Goal: Task Accomplishment & Management: Manage account settings

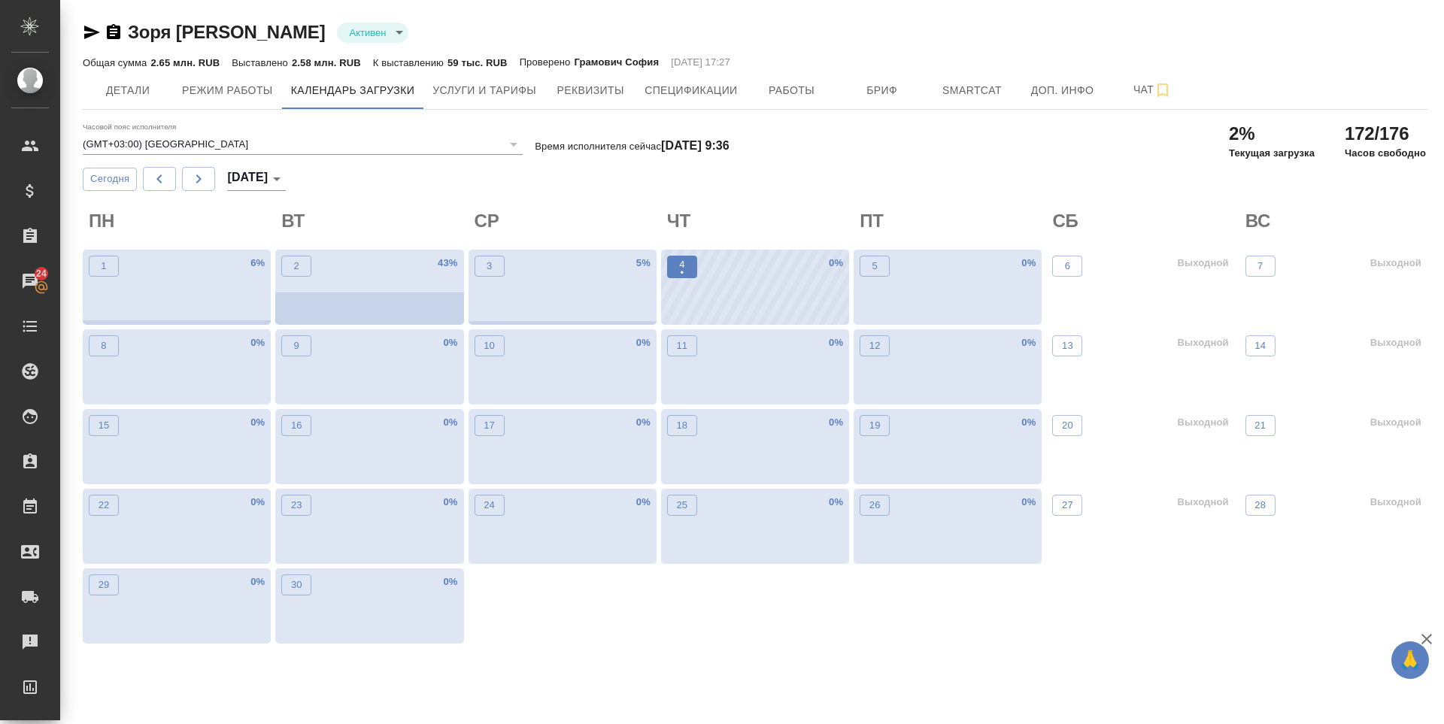
click at [687, 265] on span "4 •" at bounding box center [681, 267] width 15 height 20
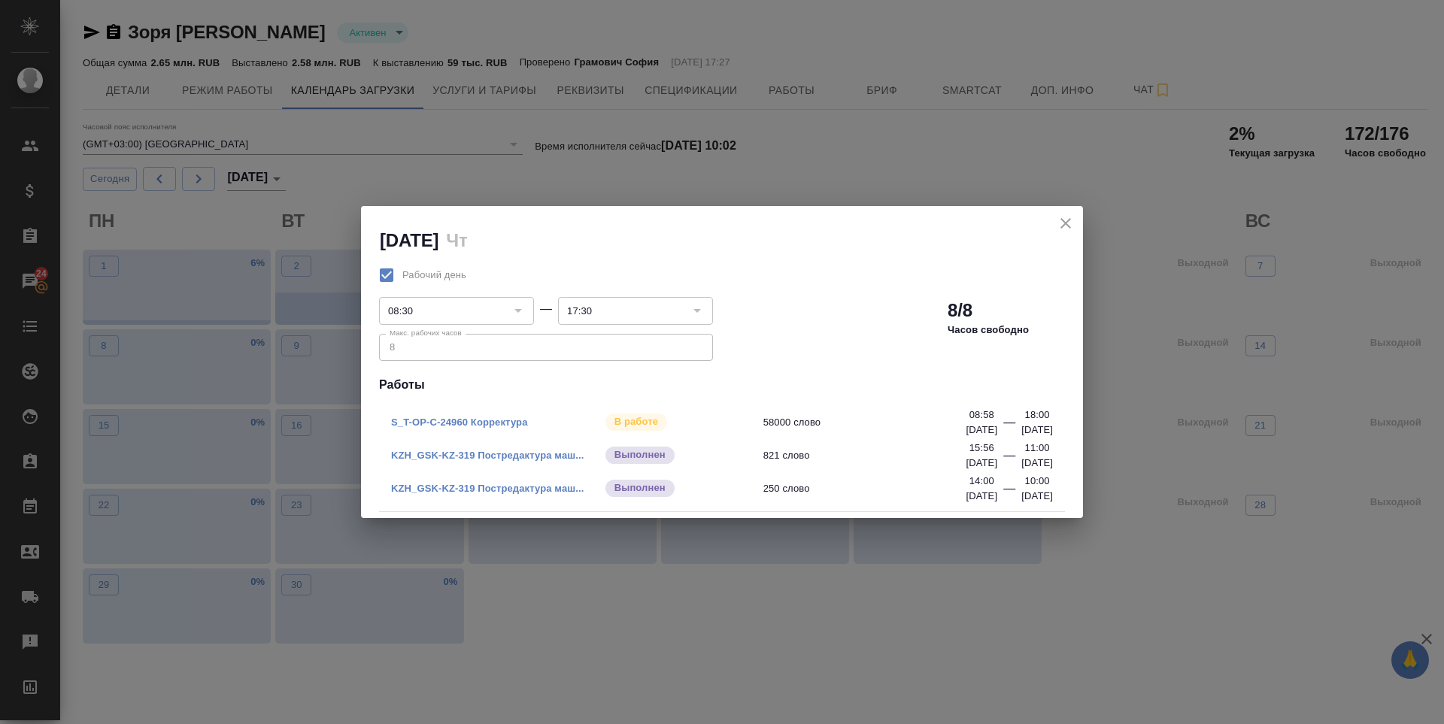
click at [1062, 221] on icon "close" at bounding box center [1065, 223] width 11 height 11
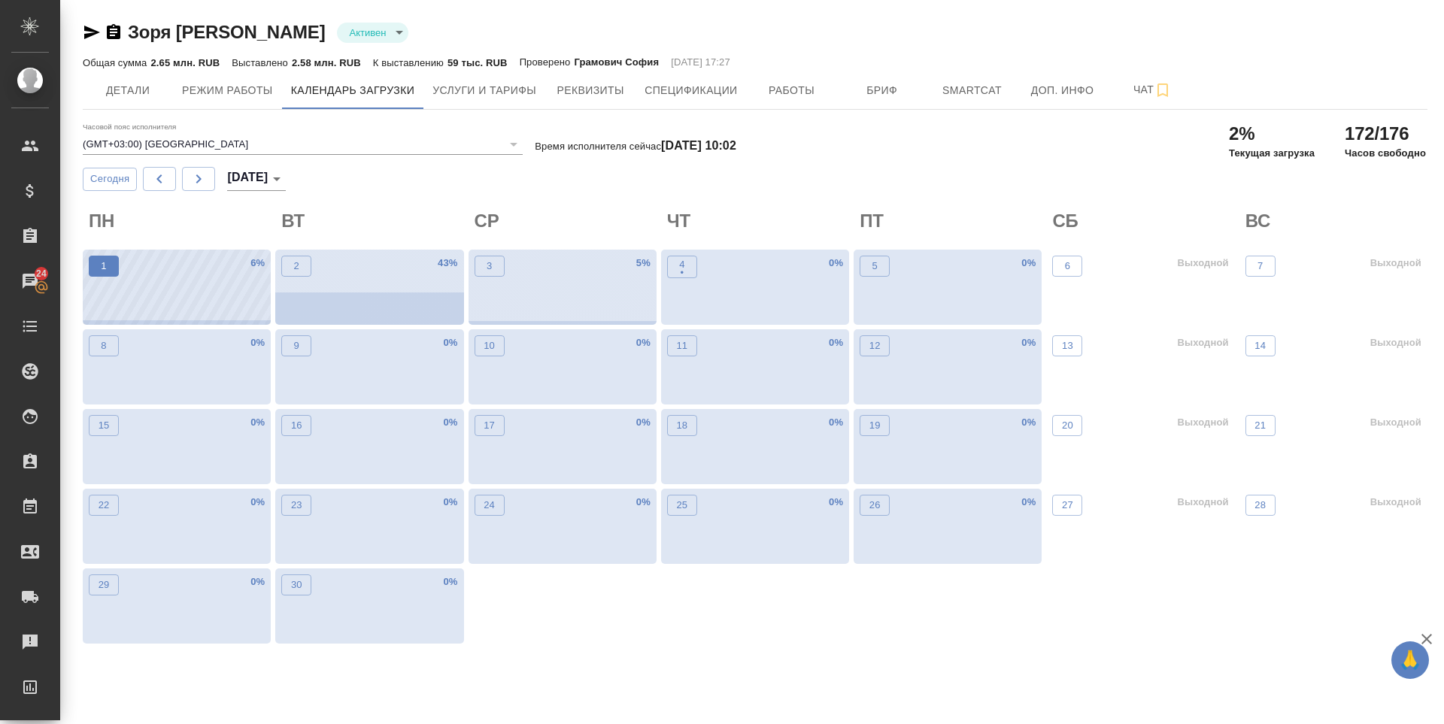
click at [93, 260] on button "1" at bounding box center [104, 266] width 30 height 21
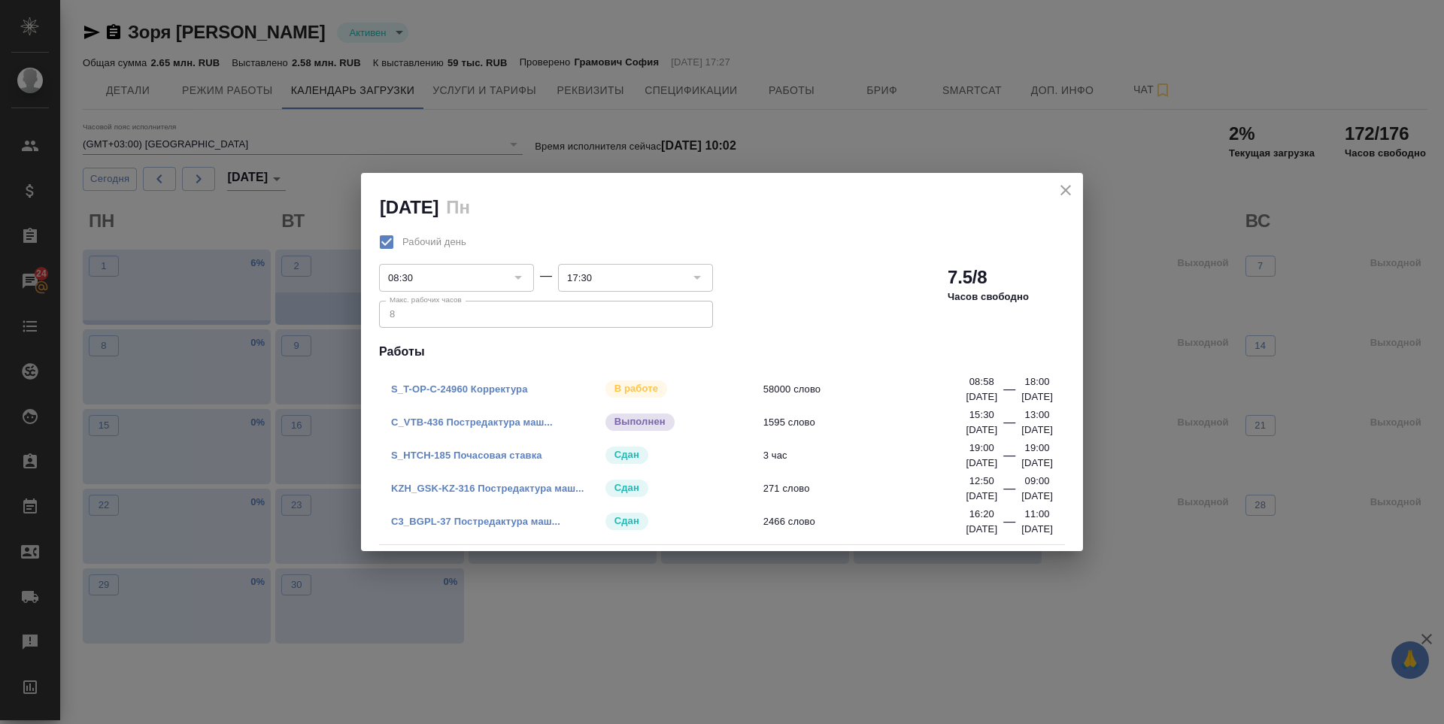
click at [1066, 191] on icon "close" at bounding box center [1065, 190] width 11 height 11
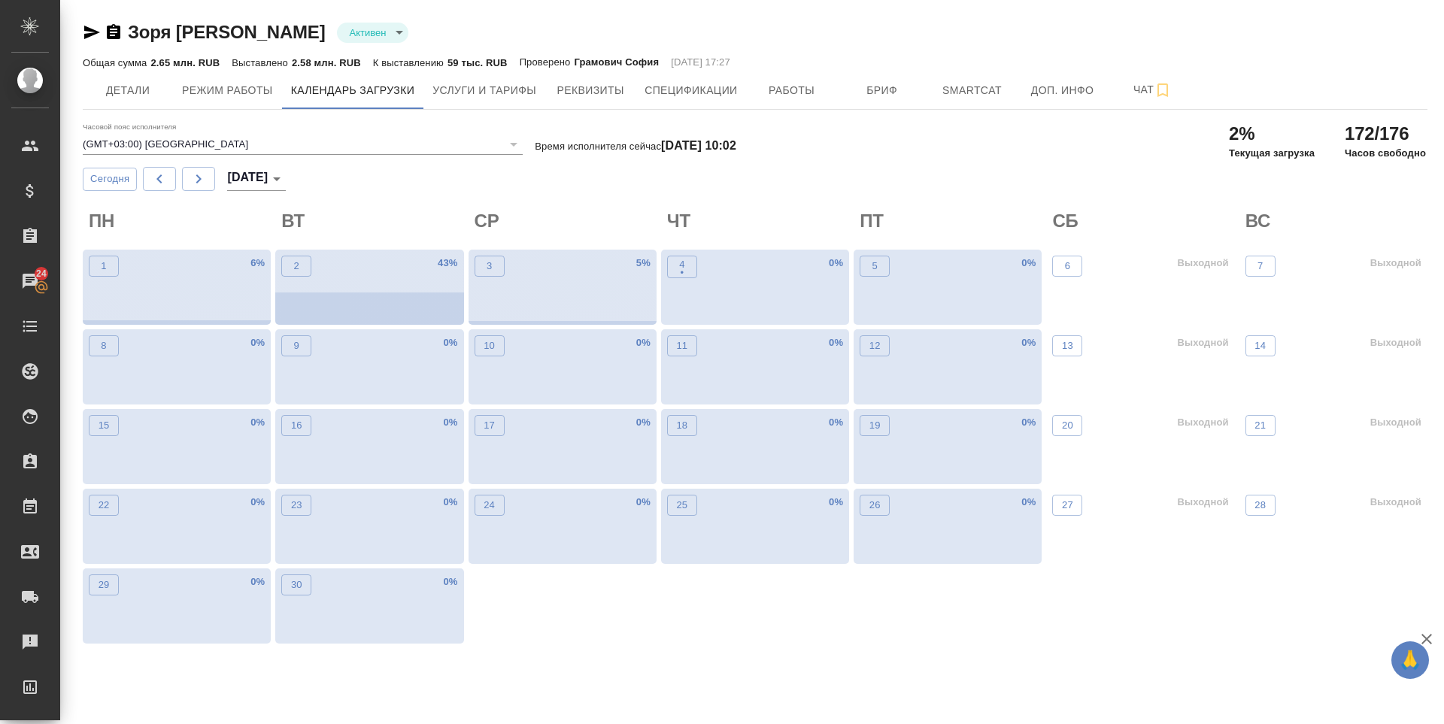
click at [274, 178] on body "🙏 .cls-1 fill:#fff; AWATERA Zoria Tatiana Клиенты Спецификации Заказы 24 Чаты T…" at bounding box center [722, 362] width 1444 height 724
click at [268, 152] on li "Август 2025" at bounding box center [280, 155] width 107 height 24
type input "август 2025"
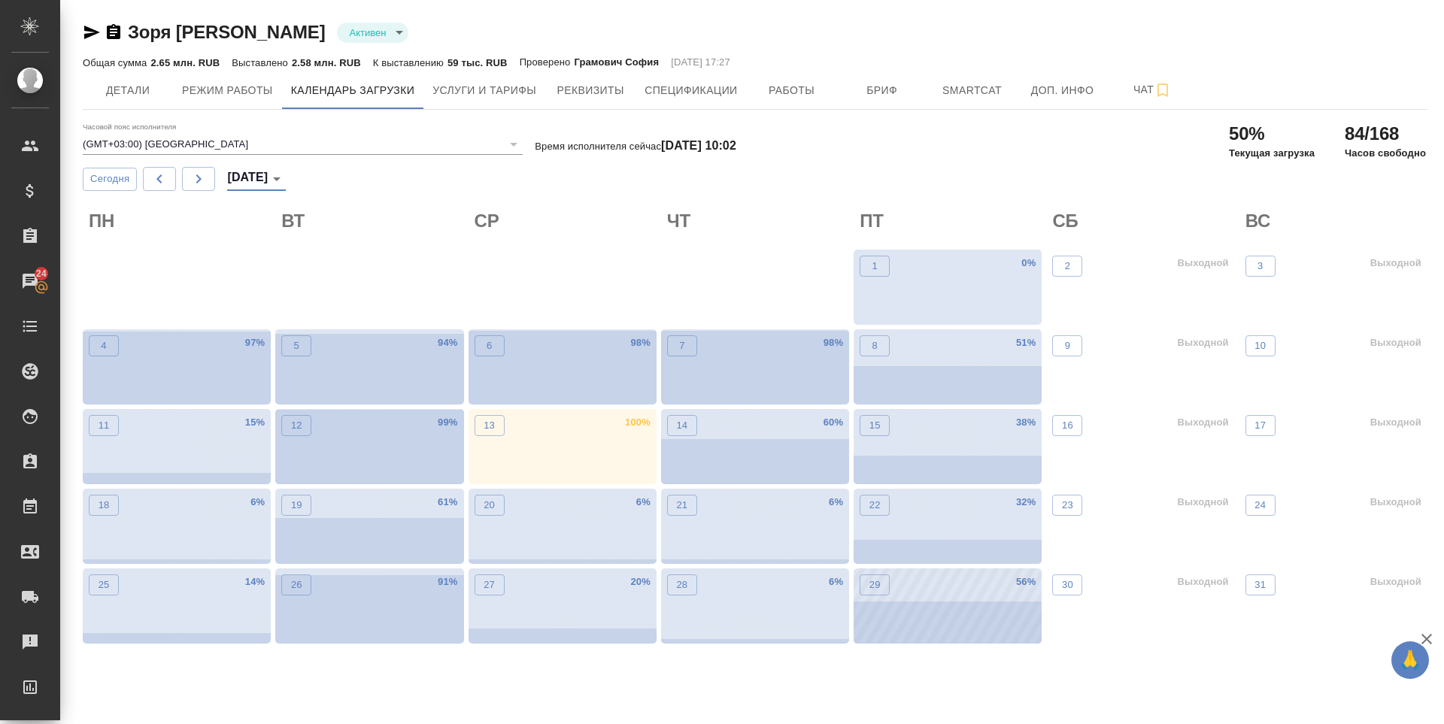
click at [871, 598] on div "29" at bounding box center [874, 608] width 30 height 69
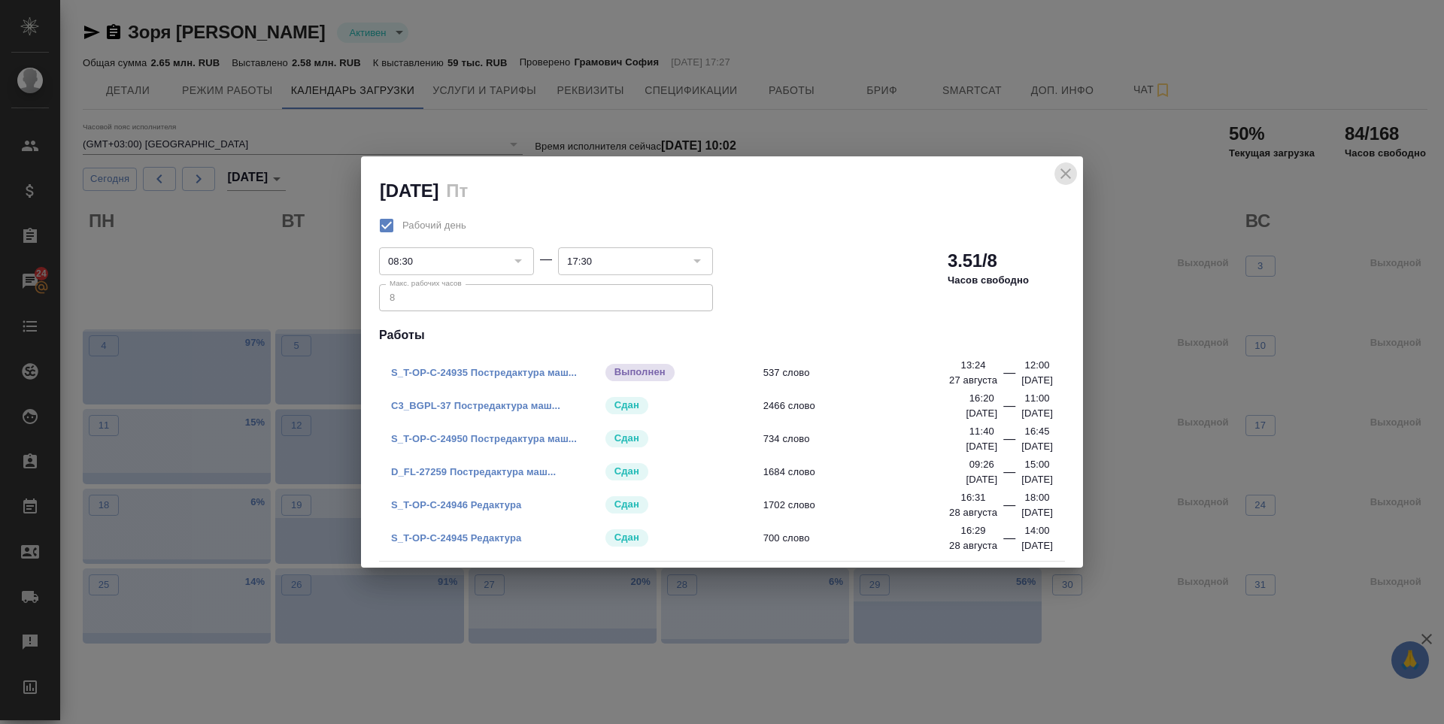
click at [1067, 170] on icon "close" at bounding box center [1065, 174] width 18 height 18
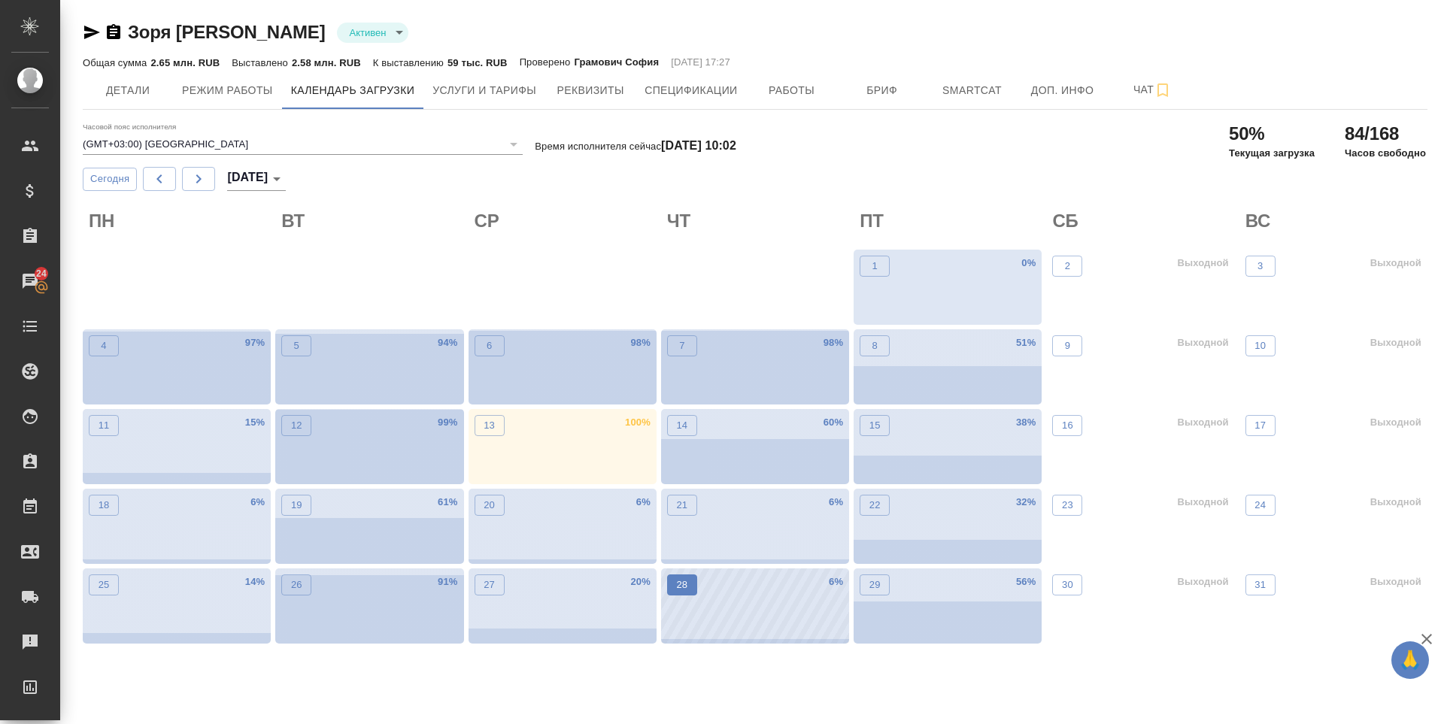
click at [684, 595] on button "28" at bounding box center [682, 584] width 30 height 21
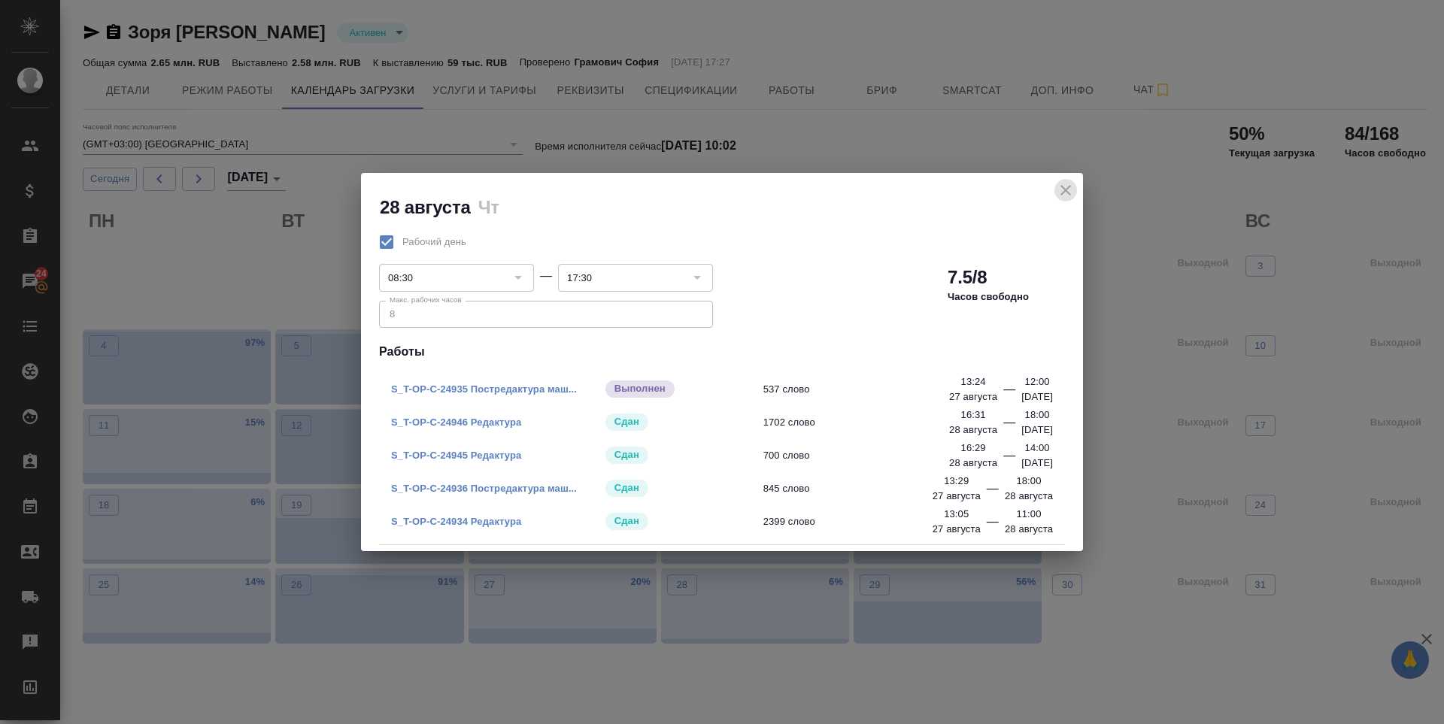
click at [1058, 196] on icon "close" at bounding box center [1065, 190] width 18 height 18
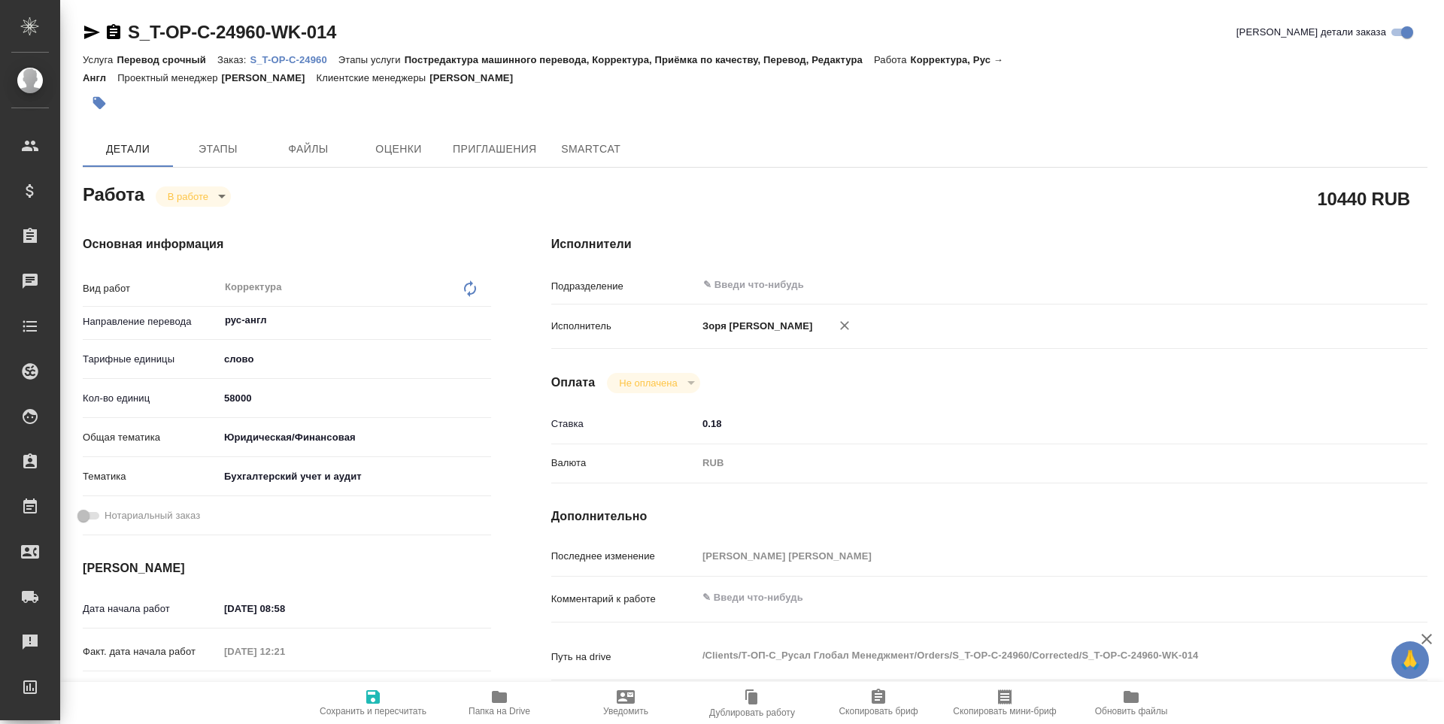
type textarea "x"
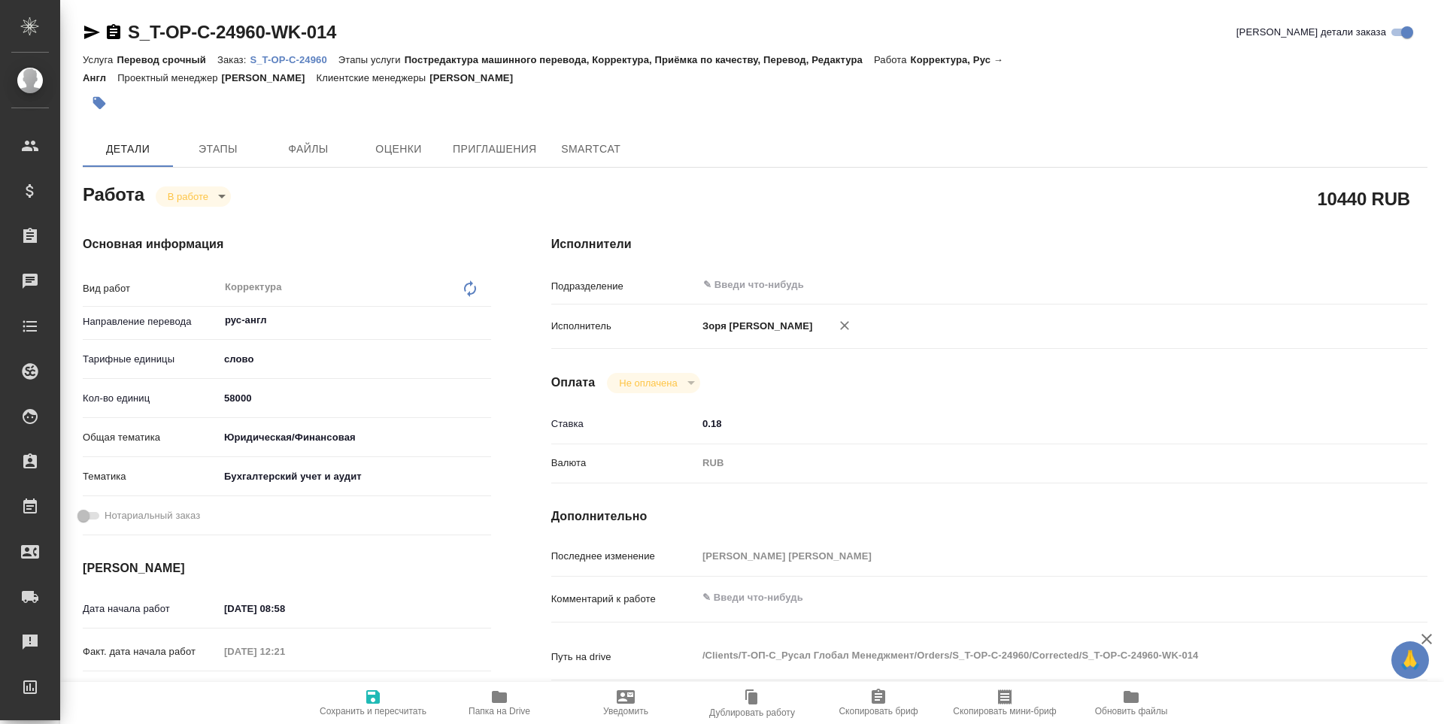
type textarea "x"
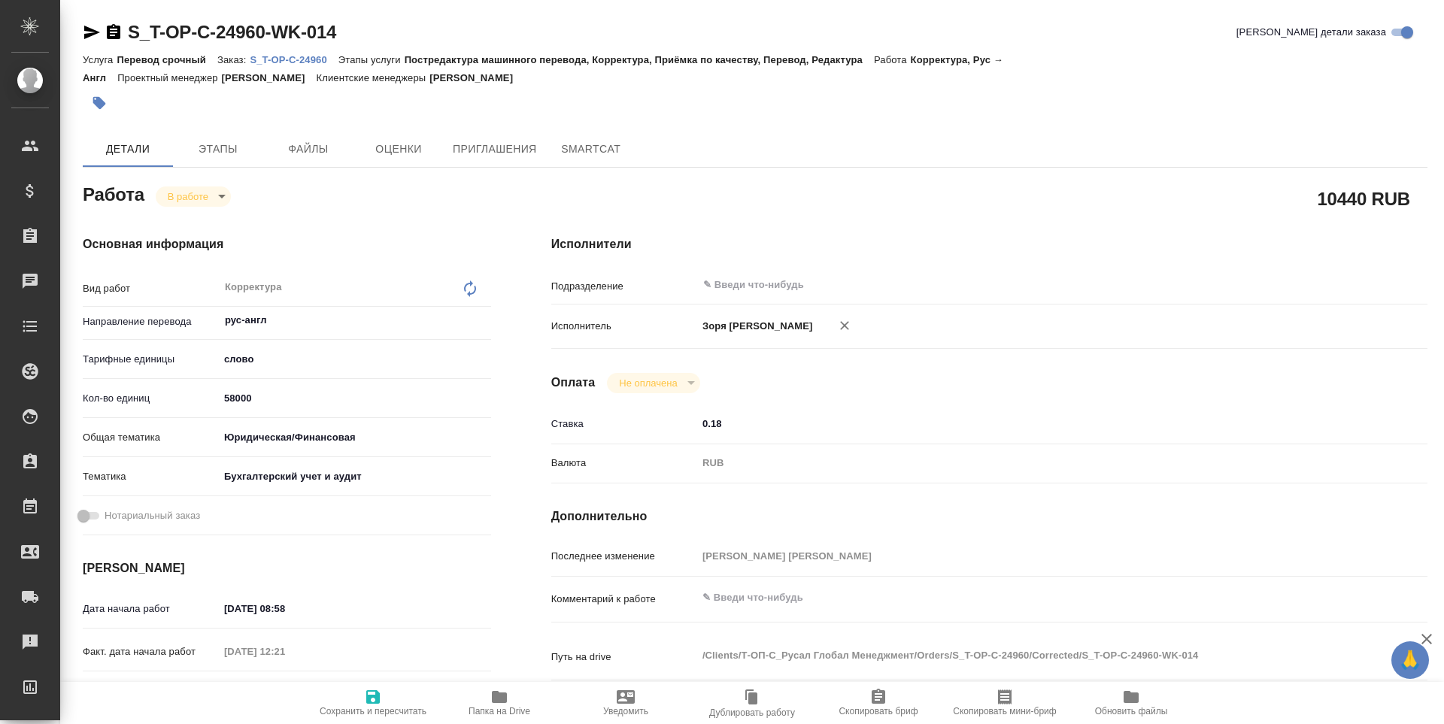
type textarea "x"
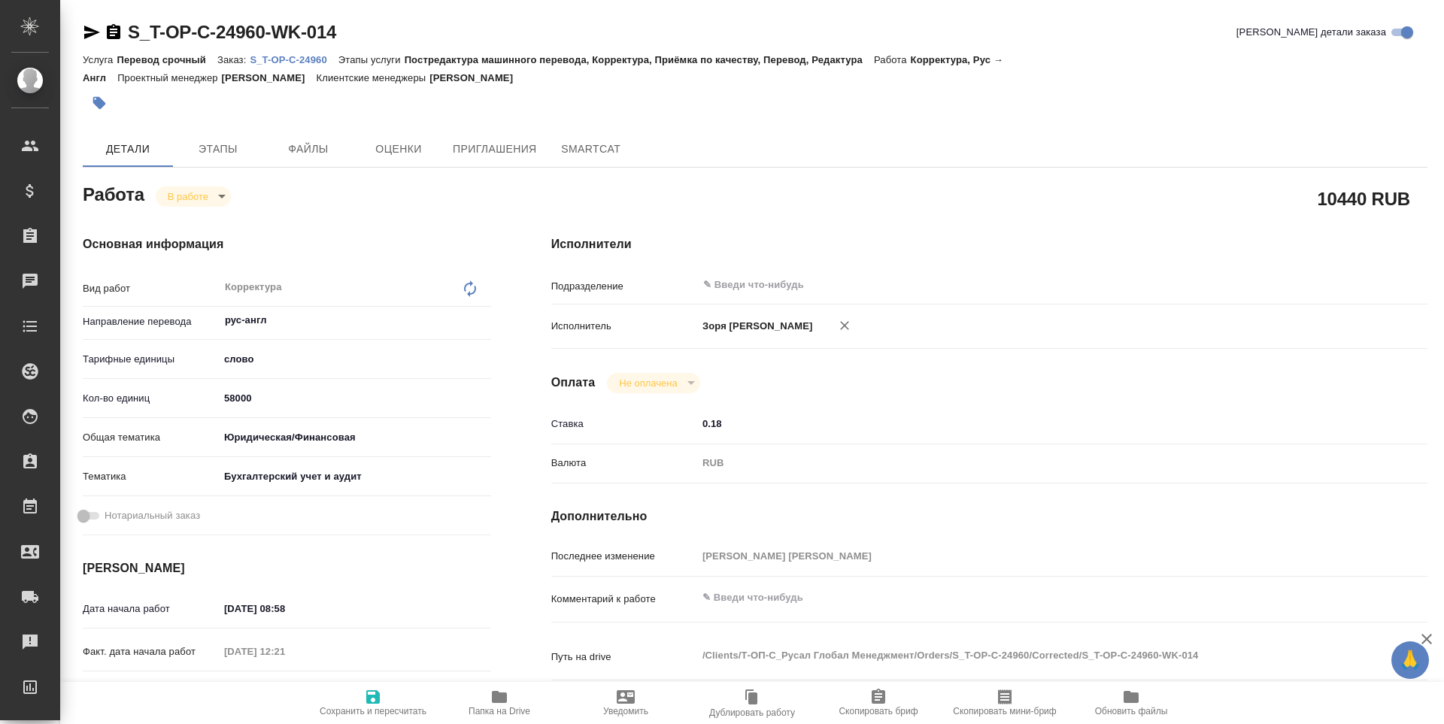
type textarea "x"
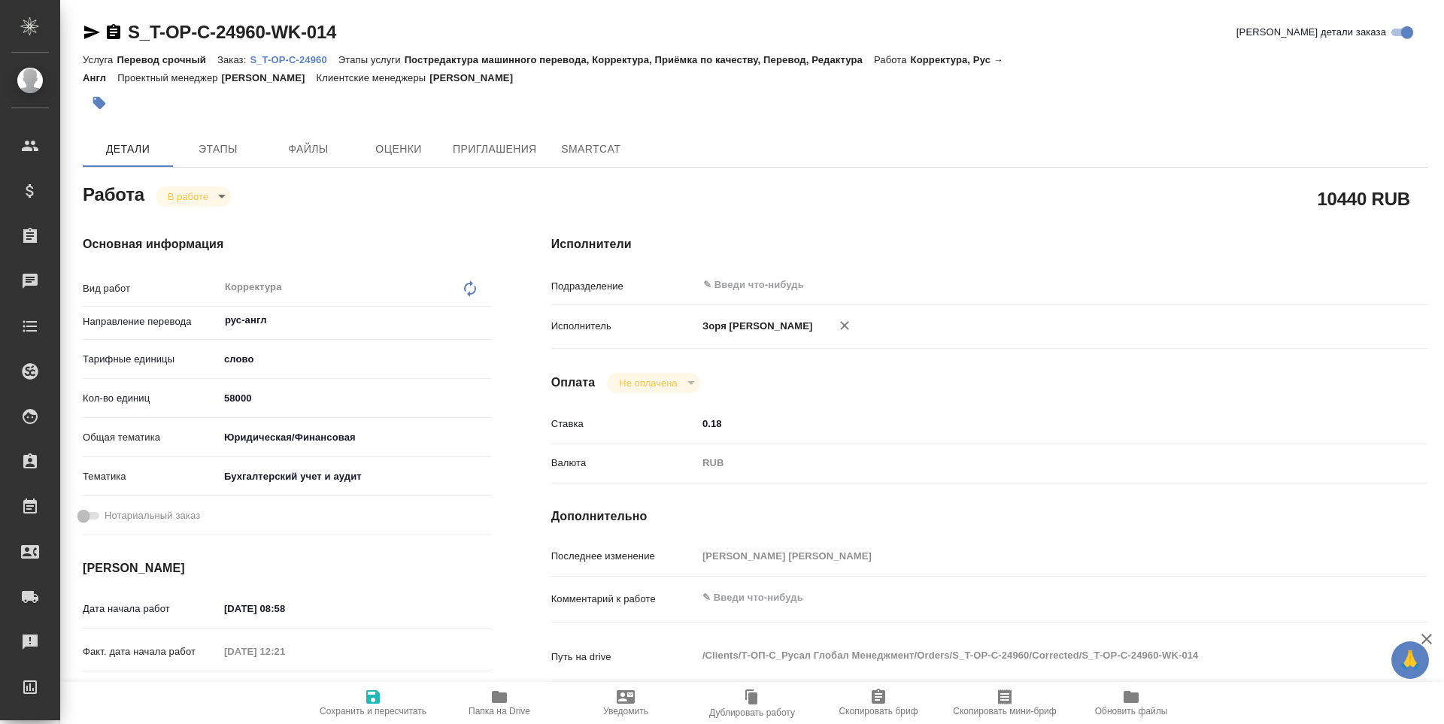
click at [502, 692] on icon "button" at bounding box center [499, 697] width 15 height 12
click at [165, 202] on body "🙏 .cls-1 fill:#fff; AWATERA Zoria Tatiana Клиенты Спецификации Заказы 24 Чаты T…" at bounding box center [722, 362] width 1444 height 724
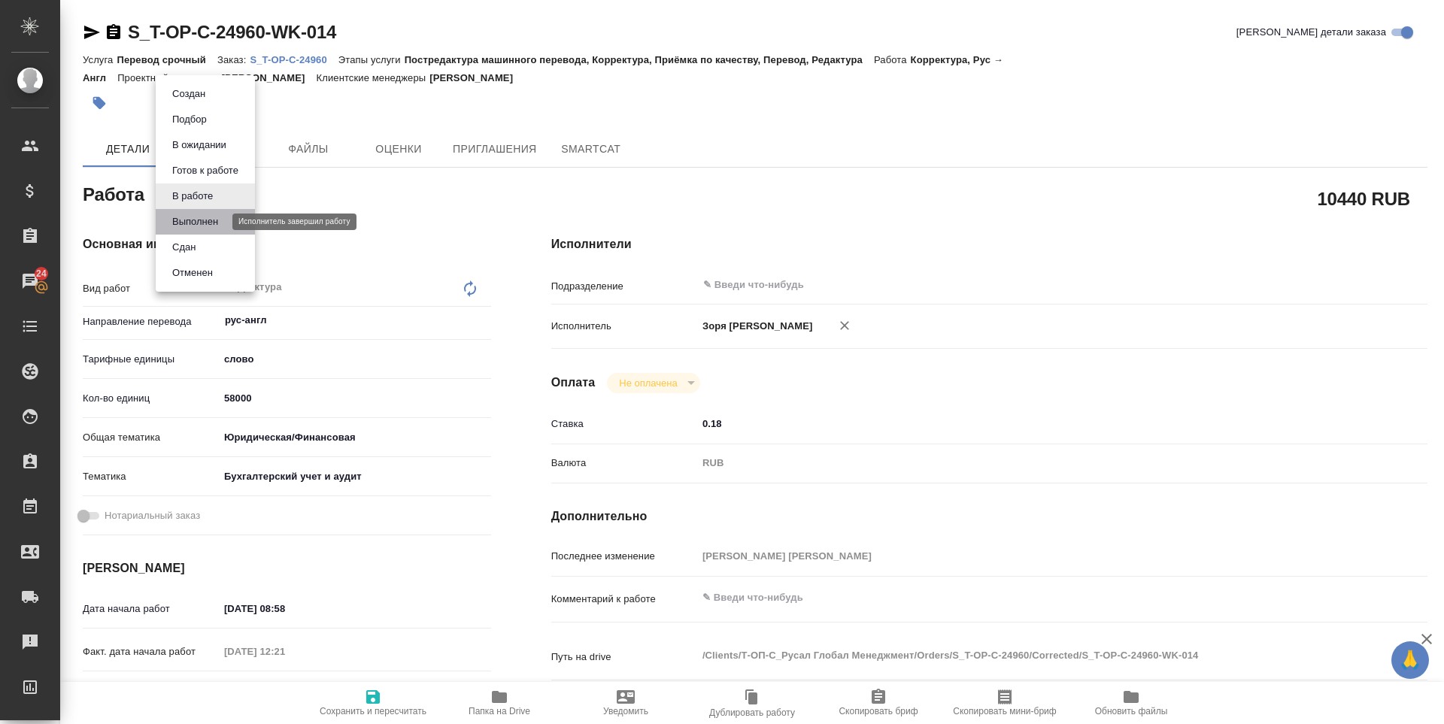
click at [178, 224] on button "Выполнен" at bounding box center [195, 222] width 55 height 17
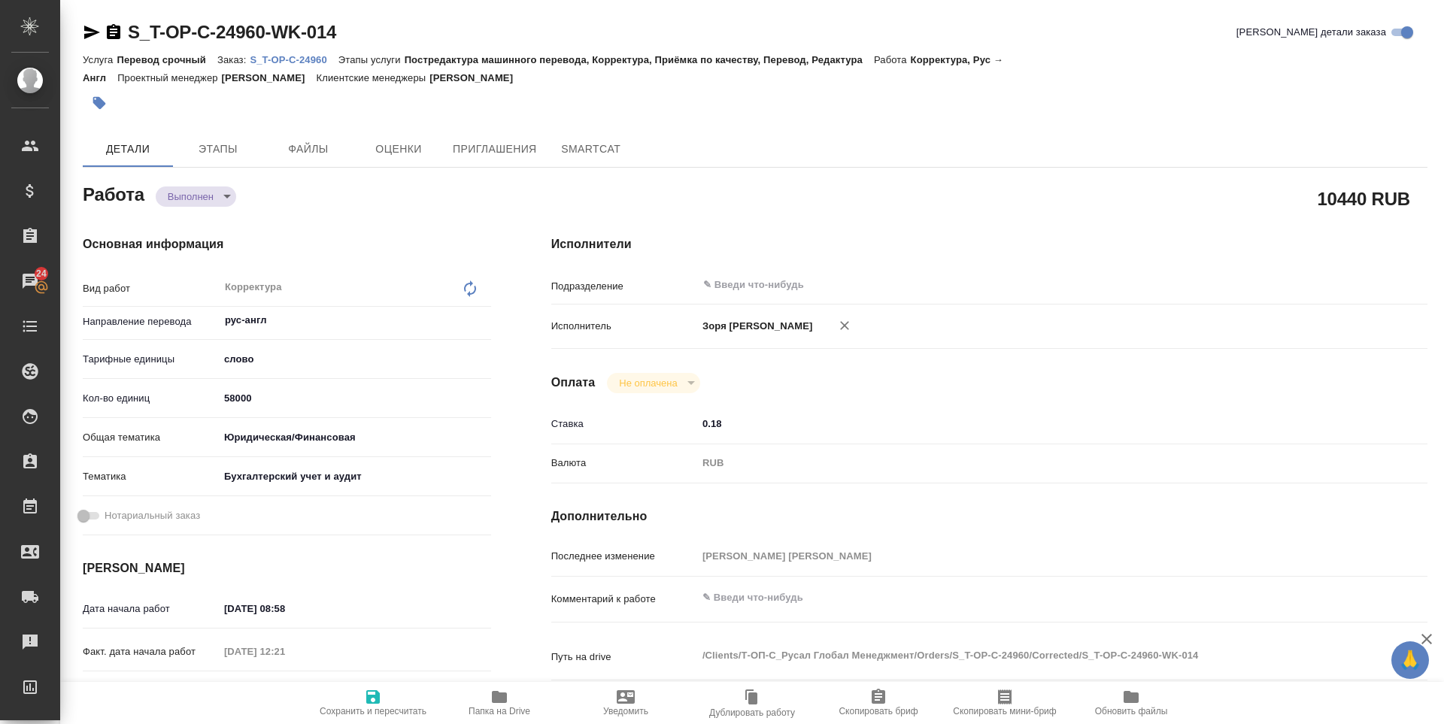
type textarea "x"
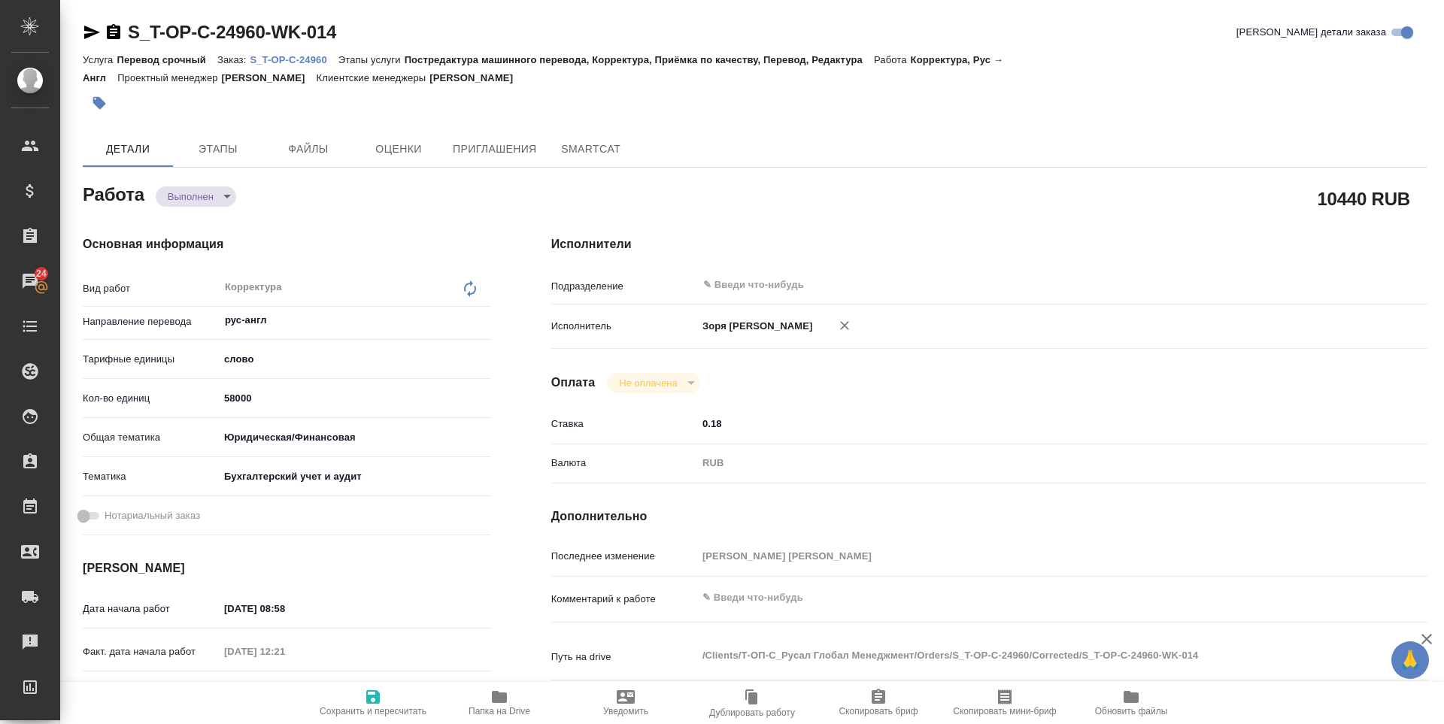
type textarea "x"
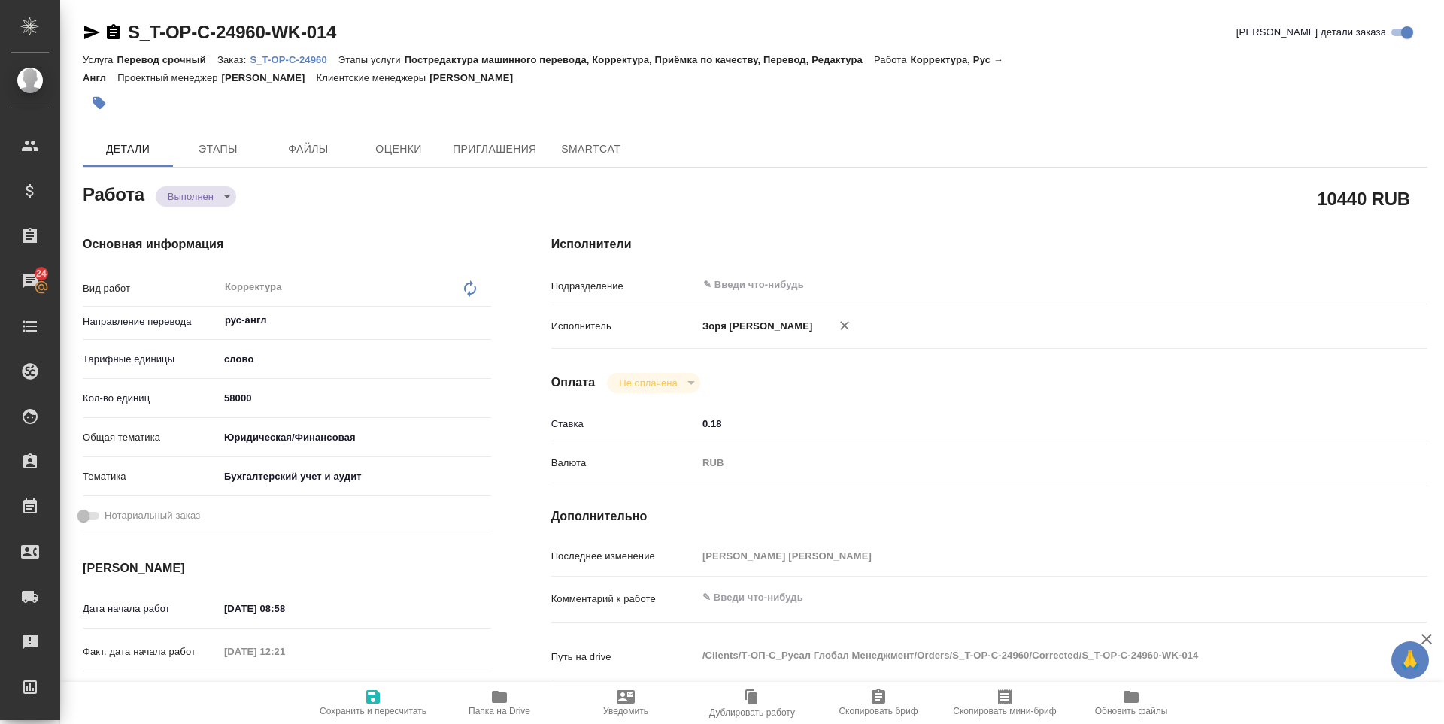
type textarea "x"
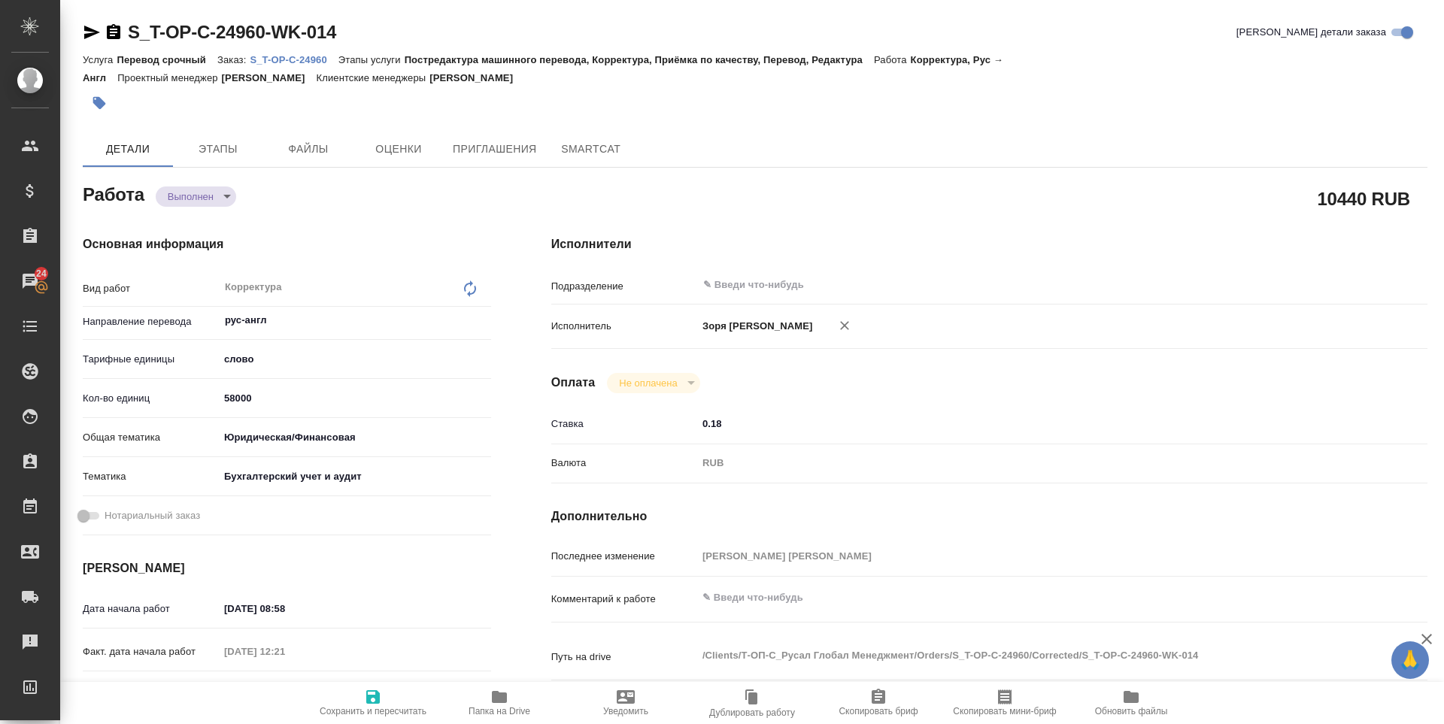
type textarea "x"
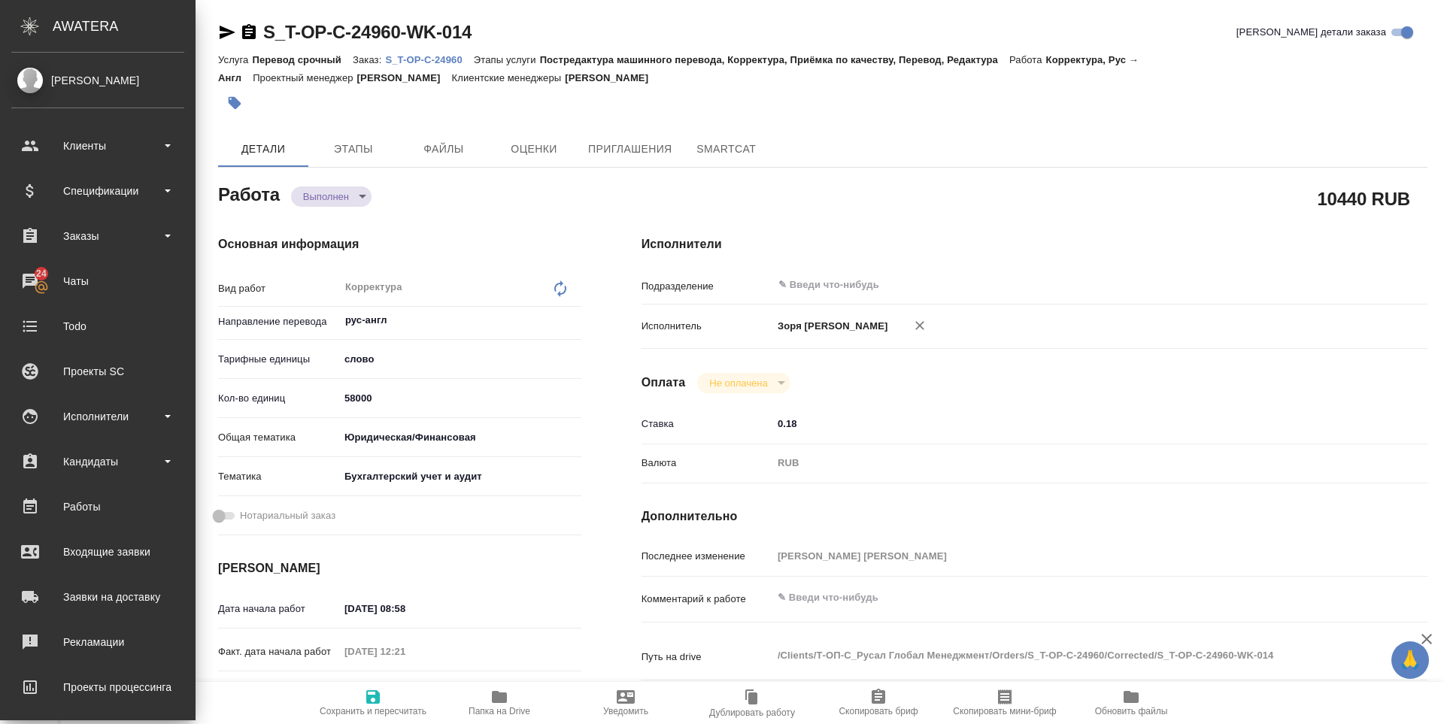
type textarea "x"
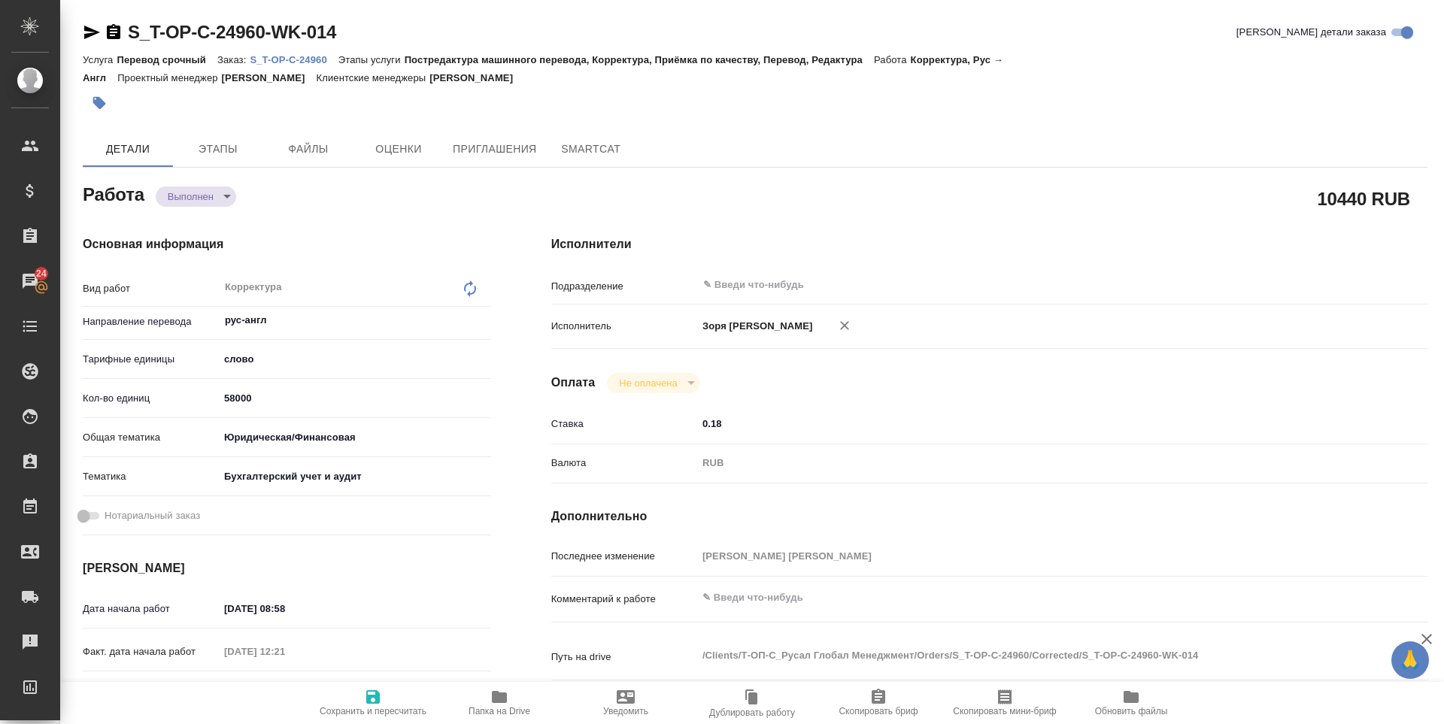
click at [83, 32] on icon "button" at bounding box center [92, 32] width 18 height 18
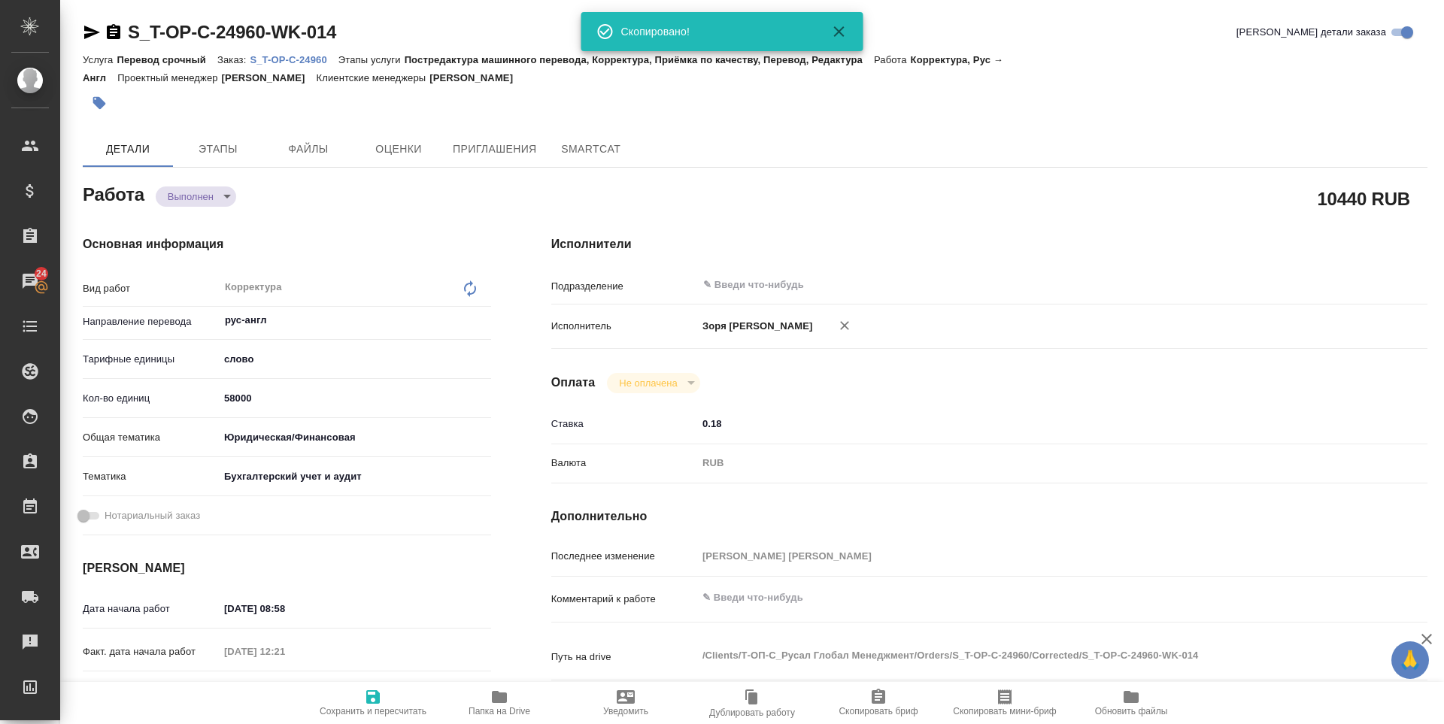
type textarea "x"
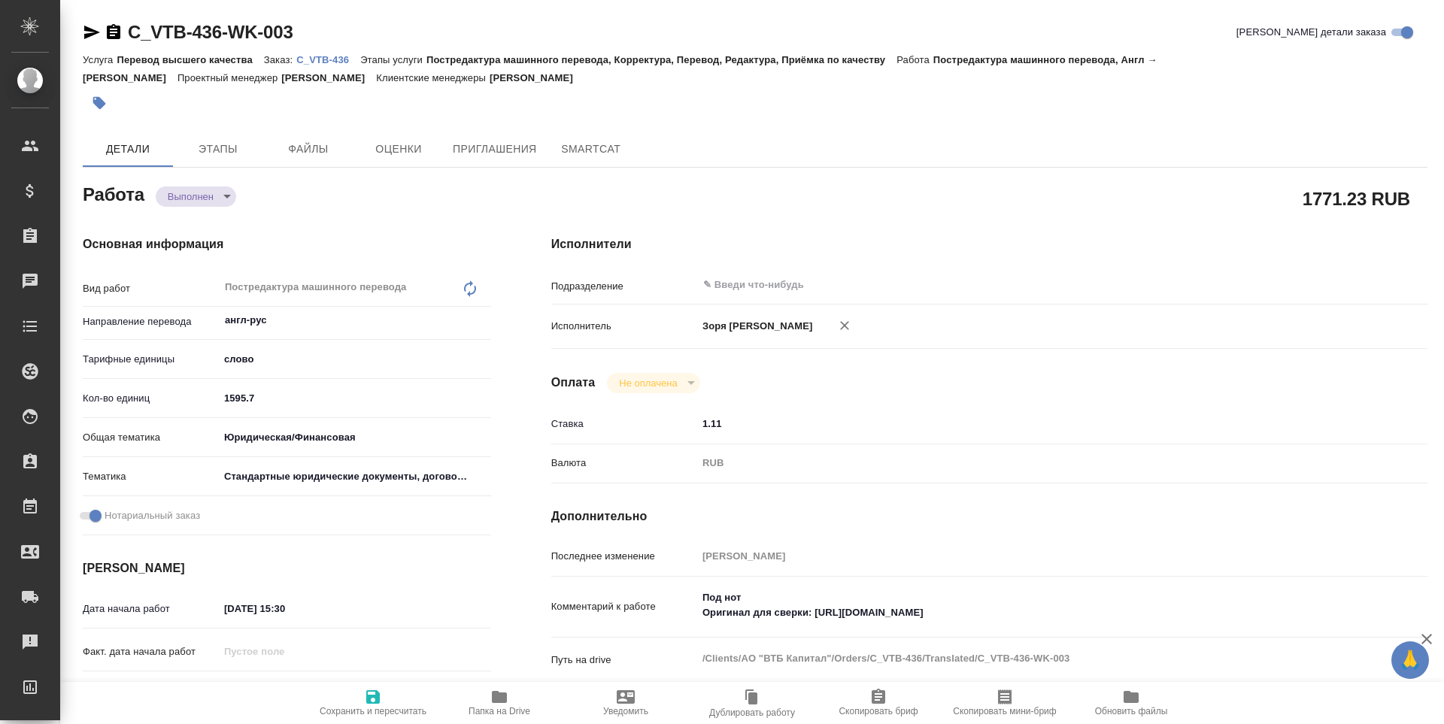
type textarea "x"
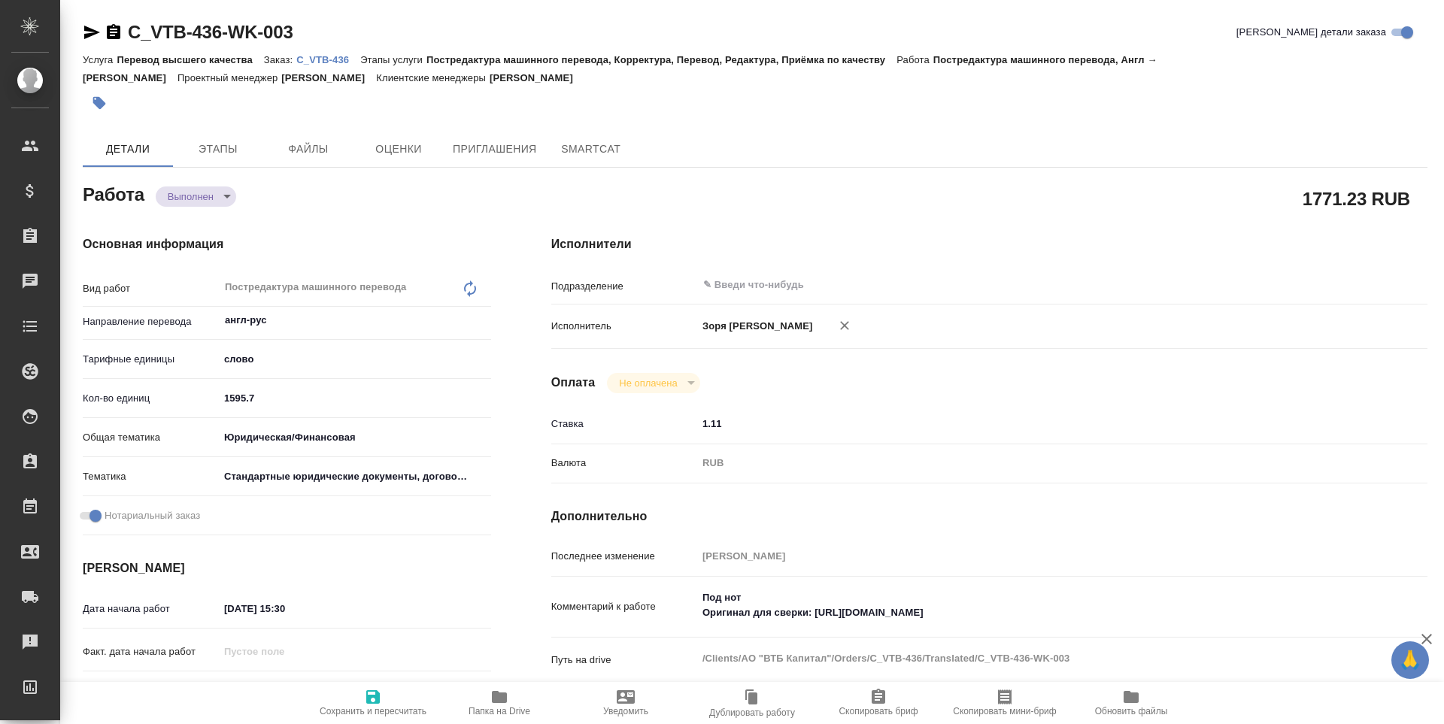
type textarea "x"
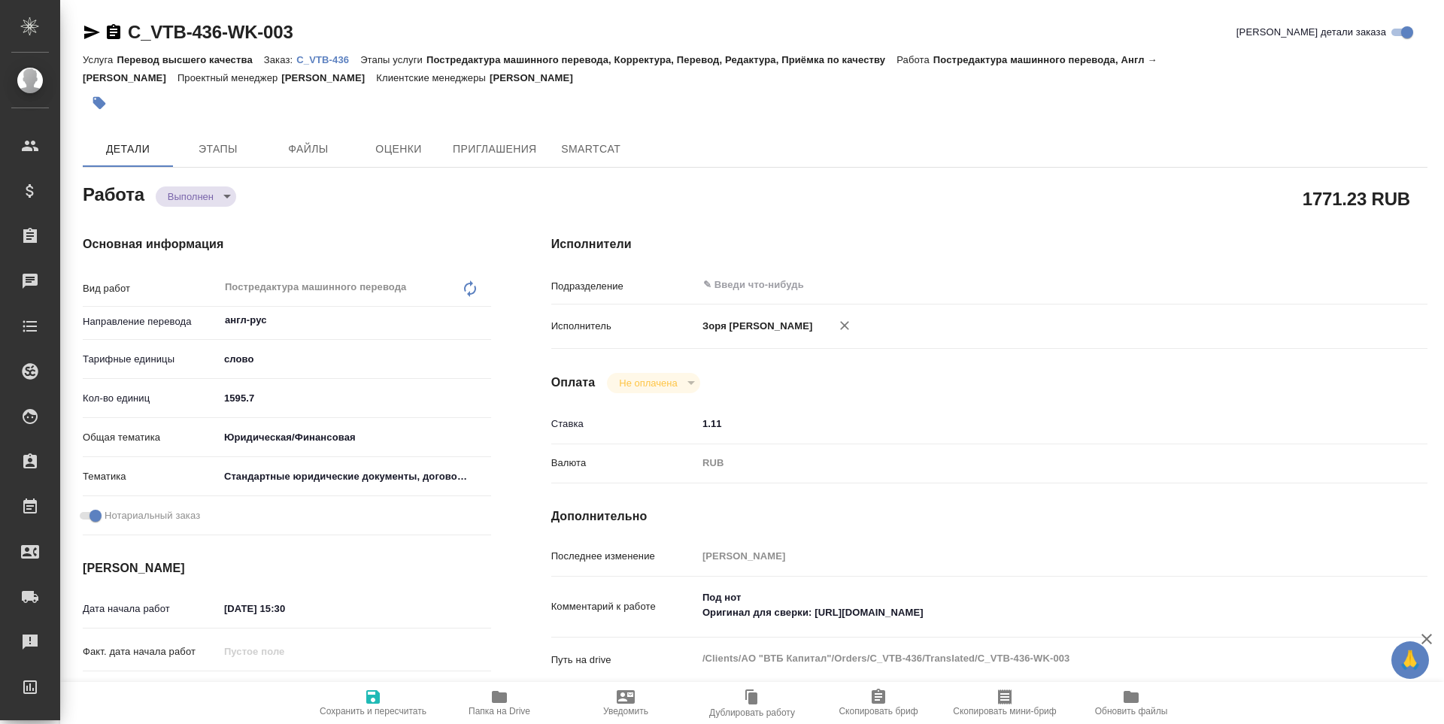
type textarea "x"
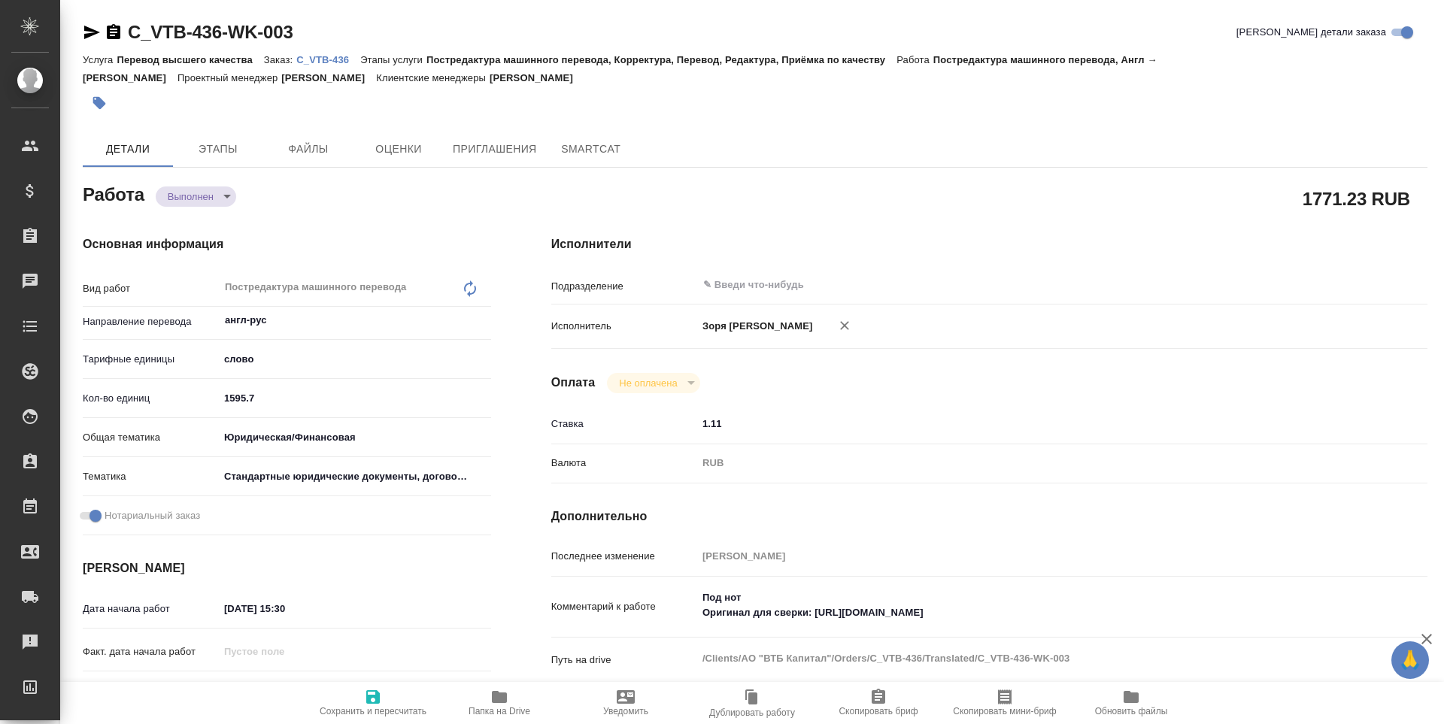
type textarea "x"
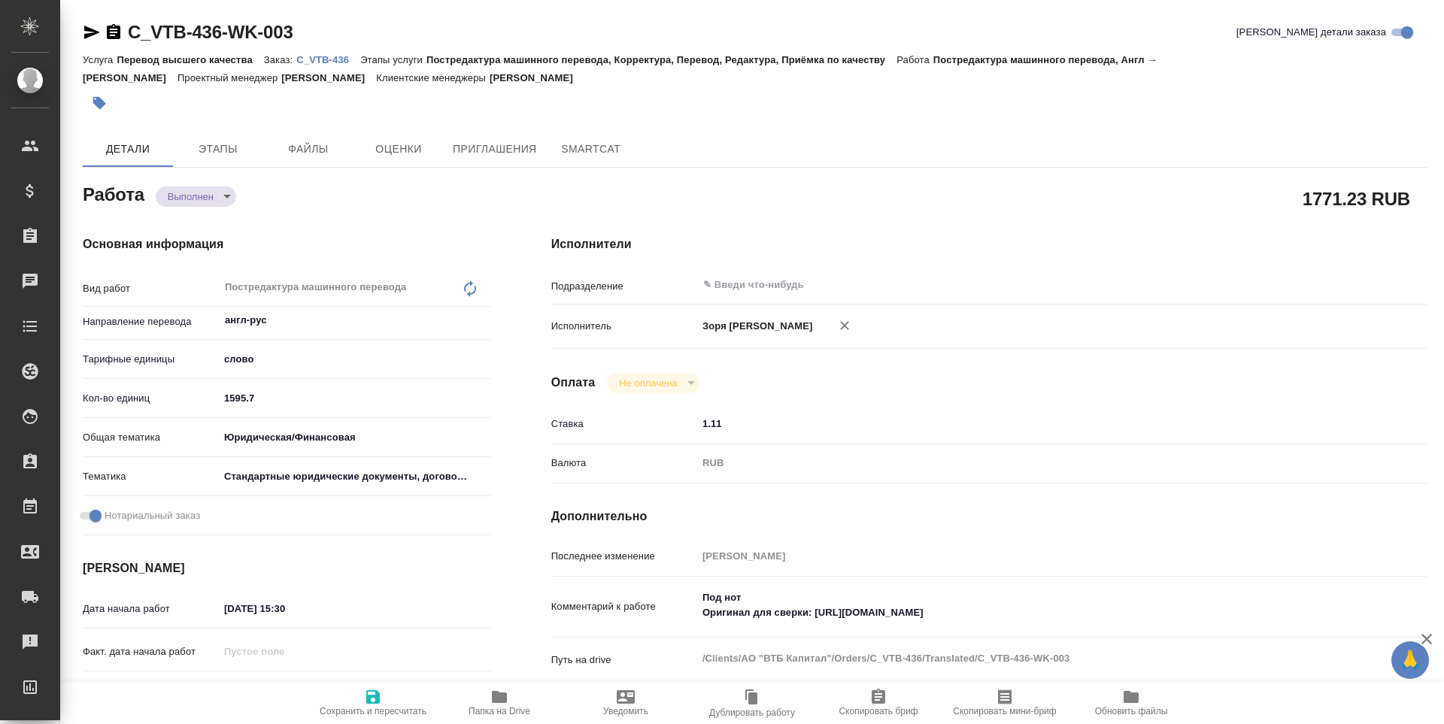
type textarea "x"
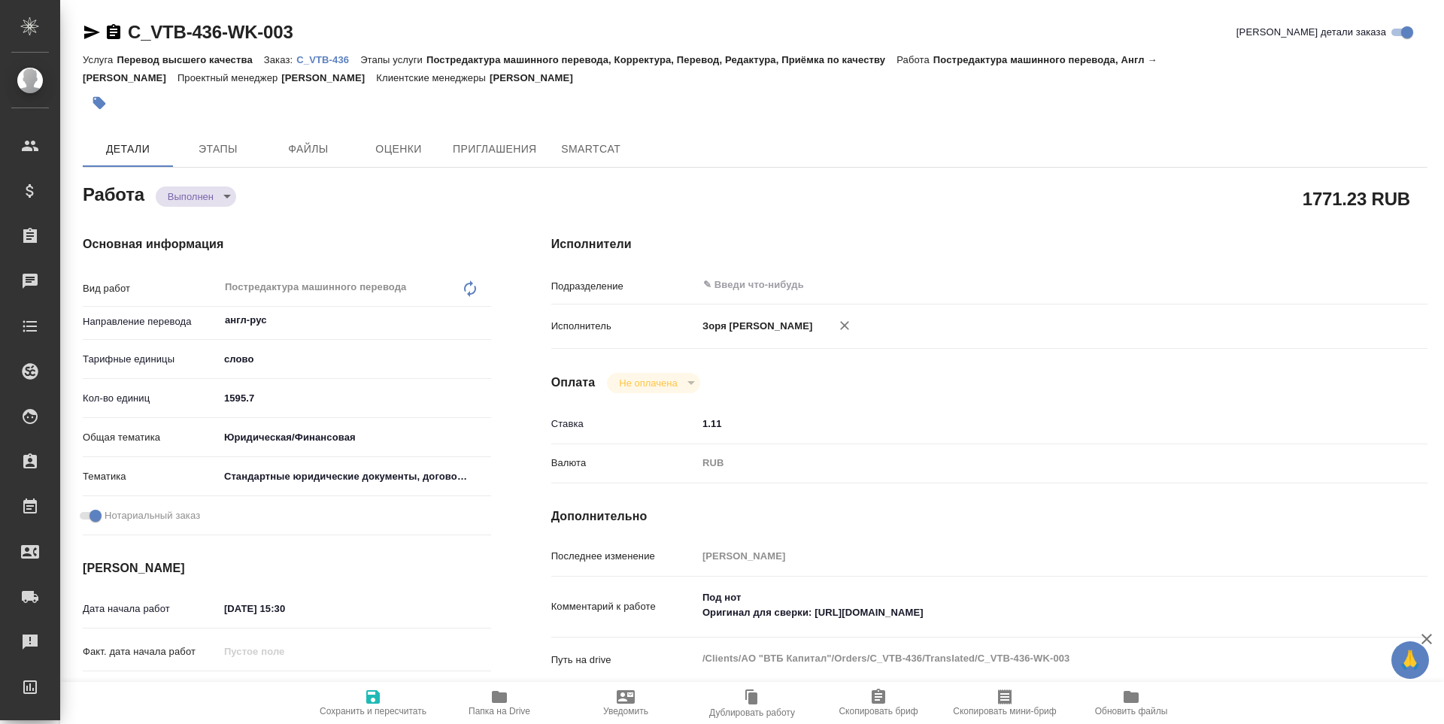
click at [195, 205] on body "🙏 .cls-1 fill:#fff; AWATERA Zoria Tatiana Клиенты Спецификации Заказы Чаты Todo…" at bounding box center [722, 362] width 1444 height 724
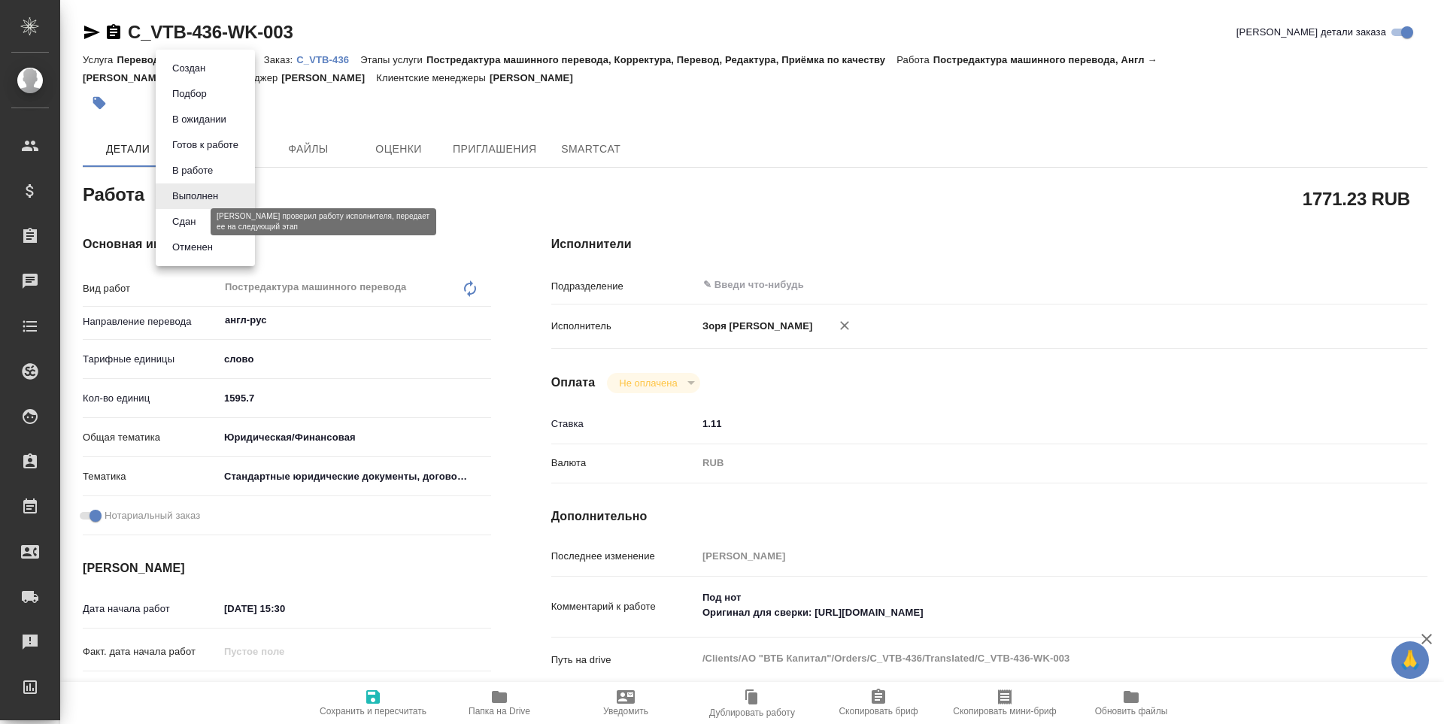
click at [196, 220] on button "Сдан" at bounding box center [184, 222] width 32 height 17
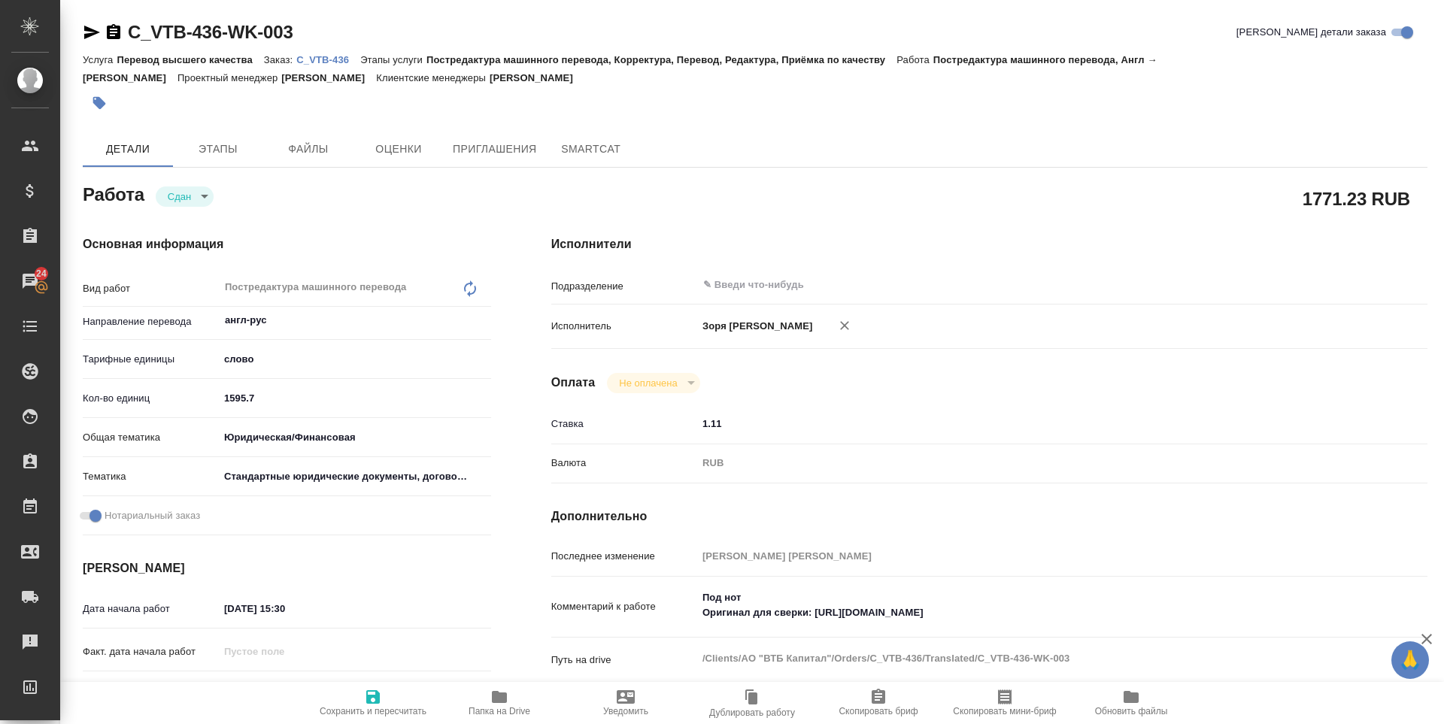
type textarea "x"
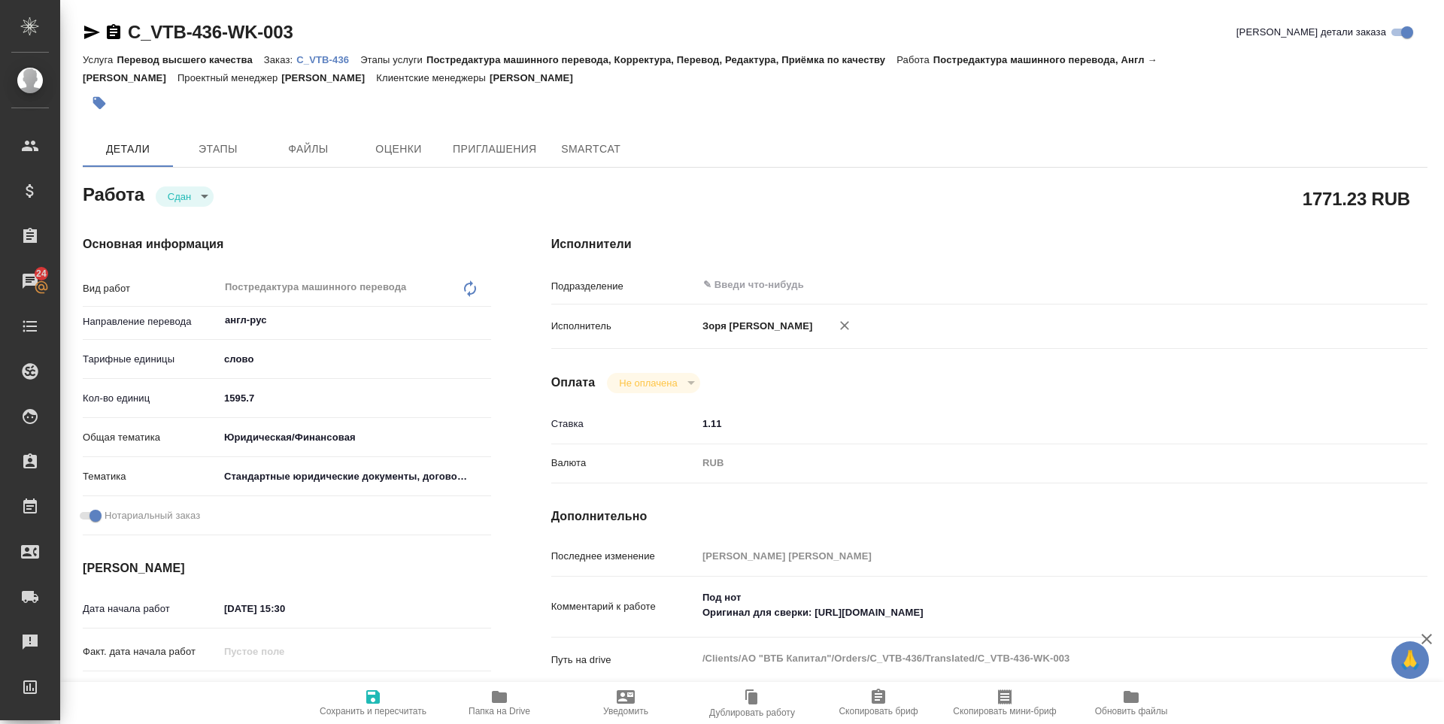
type textarea "x"
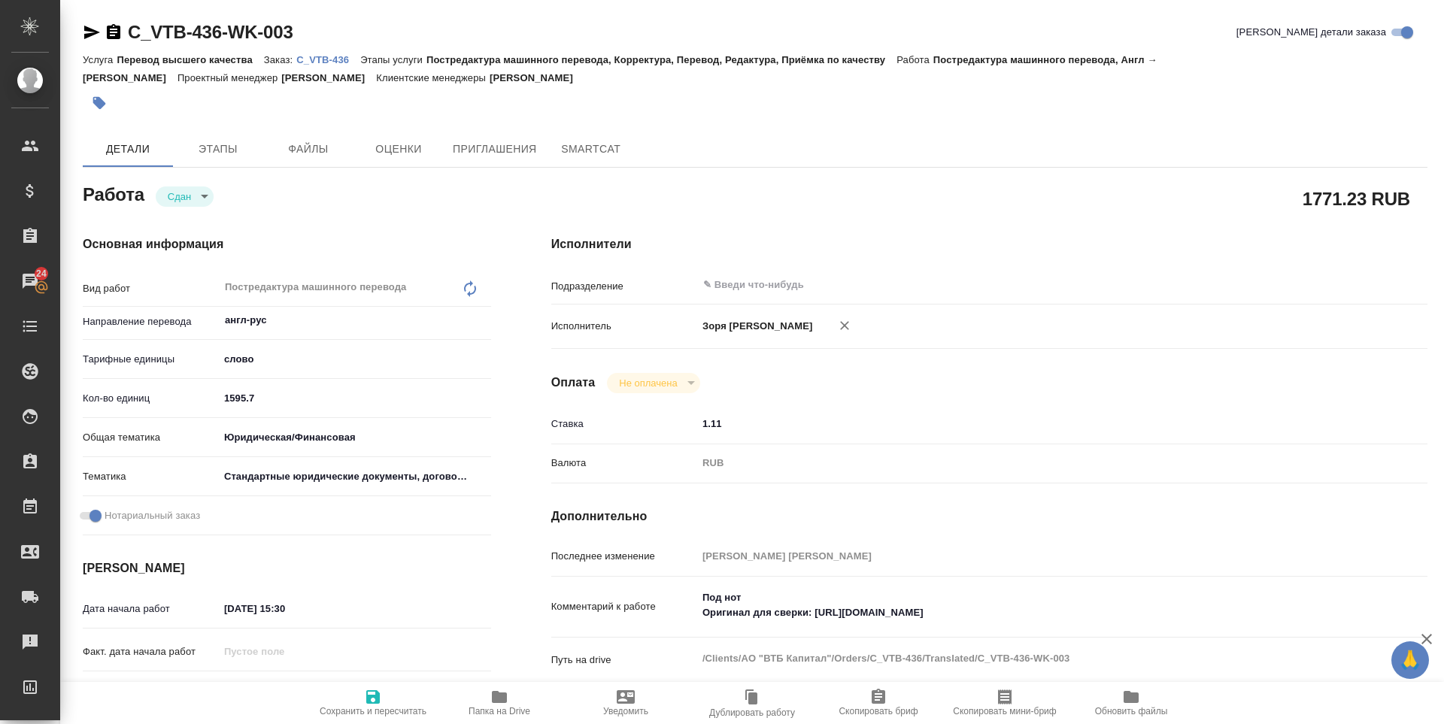
type textarea "x"
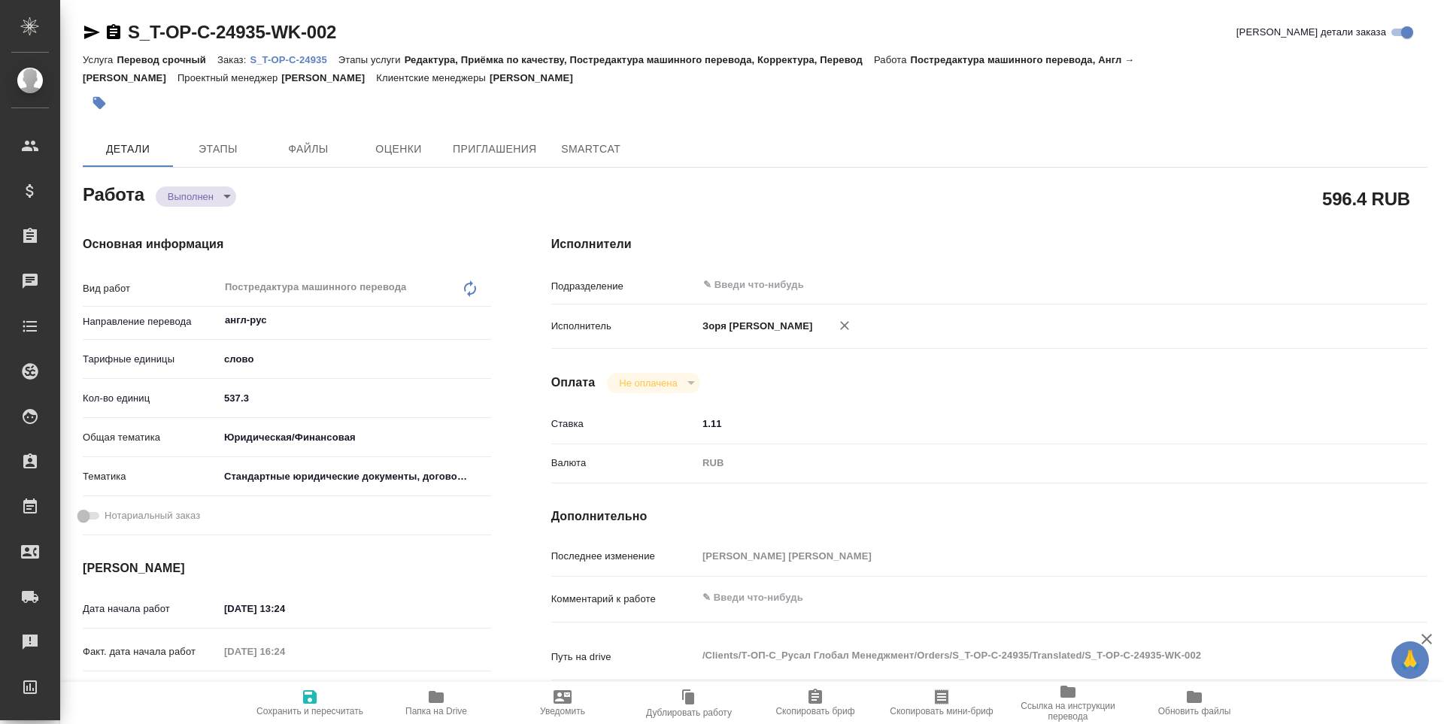
type textarea "x"
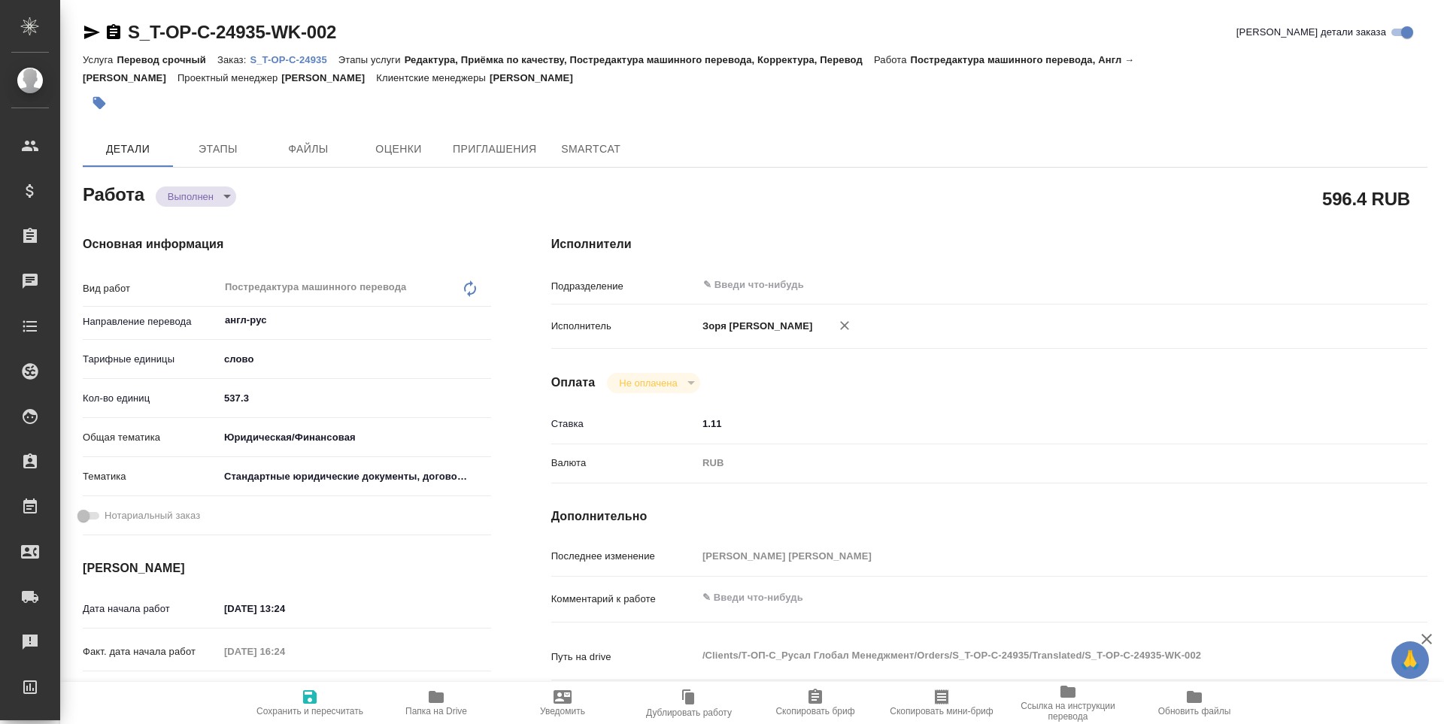
type textarea "x"
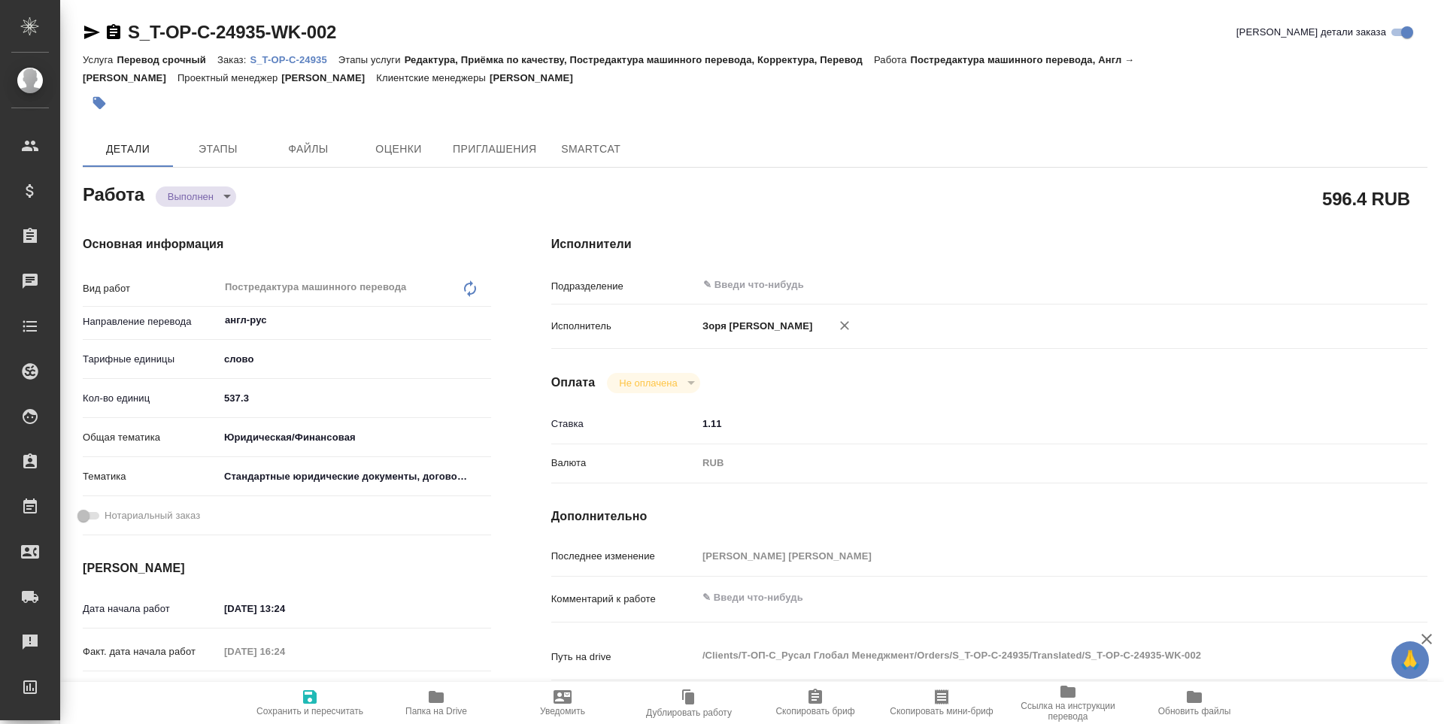
click at [204, 208] on div "Основная информация Вид работ Постредактура машинного перевода x ​ Направление …" at bounding box center [287, 526] width 468 height 642
type textarea "x"
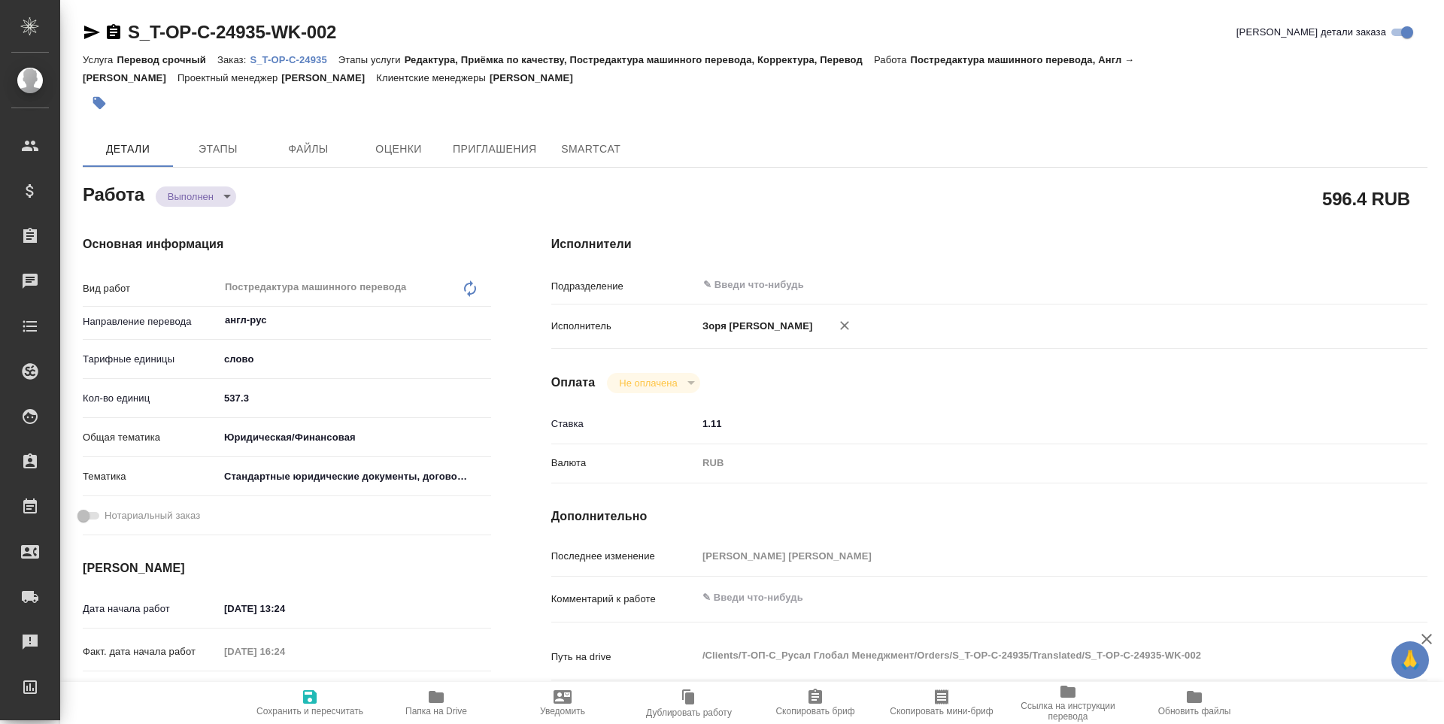
type textarea "x"
click at [198, 199] on body "🙏 .cls-1 fill:#fff; AWATERA Zoria Tatiana Клиенты Спецификации Заказы Чаты Todo…" at bounding box center [722, 362] width 1444 height 724
type textarea "x"
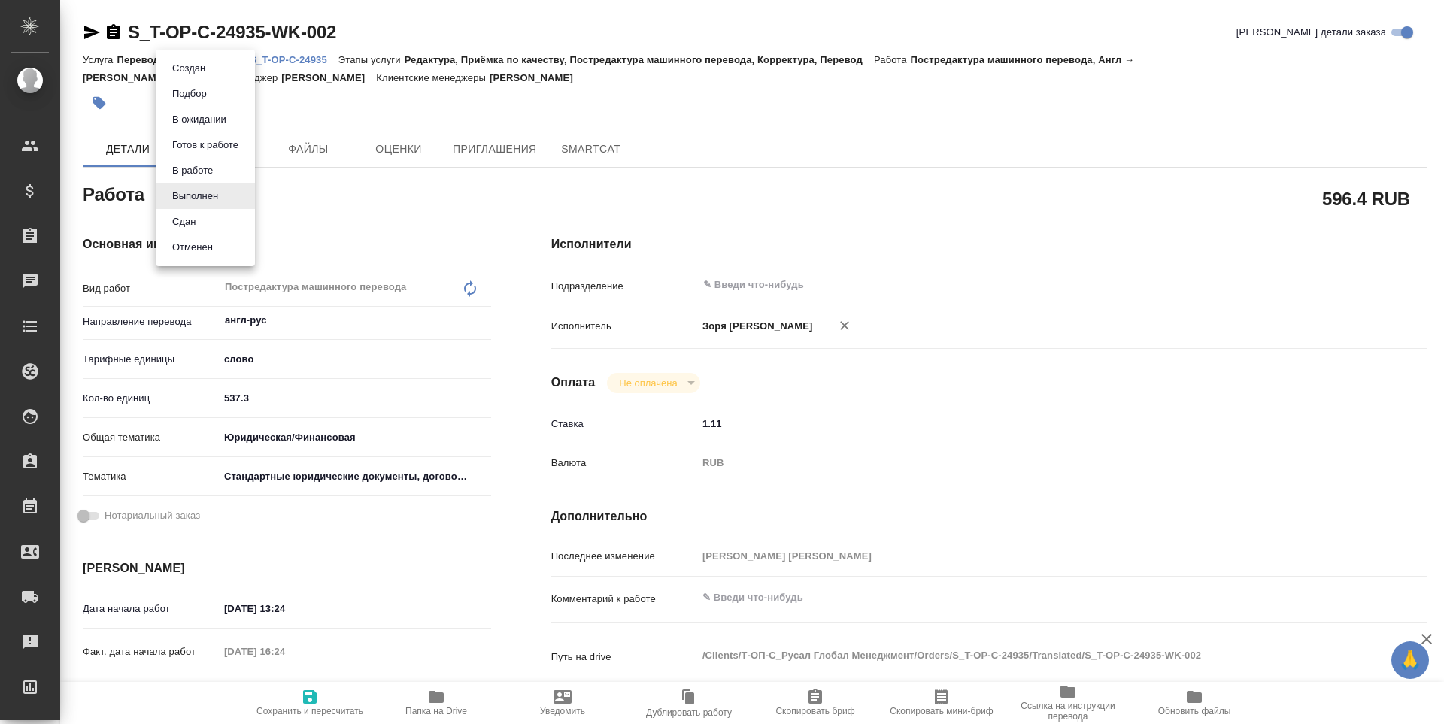
type textarea "x"
click at [205, 217] on li "Сдан" at bounding box center [205, 222] width 99 height 26
type textarea "x"
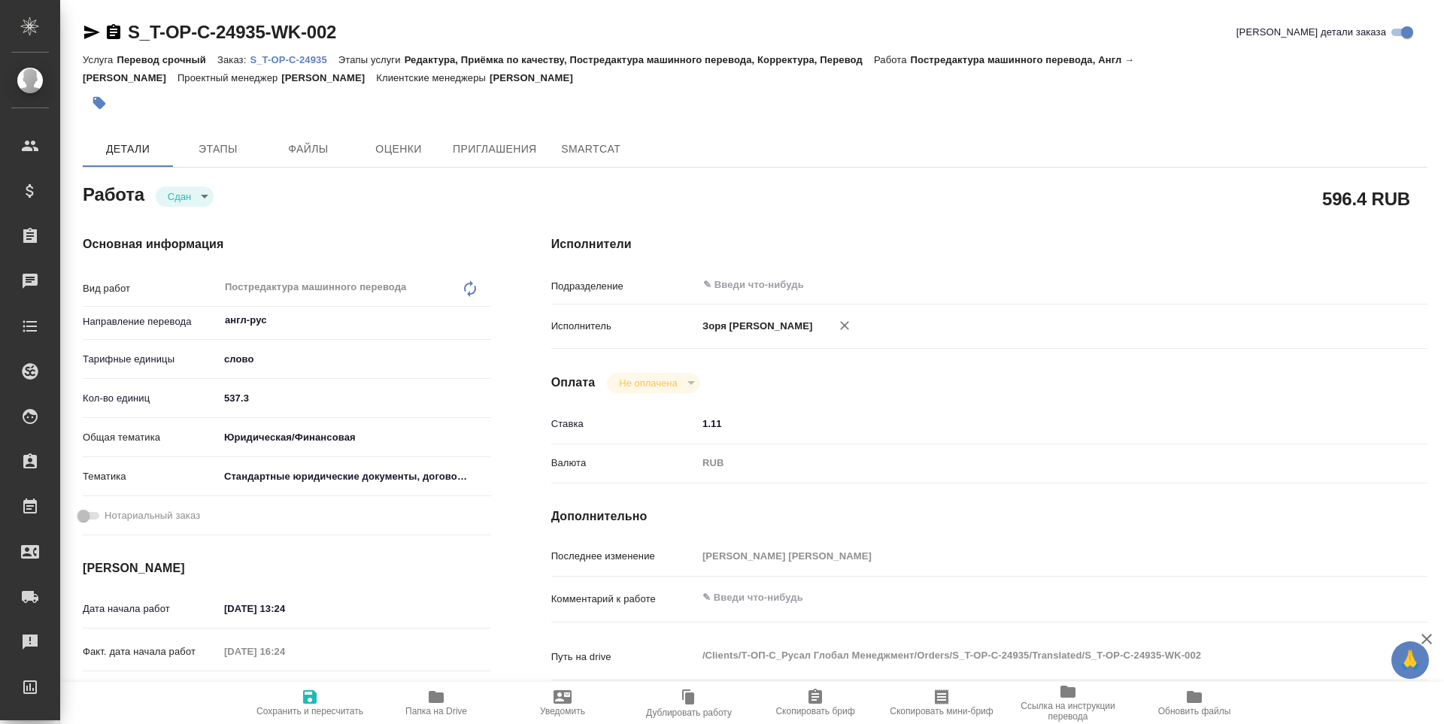
type textarea "x"
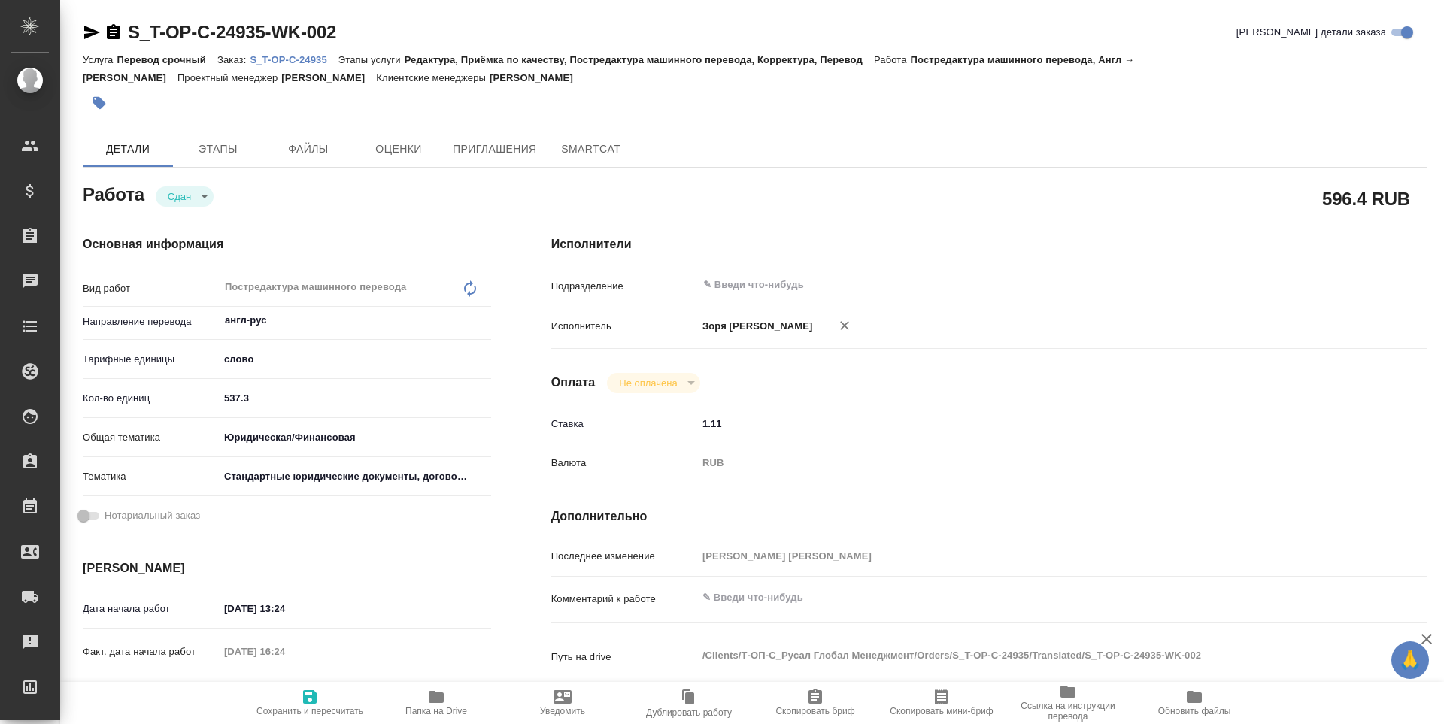
type textarea "x"
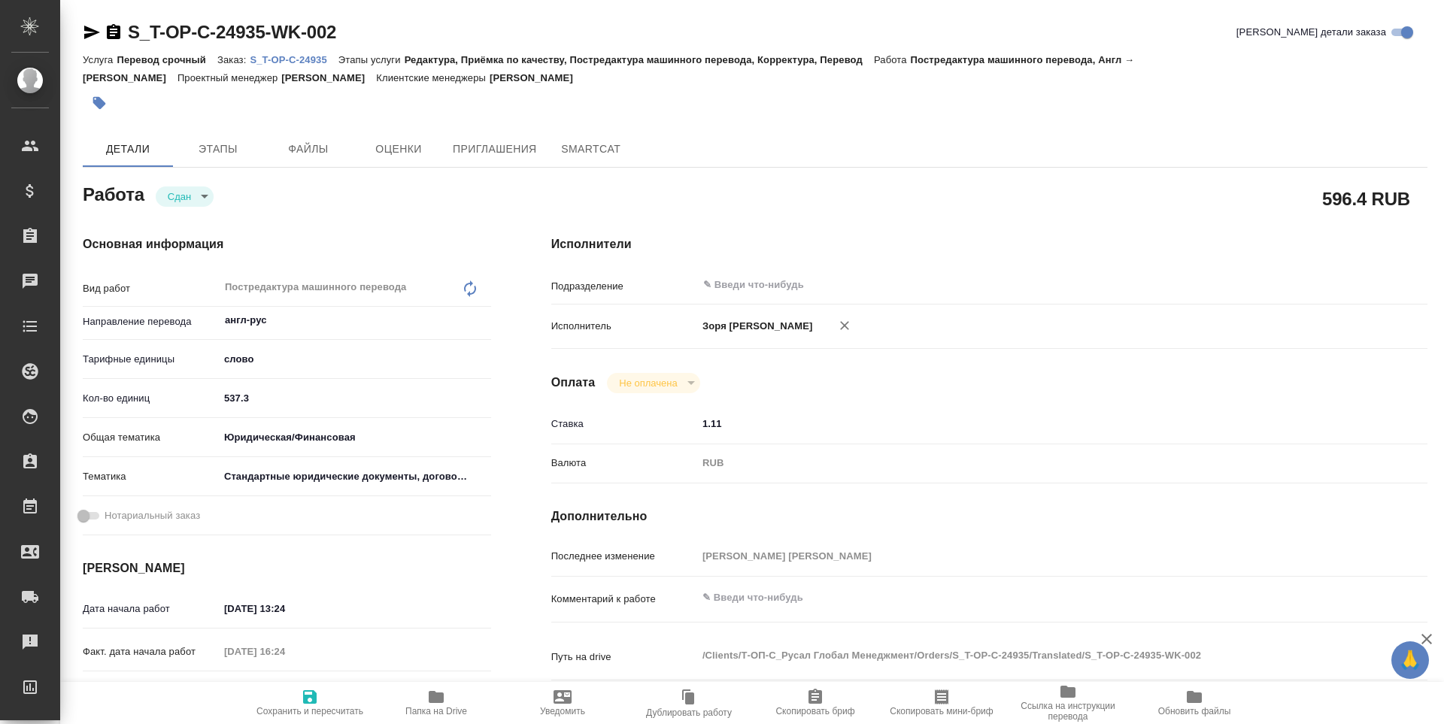
type textarea "x"
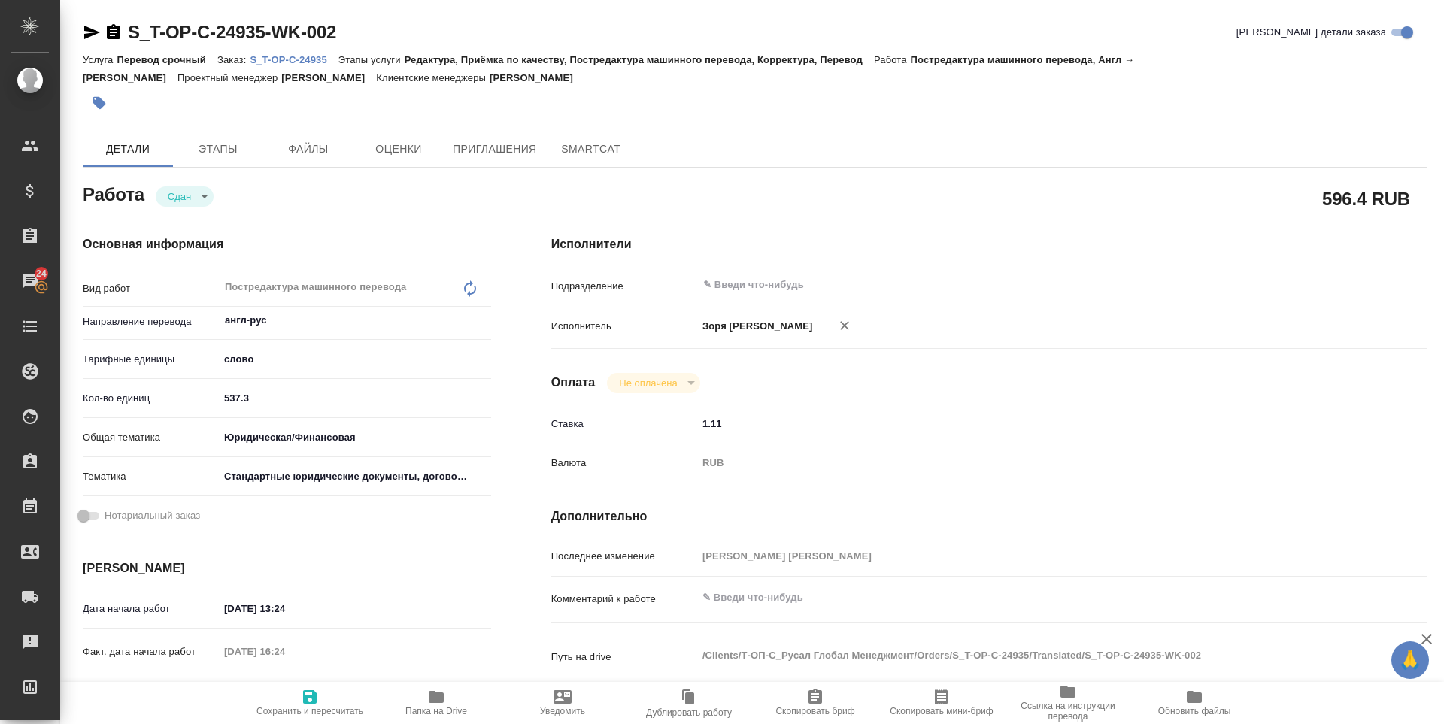
type textarea "x"
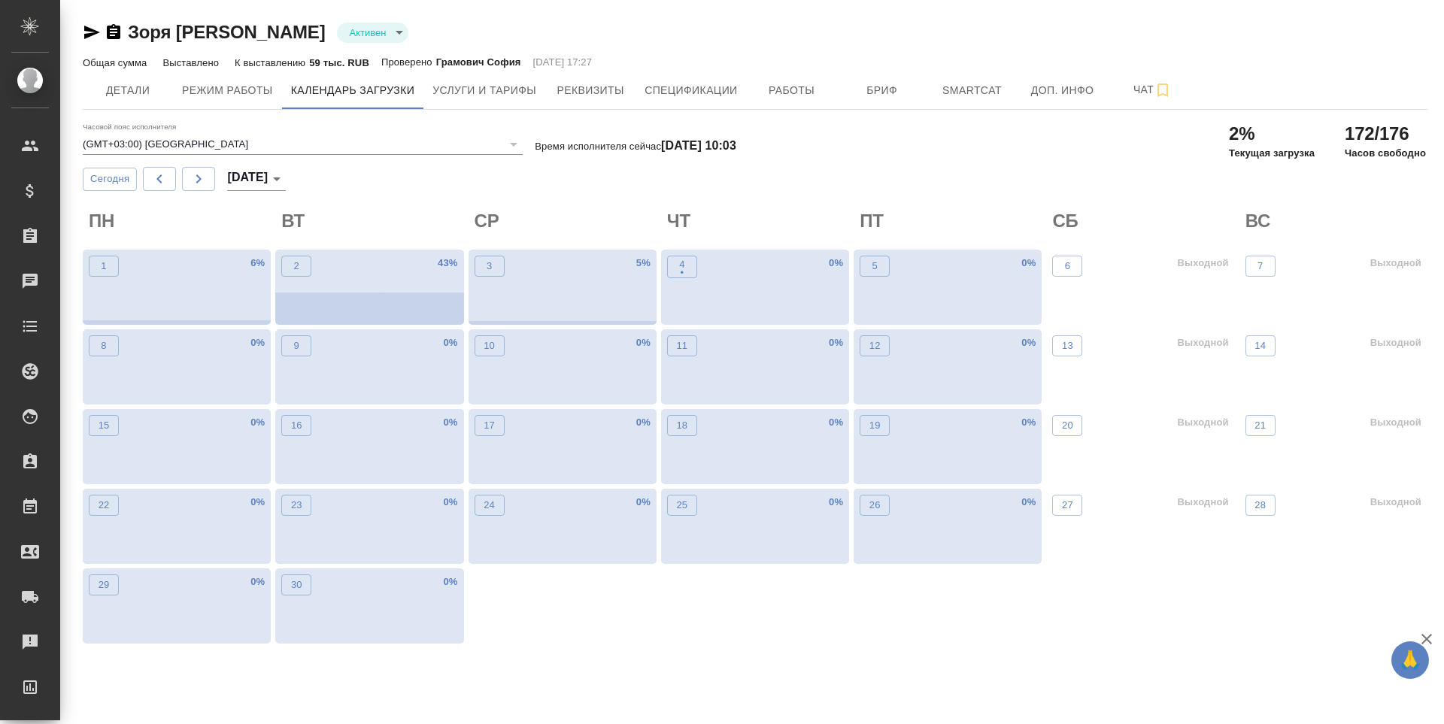
click at [284, 168] on body "🙏 .cls-1 fill:#fff; AWATERA [PERSON_NAME] Спецификации Заказы Чаты Todo Проекты…" at bounding box center [722, 362] width 1444 height 724
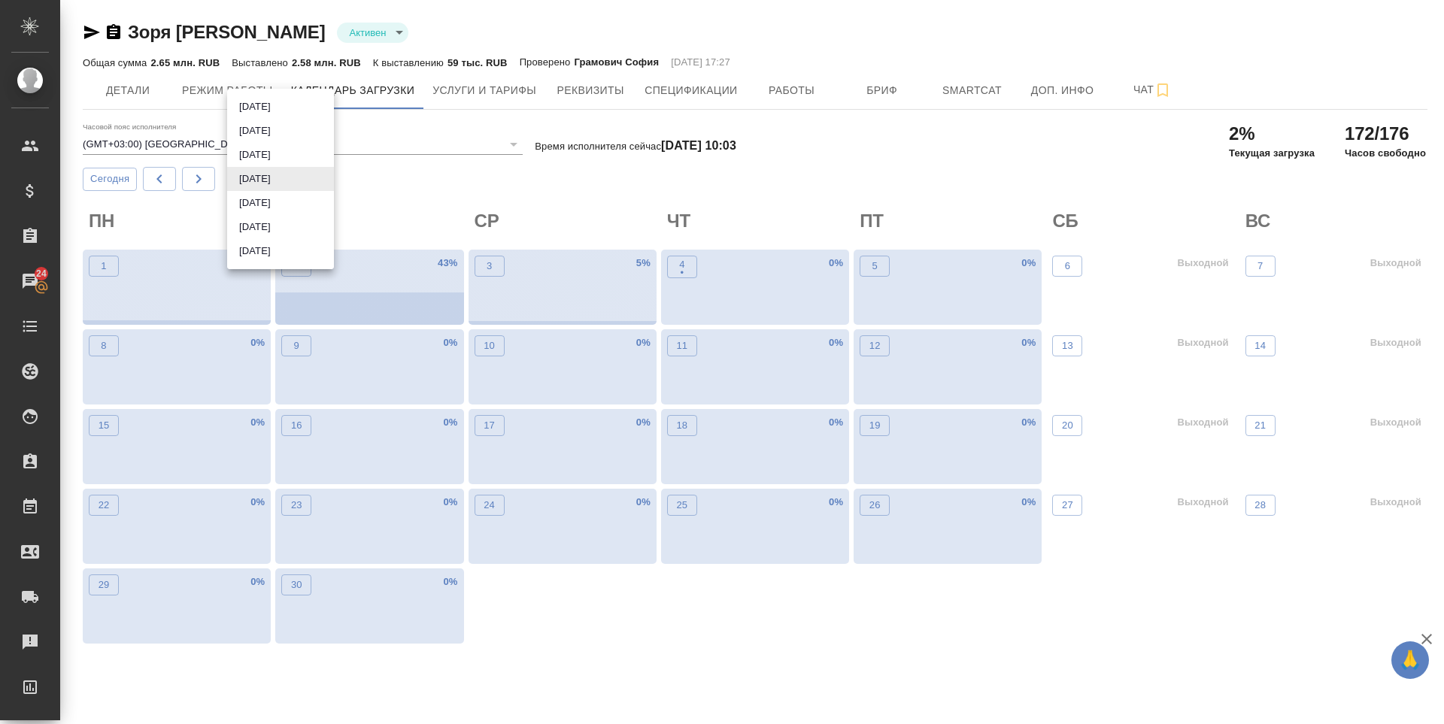
click at [262, 161] on li "[DATE]" at bounding box center [280, 155] width 107 height 24
type input "август 2025"
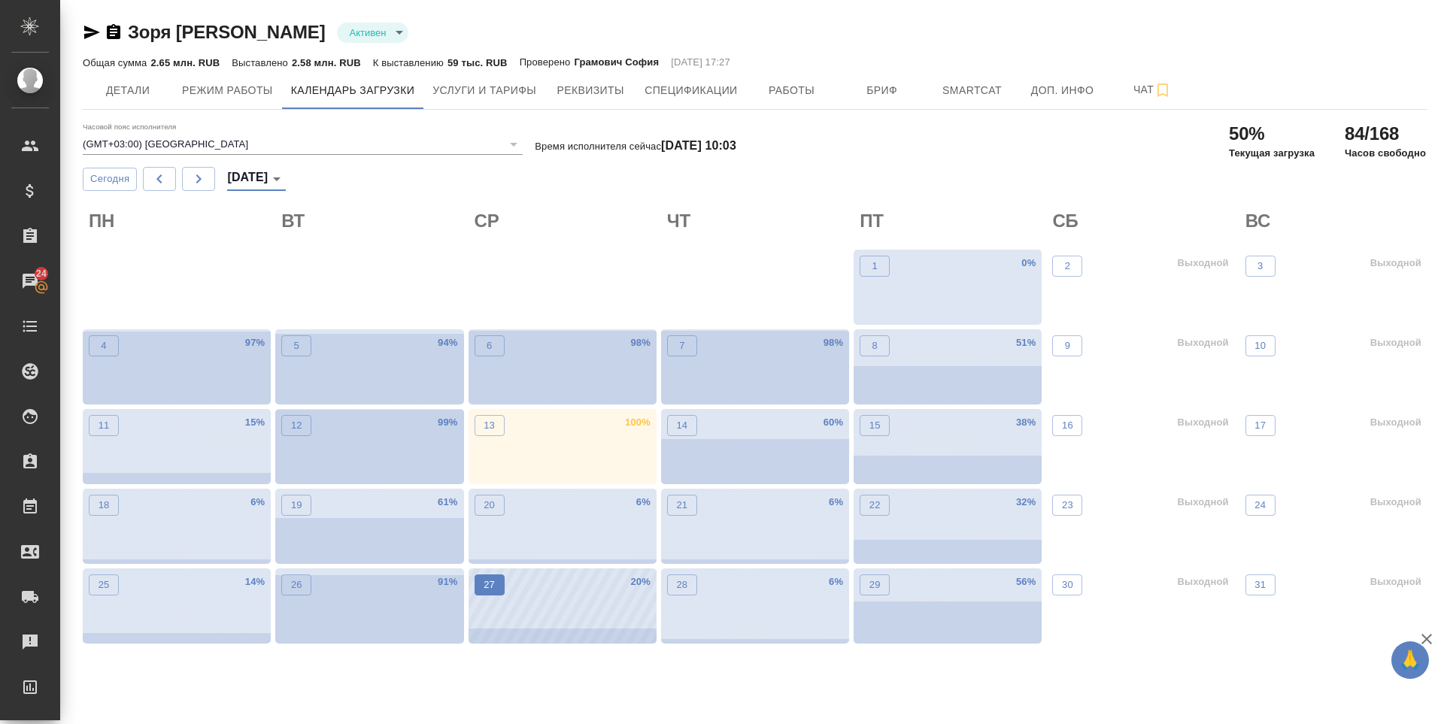
click at [480, 589] on button "27" at bounding box center [489, 584] width 30 height 21
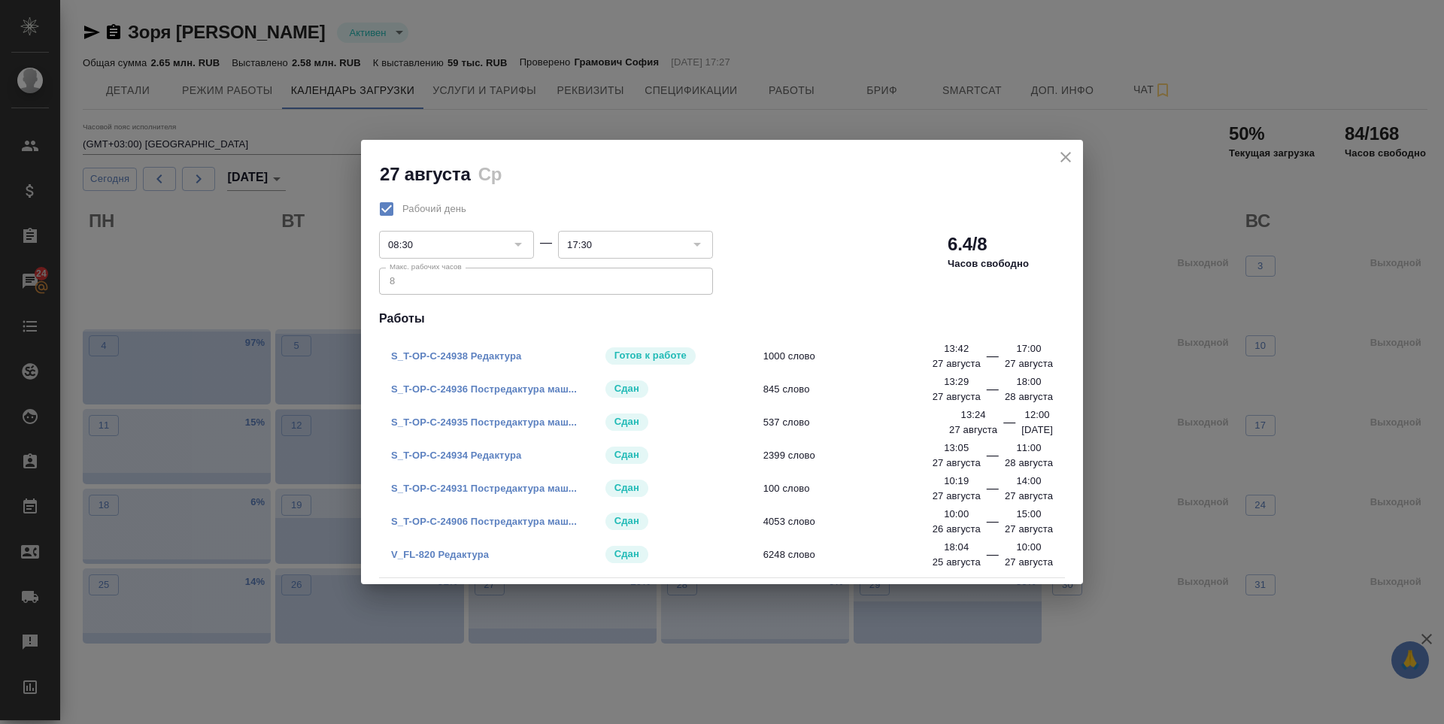
click at [1059, 156] on icon "close" at bounding box center [1065, 157] width 18 height 18
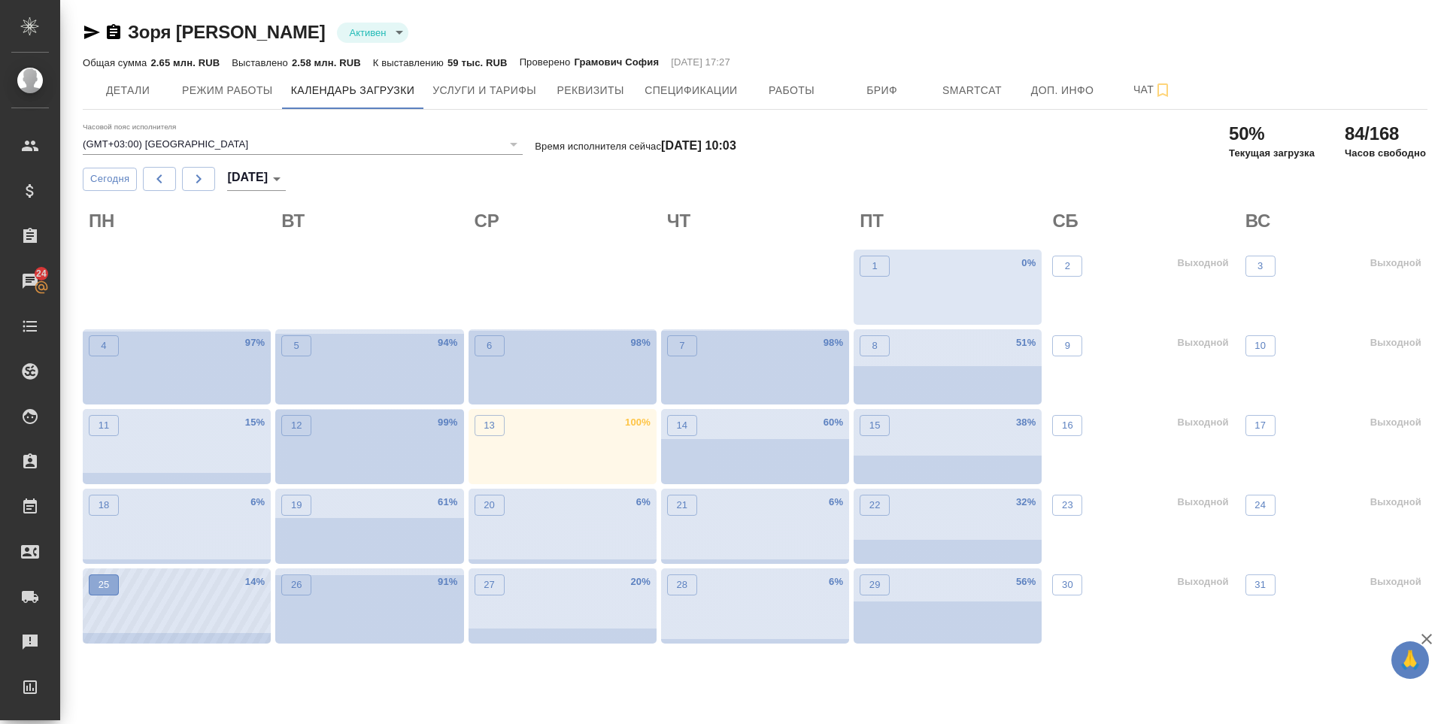
click at [106, 586] on p "25" at bounding box center [103, 584] width 11 height 15
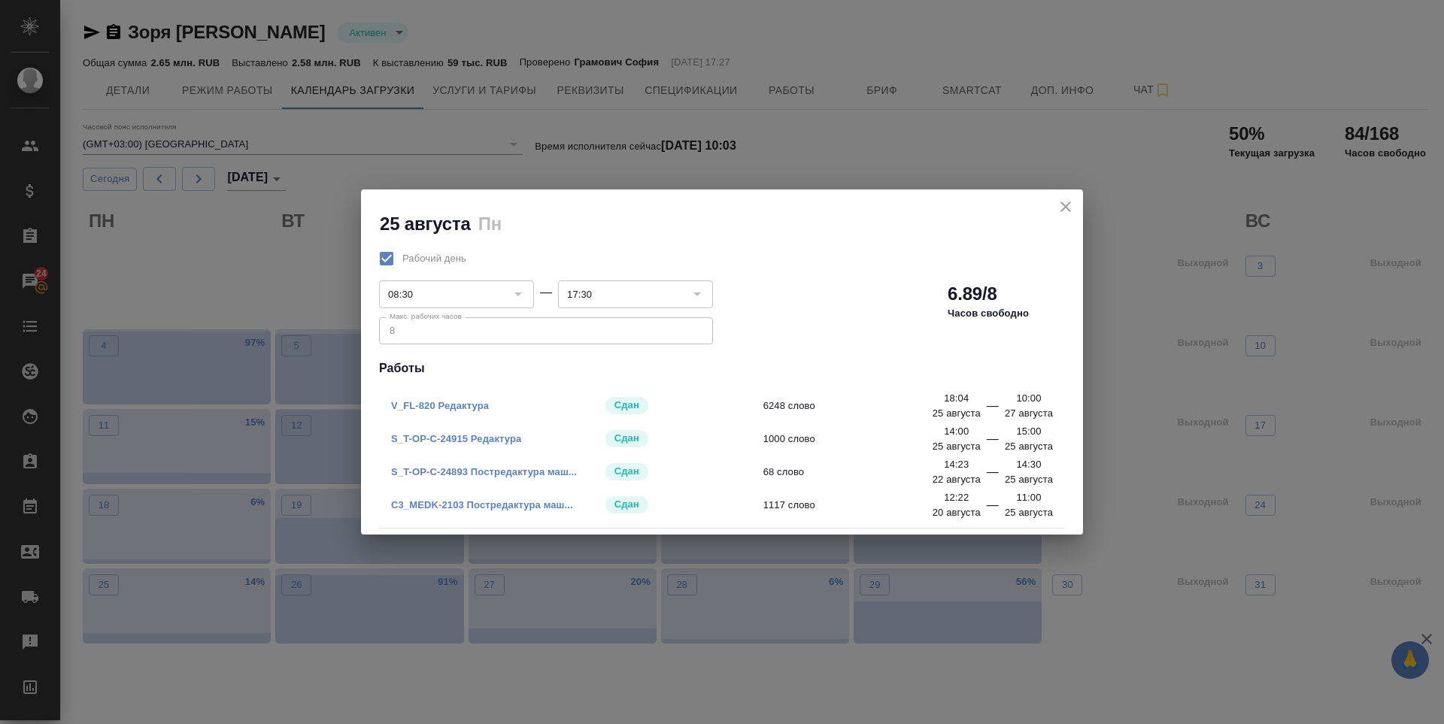
click at [1066, 208] on icon "close" at bounding box center [1065, 207] width 11 height 11
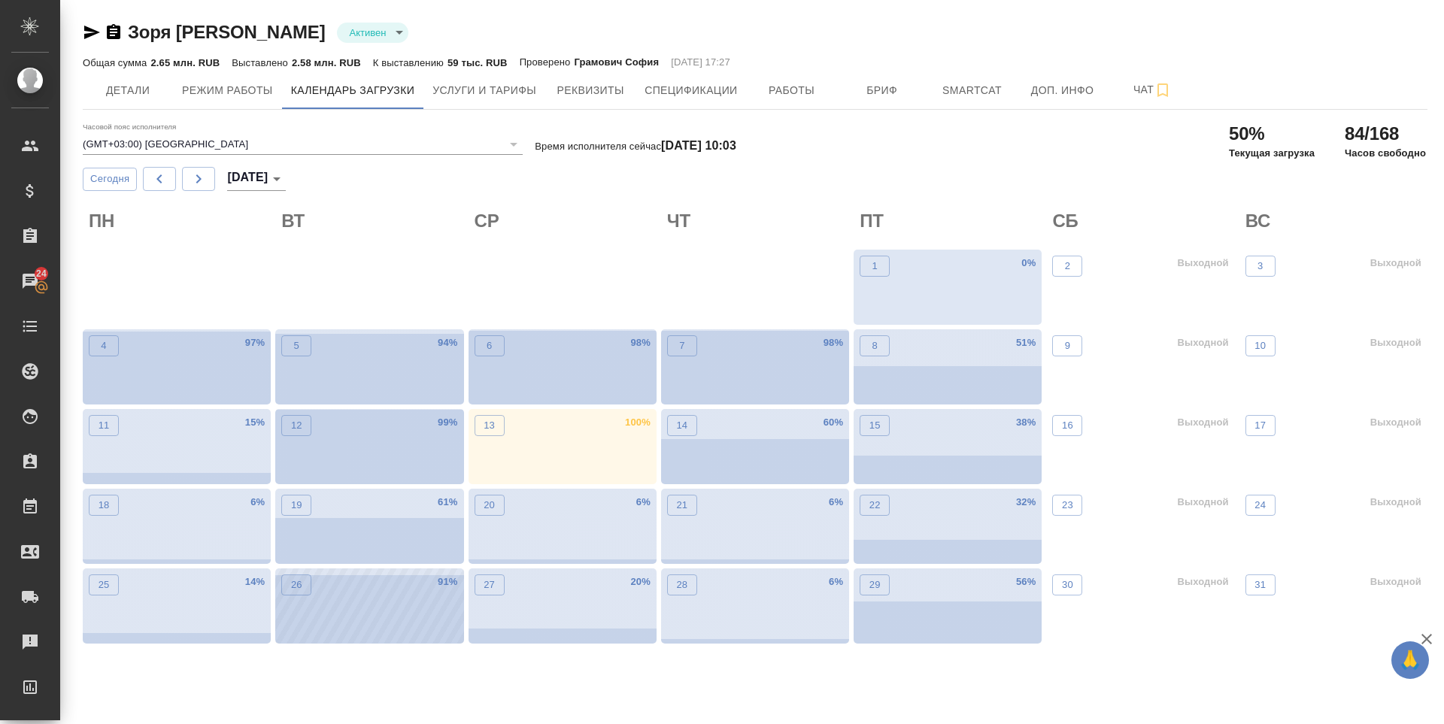
click at [357, 595] on div "26 91 %" at bounding box center [369, 605] width 188 height 75
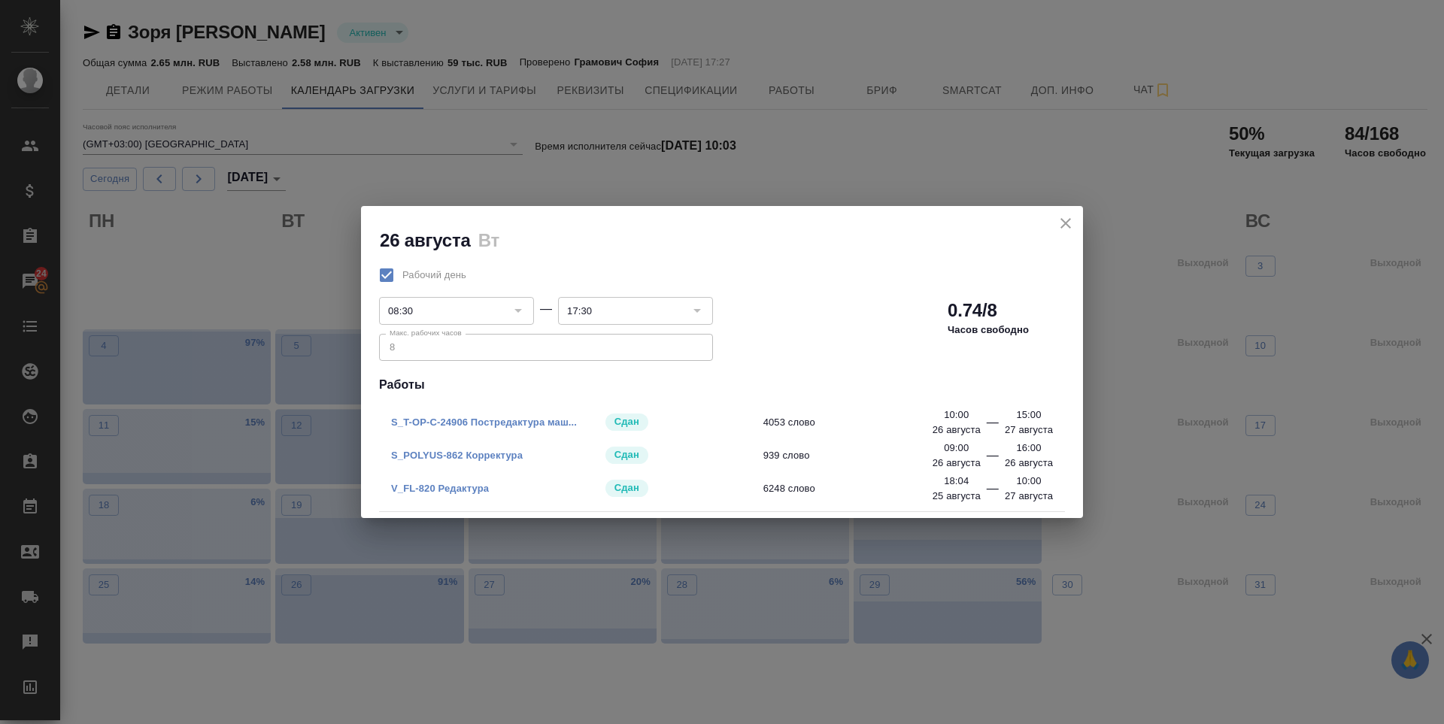
click at [1064, 226] on icon "close" at bounding box center [1065, 223] width 11 height 11
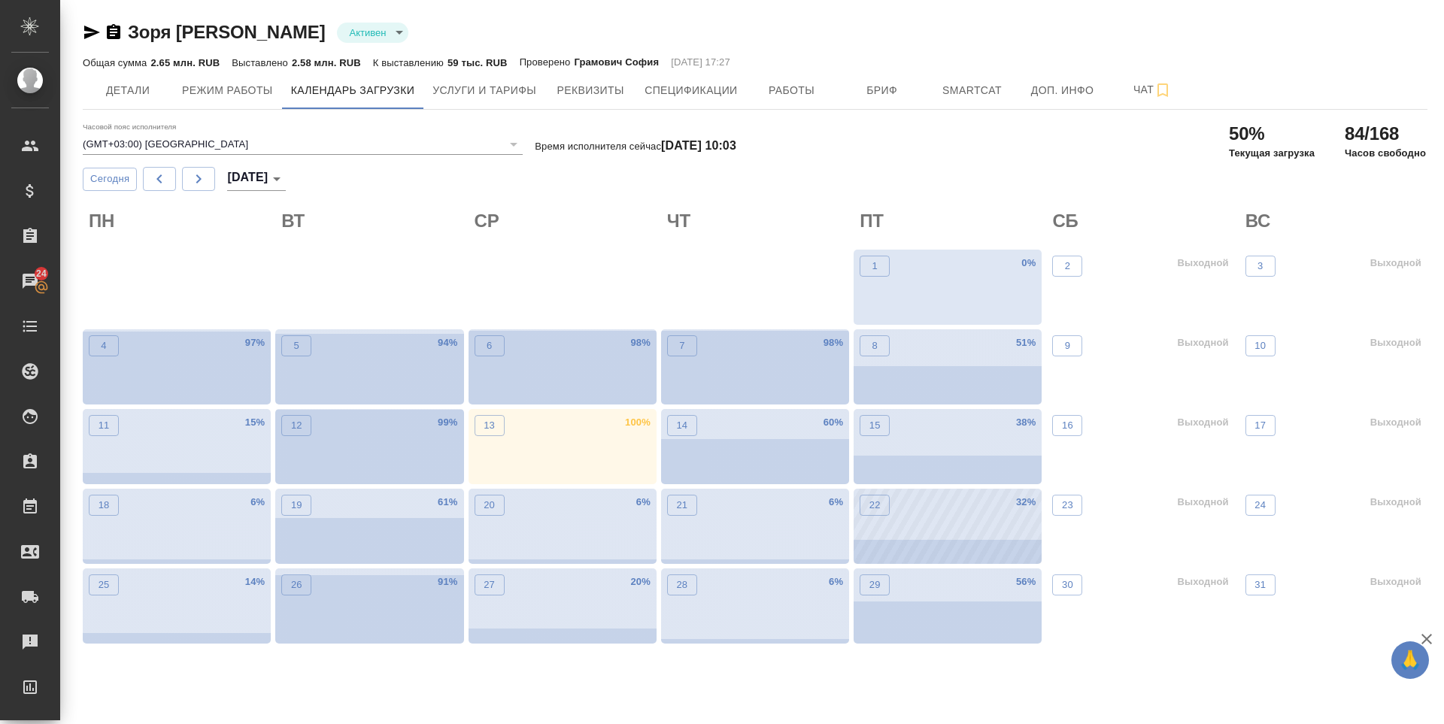
click at [882, 517] on div "22" at bounding box center [874, 529] width 30 height 69
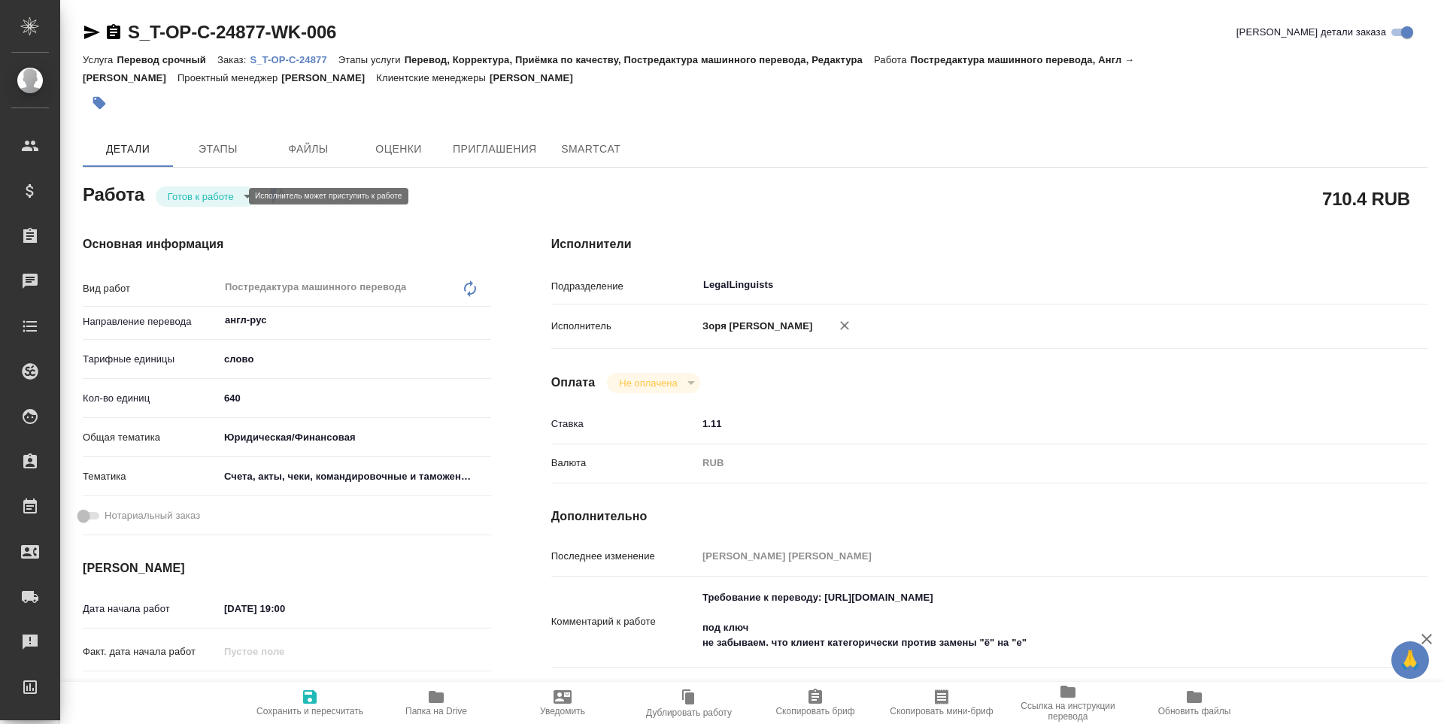
click at [208, 191] on body "🙏 .cls-1 fill:#fff; AWATERA Zoria Tatiana Клиенты Спецификации Заказы Чаты Todo…" at bounding box center [722, 362] width 1444 height 724
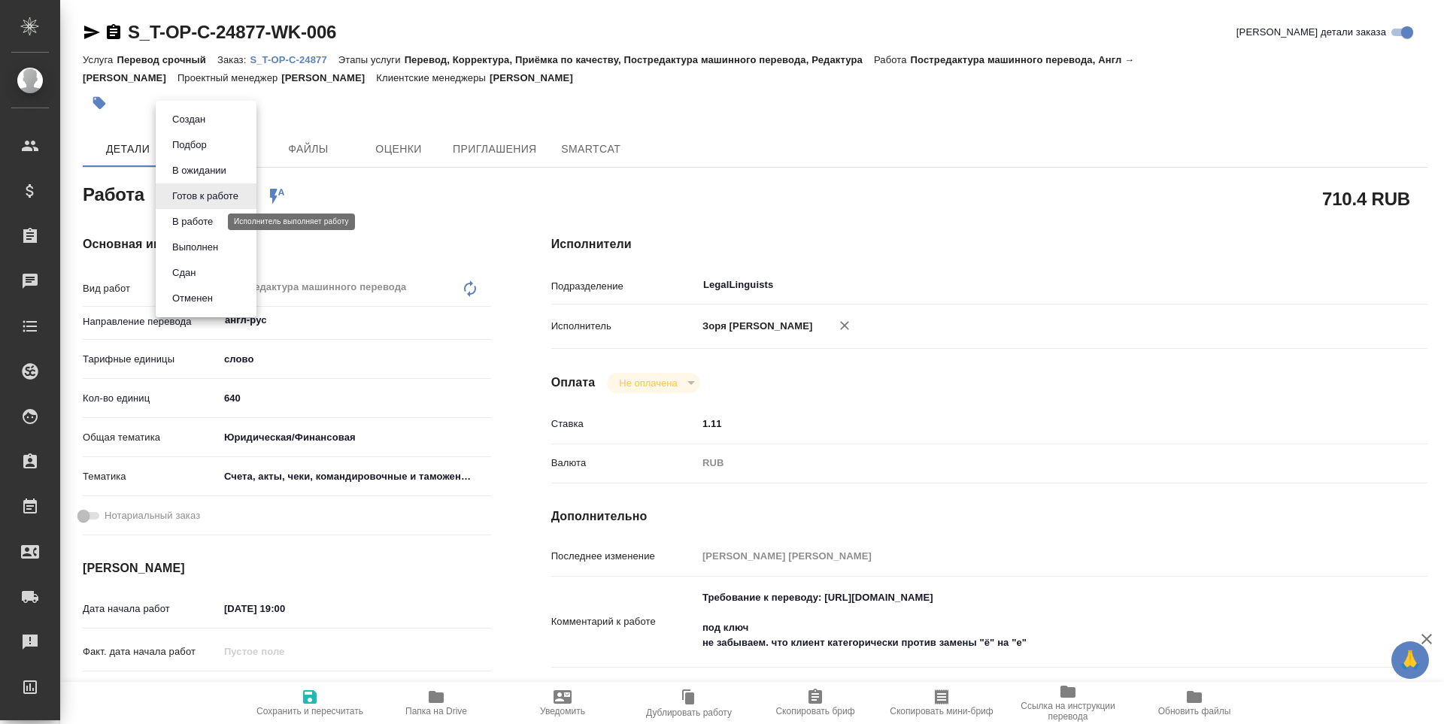
click at [208, 221] on button "В работе" at bounding box center [193, 222] width 50 height 17
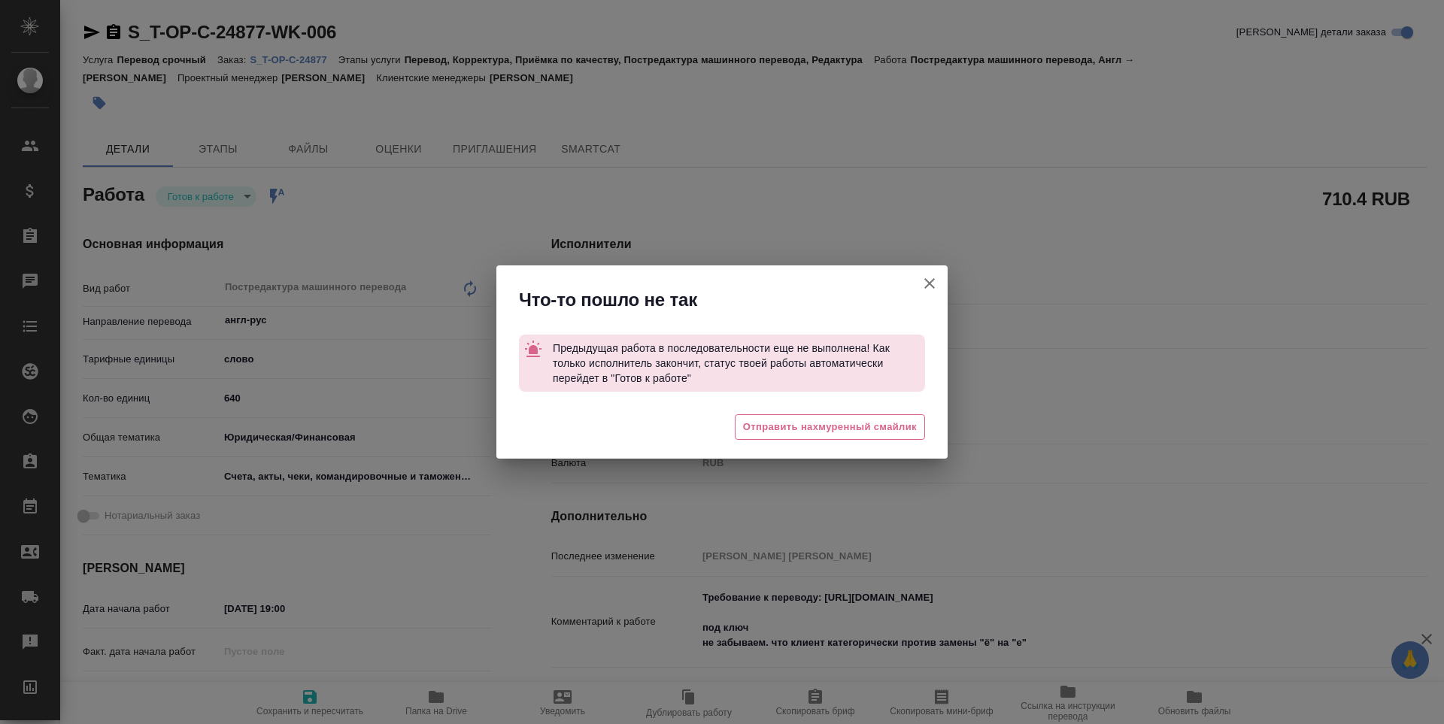
type textarea "x"
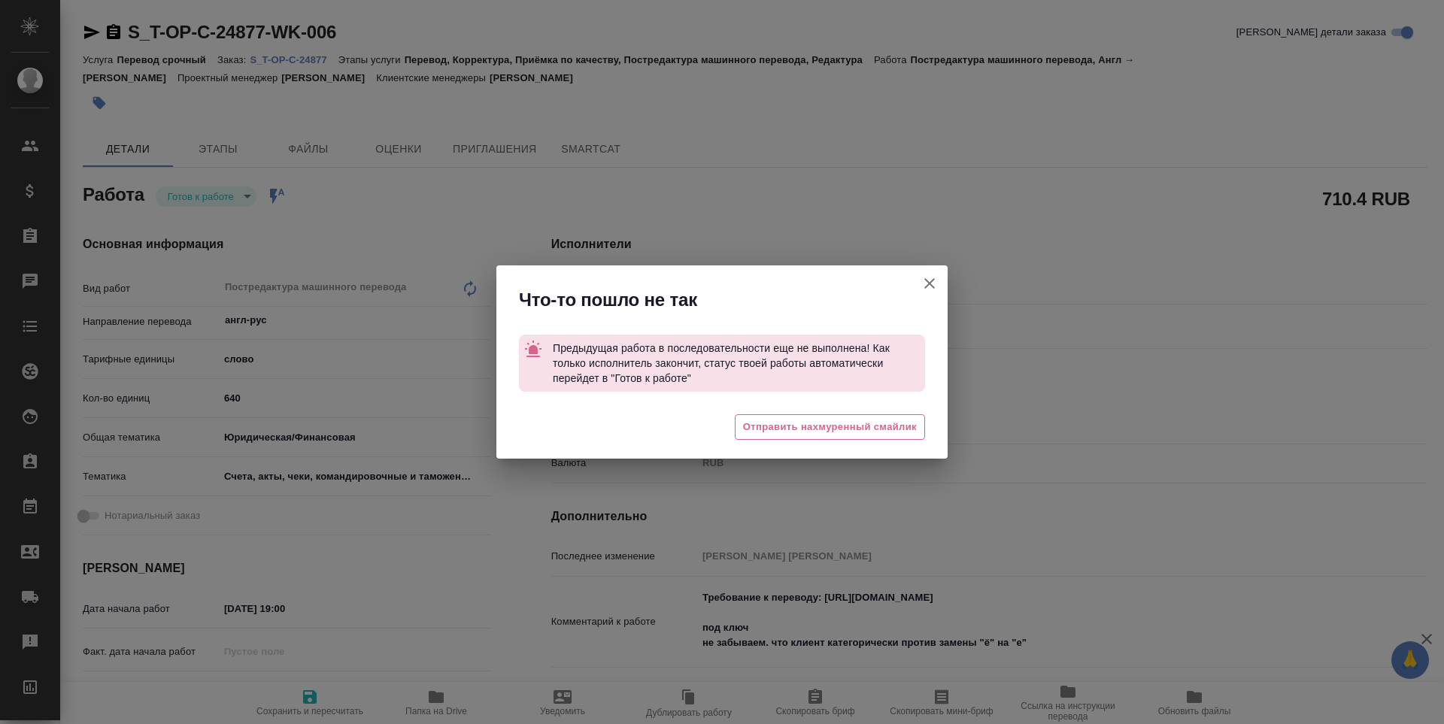
type textarea "x"
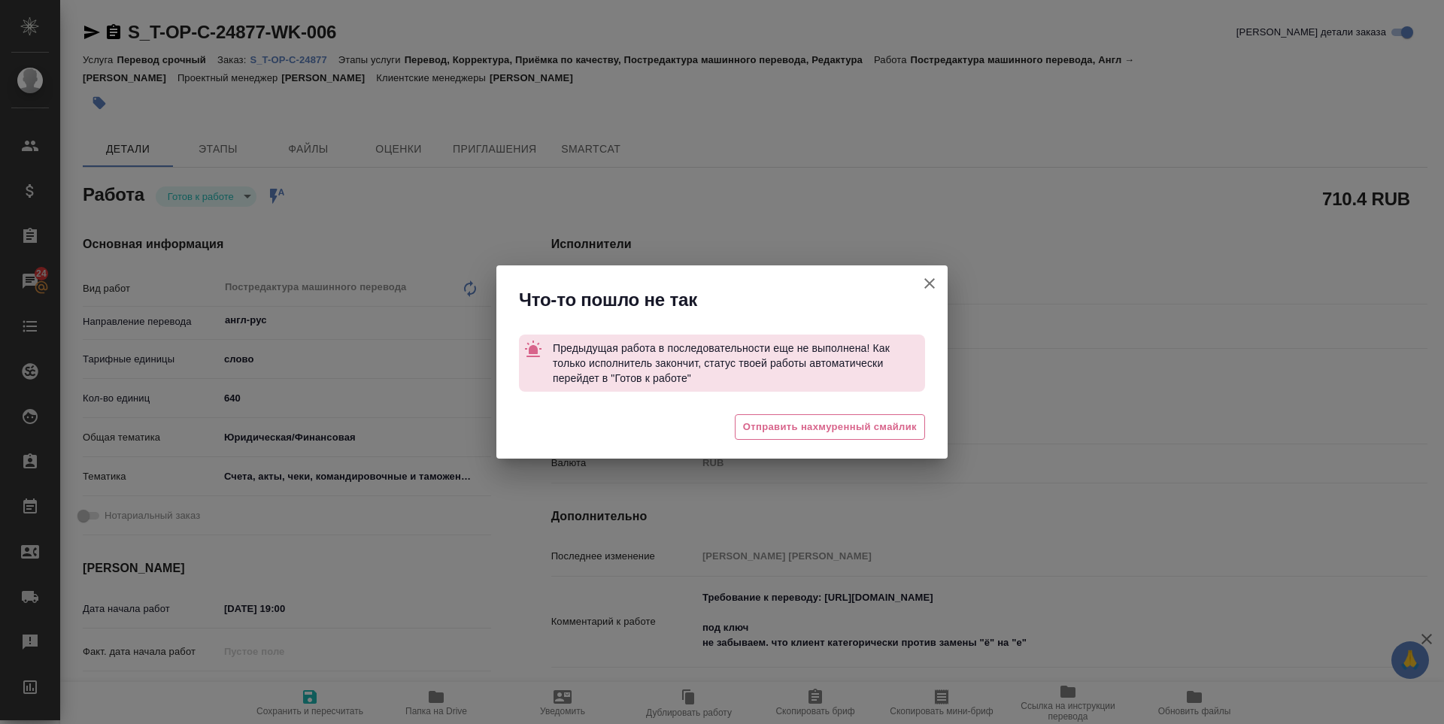
type textarea "x"
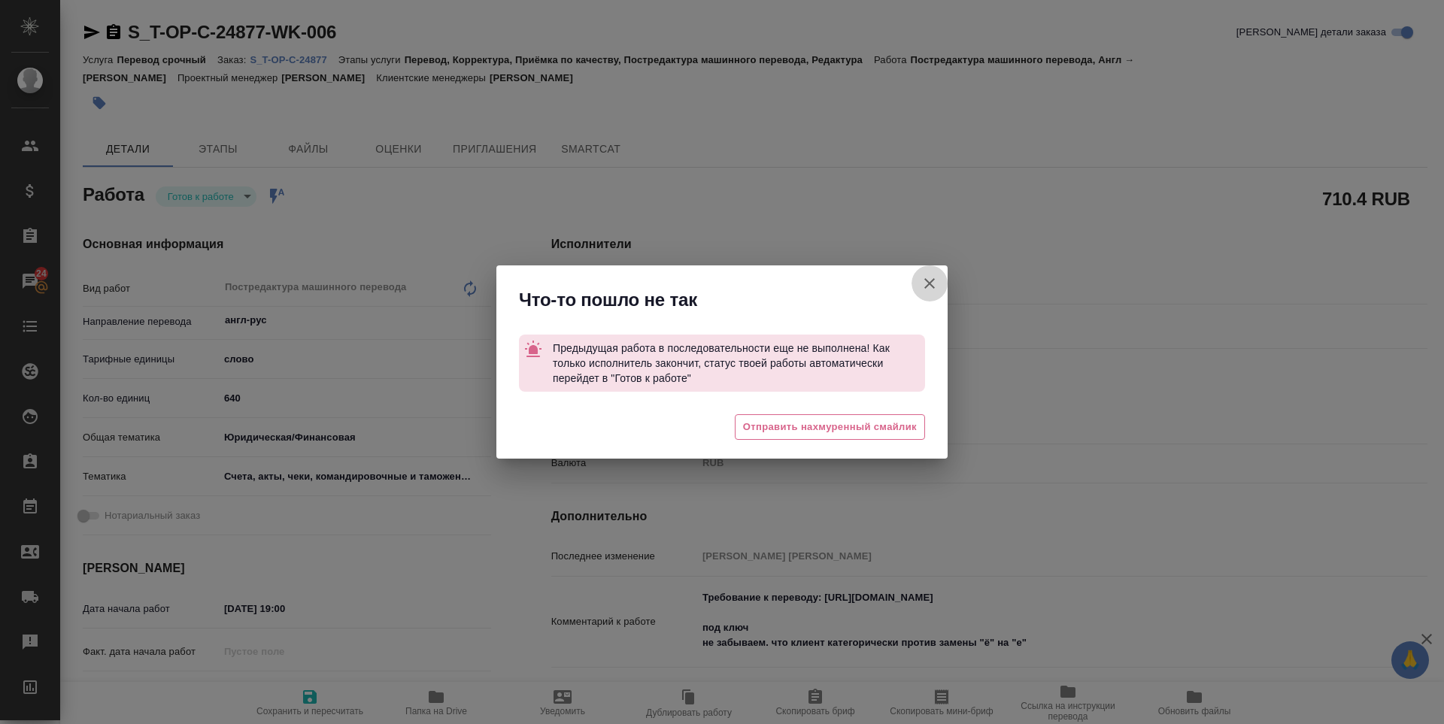
click at [922, 280] on icon "button" at bounding box center [929, 283] width 18 height 18
type textarea "x"
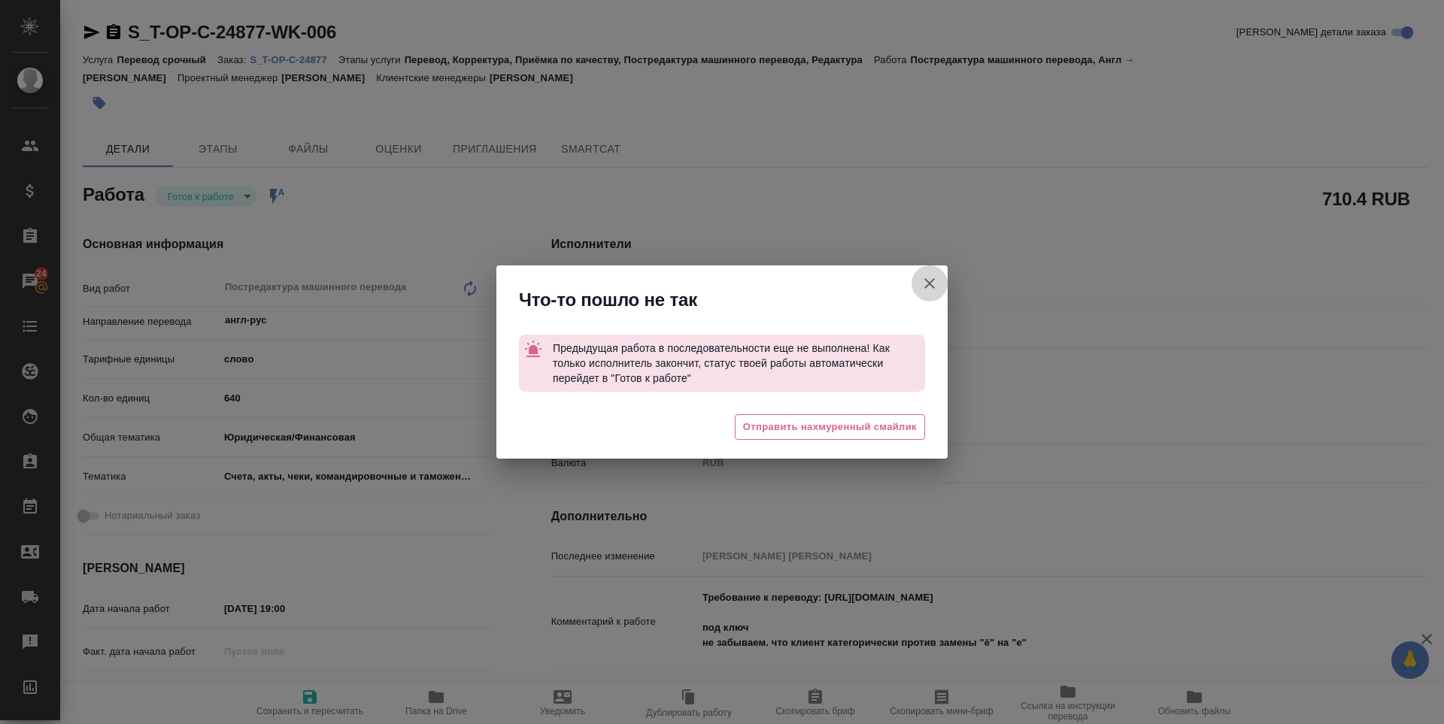
type textarea "x"
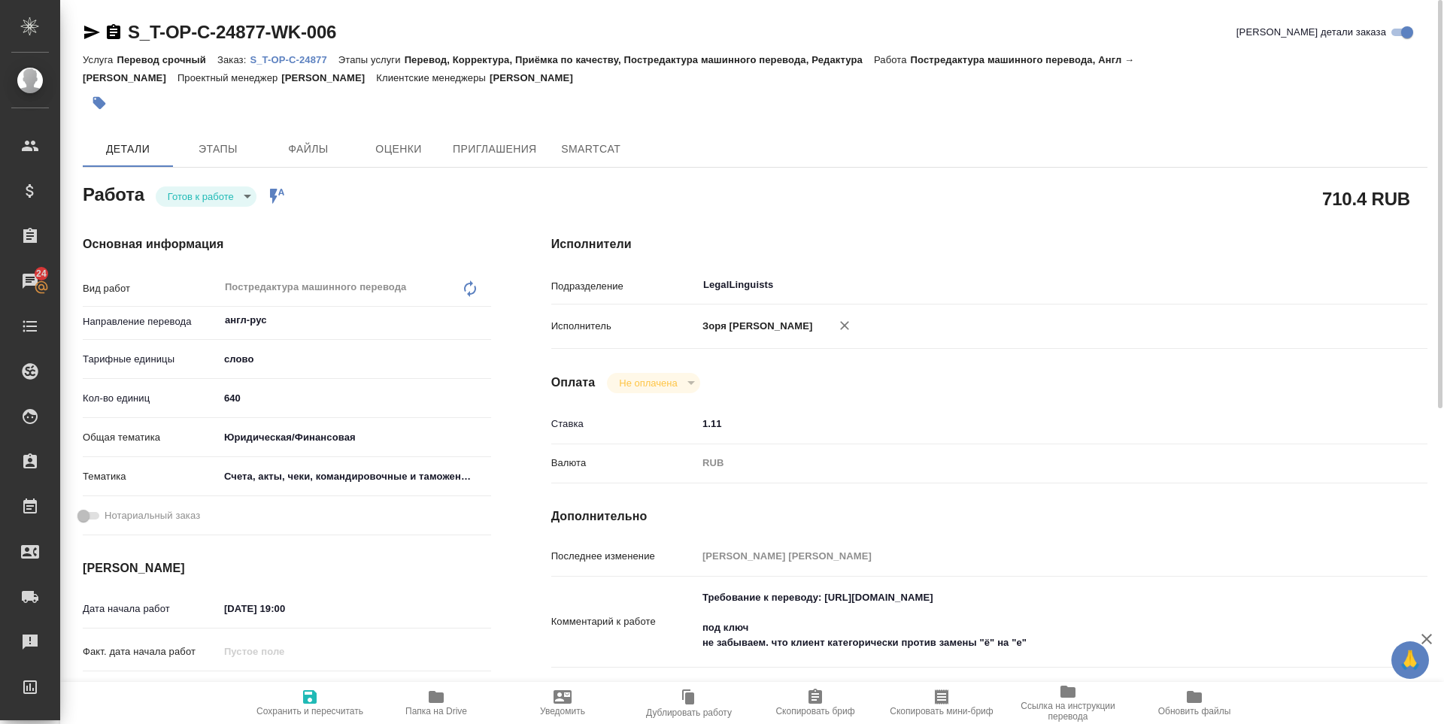
click at [88, 36] on icon "button" at bounding box center [92, 33] width 16 height 14
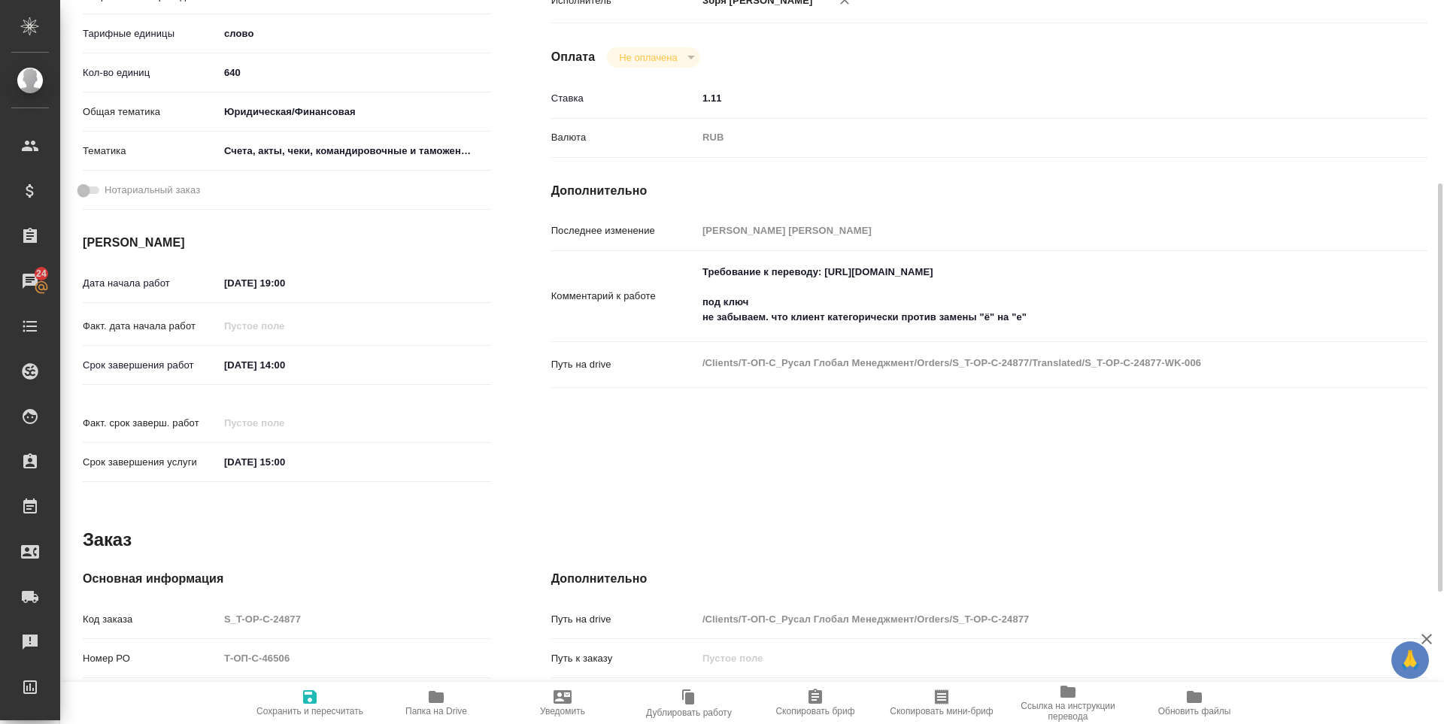
scroll to position [559, 0]
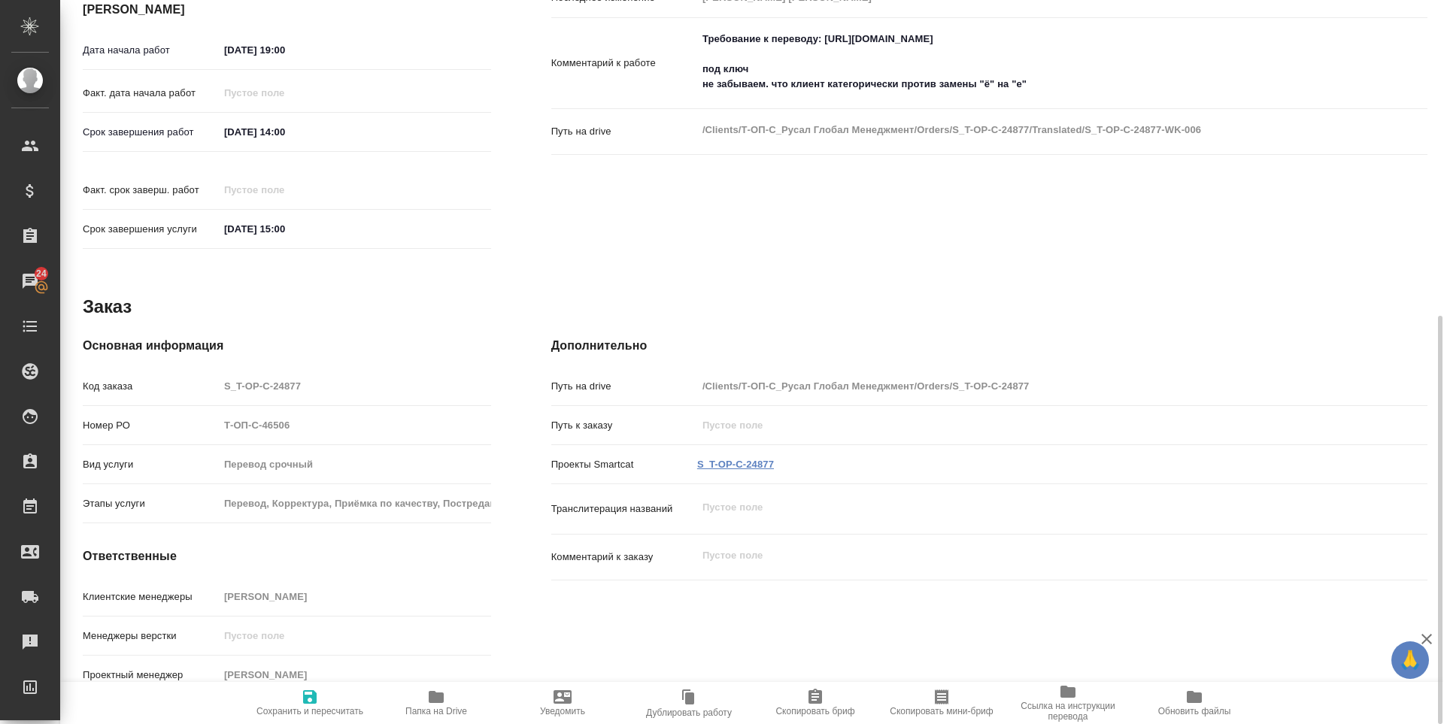
click at [748, 459] on link "S_T-OP-C-24877" at bounding box center [735, 464] width 77 height 11
click at [306, 718] on button "Сохранить и пересчитать" at bounding box center [310, 703] width 126 height 42
type textarea "x"
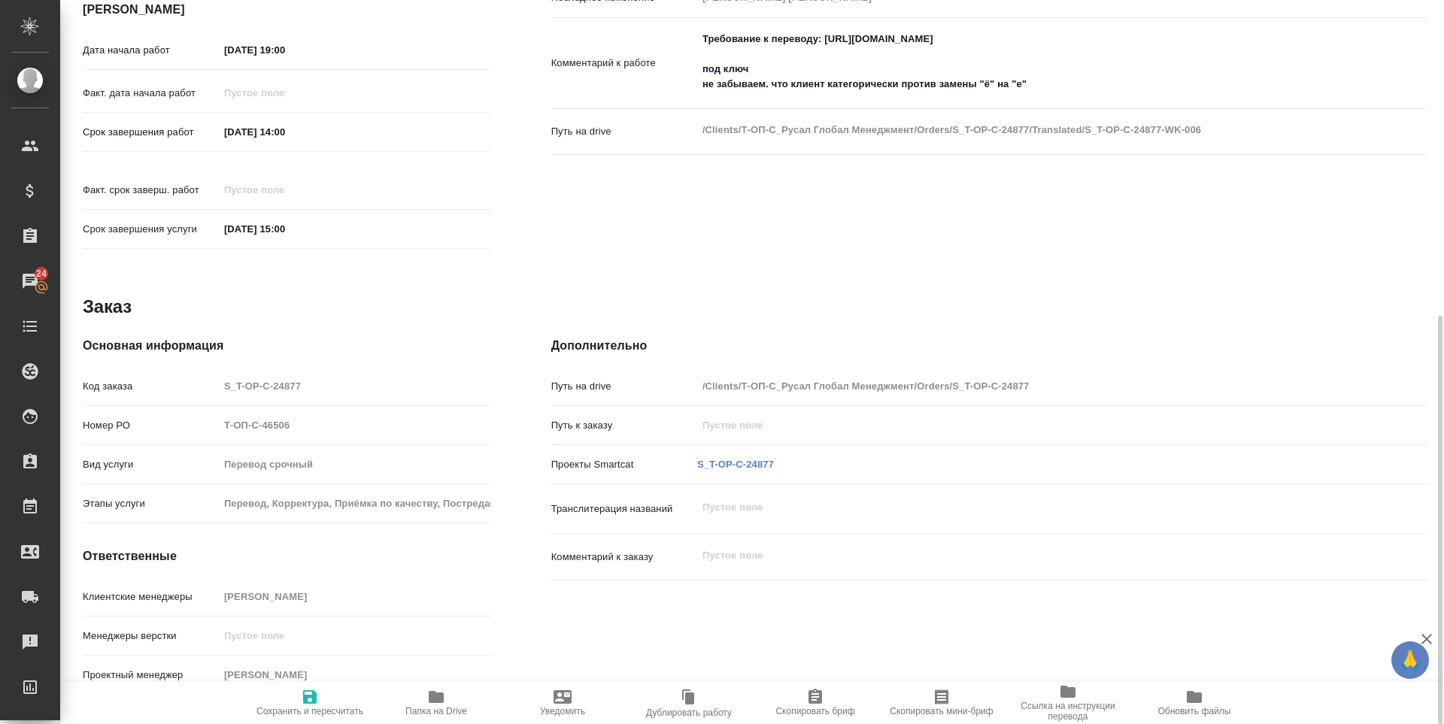
type textarea "x"
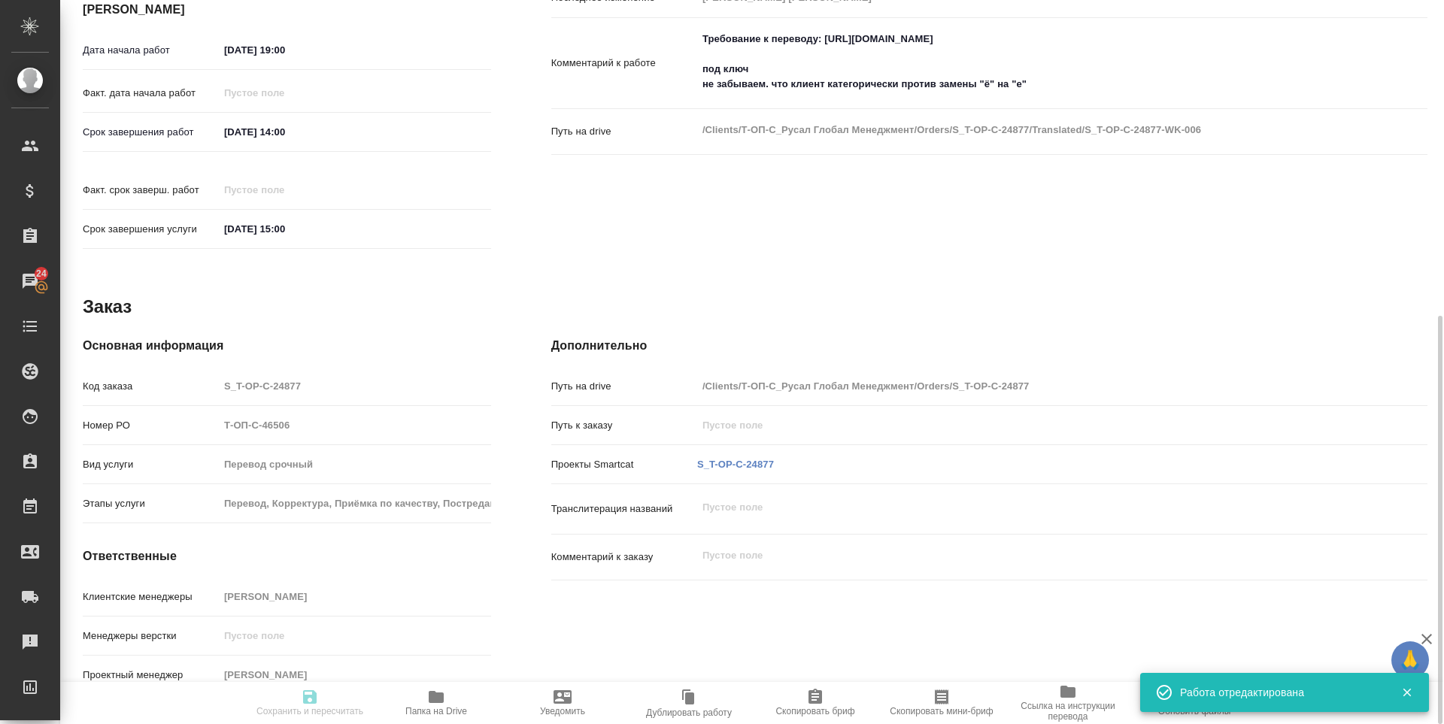
type input "readyForWork"
type textarea "Постредактура машинного перевода"
type textarea "x"
type input "англ-рус"
type input "5a8b1489cc6b4906c91bfd90"
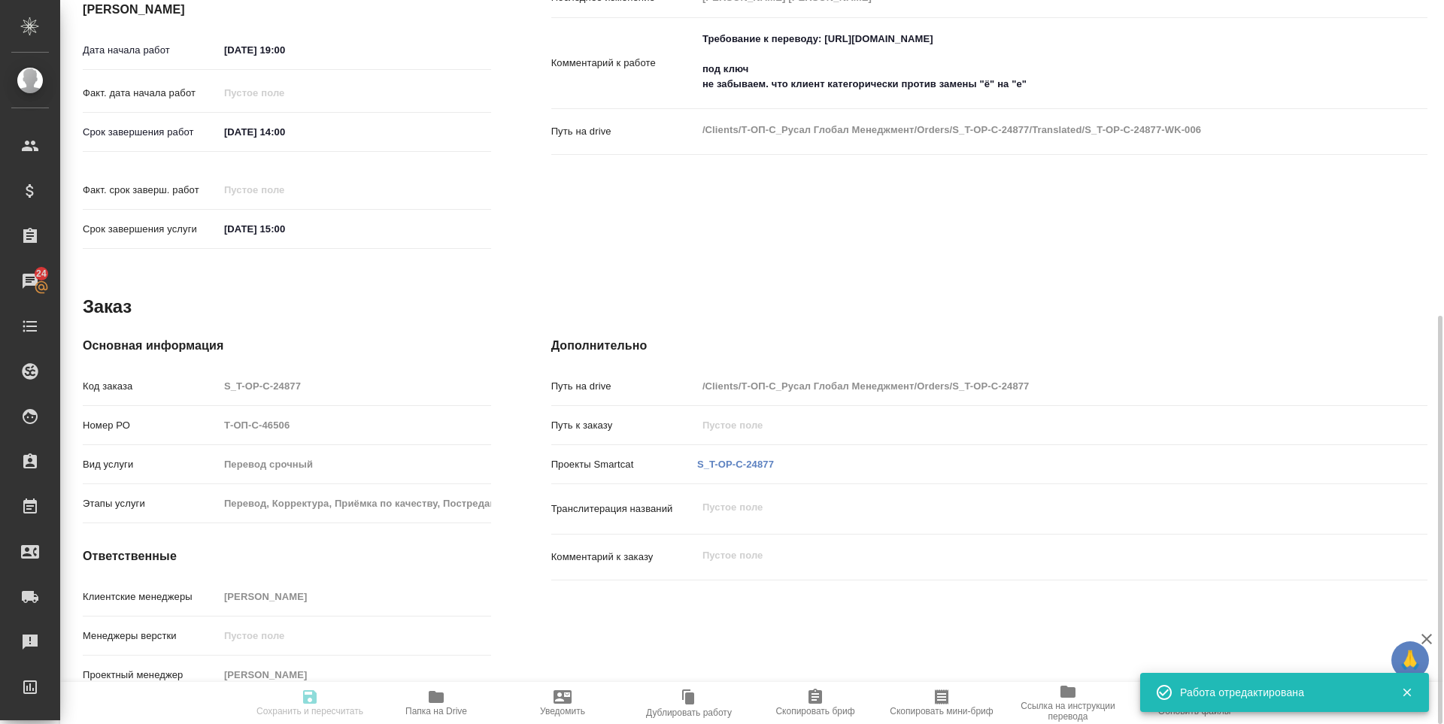
type input "640"
type input "yr-fn"
type input "5f647205b73bc97568ca66c0"
type input "21.08.2025 19:00"
type input "22.08.2025 14:00"
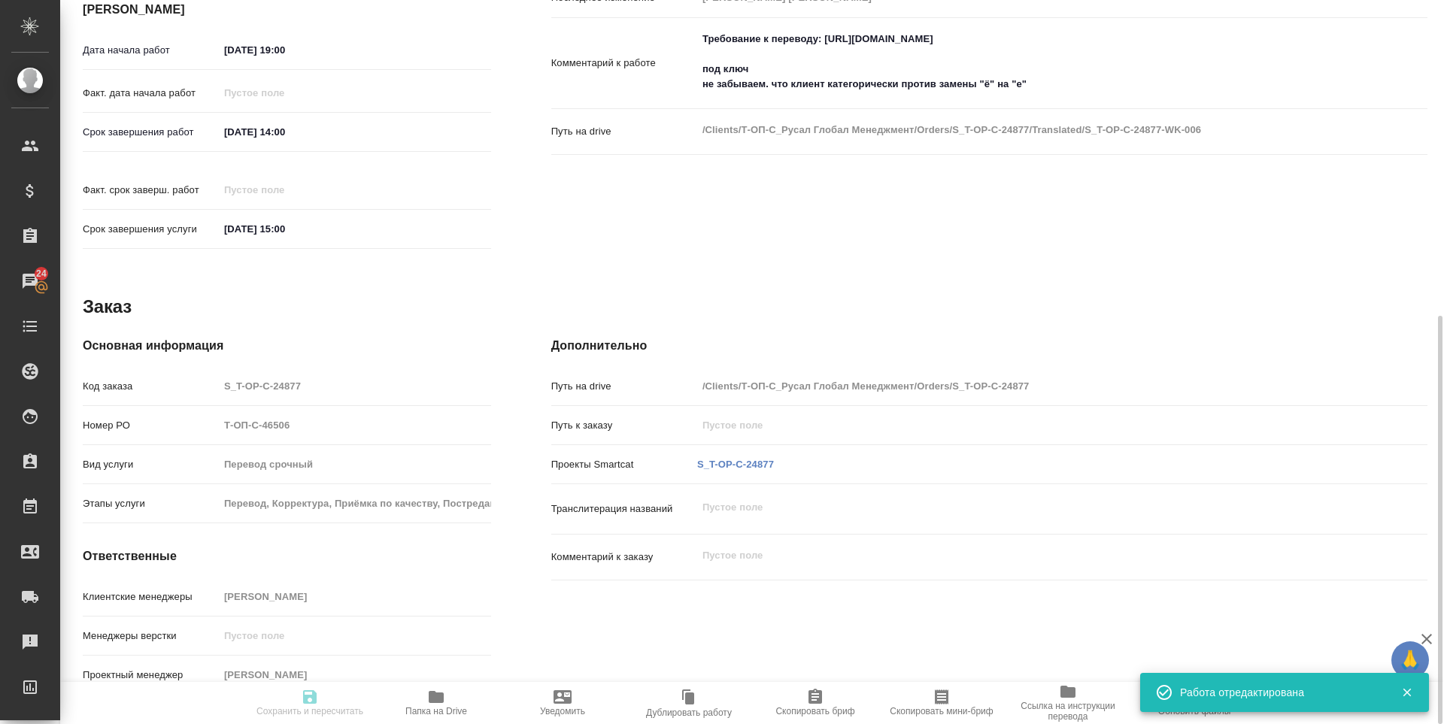
type input "22.08.2025 15:00"
type input "LegalLinguists"
type input "notPayed"
type input "1.11"
type input "RUB"
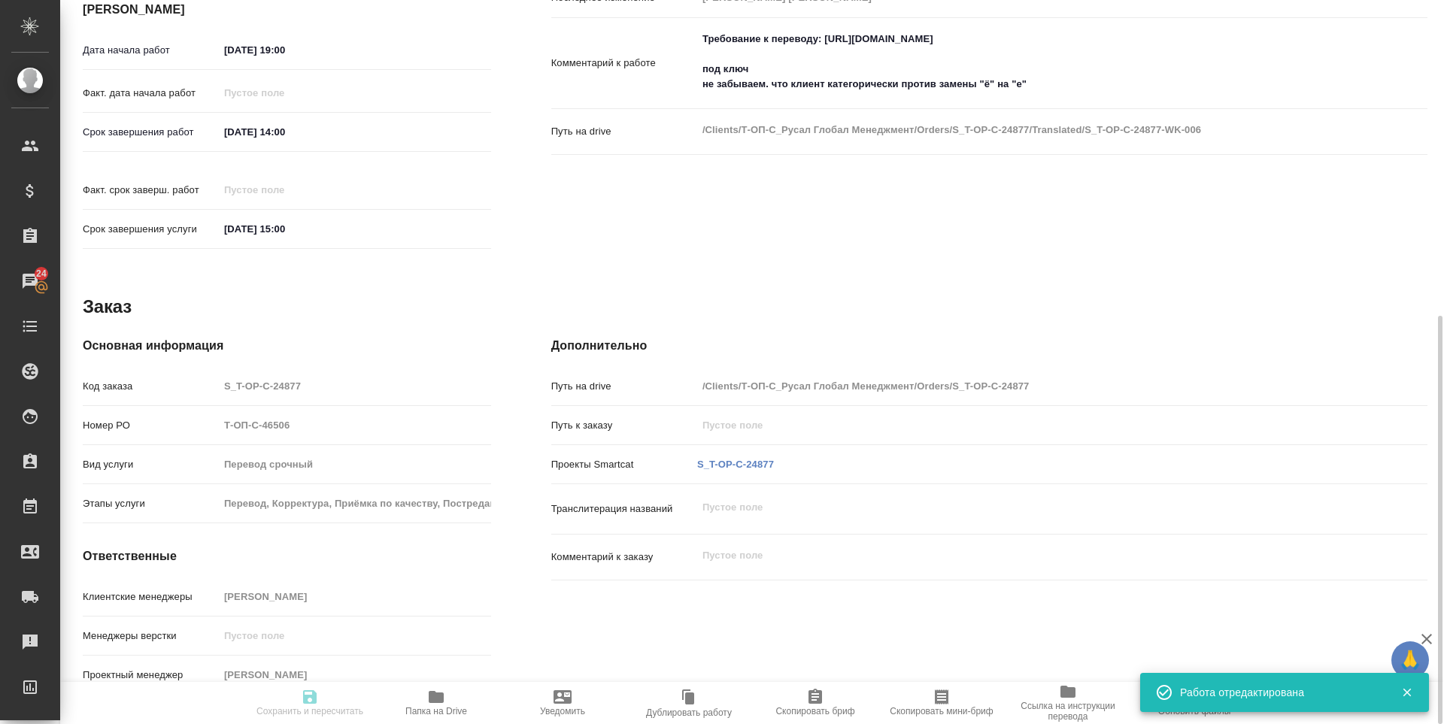
type input "Зоря Татьяна"
type textarea "Требование к переводу: https://drive.awatera.com/s/ib5dGLEdndg5YS2 под ключ не …"
type textarea "x"
type textarea "/Clients/Т-ОП-С_Русал Глобал Менеджмент/Orders/S_T-OP-C-24877/Translated/S_T-OP…"
type textarea "x"
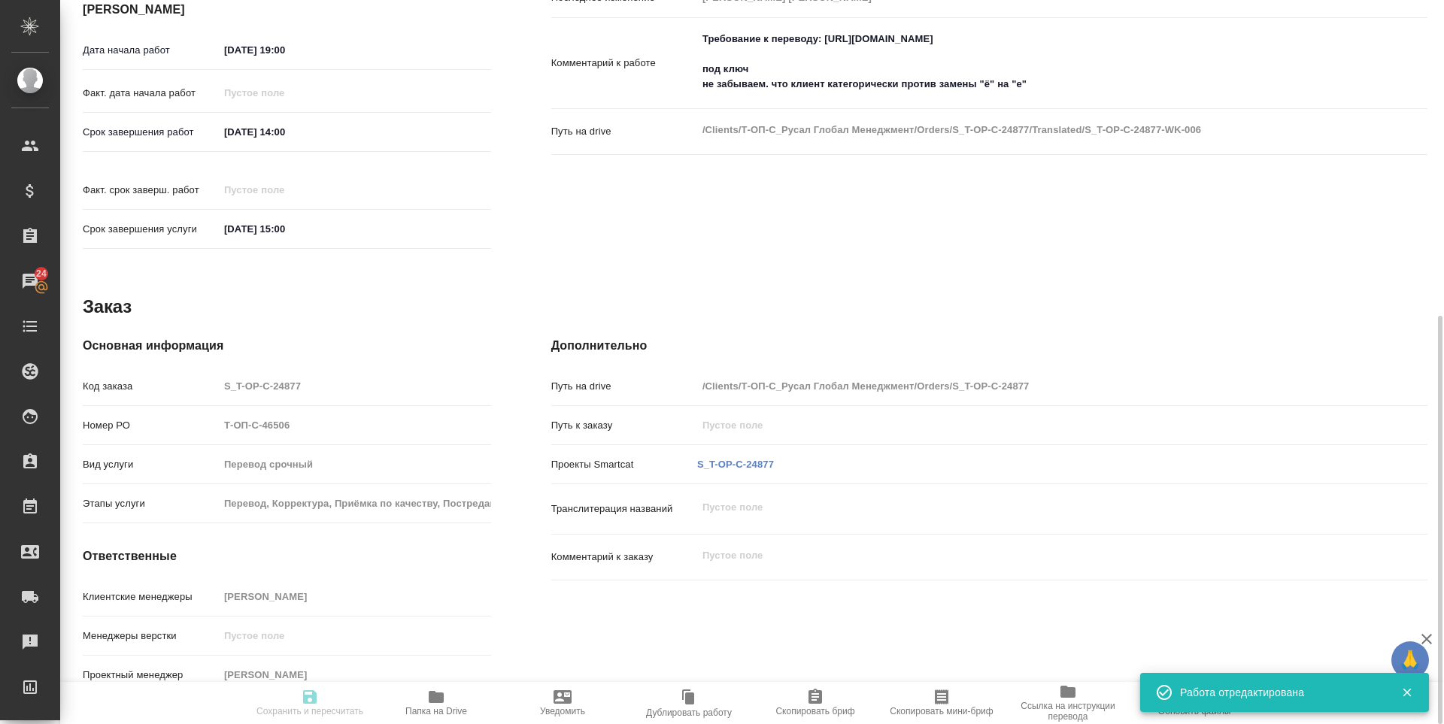
type input "S_T-OP-C-24877"
type input "Т-ОП-С-46506"
type input "Перевод срочный"
type input "Перевод, Корректура, Приёмка по качеству, Постредактура машинного перевода, Ред…"
type input "Меньшикова Александра"
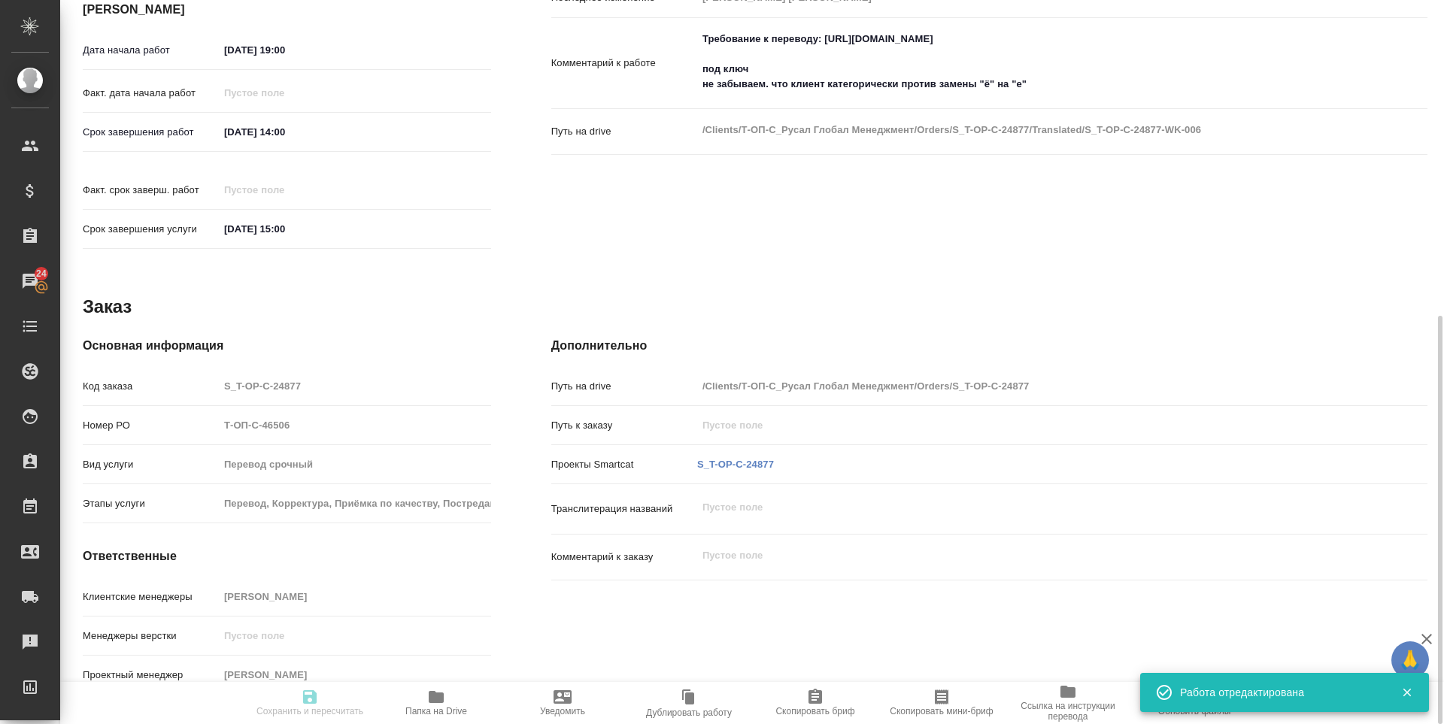
type input "/Clients/Т-ОП-С_Русал Глобал Менеджмент/Orders/S_T-OP-C-24877"
type textarea "x"
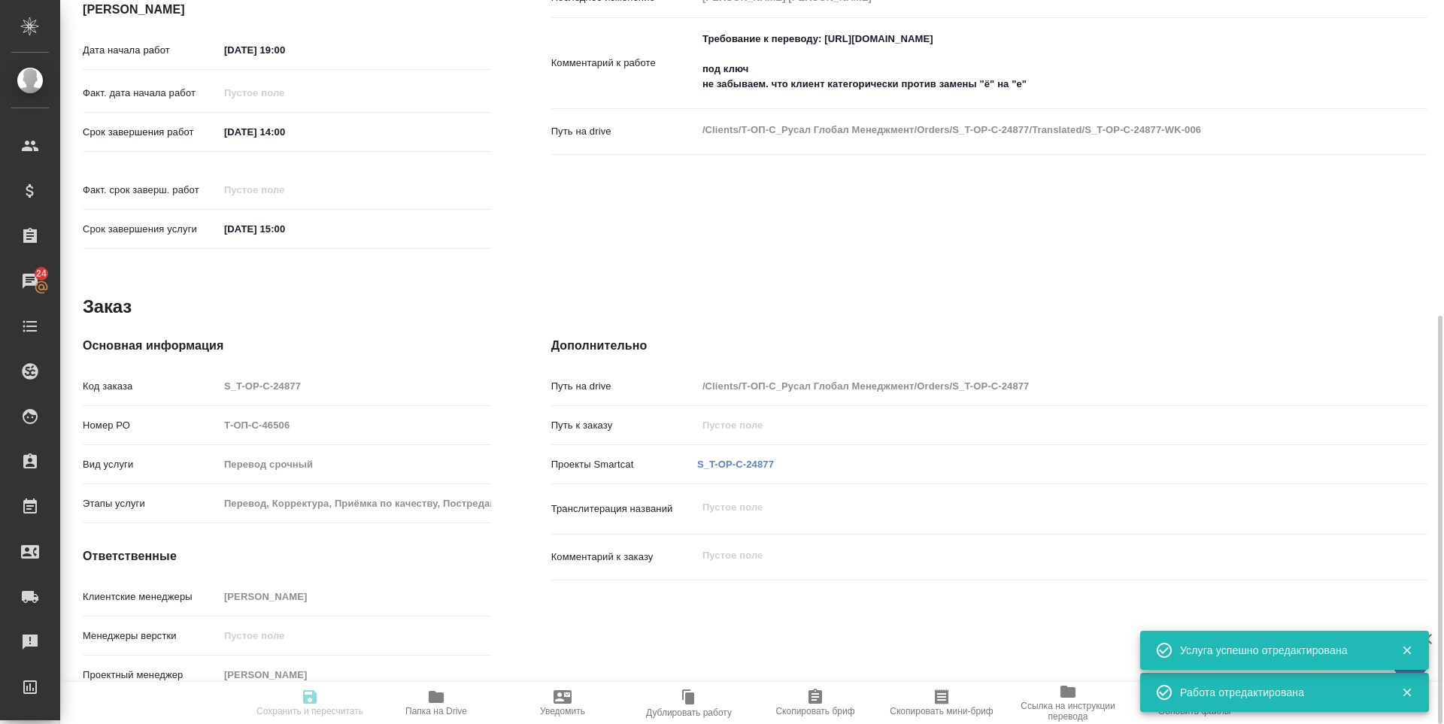
type textarea "x"
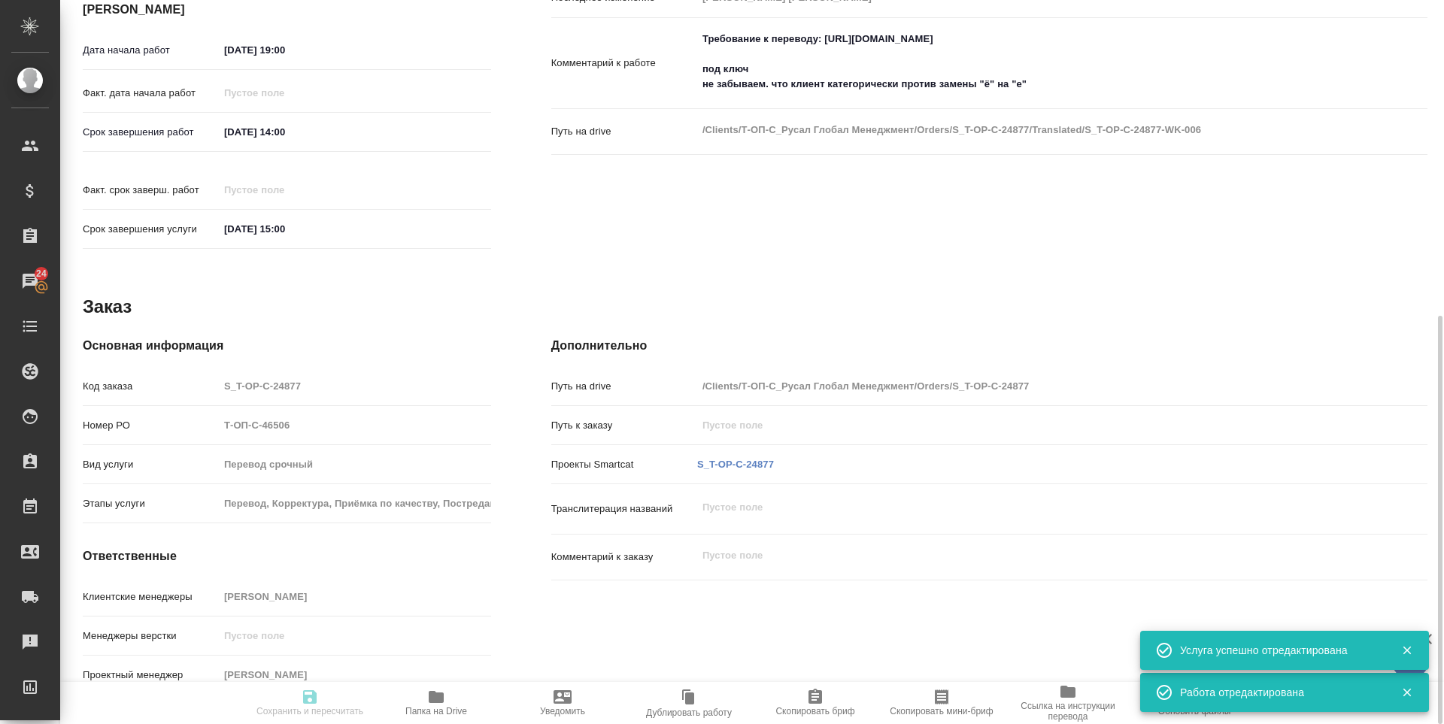
type textarea "x"
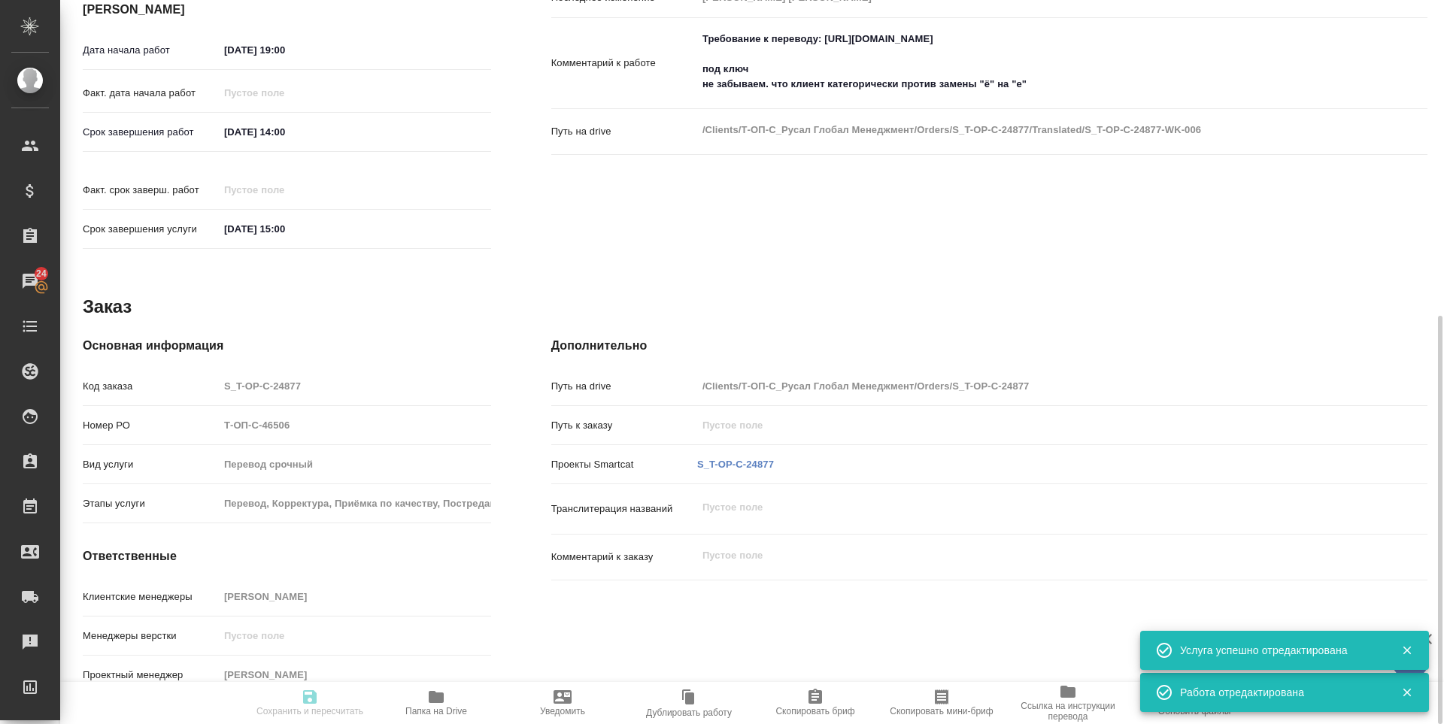
type textarea "x"
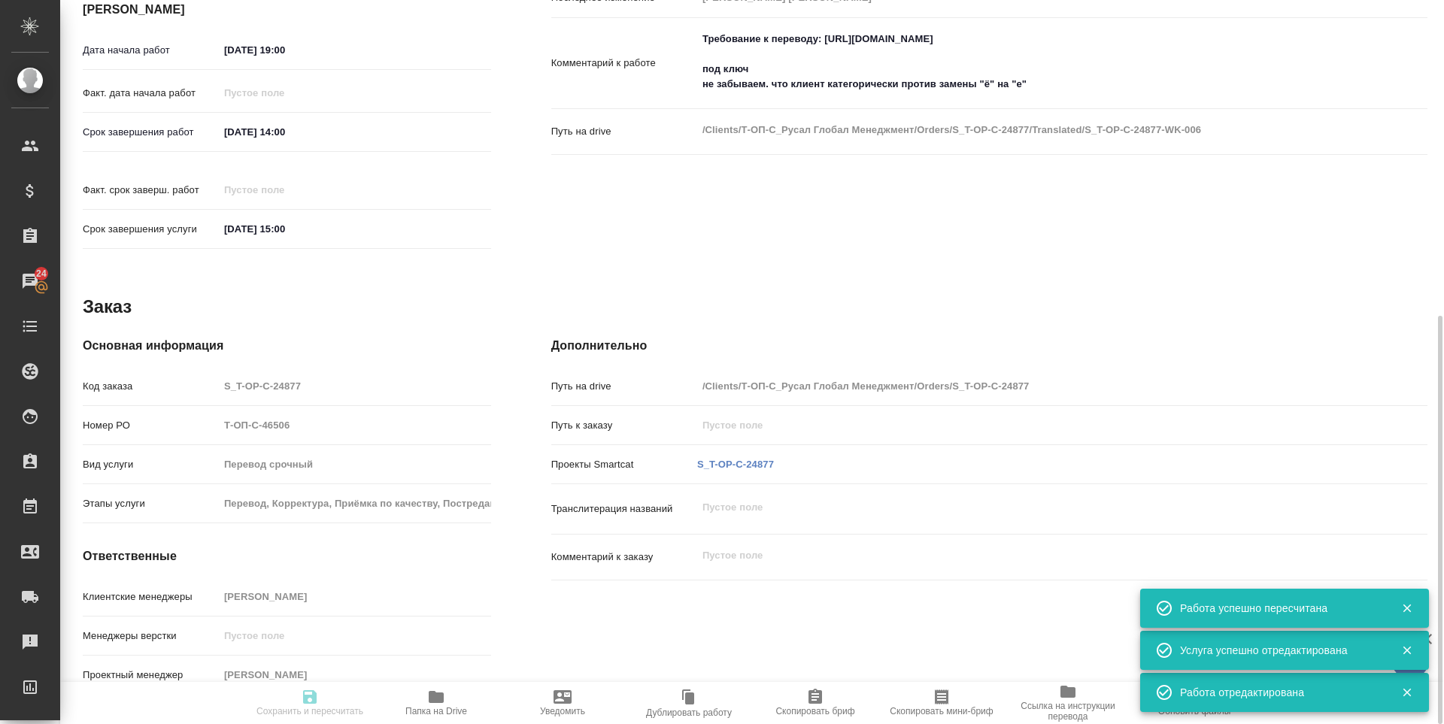
type input "readyForWork"
type textarea "Постредактура машинного перевода"
type textarea "x"
type input "англ-рус"
type input "5a8b1489cc6b4906c91bfd90"
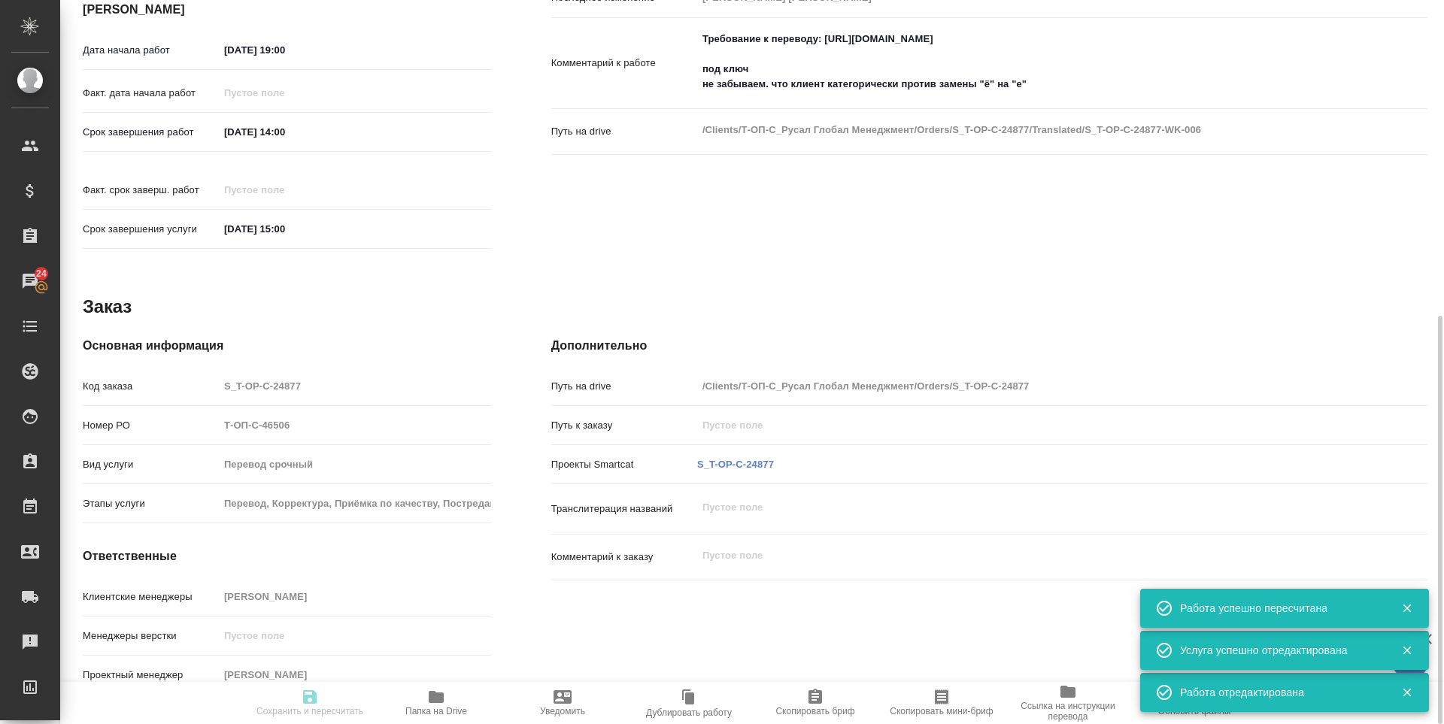
type input "567.65"
type input "yr-fn"
type input "5f647205b73bc97568ca66c0"
type input "21.08.2025 19:00"
type input "22.08.2025 14:00"
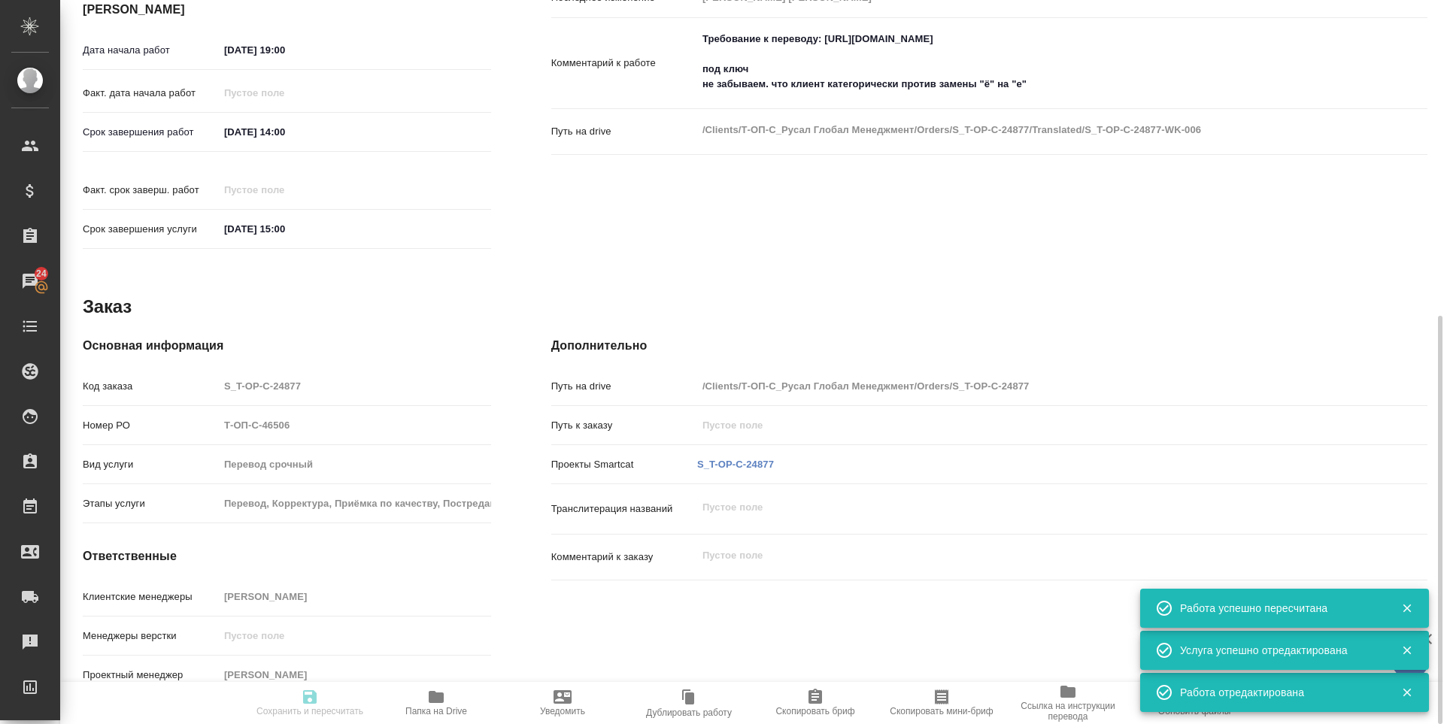
type input "22.08.2025 15:00"
type input "LegalLinguists"
type input "notPayed"
type input "1.11"
type input "RUB"
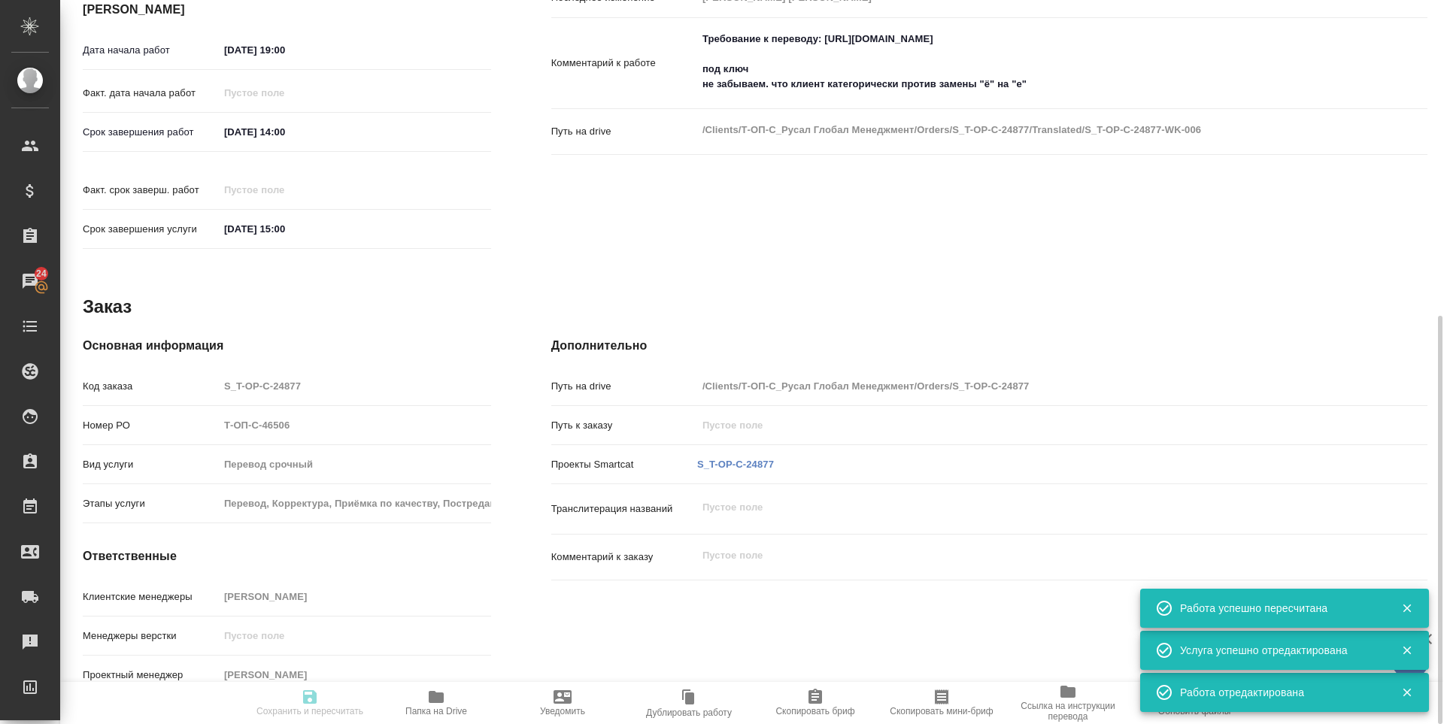
type input "[PERSON_NAME] [PERSON_NAME]"
type textarea "Требование к переводу: https://drive.awatera.com/s/ib5dGLEdndg5YS2 под ключ не …"
type textarea "x"
type textarea "/Clients/Т-ОП-С_Русал Глобал Менеджмент/Orders/S_T-OP-C-24877/Translated/S_T-OP…"
type textarea "x"
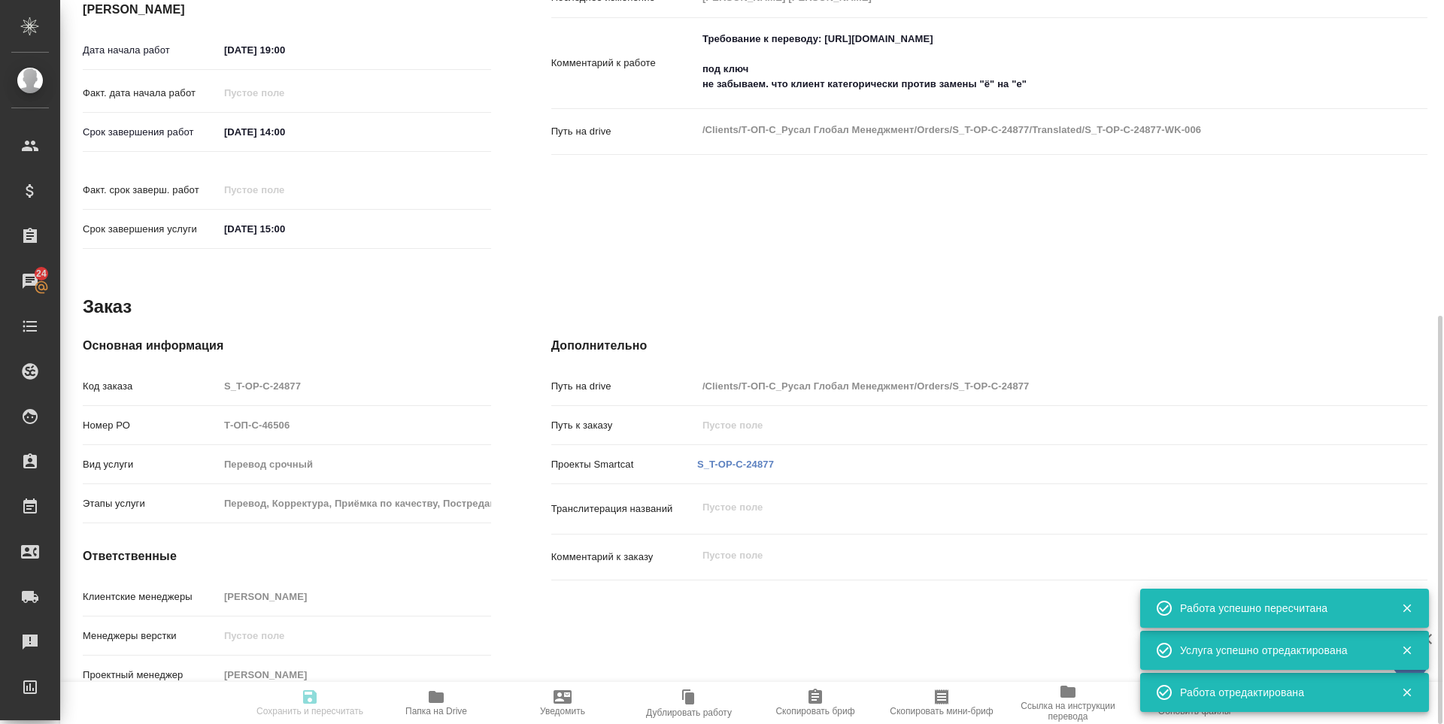
type input "S_T-OP-C-24877"
type input "Т-ОП-С-46506"
type input "Перевод срочный"
type input "Перевод, Корректура, Приёмка по качеству, Постредактура машинного перевода, Ред…"
type input "[PERSON_NAME]"
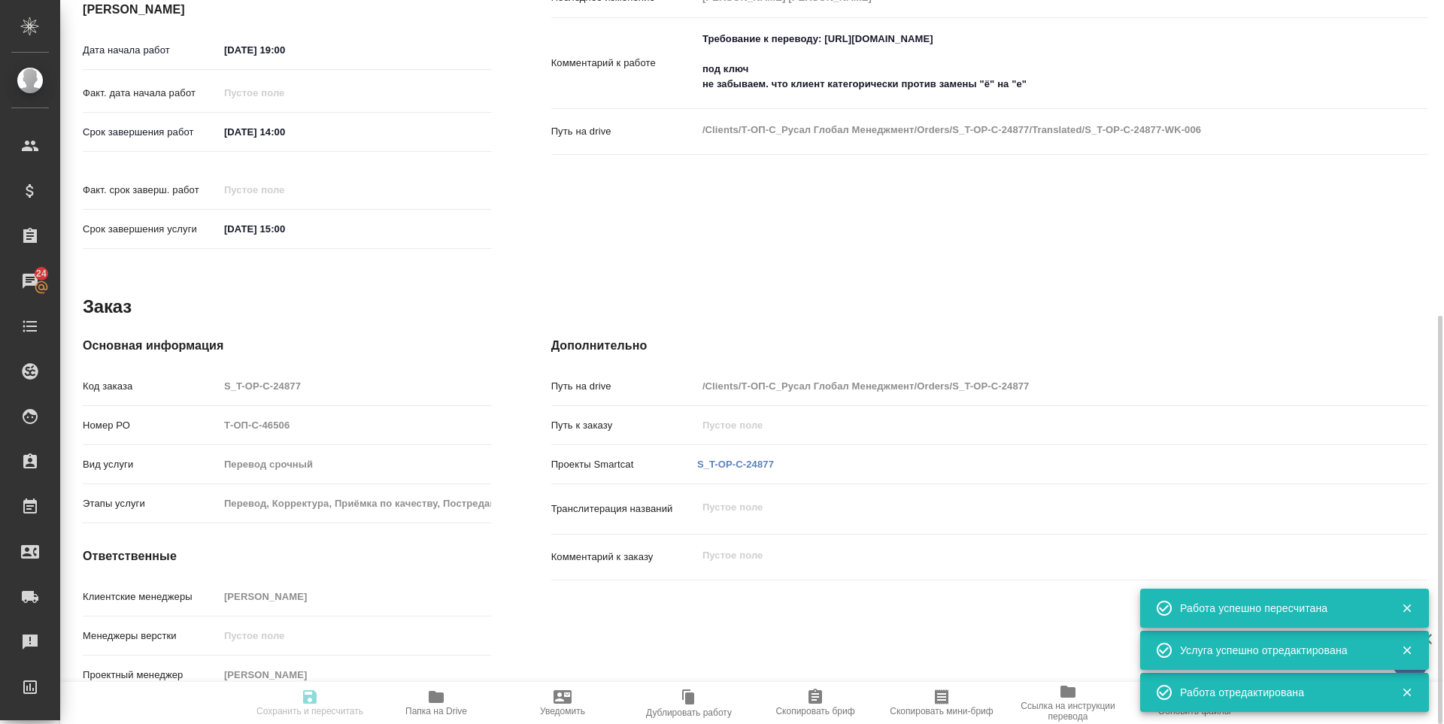
type input "/Clients/Т-ОП-С_Русал Глобал Менеджмент/Orders/S_T-OP-C-24877"
type textarea "x"
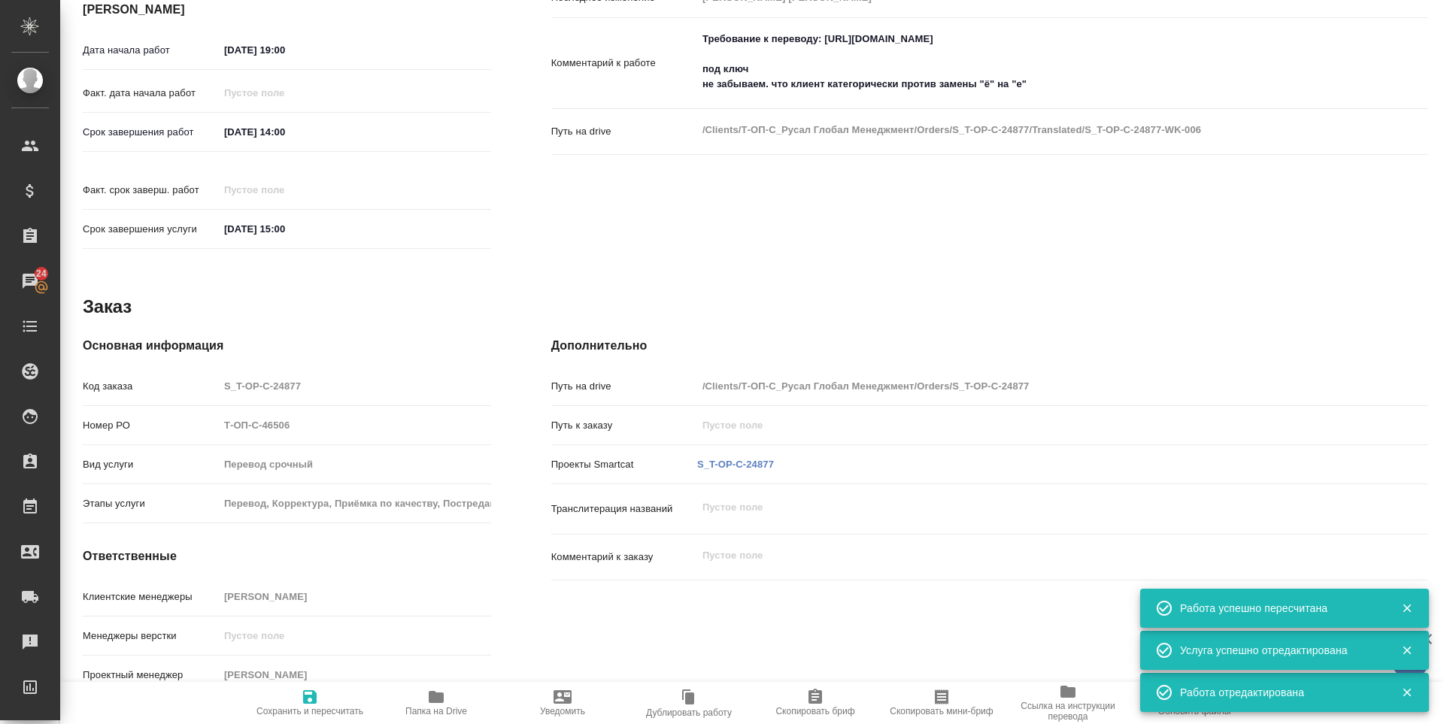
type textarea "x"
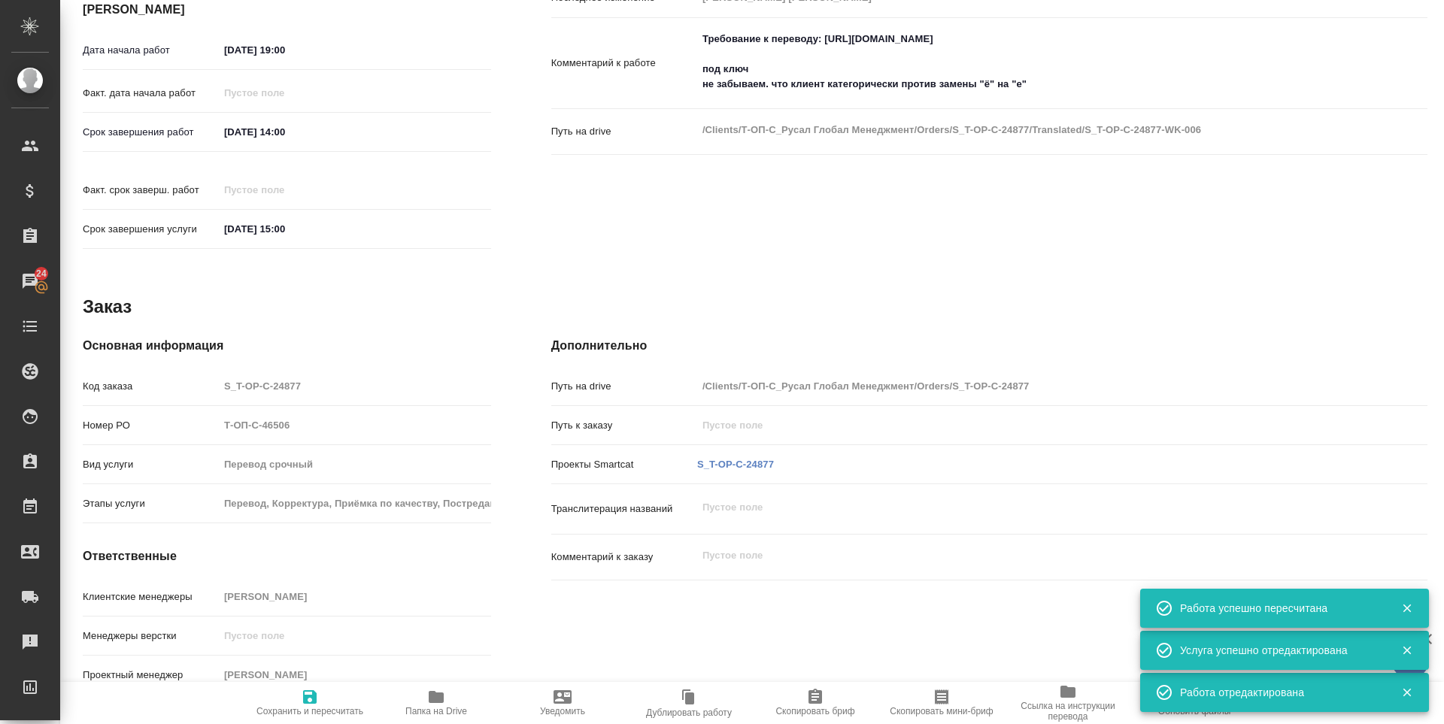
type textarea "x"
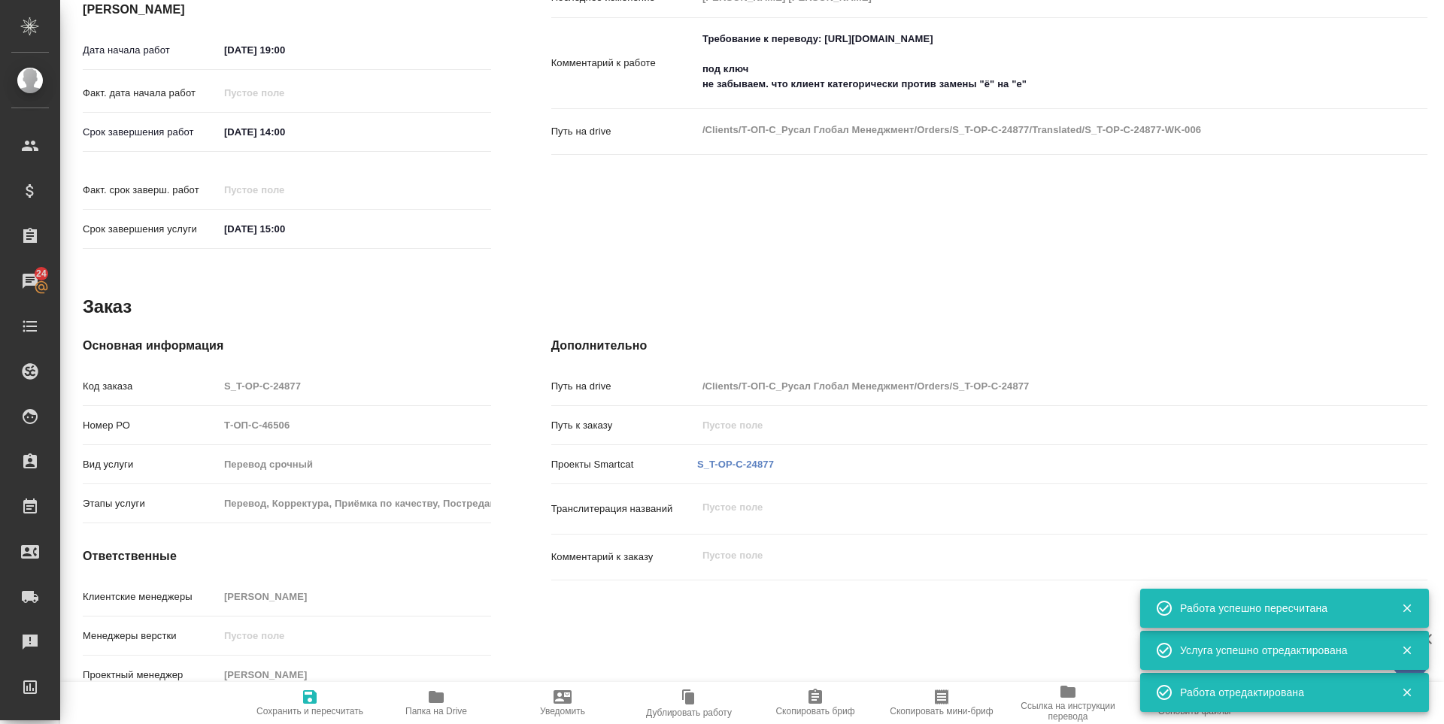
type textarea "x"
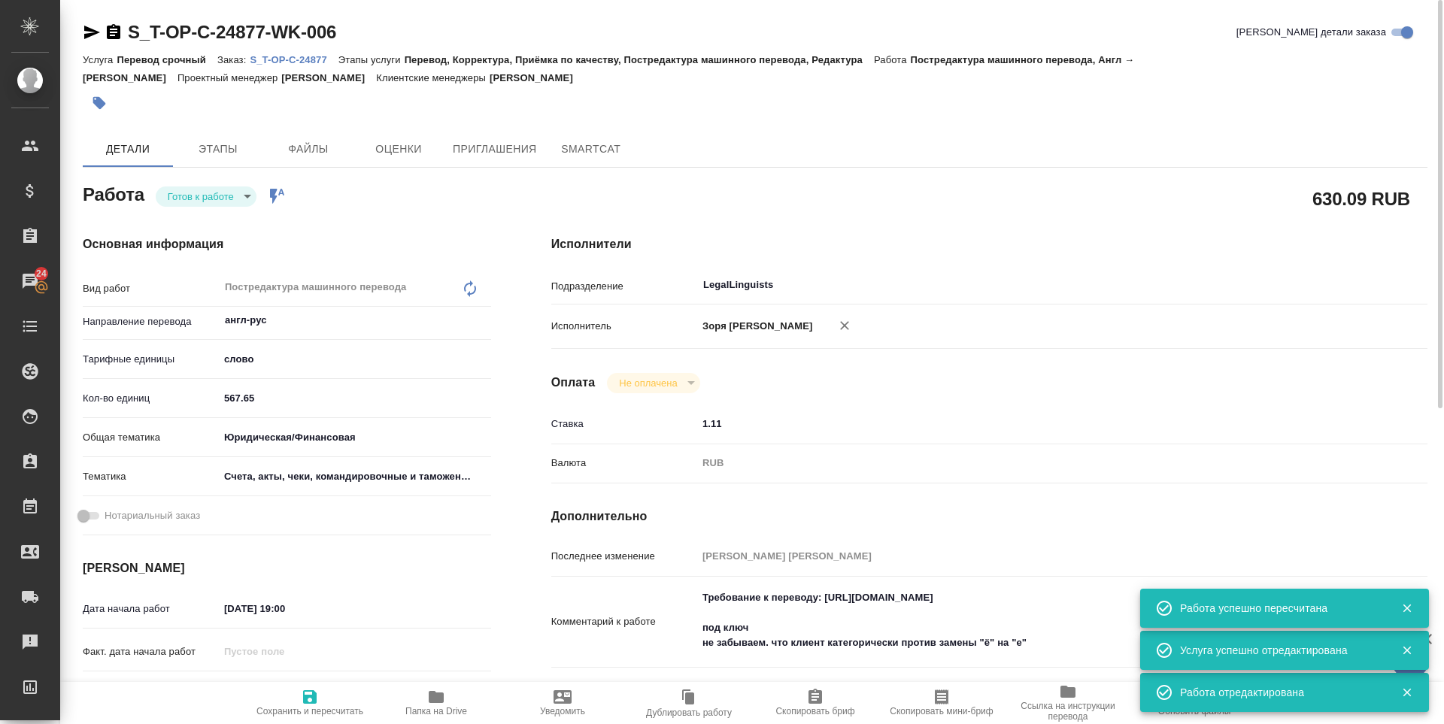
type textarea "x"
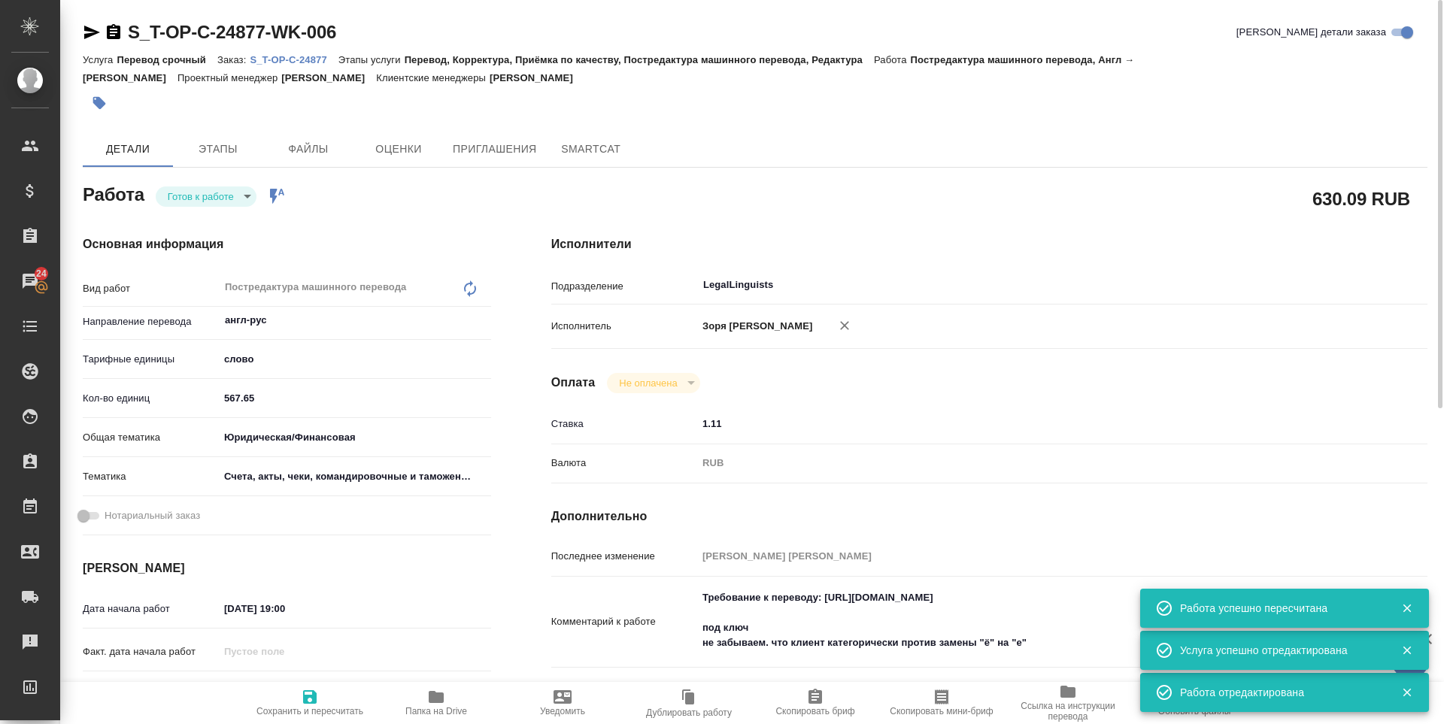
click at [190, 201] on body "🙏 .cls-1 fill:#fff; AWATERA Zoria Tatiana Клиенты Спецификации Заказы 24 Чаты T…" at bounding box center [722, 362] width 1444 height 724
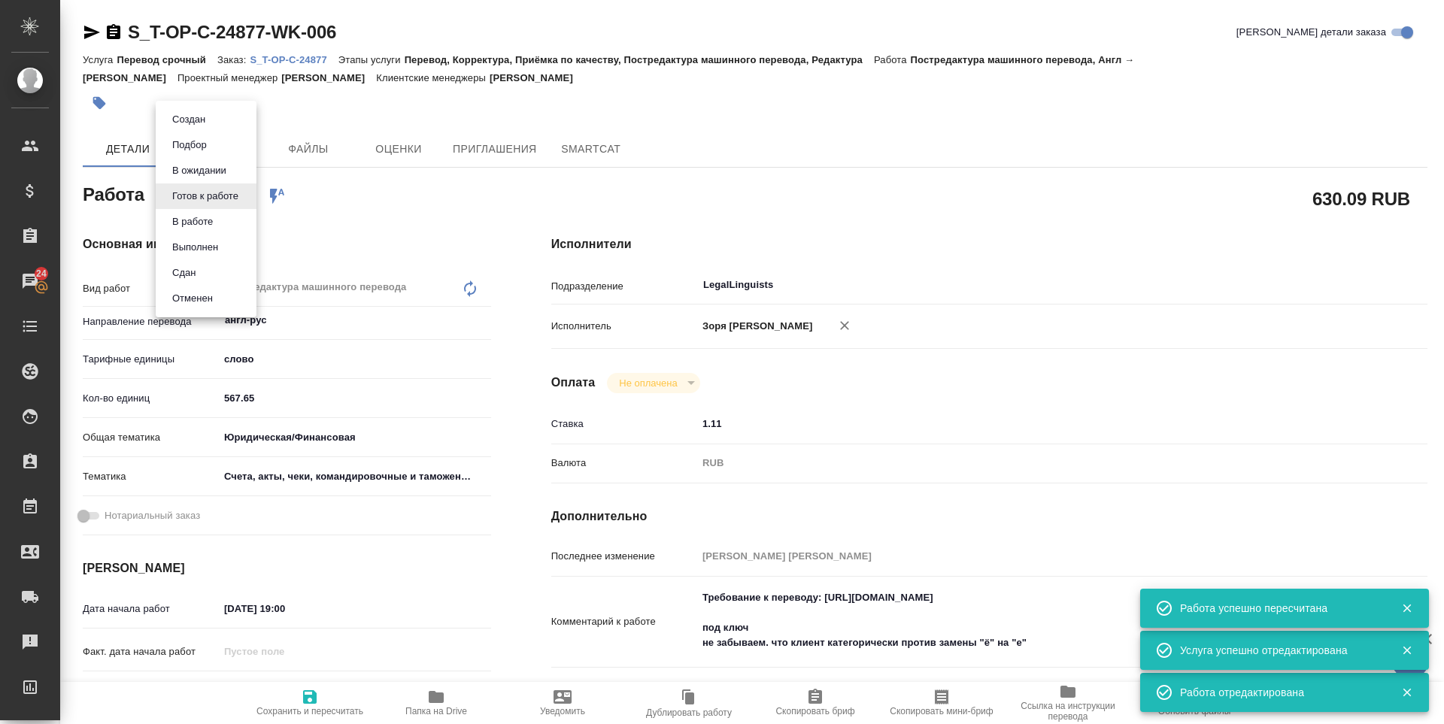
type textarea "x"
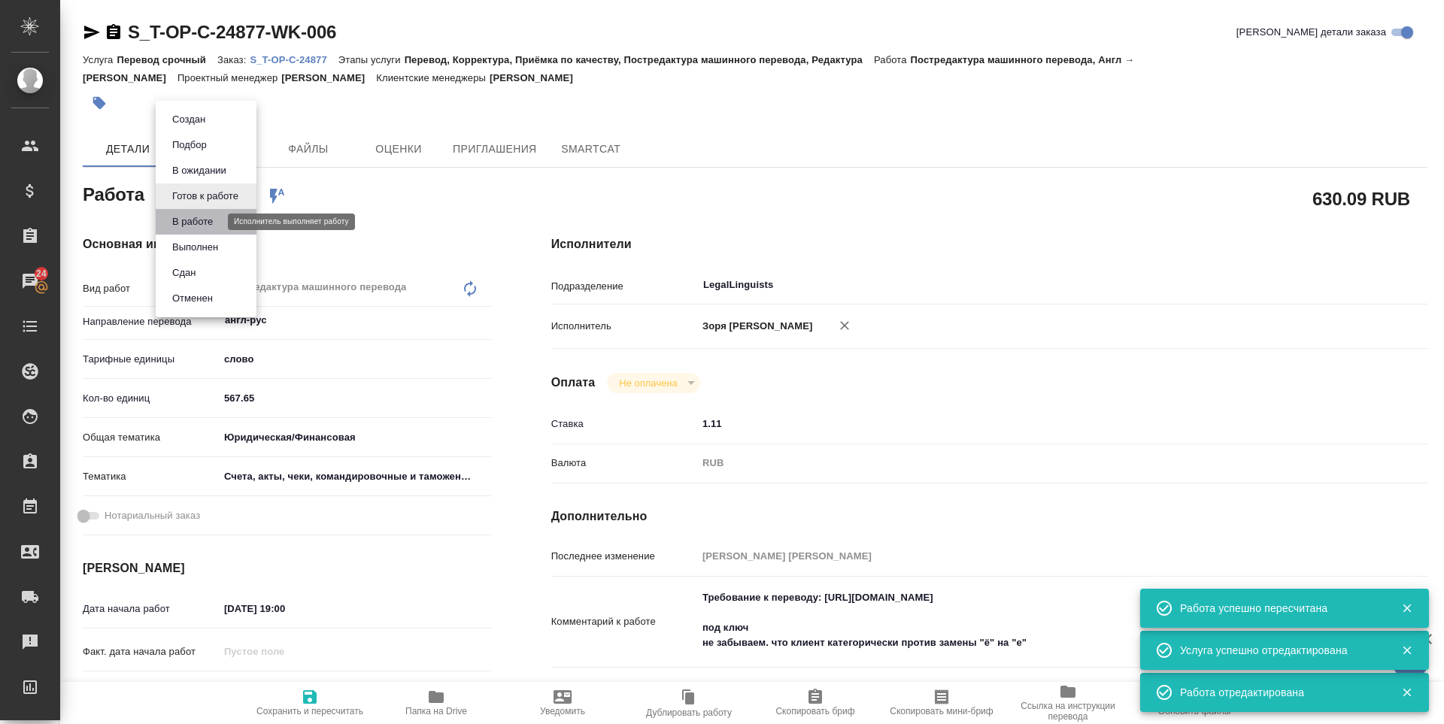
click at [199, 224] on button "В работе" at bounding box center [193, 222] width 50 height 17
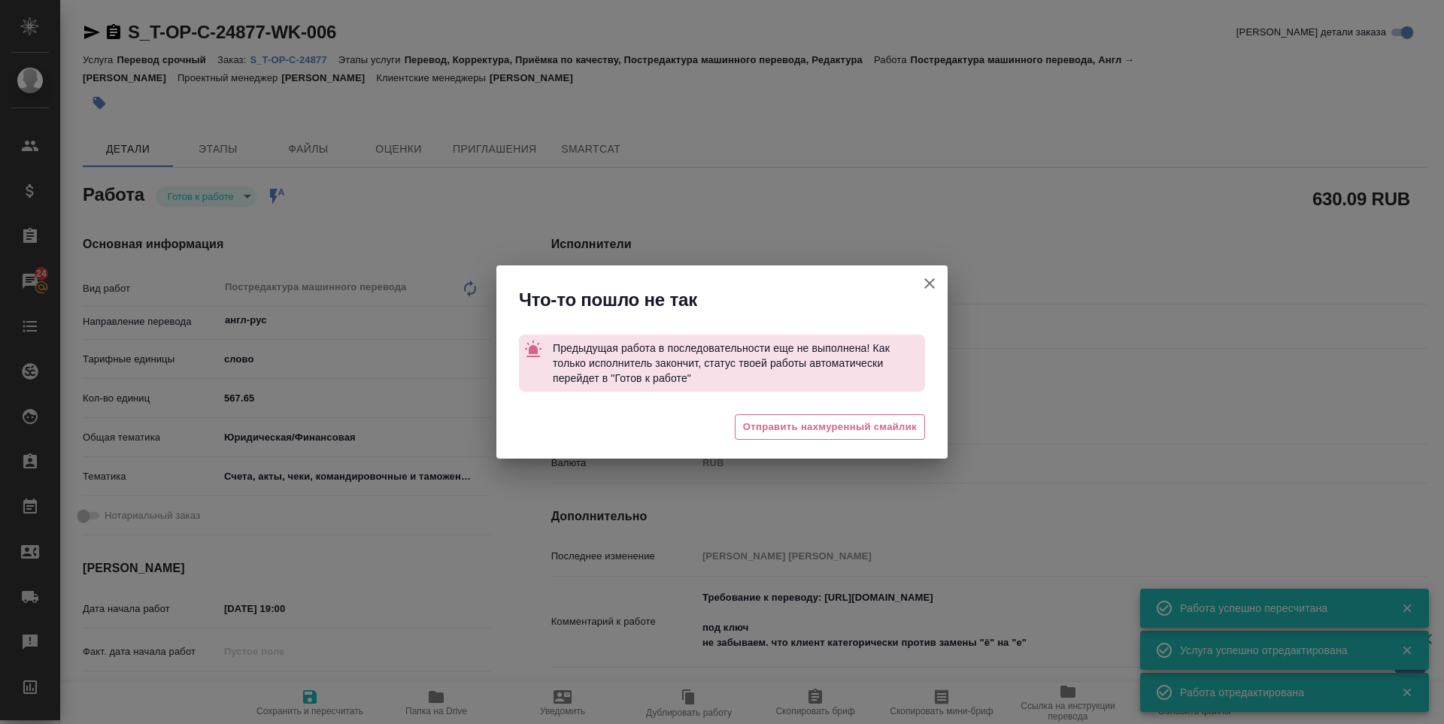
type textarea "x"
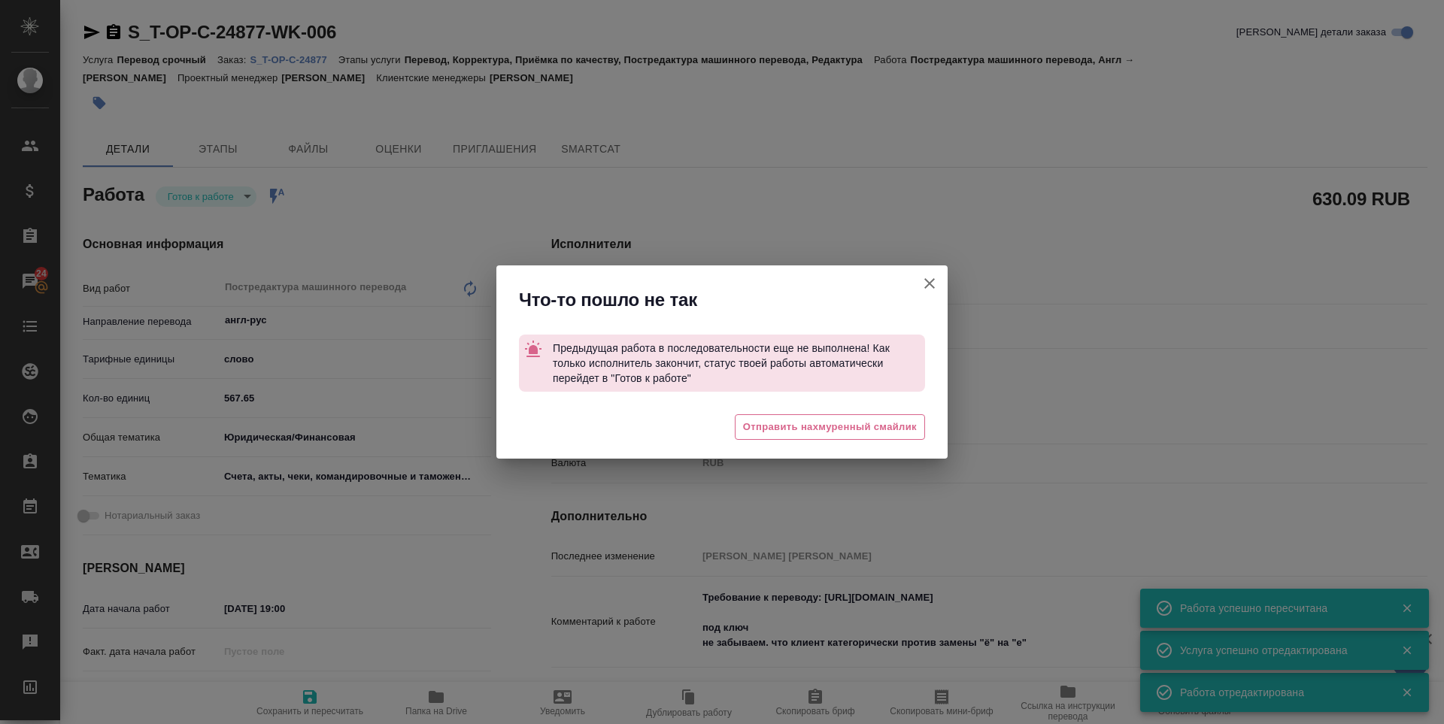
type textarea "x"
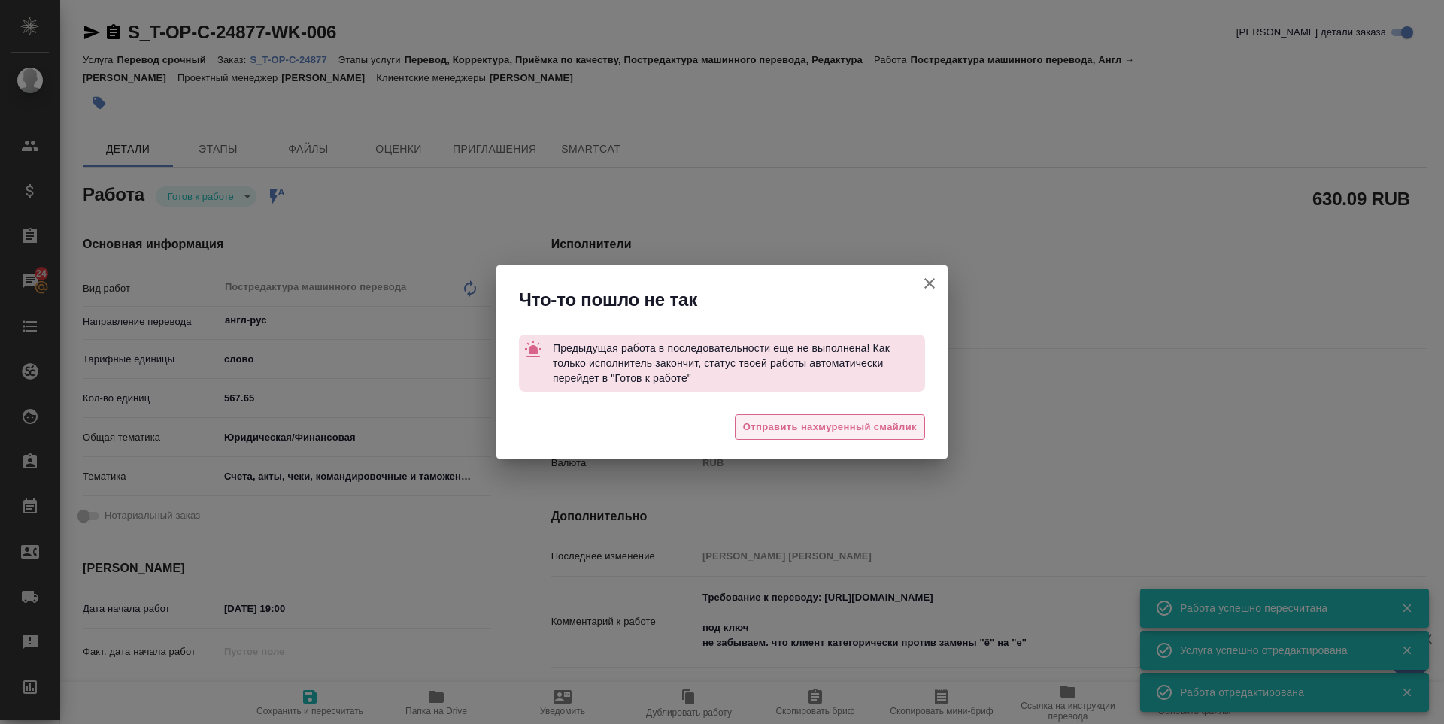
click at [740, 429] on button "Отправить нахмуренный смайлик" at bounding box center [830, 427] width 190 height 26
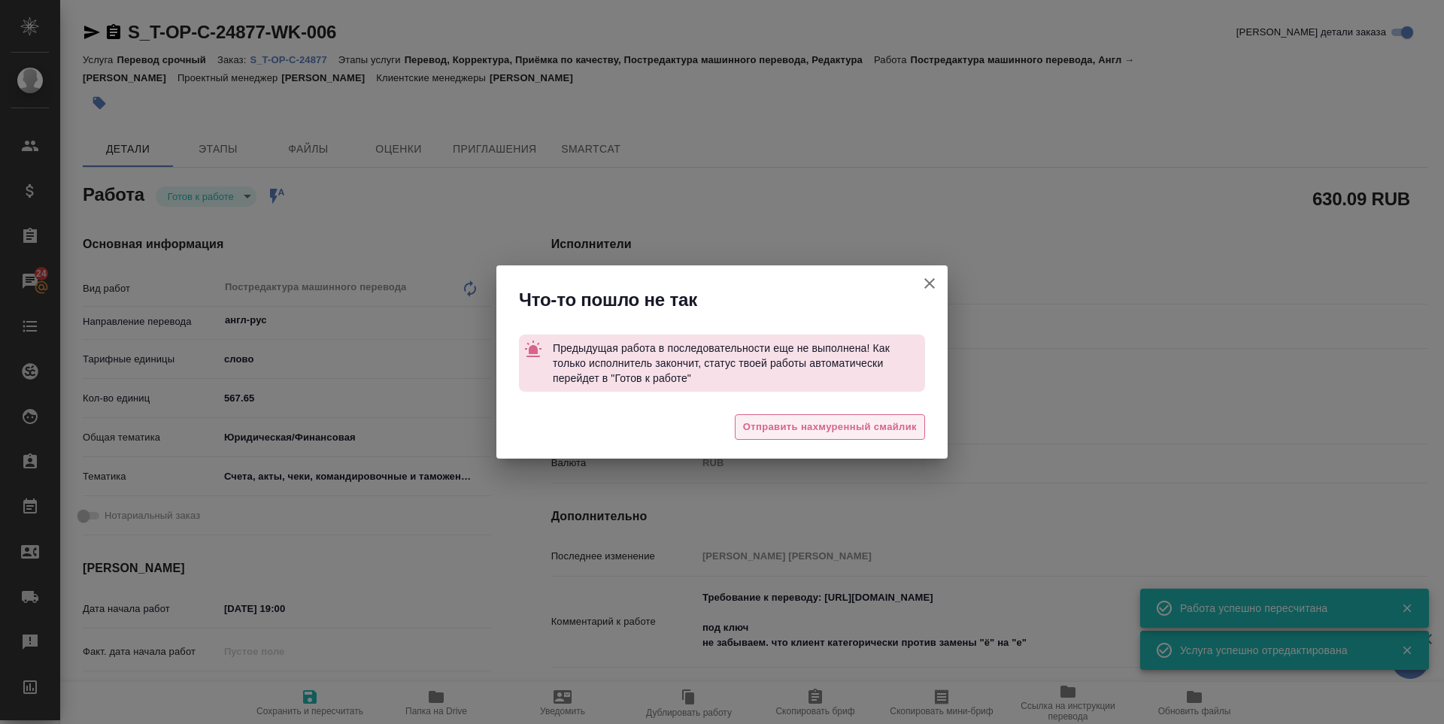
type textarea "x"
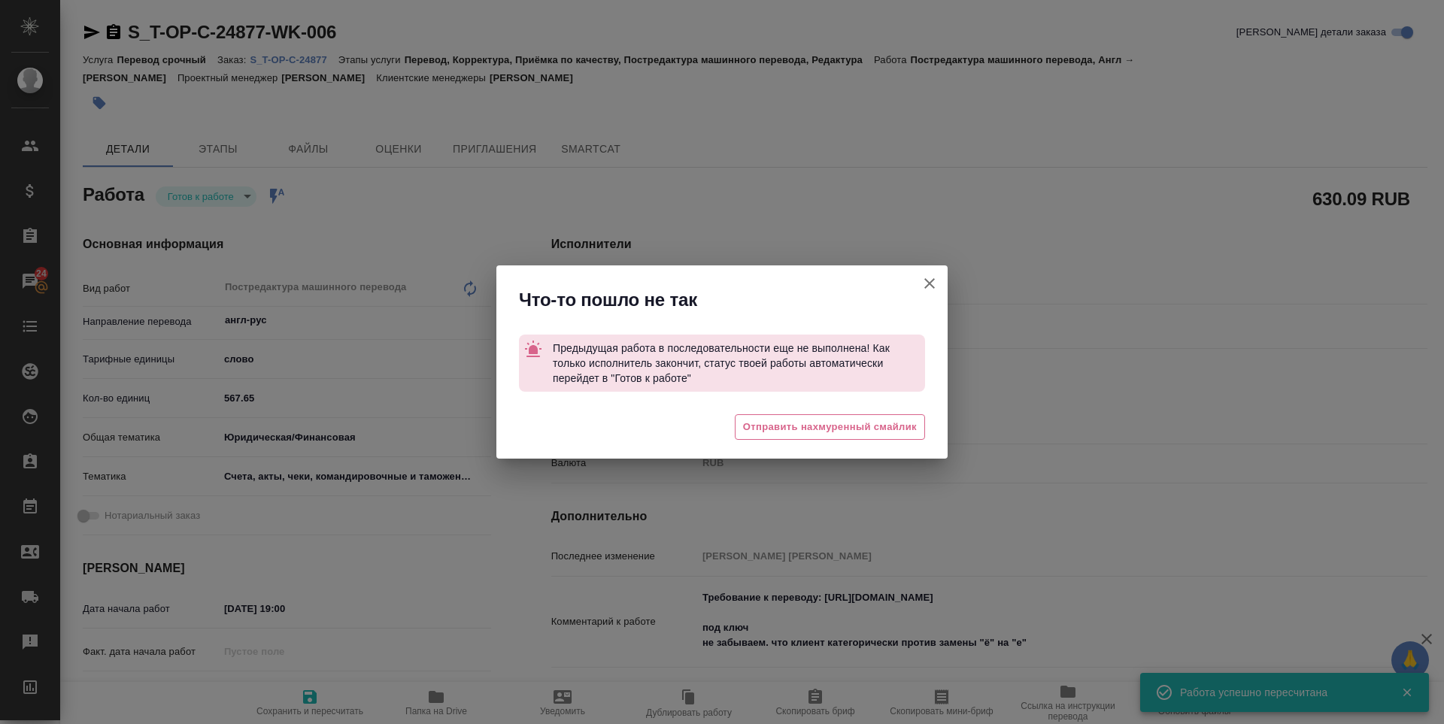
type textarea "x"
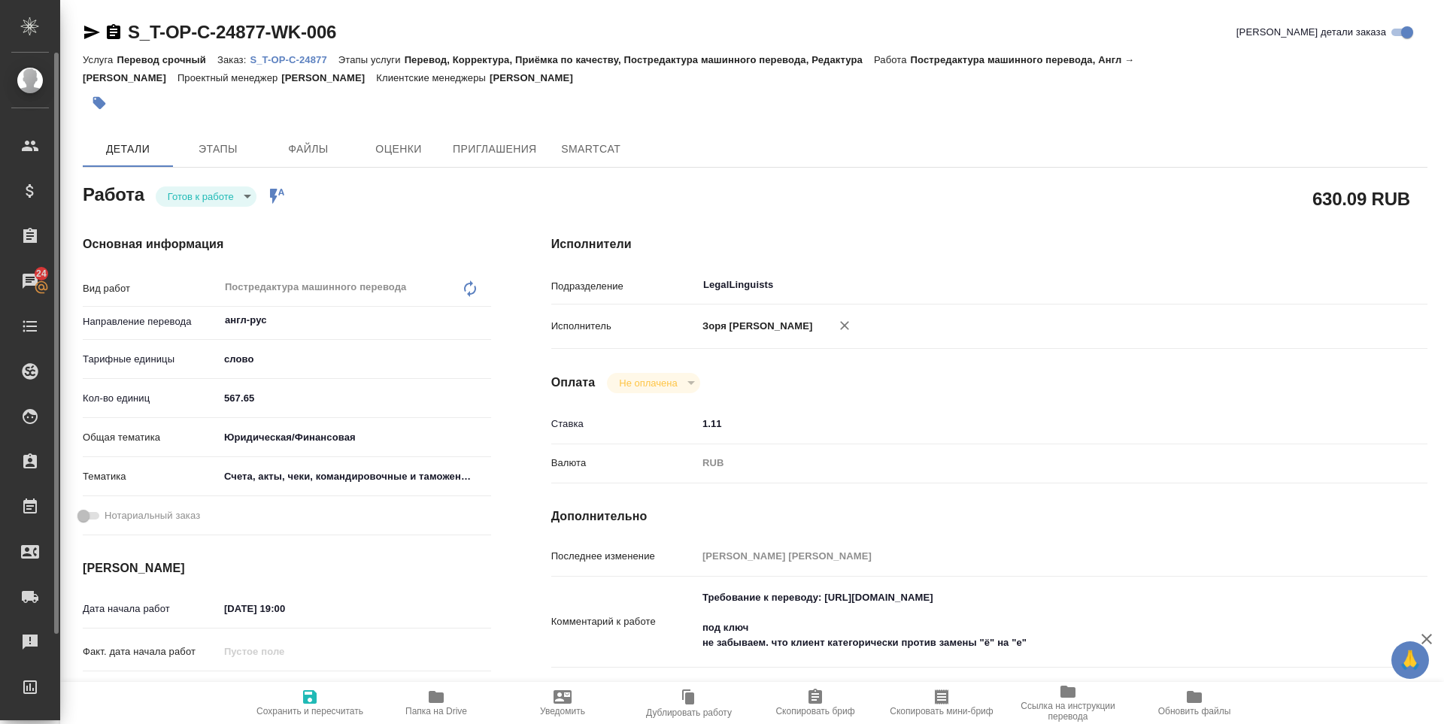
type textarea "x"
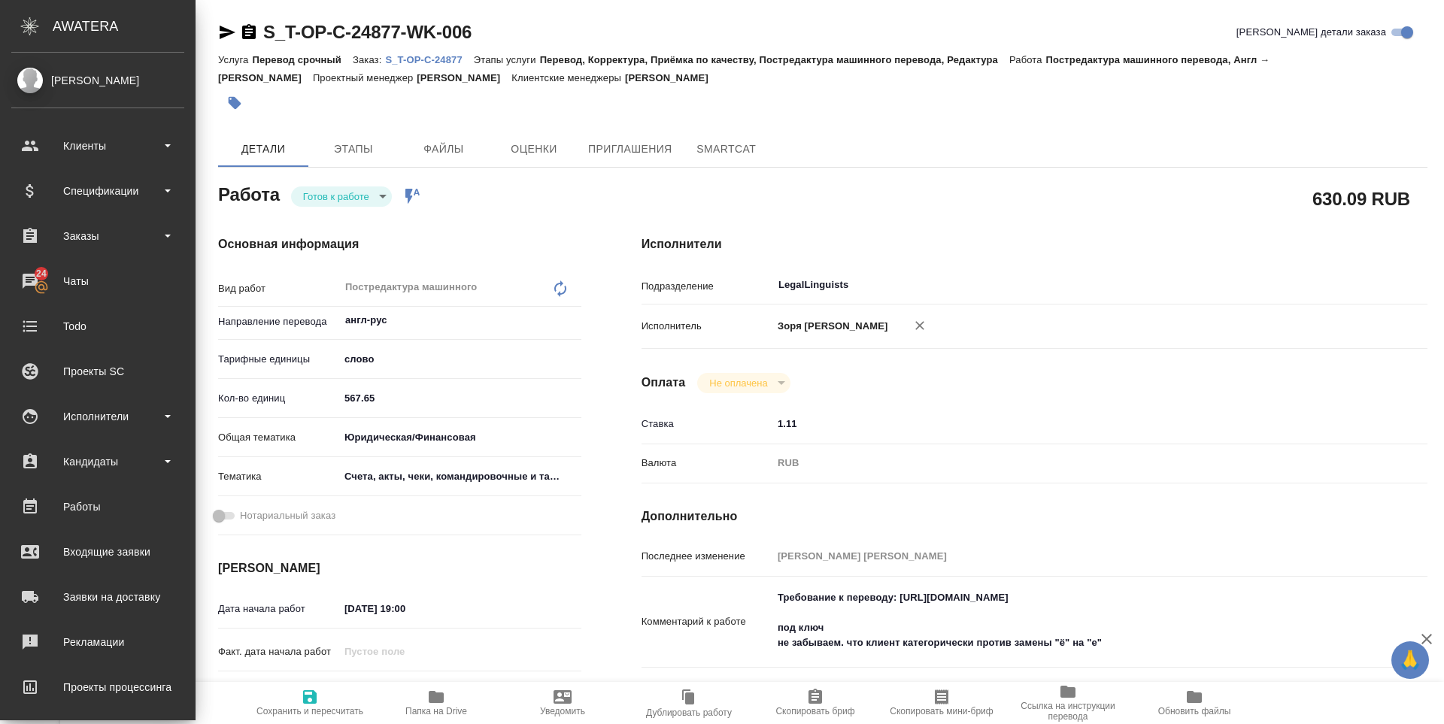
type textarea "x"
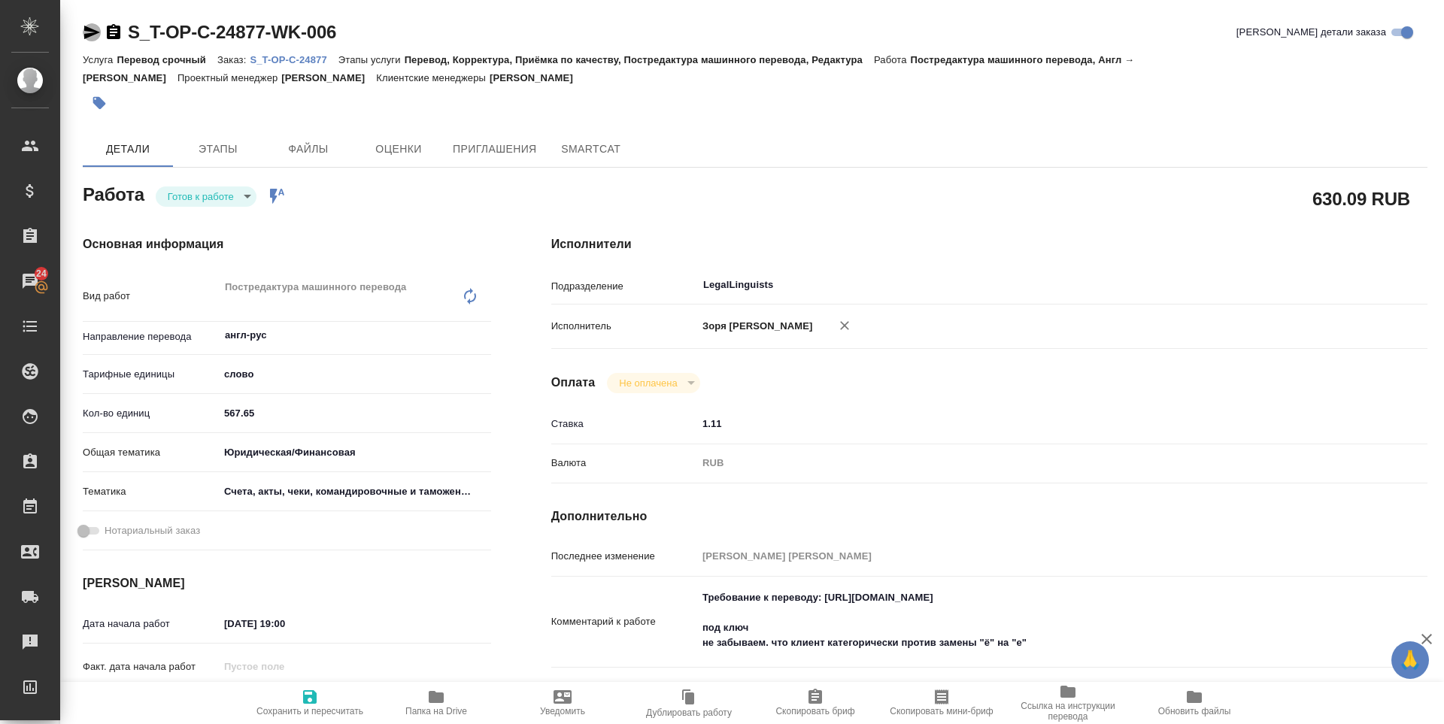
click at [88, 38] on icon "button" at bounding box center [92, 32] width 18 height 18
type textarea "x"
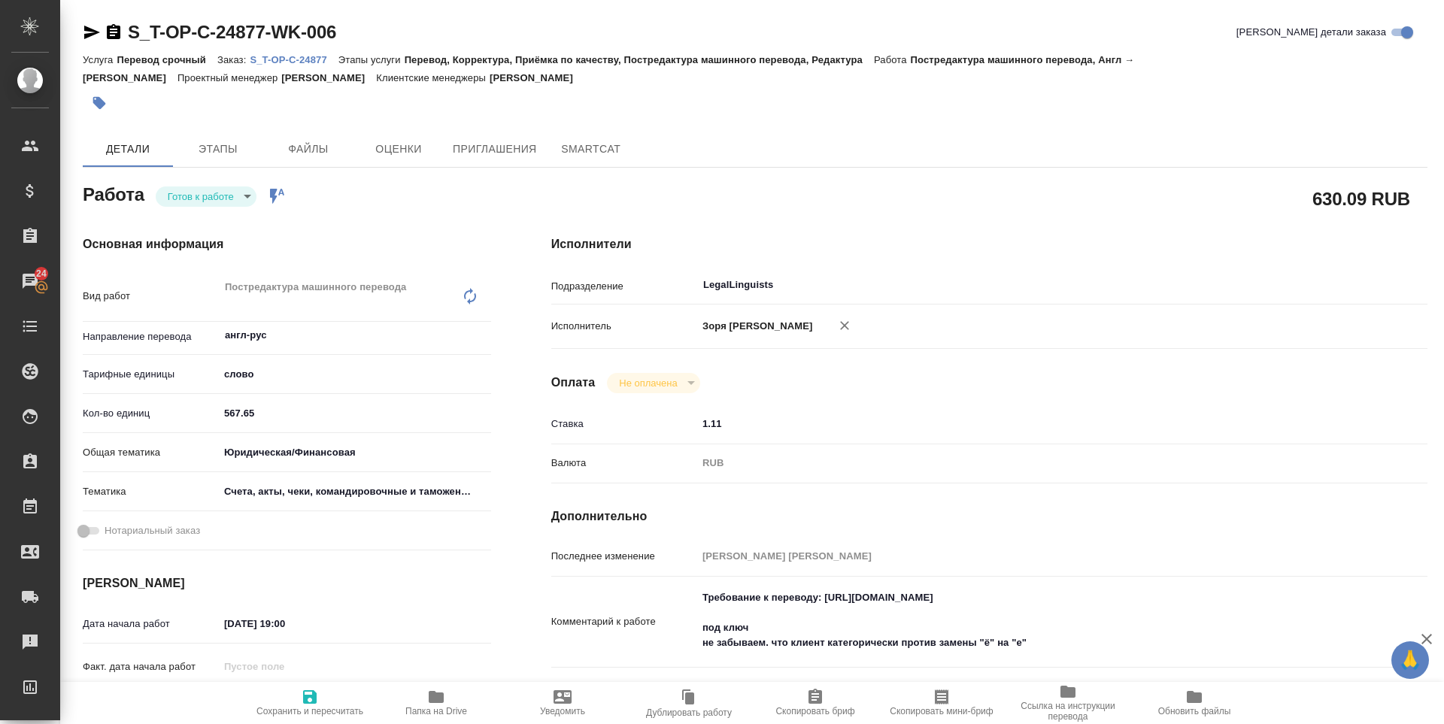
type textarea "x"
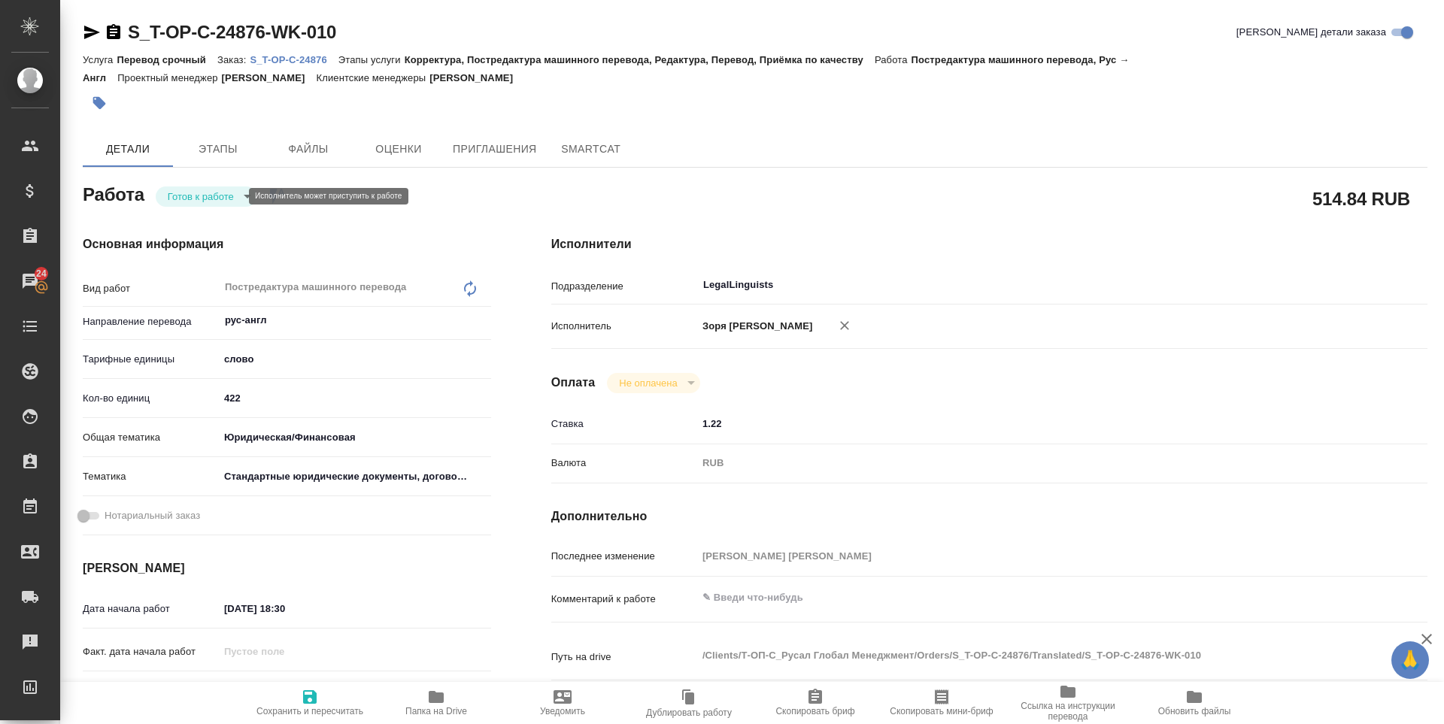
click at [226, 197] on body "🙏 .cls-1 fill:#fff; AWATERA [PERSON_NAME] Спецификации Заказы 24 Чаты Todo Прое…" at bounding box center [722, 362] width 1444 height 724
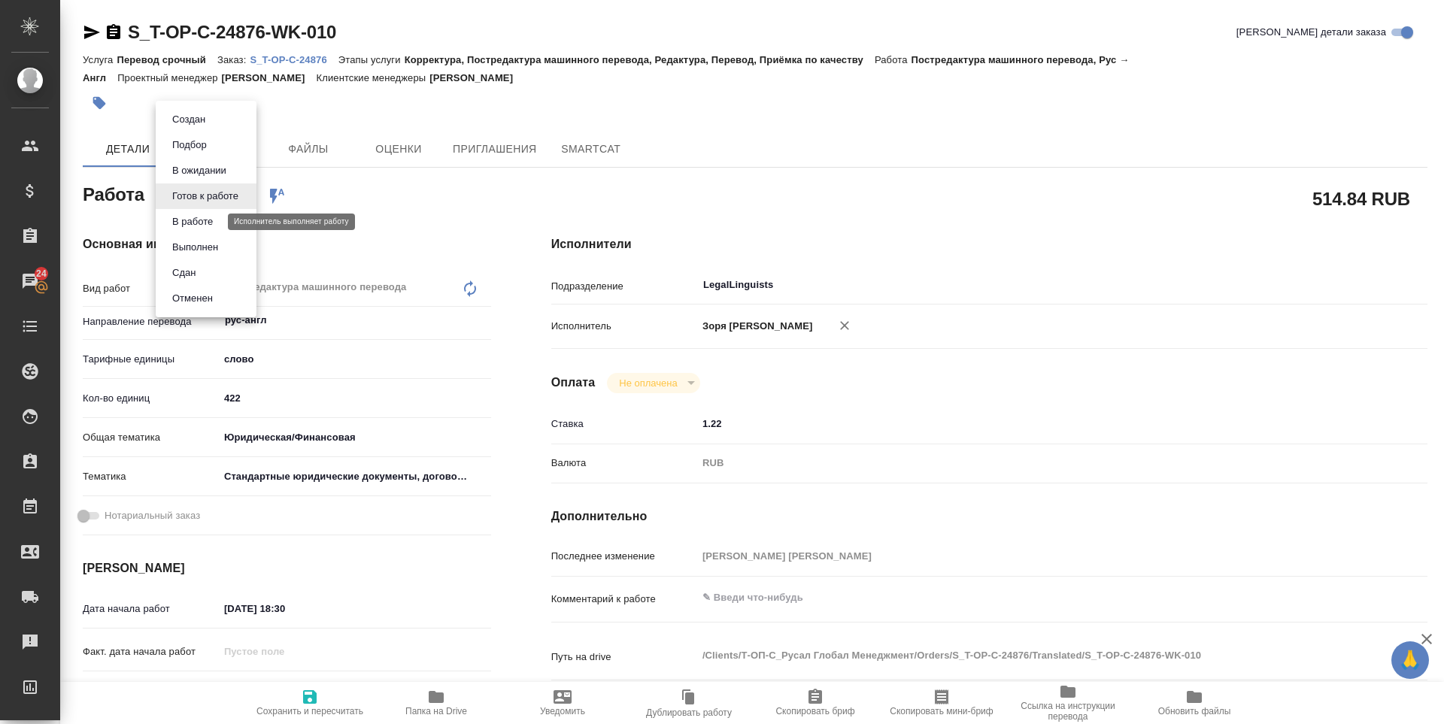
click at [202, 222] on button "В работе" at bounding box center [193, 222] width 50 height 17
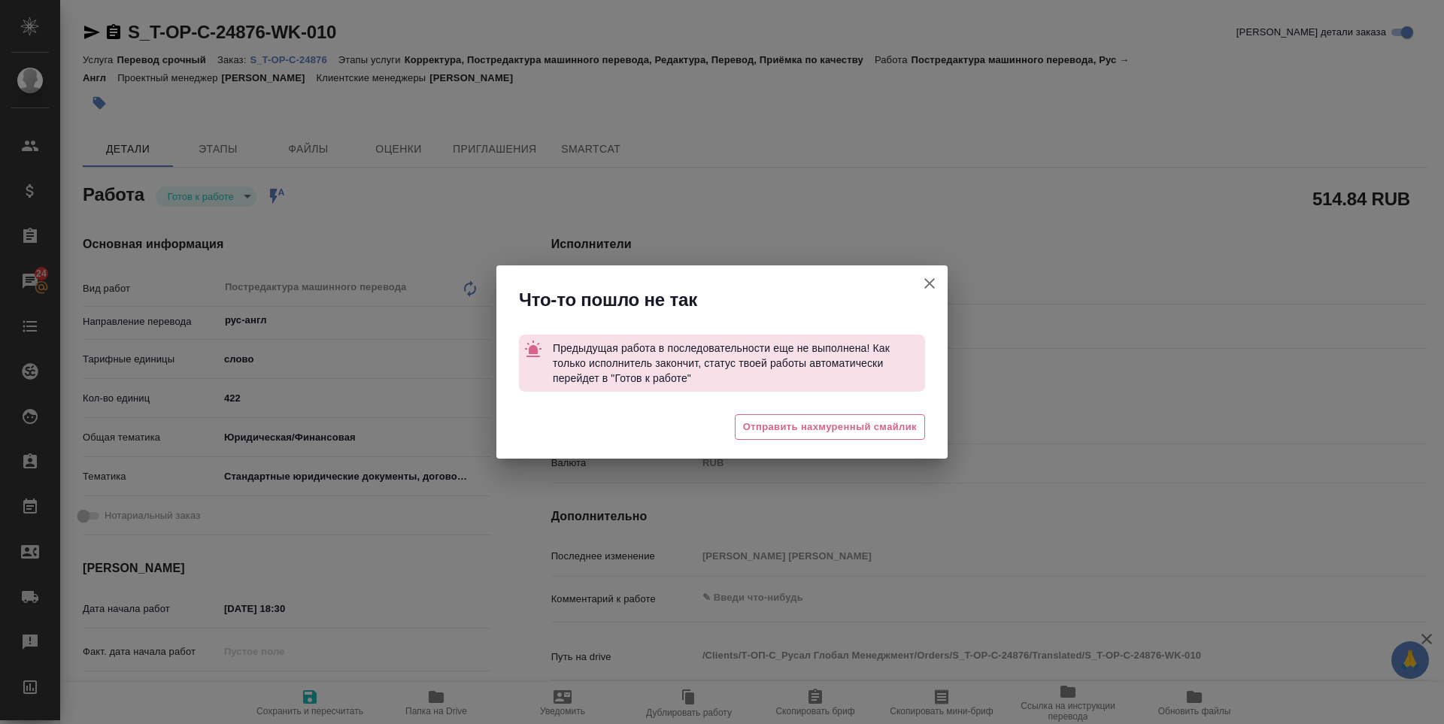
type textarea "x"
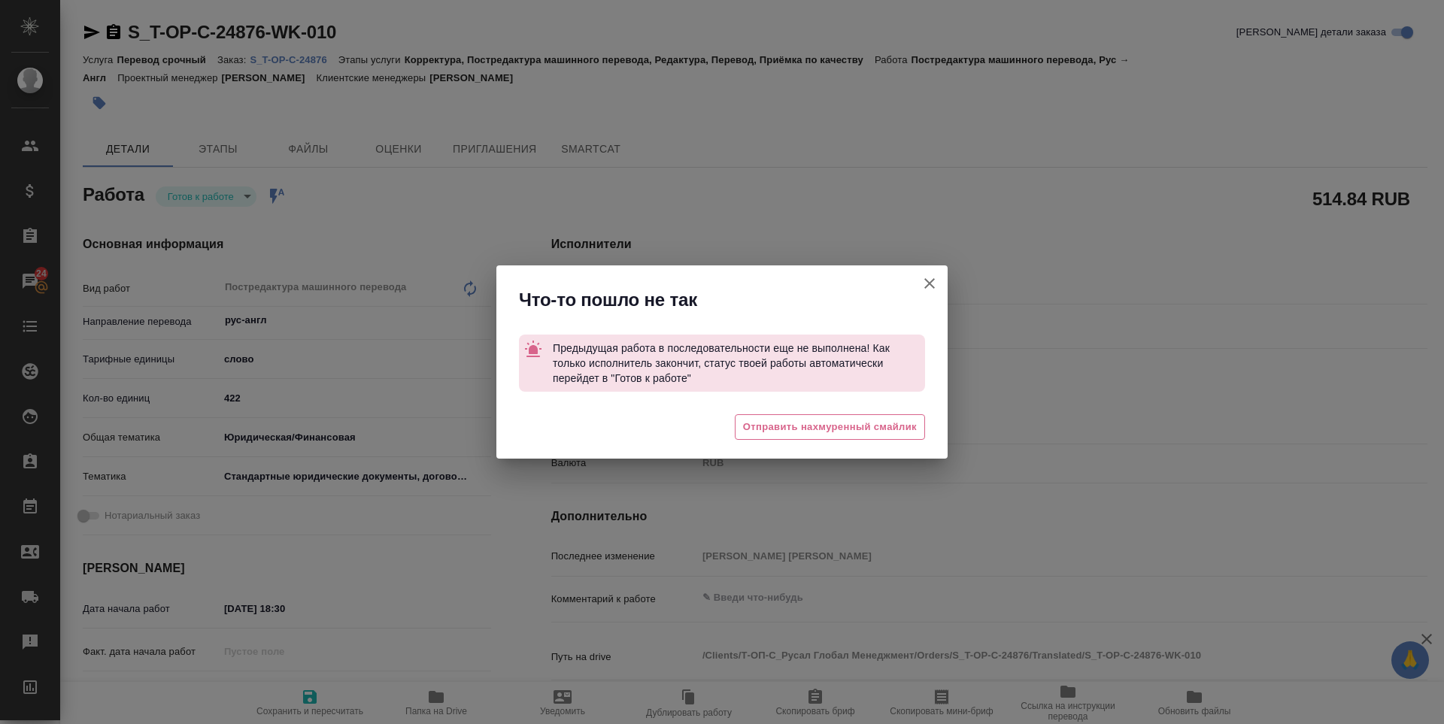
type textarea "x"
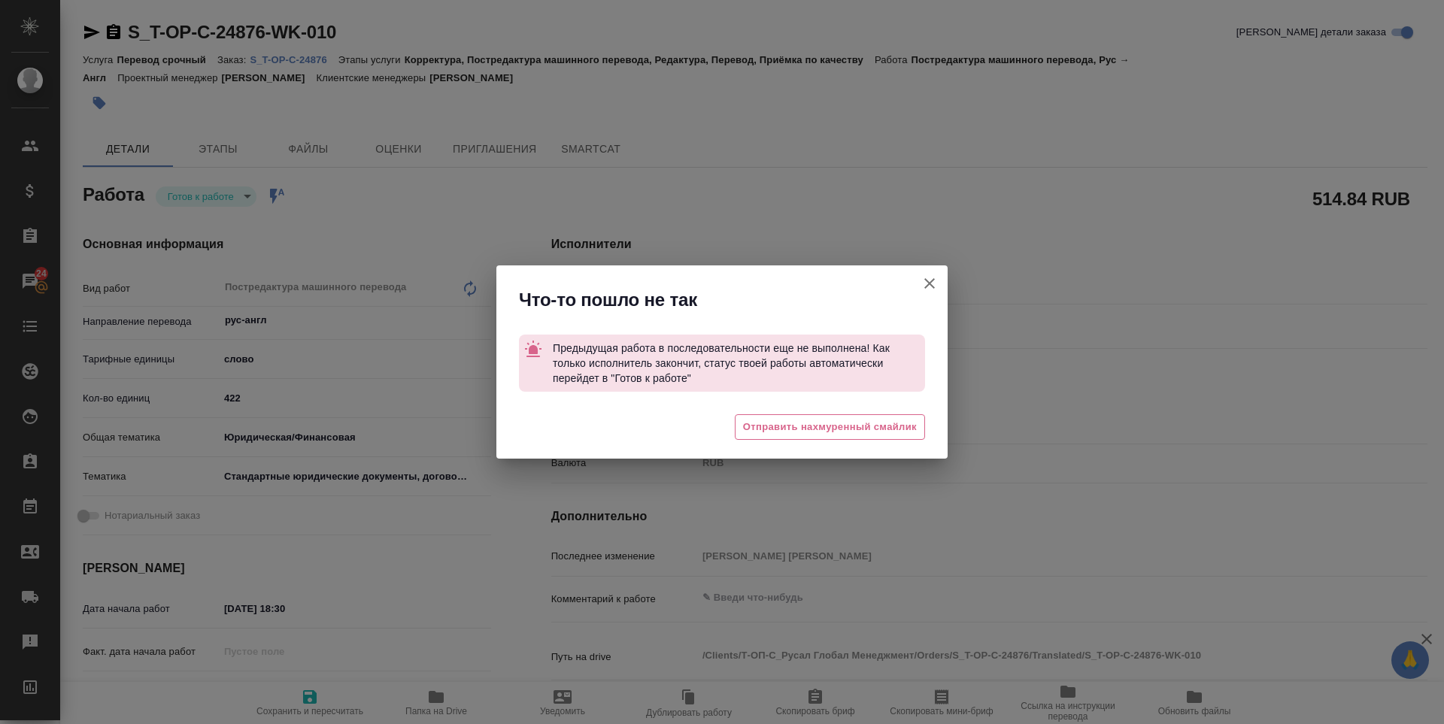
type textarea "x"
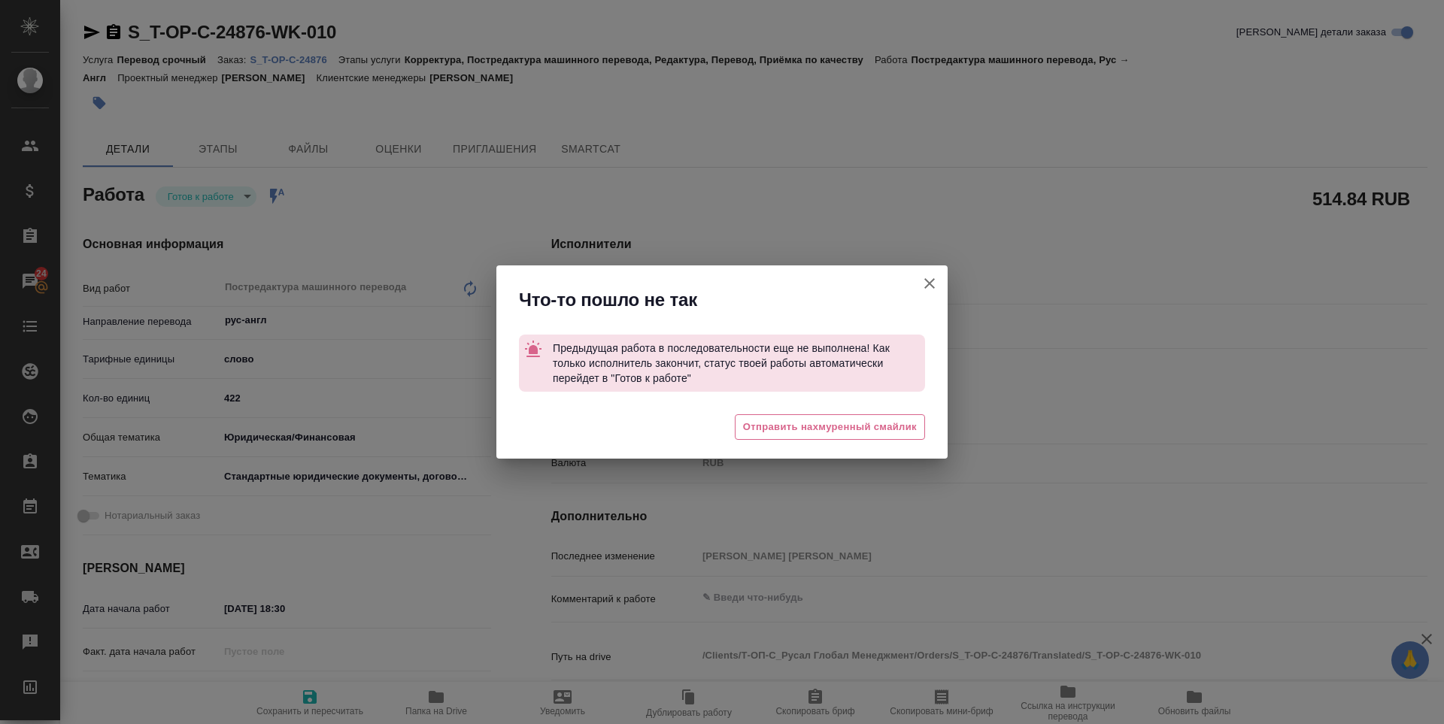
click at [932, 280] on icon "button" at bounding box center [929, 283] width 11 height 11
type textarea "x"
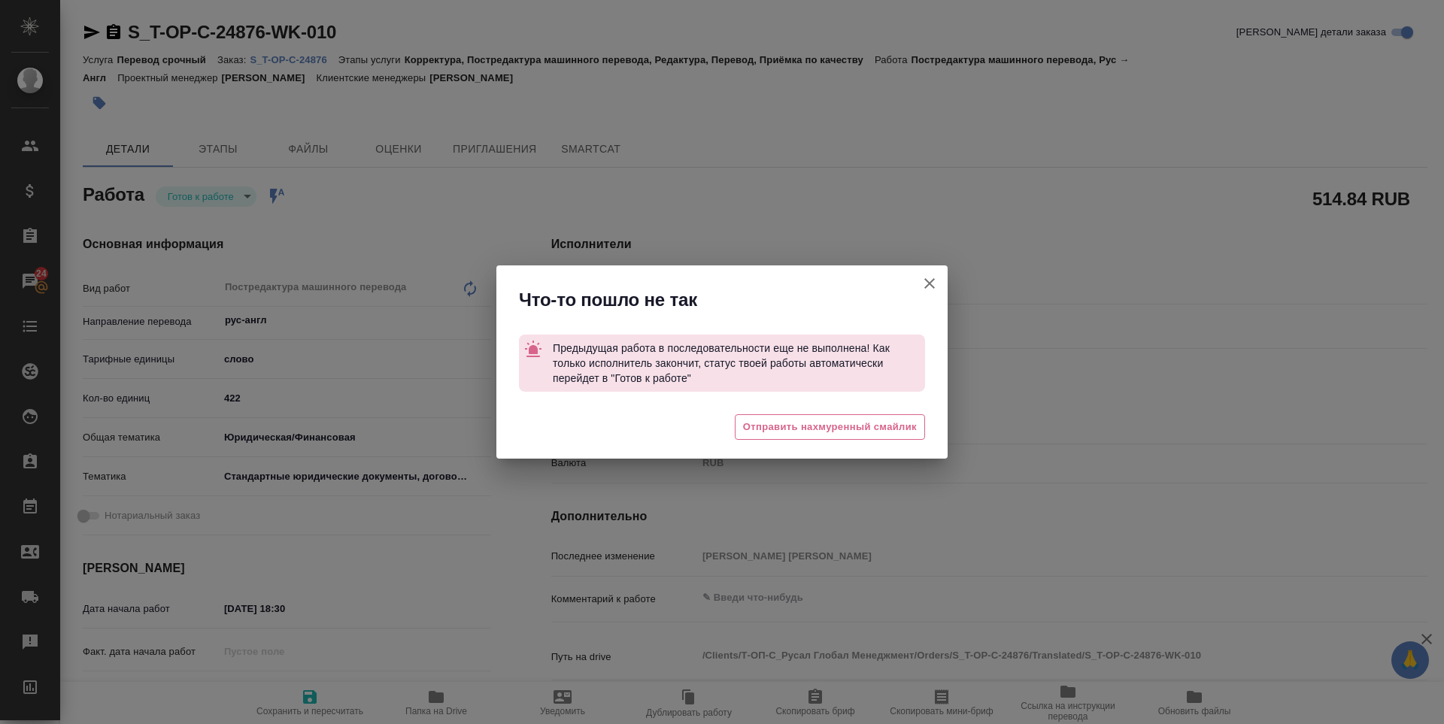
type textarea "x"
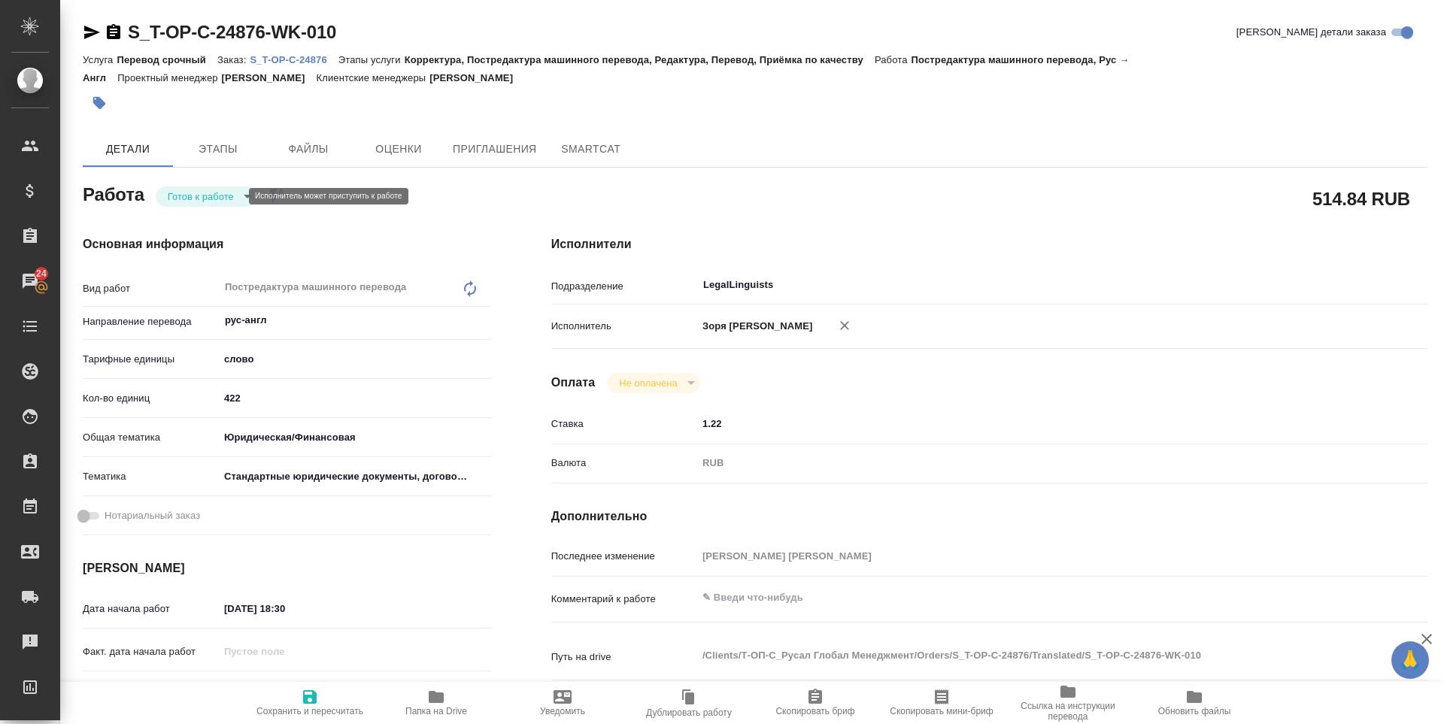
click at [234, 197] on body "🙏 .cls-1 fill:#fff; AWATERA Zoria Tatiana Клиенты Спецификации Заказы 24 Чаты T…" at bounding box center [722, 362] width 1444 height 724
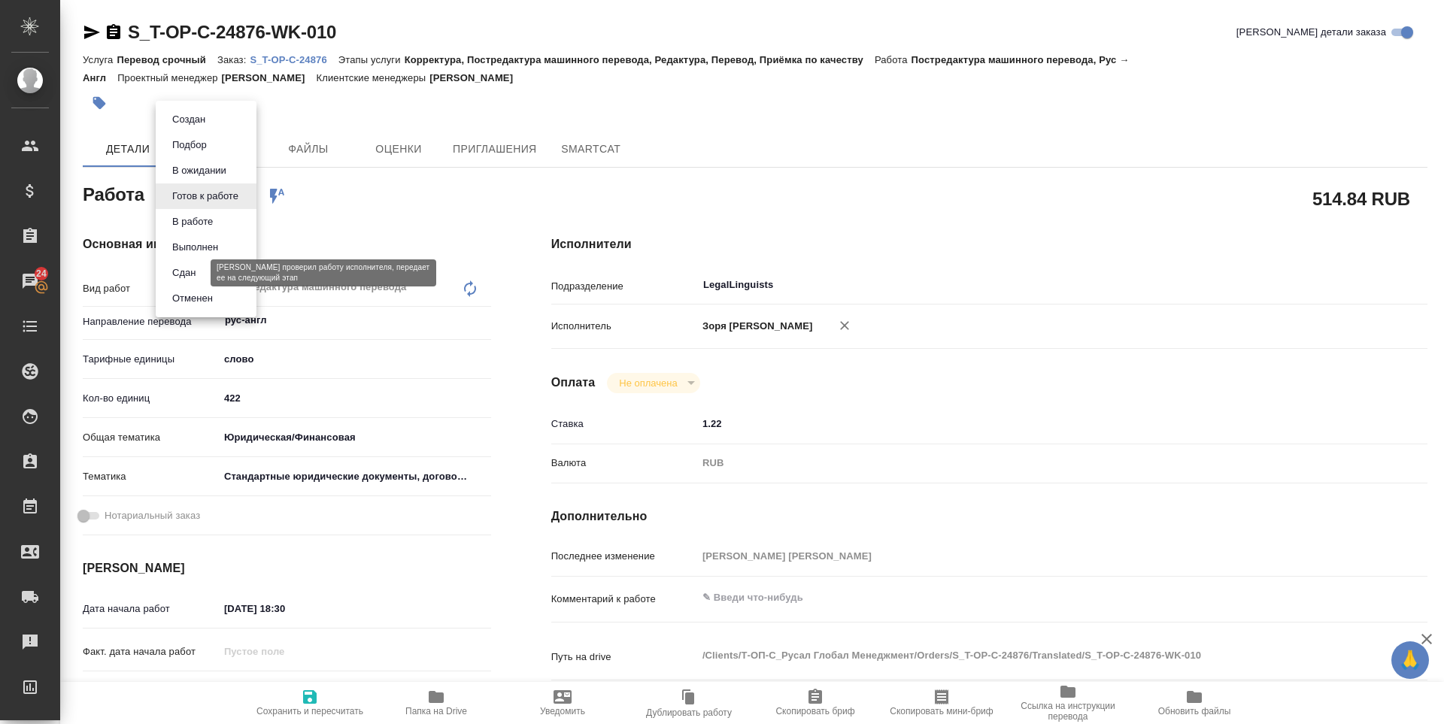
click at [198, 268] on button "Сдан" at bounding box center [184, 273] width 32 height 17
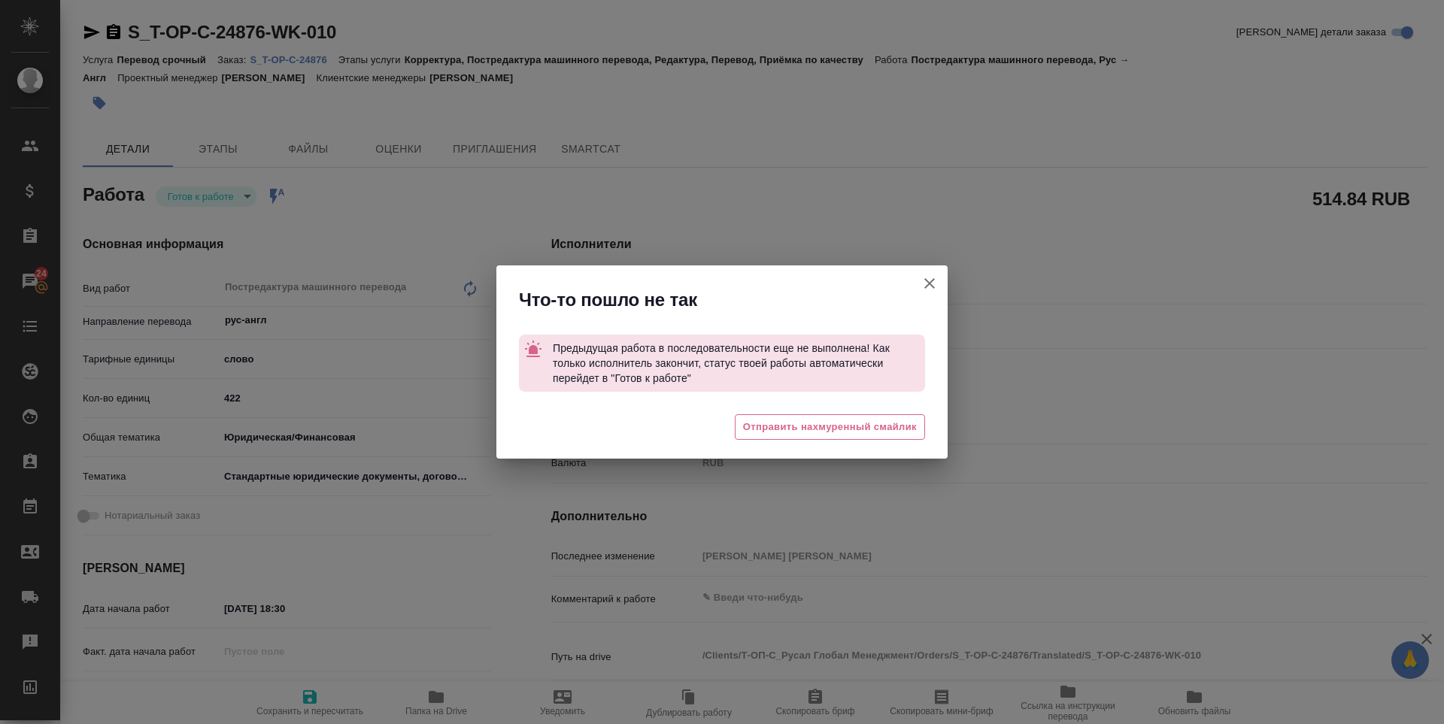
type textarea "x"
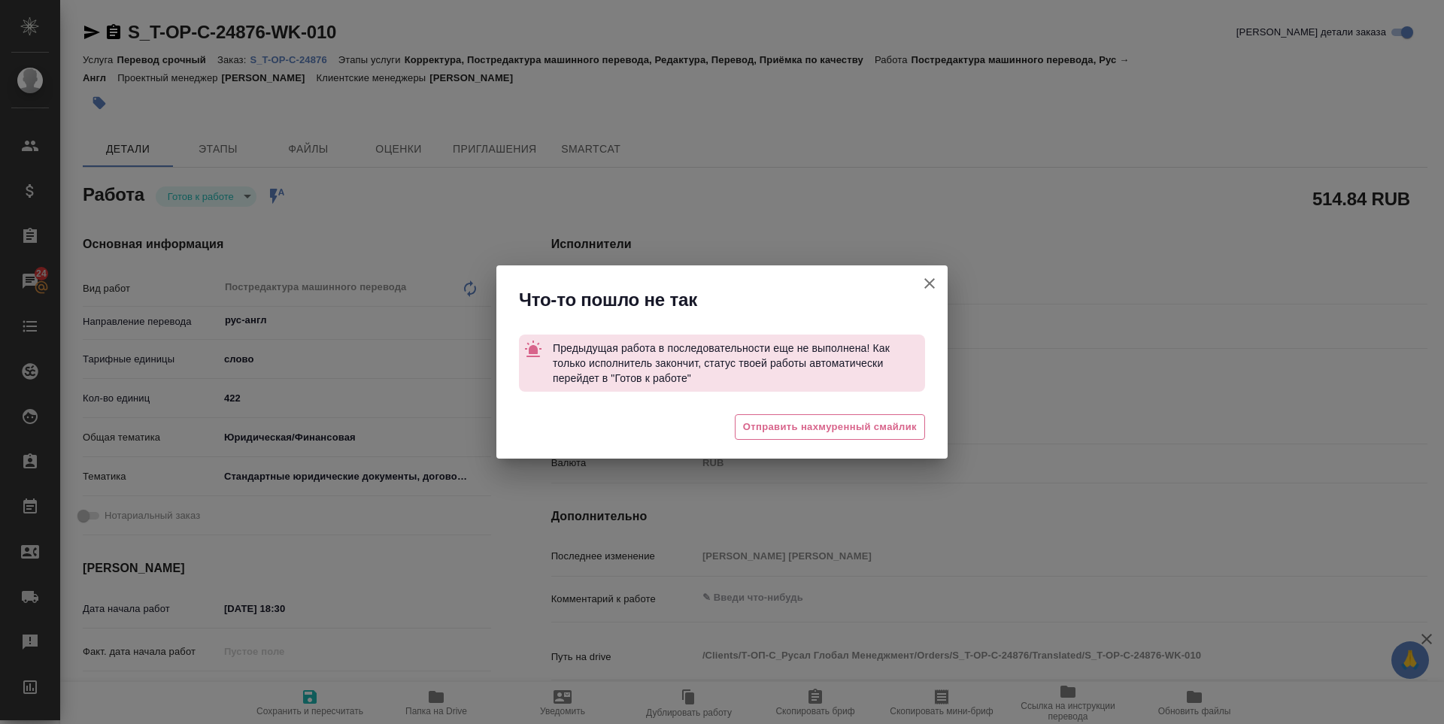
type textarea "x"
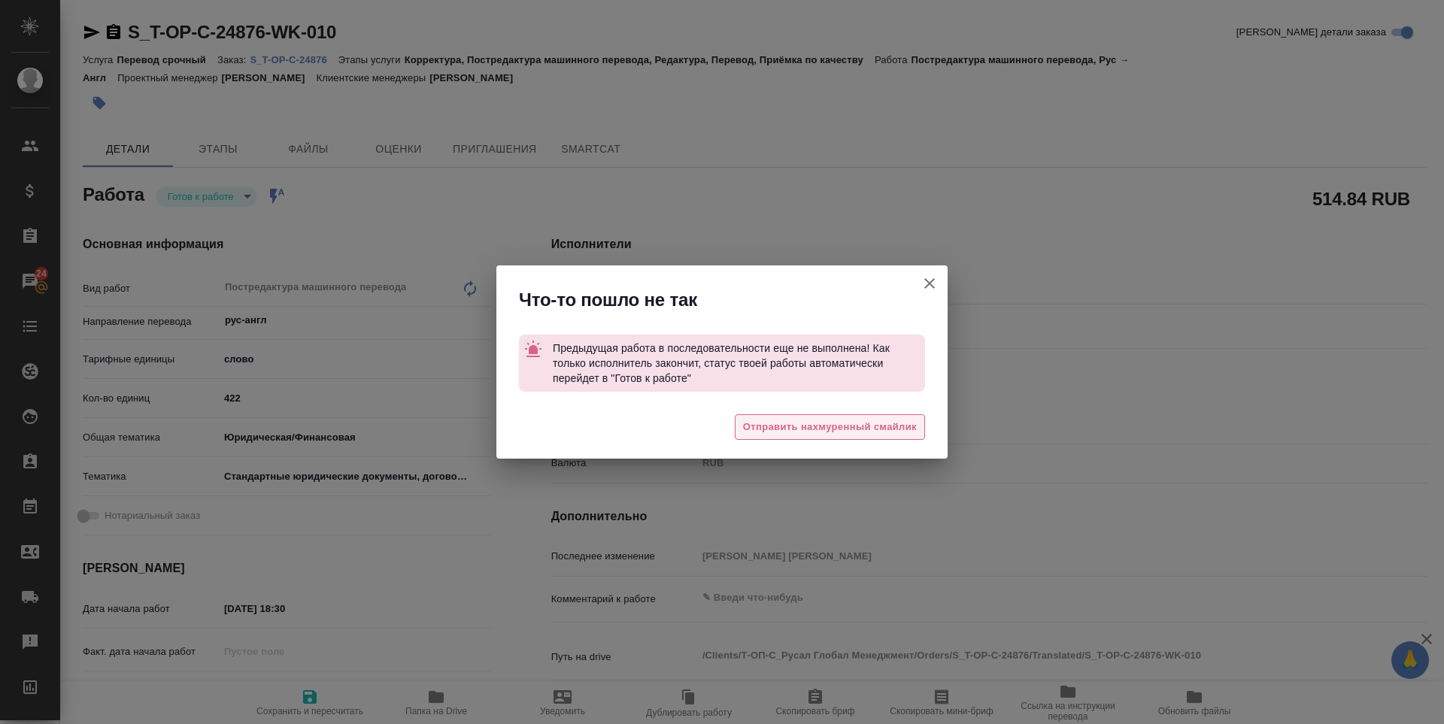
type textarea "x"
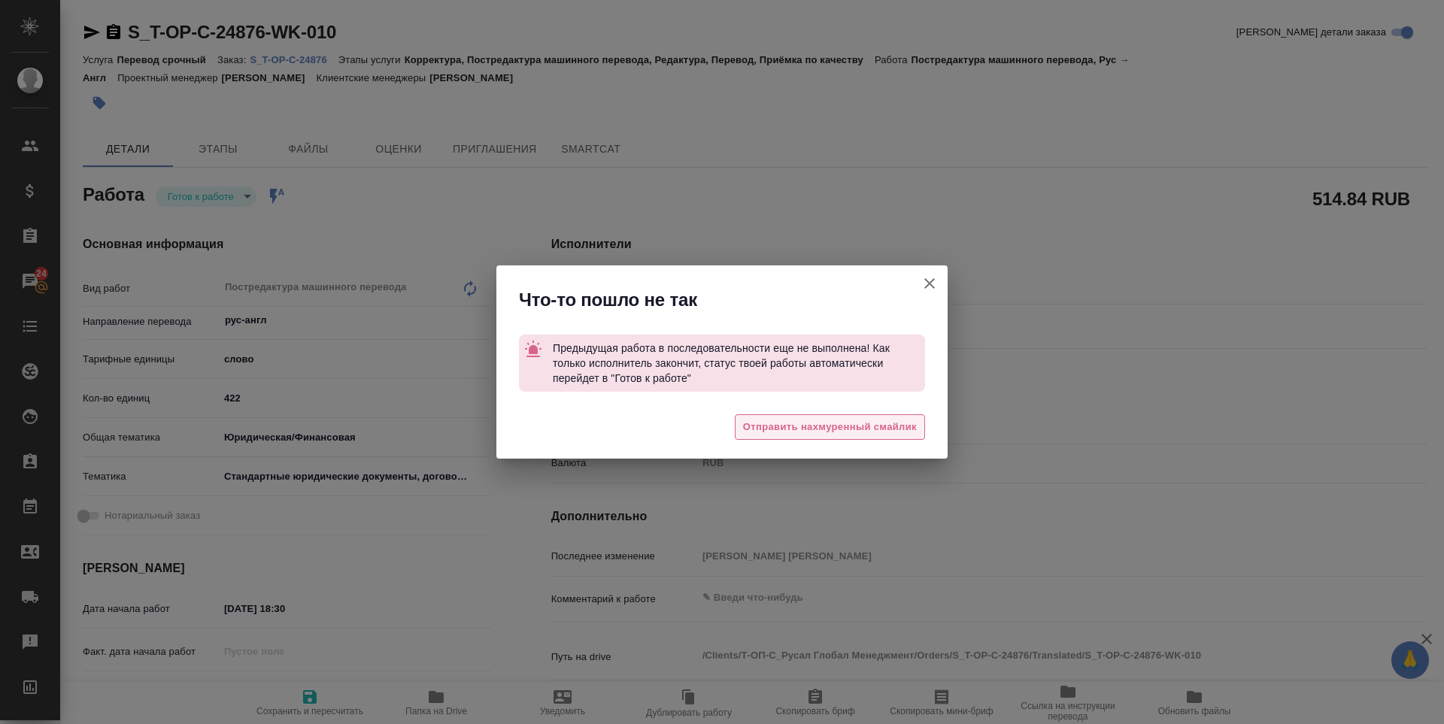
click at [816, 430] on span "Отправить нахмуренный смайлик" at bounding box center [830, 427] width 174 height 17
type textarea "x"
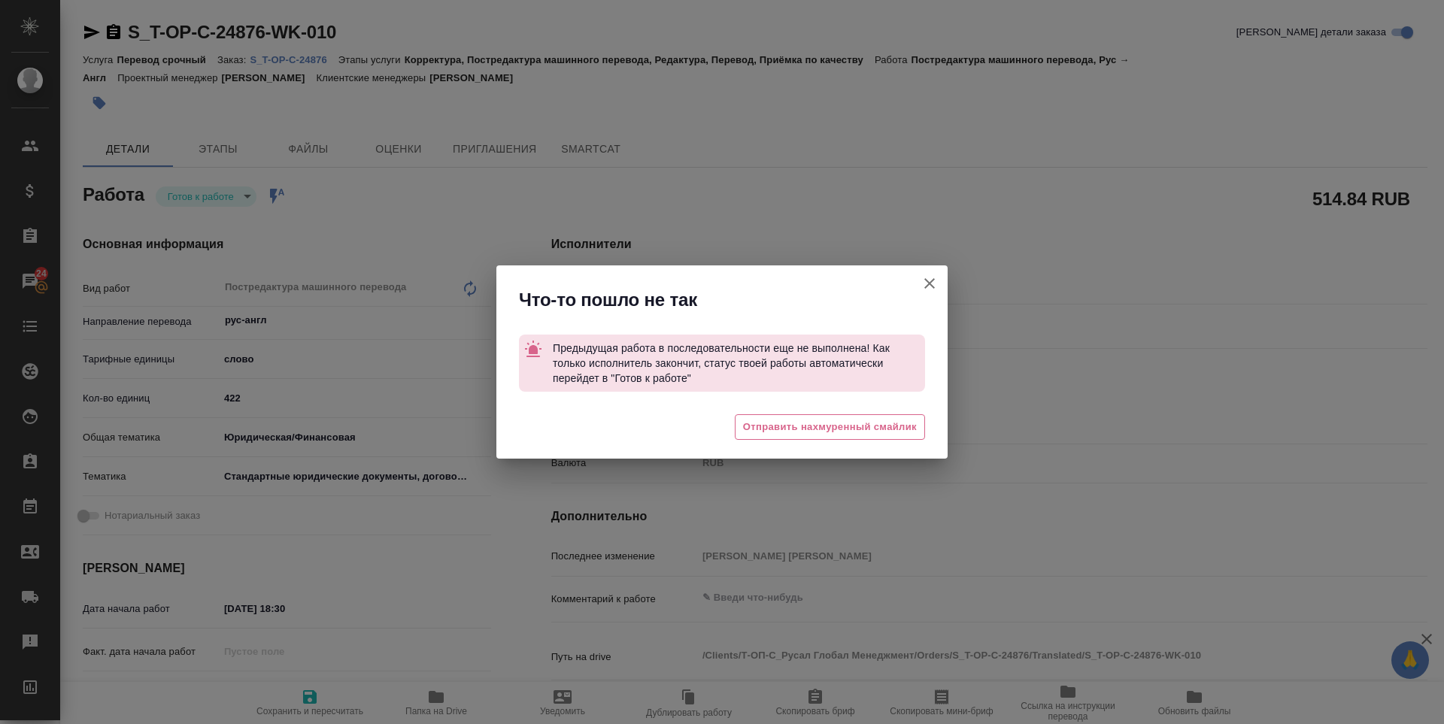
type textarea "x"
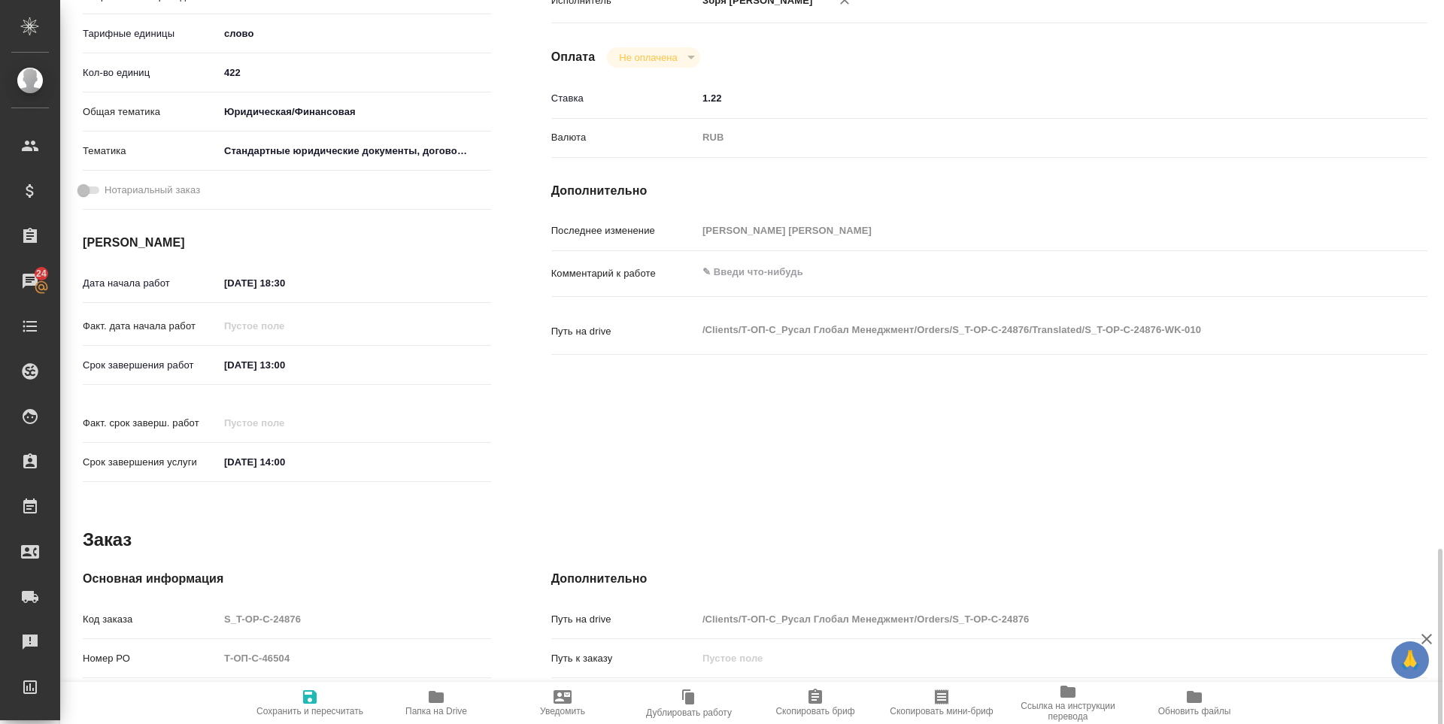
scroll to position [559, 0]
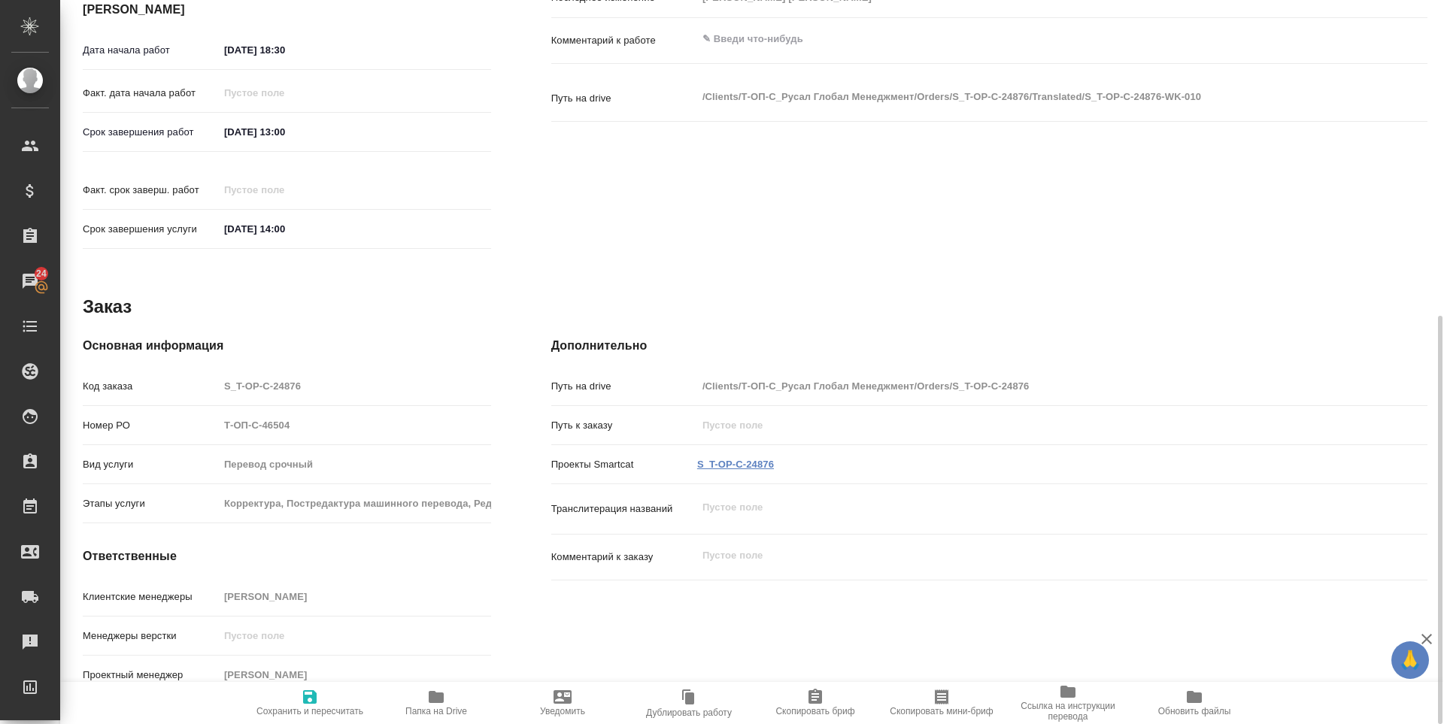
click at [735, 459] on link "S_T-OP-C-24876" at bounding box center [735, 464] width 77 height 11
click at [309, 705] on icon "button" at bounding box center [310, 697] width 18 height 18
type textarea "x"
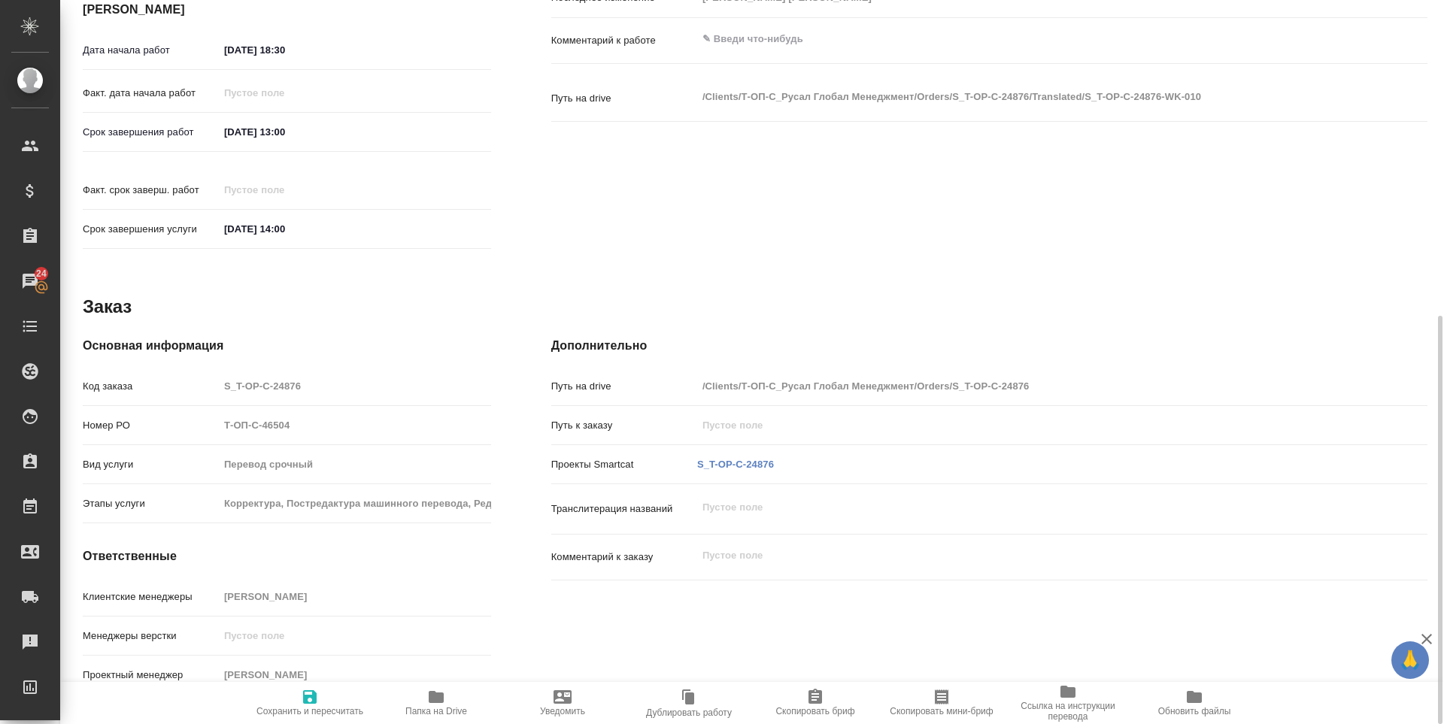
type textarea "x"
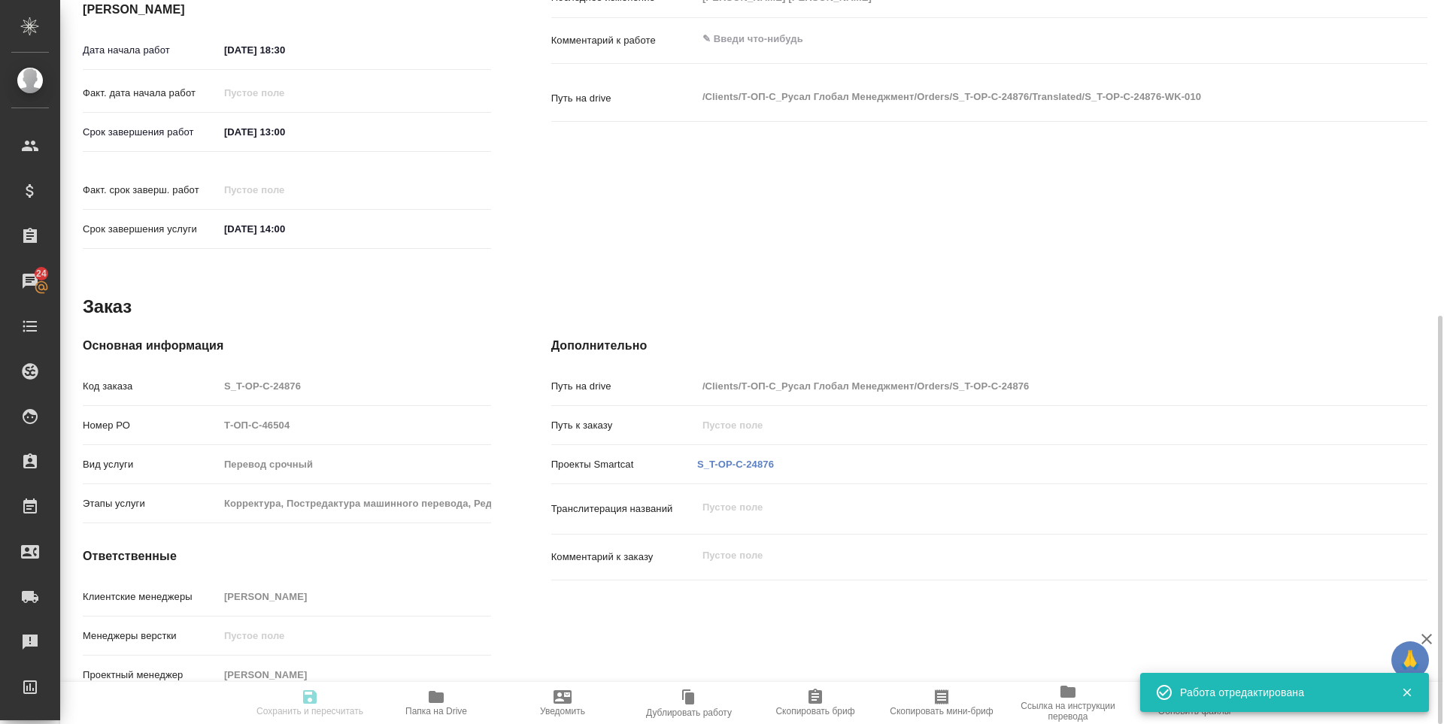
type input "readyForWork"
type textarea "Постредактура машинного перевода"
type textarea "x"
type input "рус-англ"
type input "5a8b1489cc6b4906c91bfd90"
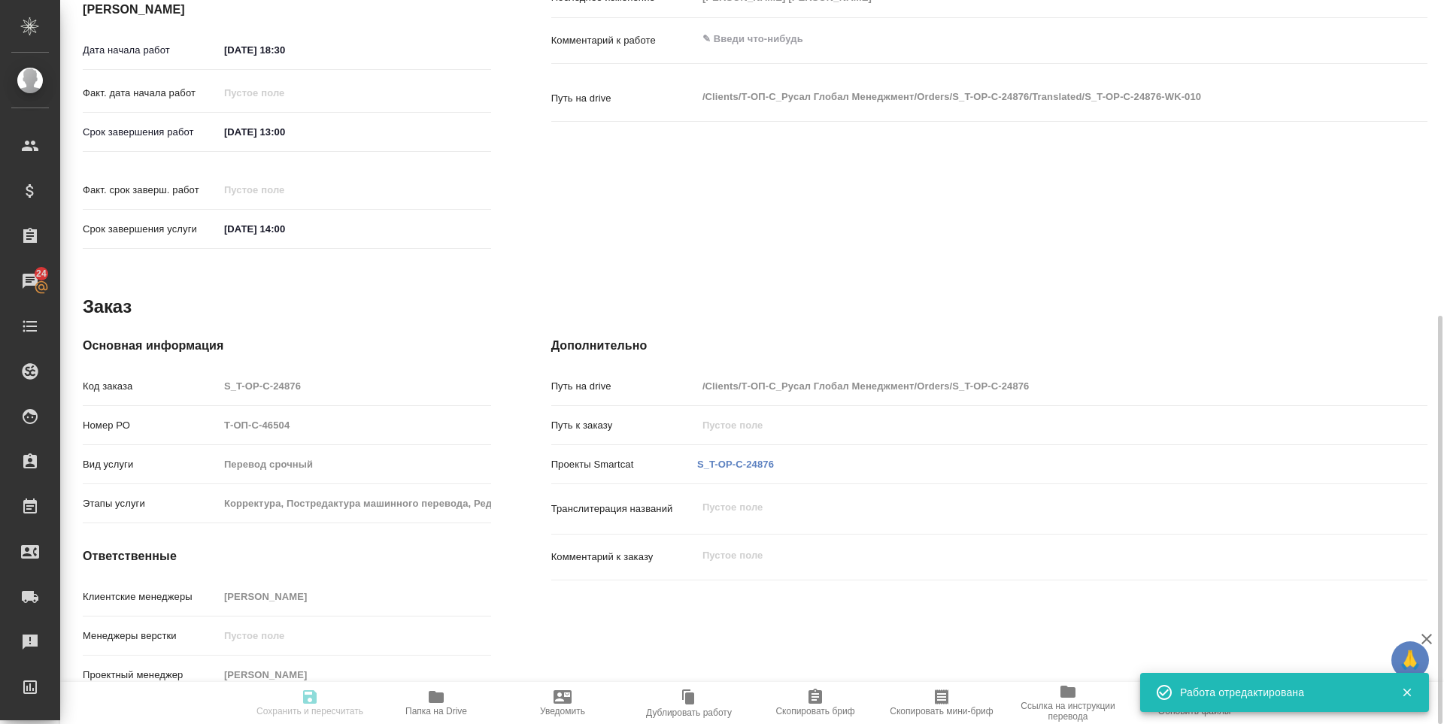
type input "422"
type input "yr-fn"
type input "5f647205b73bc97568ca66bf"
type input "21.08.2025 18:30"
type input "22.08.2025 13:00"
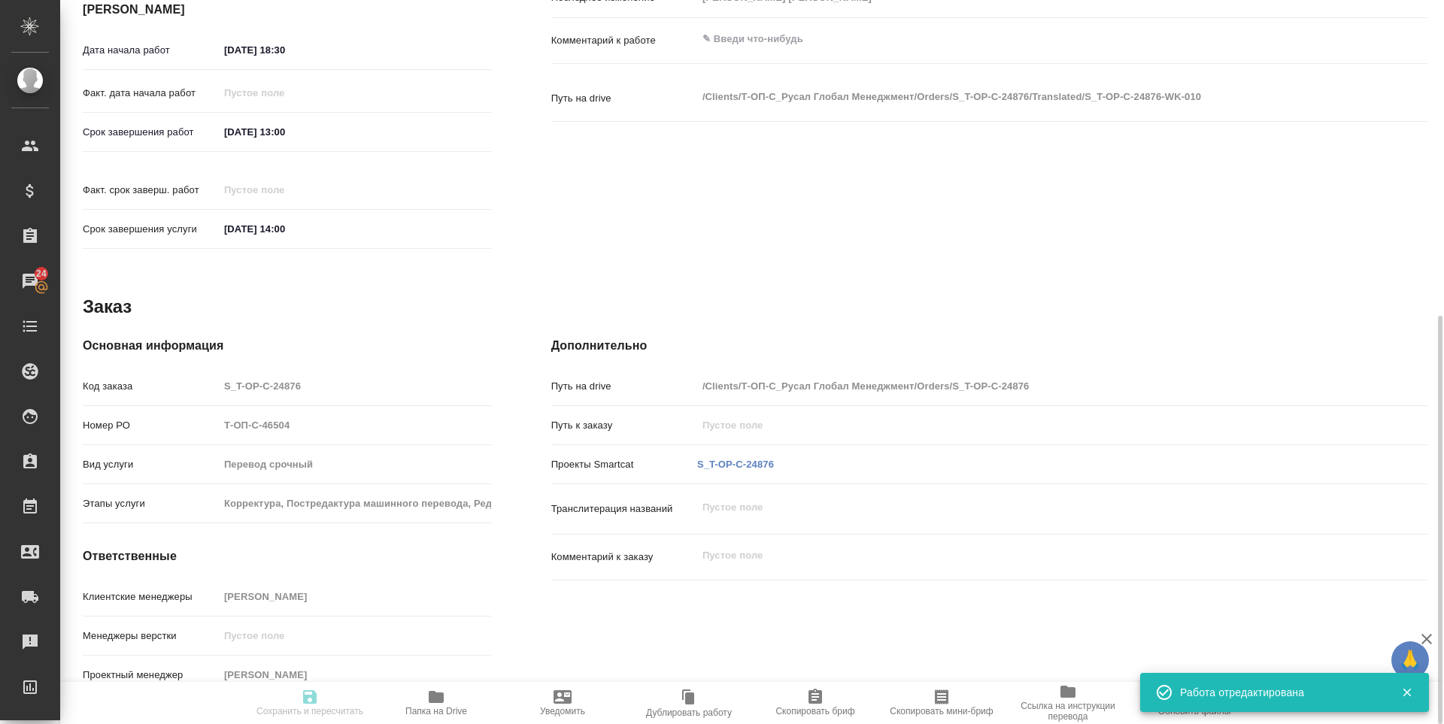
type input "22.08.2025 14:00"
type input "LegalLinguists"
type input "notPayed"
type input "1.22"
type input "RUB"
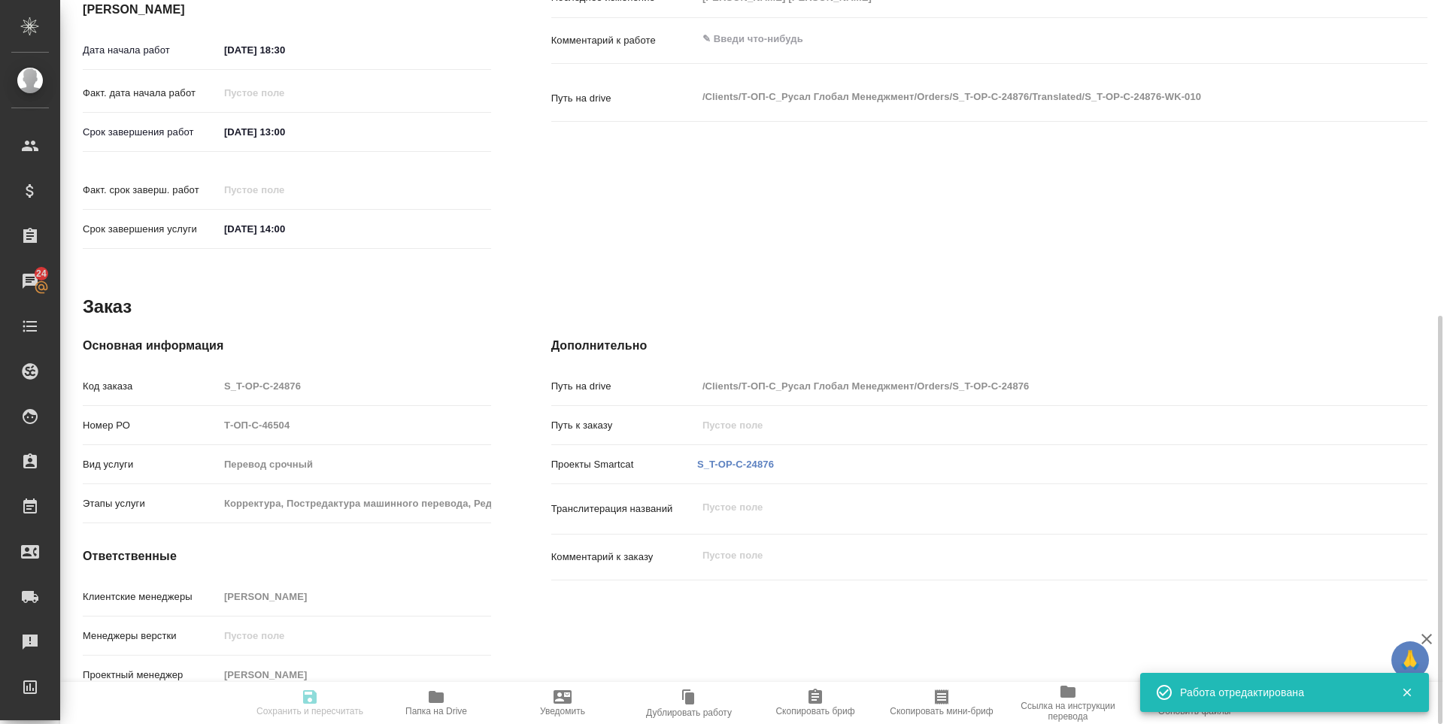
type input "Зоря Татьяна"
type textarea "x"
type textarea "/Clients/Т-ОП-С_Русал Глобал Менеджмент/Orders/S_T-OP-C-24876/Translated/S_T-OP…"
type textarea "x"
type input "S_T-OP-C-24876"
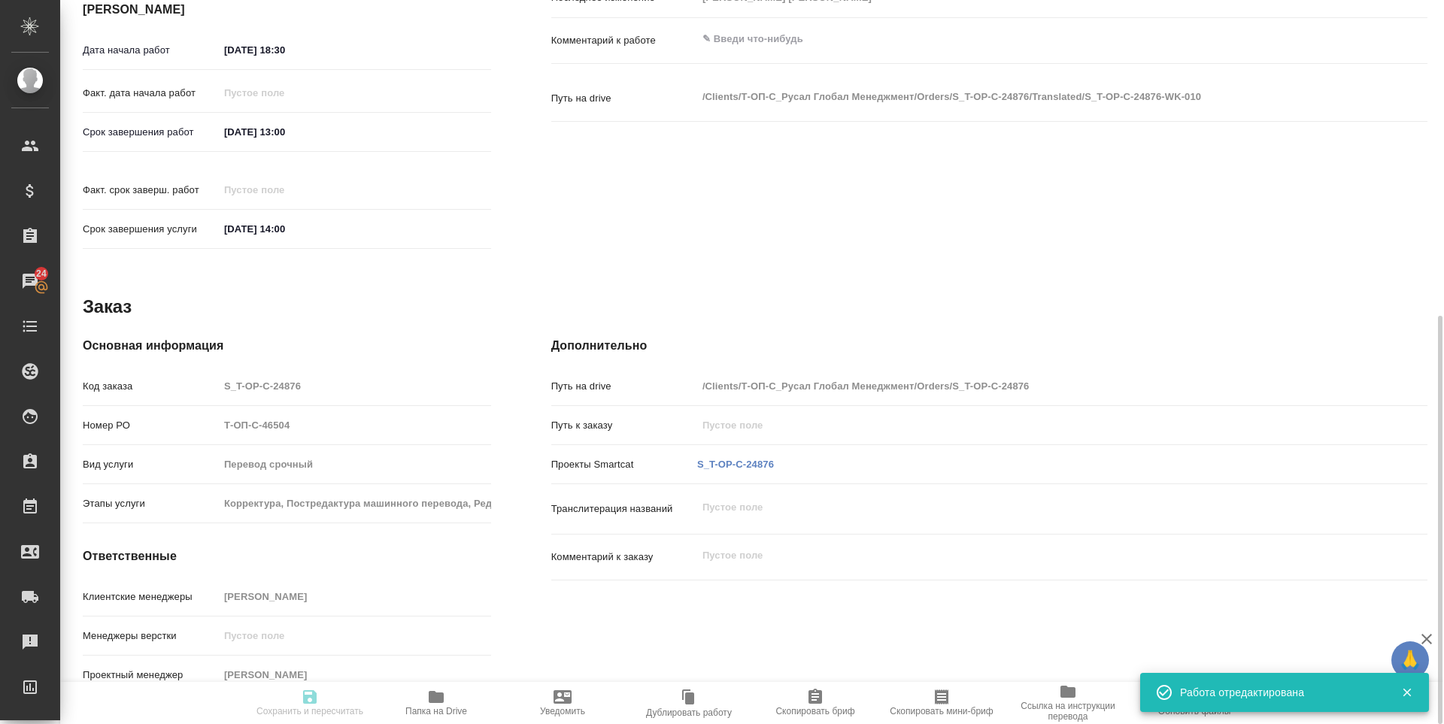
type input "Т-ОП-С-46504"
type input "Перевод срочный"
type input "Корректура, Постредактура машинного перевода, Редактура, Перевод, Приёмка по ка…"
type input "Меньшикова Александра"
type input "/Clients/Т-ОП-С_Русал Глобал Менеджмент/Orders/S_T-OP-C-24876"
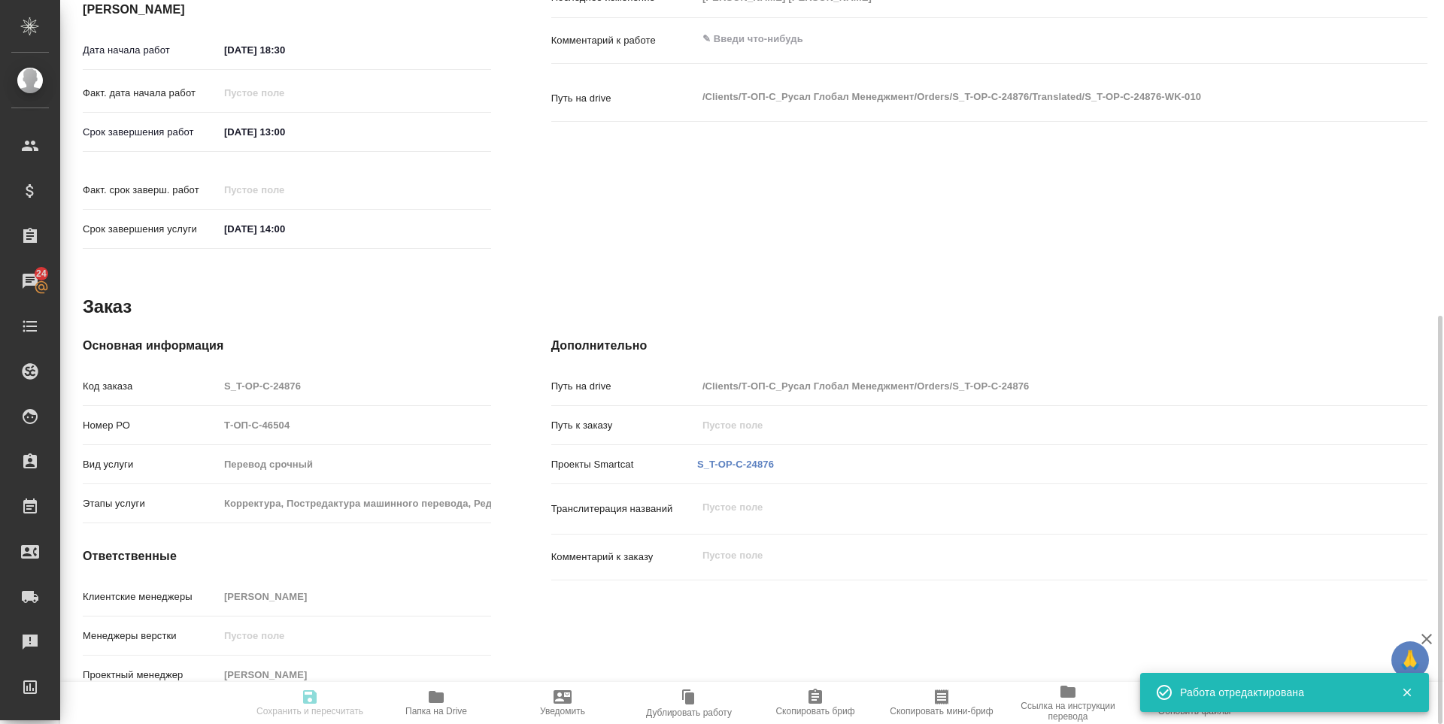
type textarea "x"
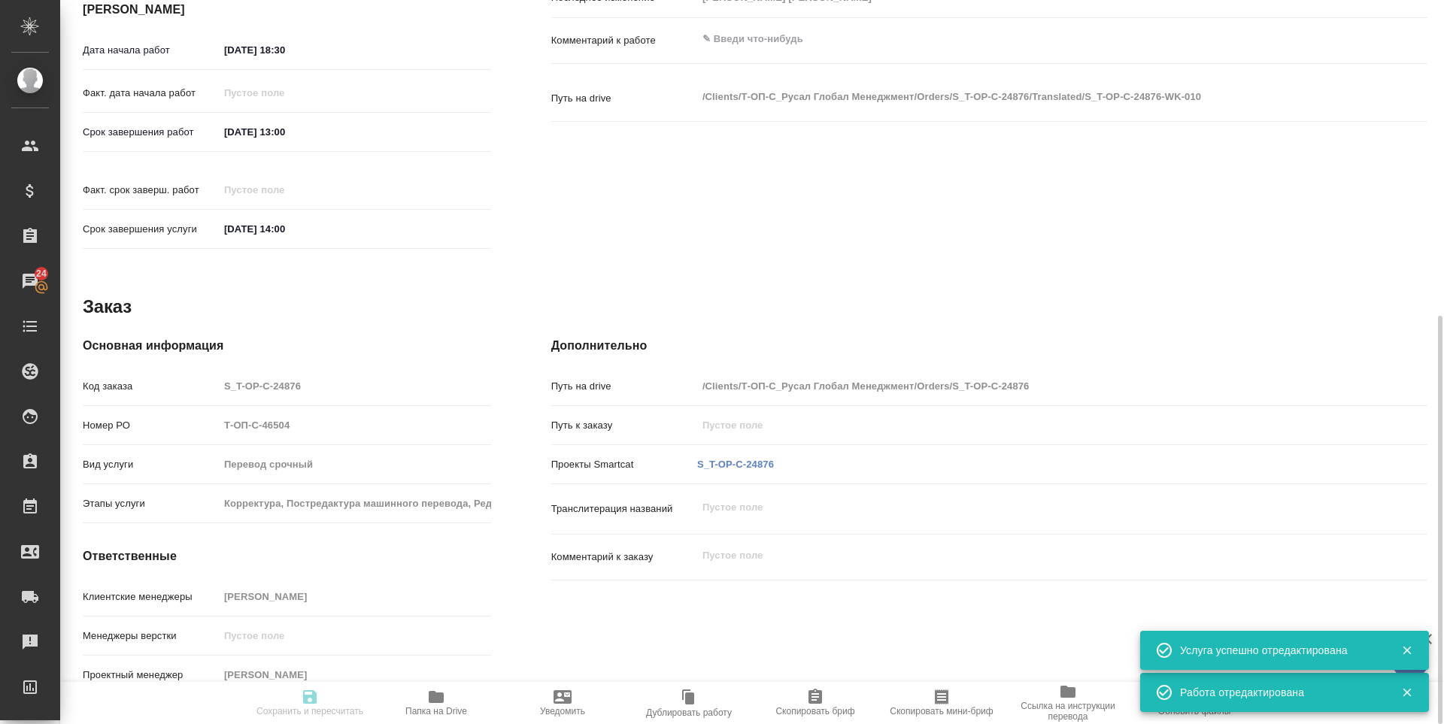
type textarea "x"
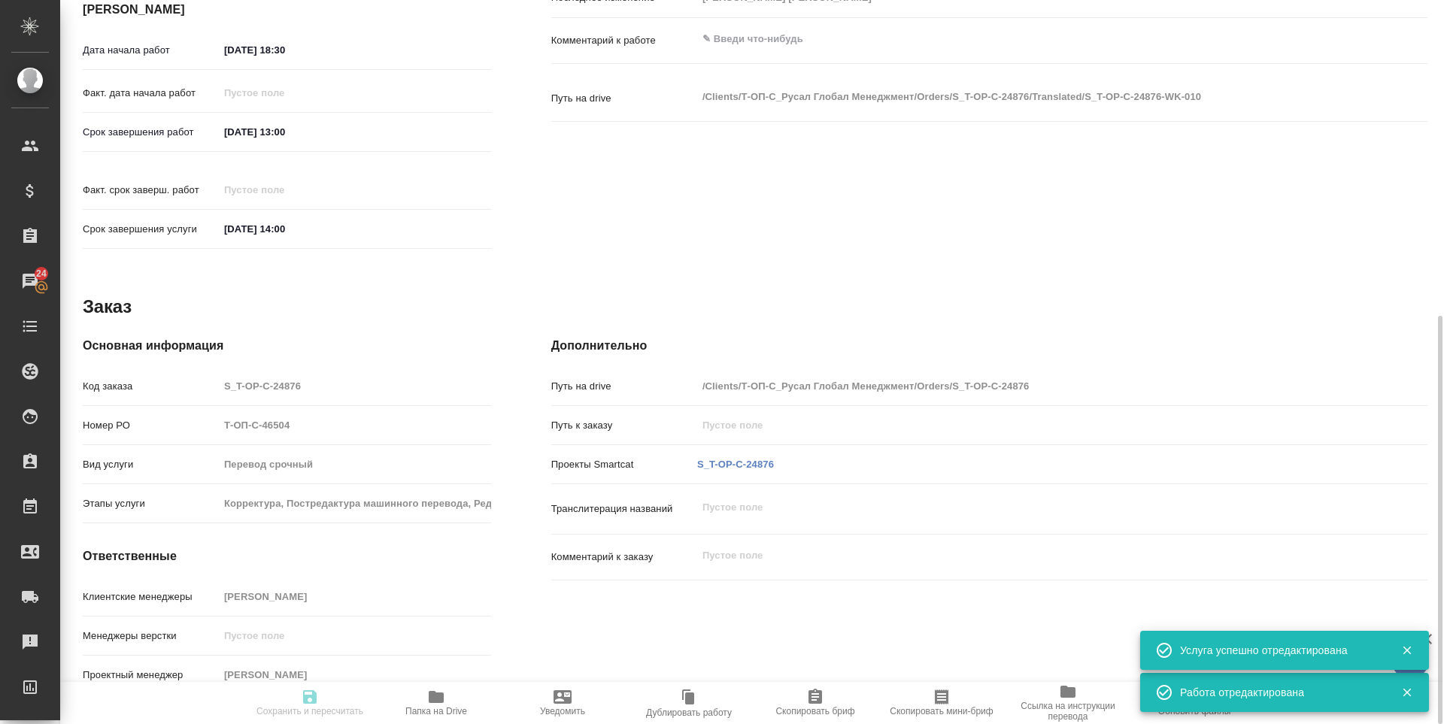
type textarea "x"
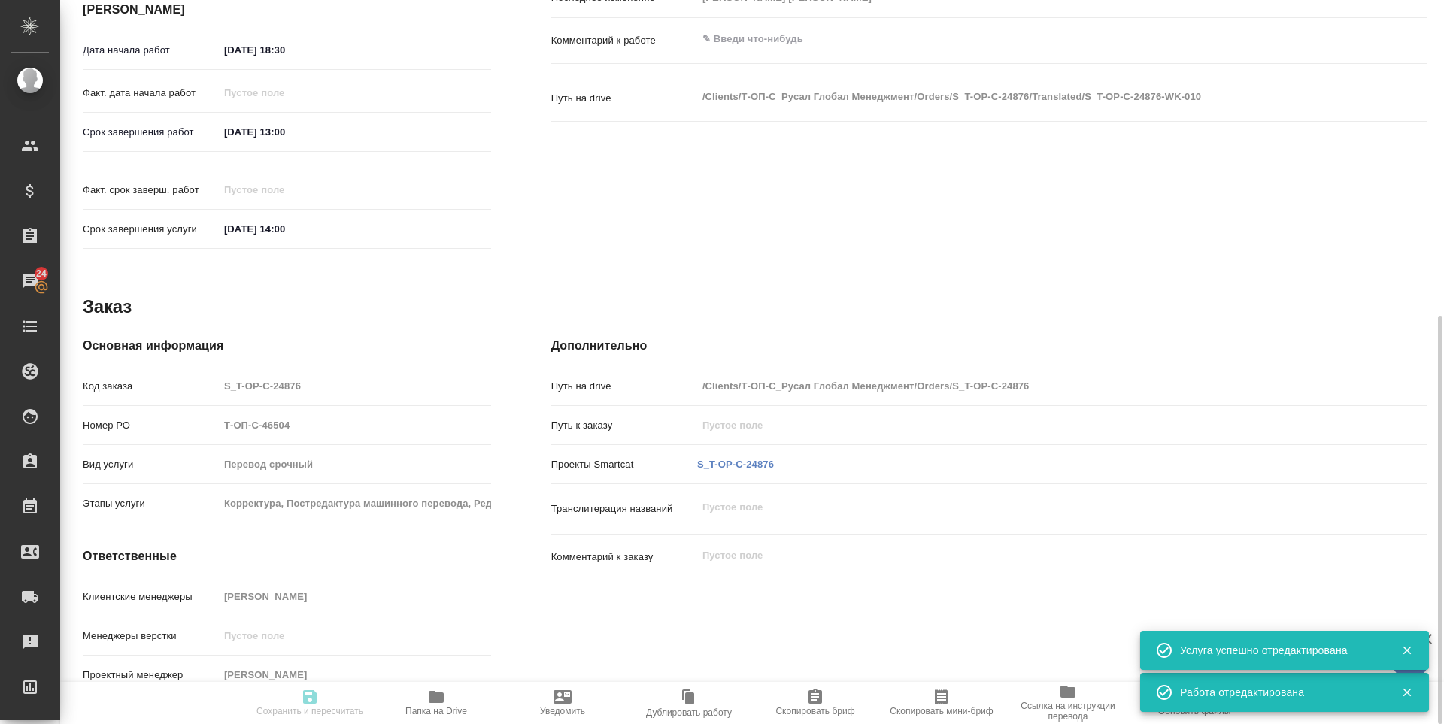
type textarea "x"
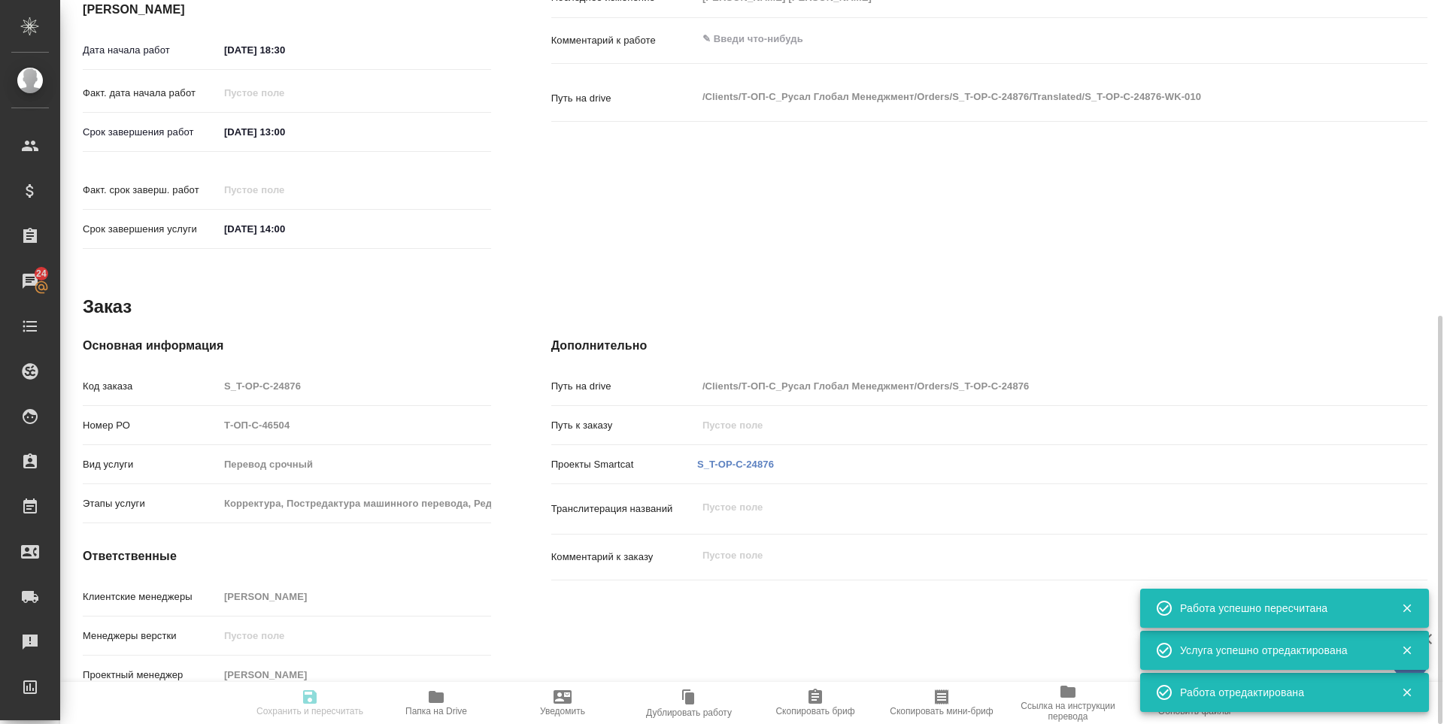
type input "readyForWork"
type textarea "Постредактура машинного перевода"
type textarea "x"
type input "рус-англ"
type input "5a8b1489cc6b4906c91bfd90"
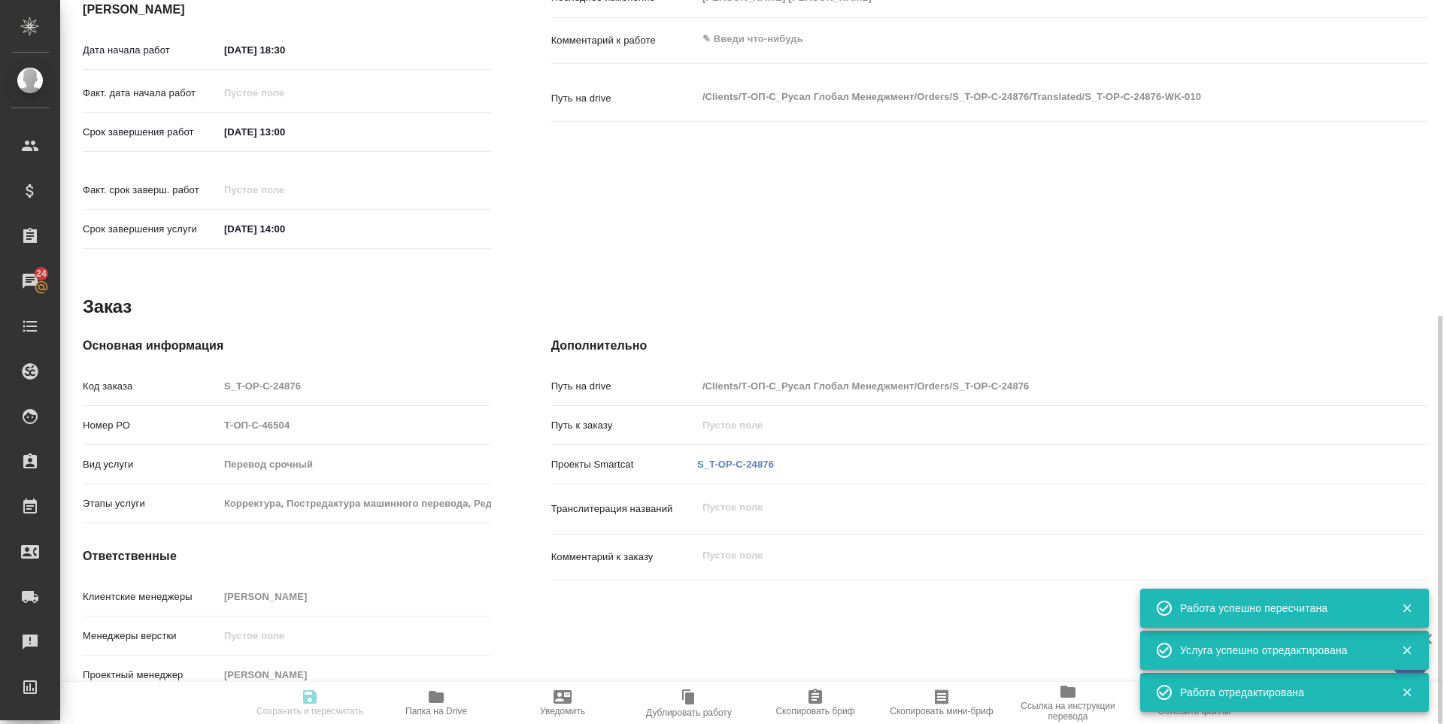
type input "422"
type input "yr-fn"
type input "5f647205b73bc97568ca66bf"
type input "21.08.2025 18:30"
type input "22.08.2025 13:00"
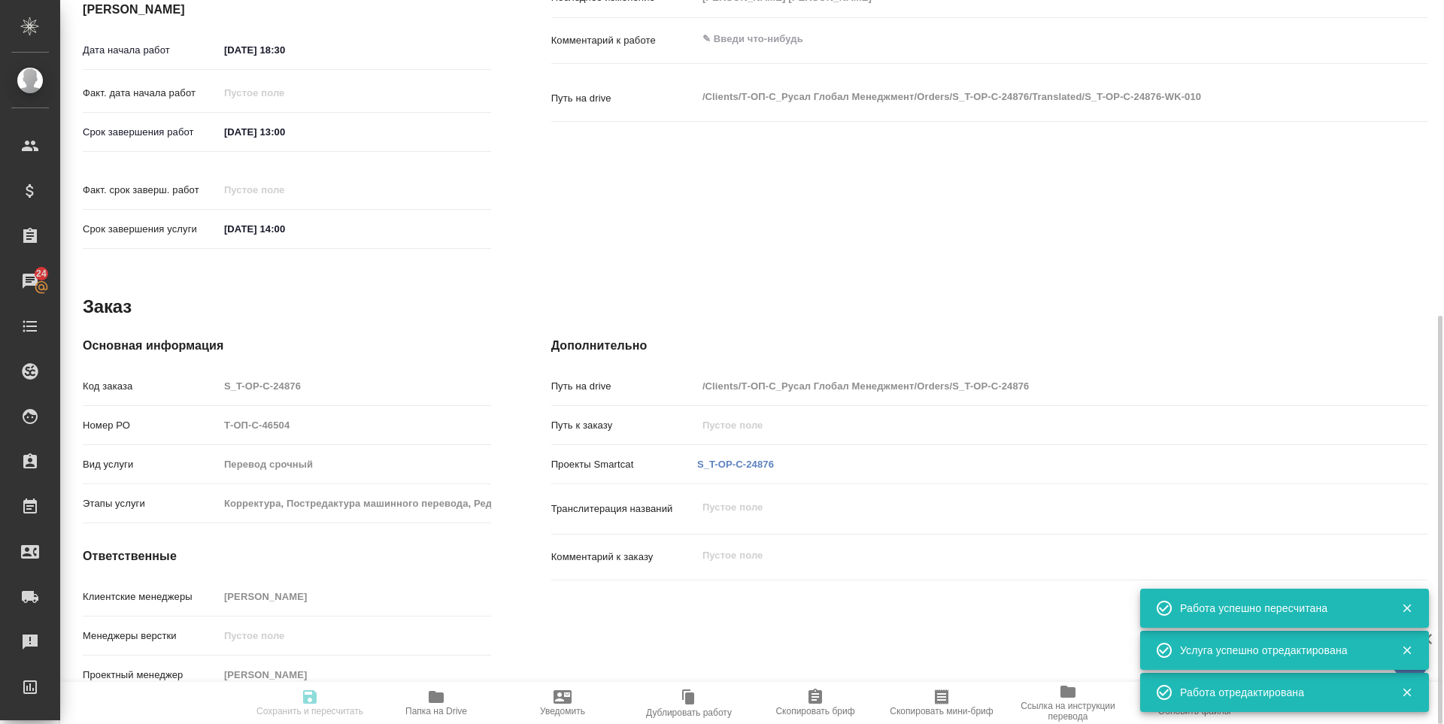
type input "22.08.2025 14:00"
type input "LegalLinguists"
type input "notPayed"
type input "1.22"
type input "RUB"
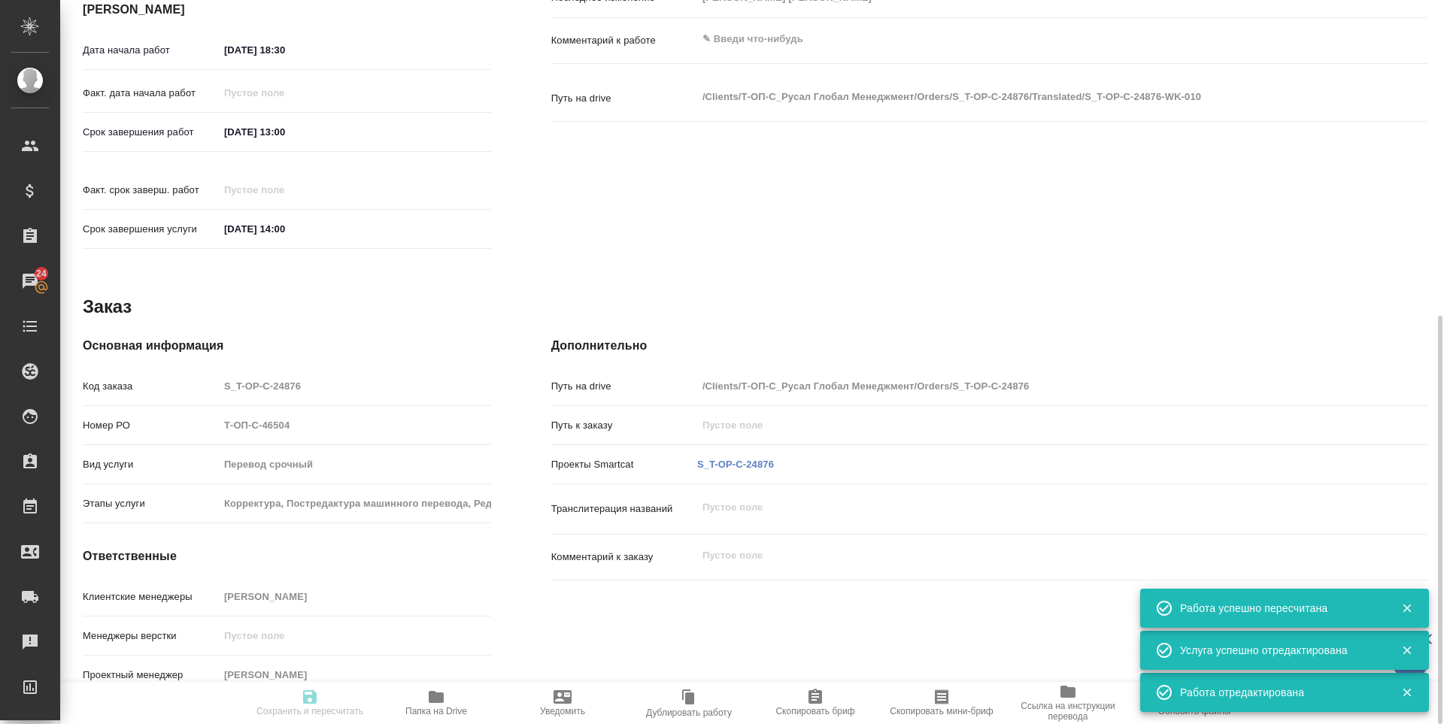
type input "Зоря Татьяна"
type textarea "x"
type textarea "/Clients/Т-ОП-С_Русал Глобал Менеджмент/Orders/S_T-OP-C-24876/Translated/S_T-OP…"
type textarea "x"
type input "S_T-OP-C-24876"
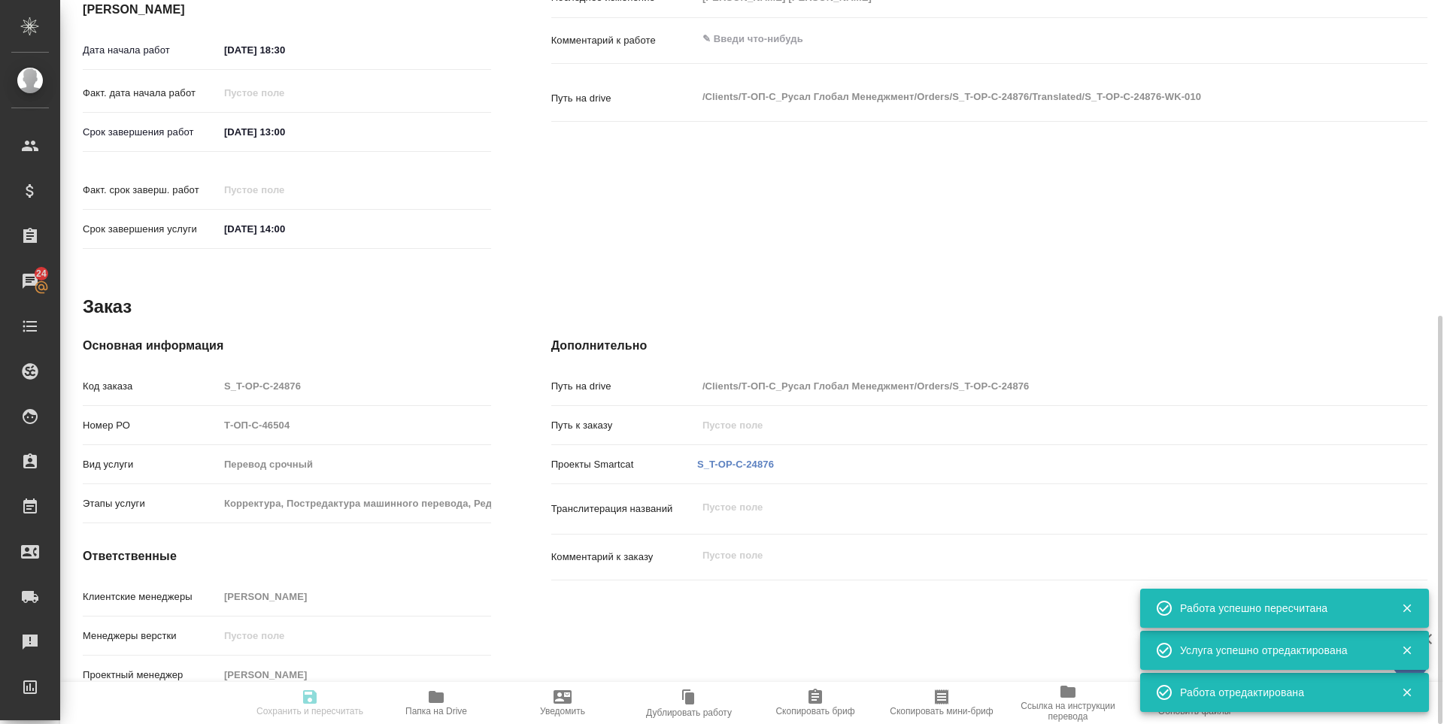
type input "Т-ОП-С-46504"
type input "Перевод срочный"
type input "Корректура, Постредактура машинного перевода, Редактура, Перевод, Приёмка по ка…"
type input "Меньшикова Александра"
type input "/Clients/Т-ОП-С_Русал Глобал Менеджмент/Orders/S_T-OP-C-24876"
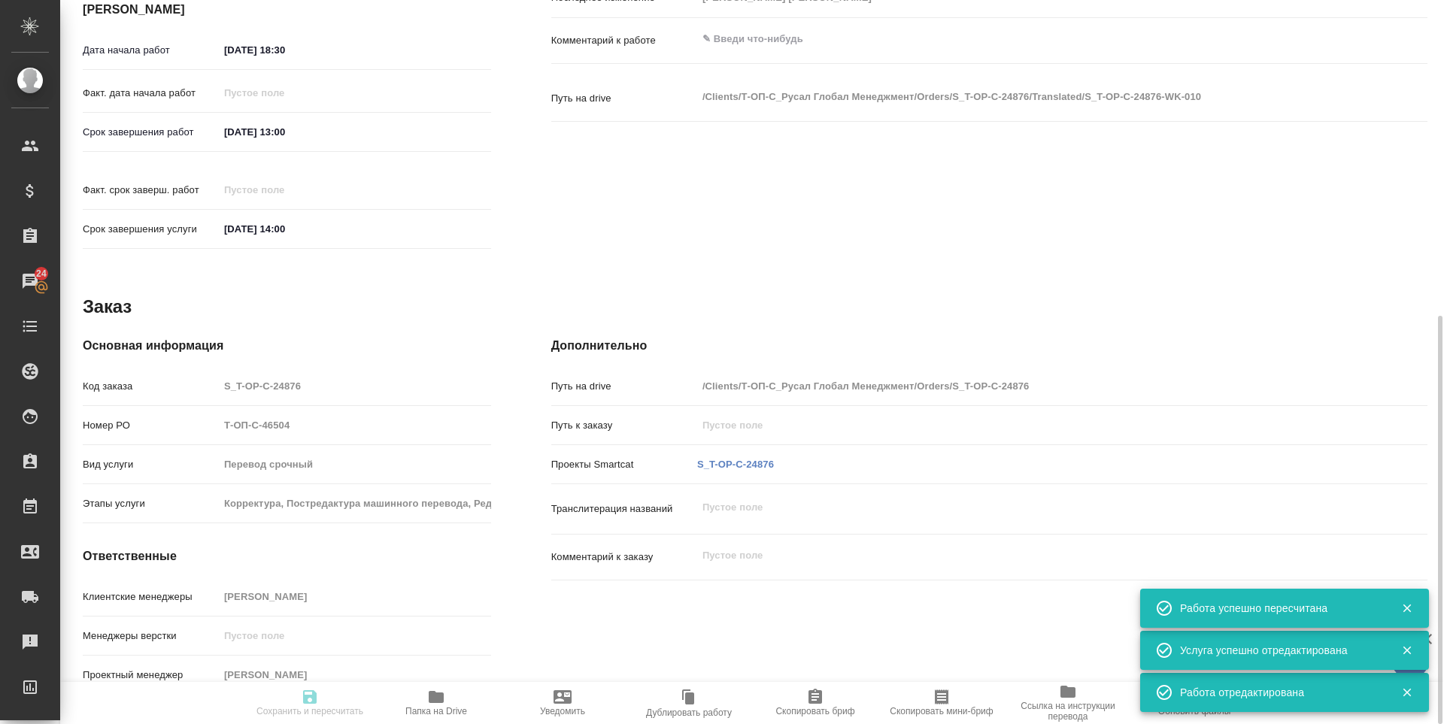
type textarea "x"
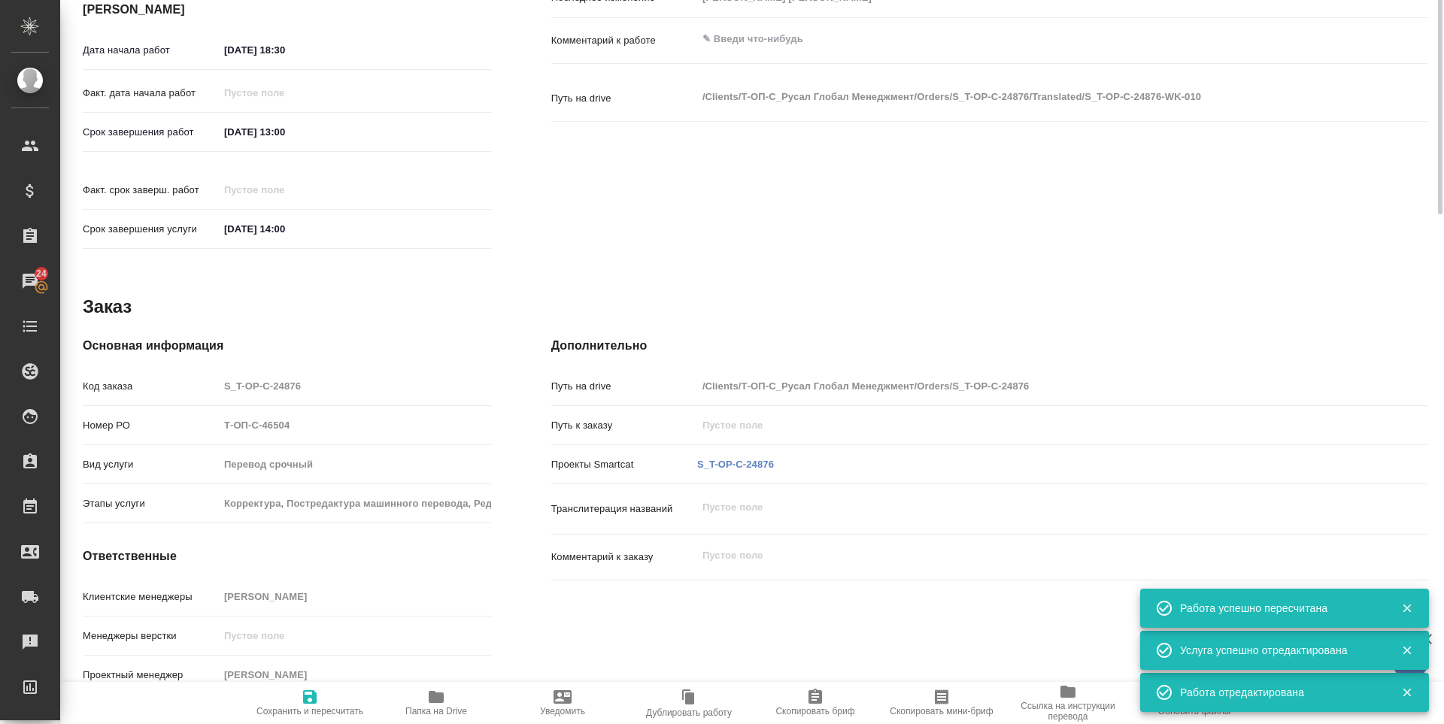
type textarea "x"
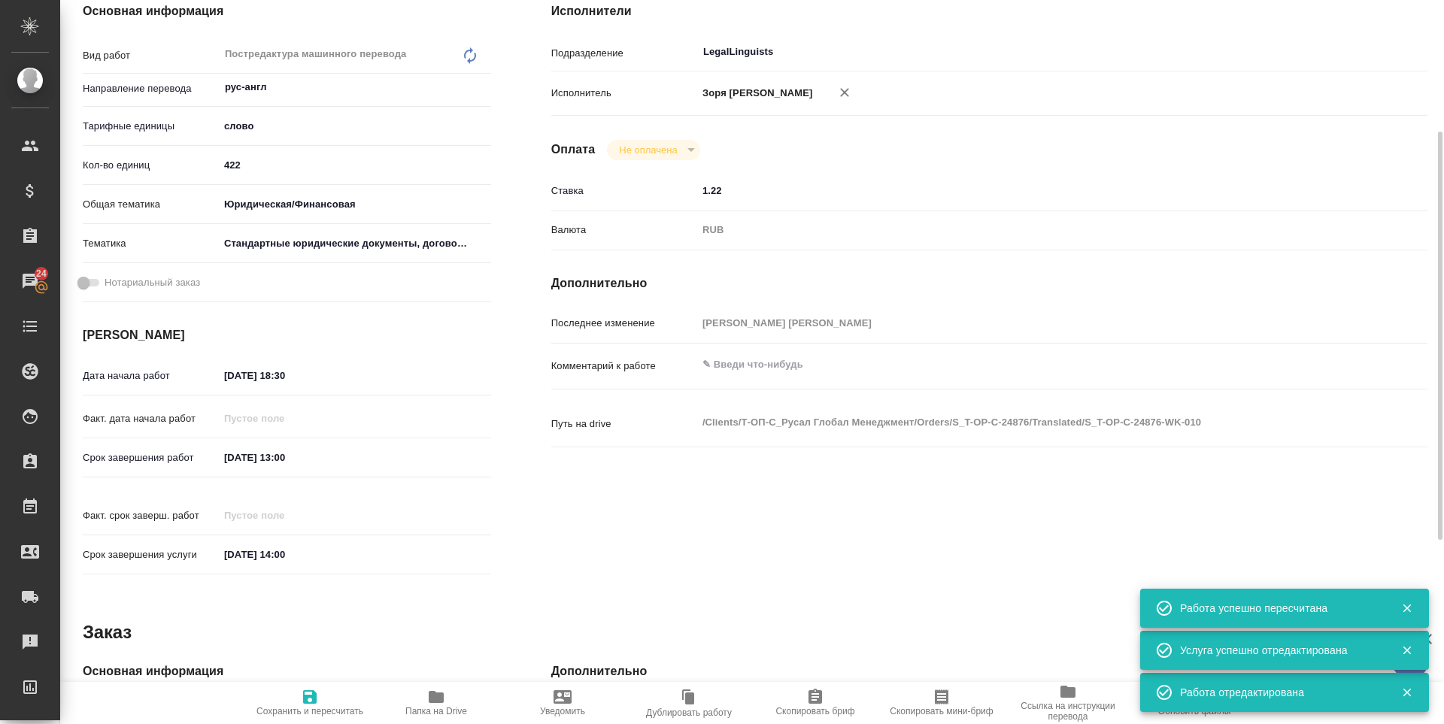
type textarea "x"
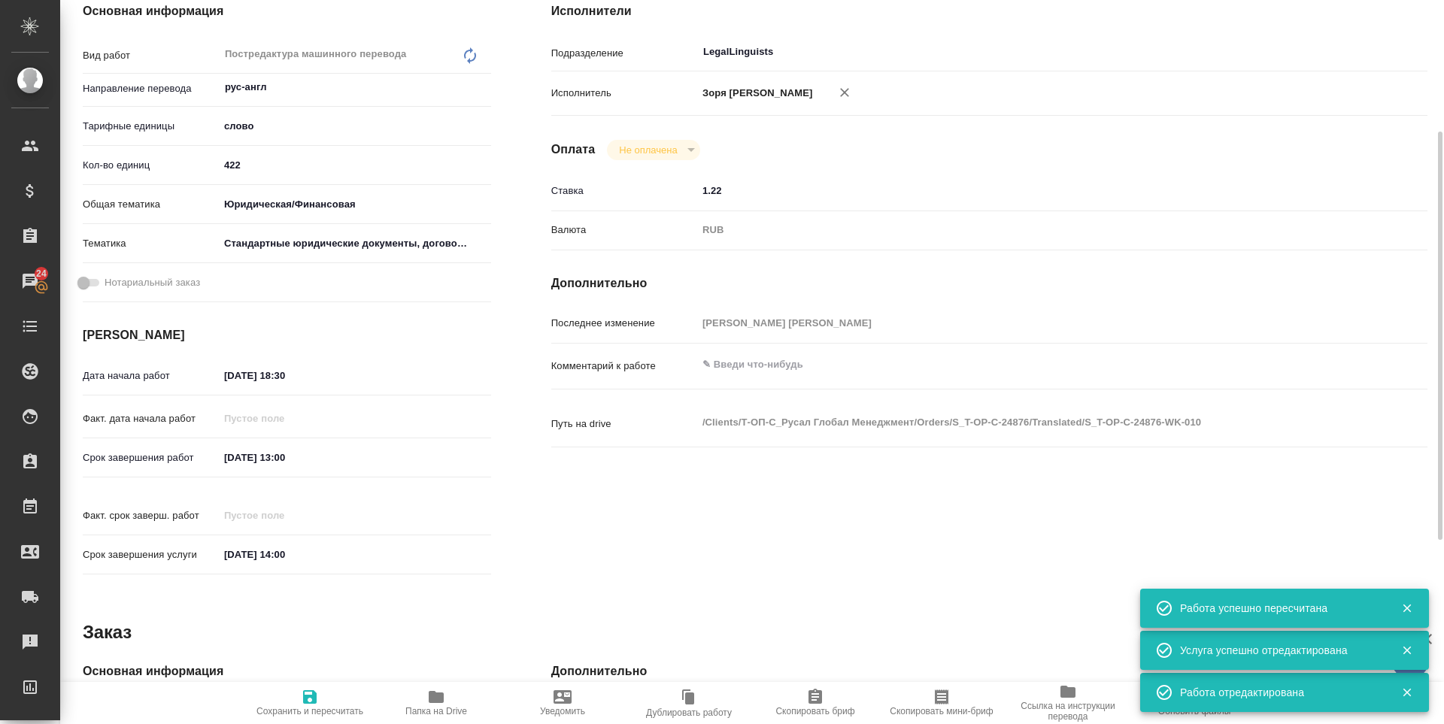
type textarea "x"
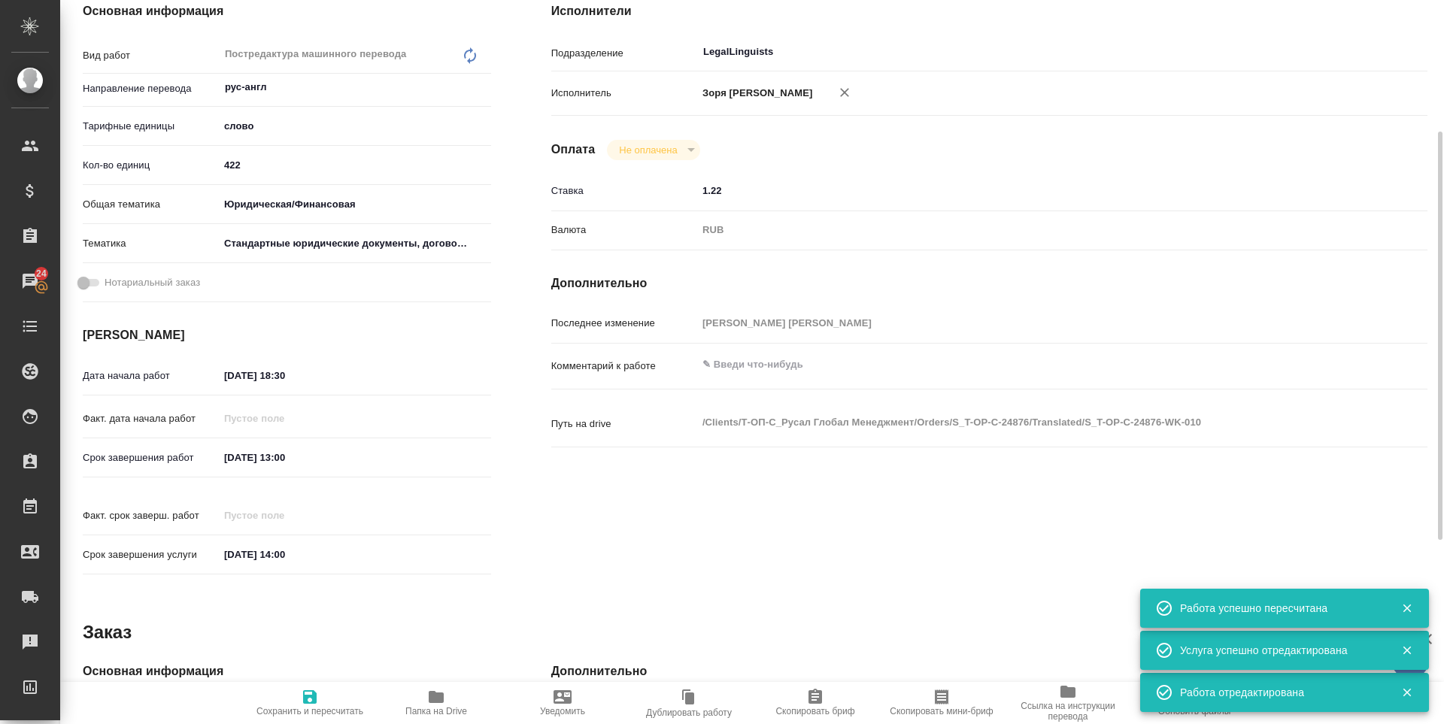
type textarea "x"
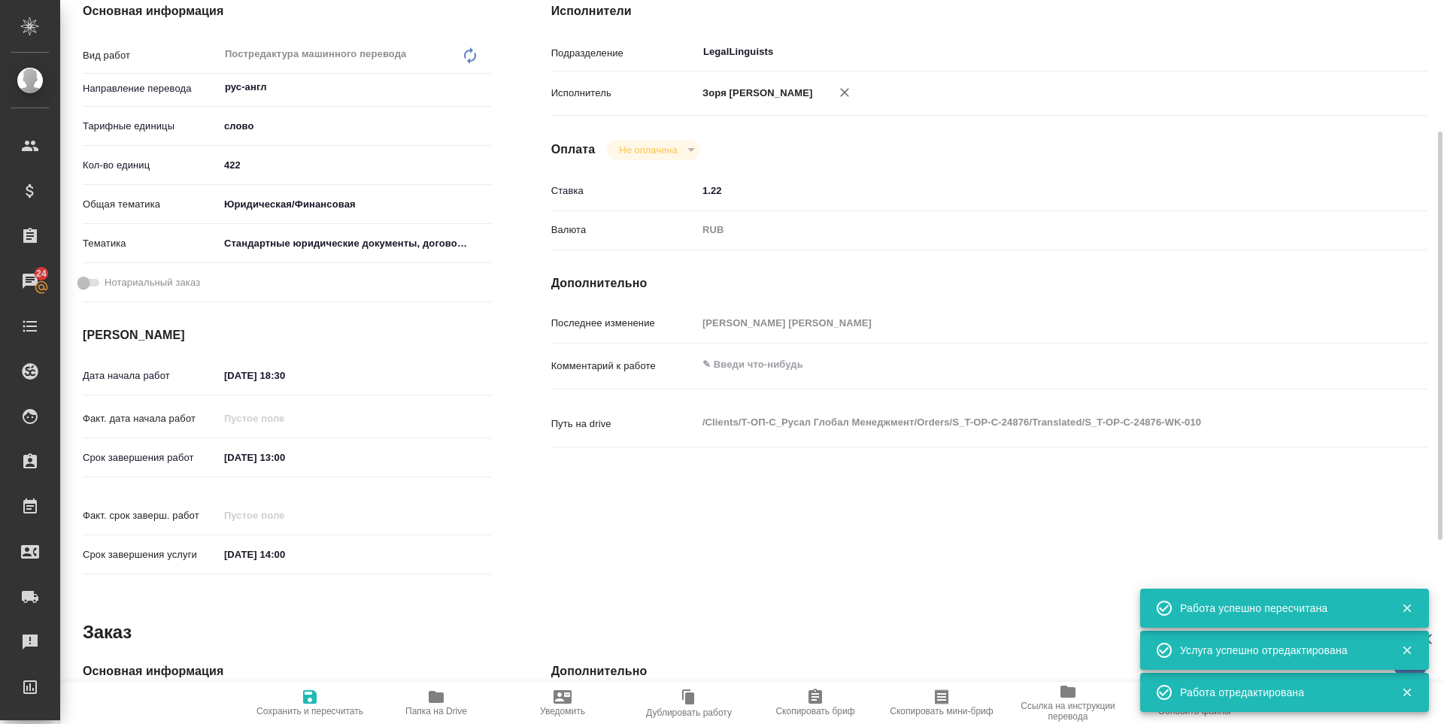
scroll to position [0, 0]
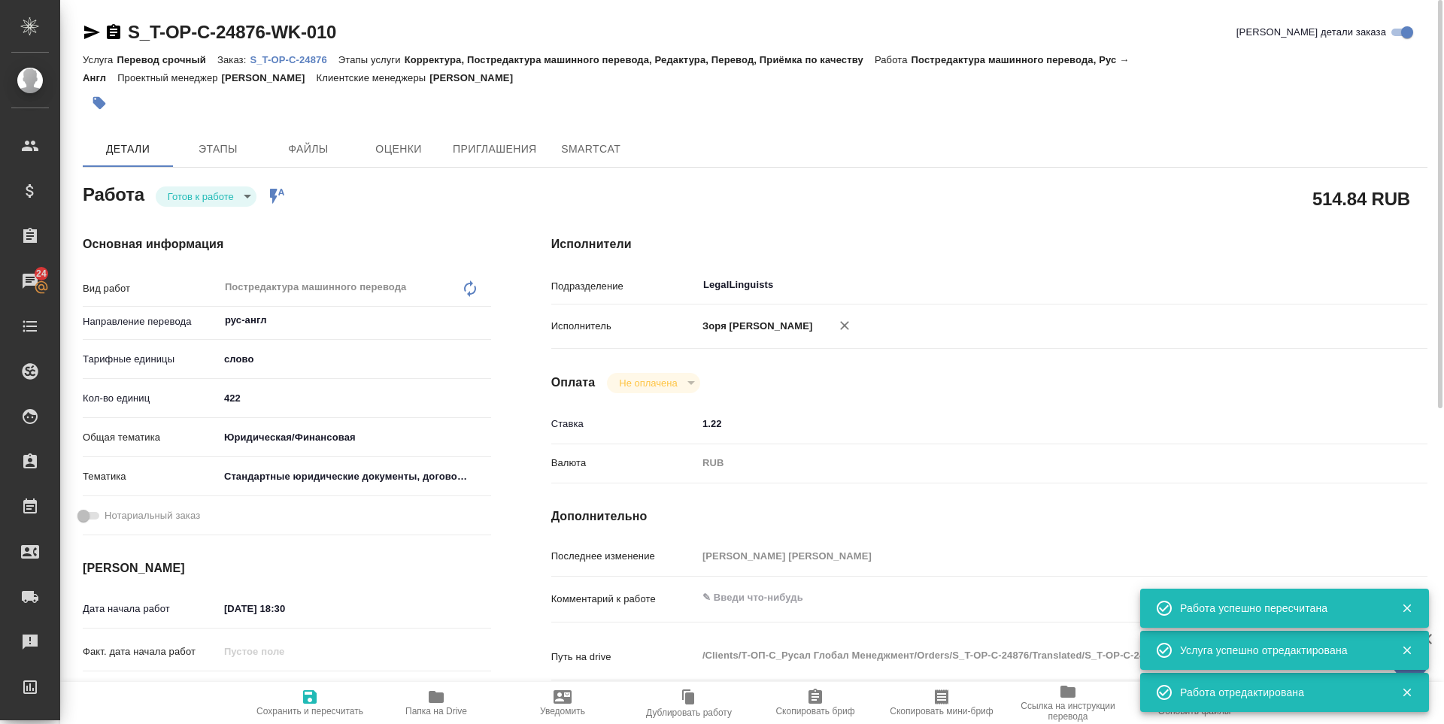
click at [92, 29] on icon "button" at bounding box center [92, 32] width 18 height 18
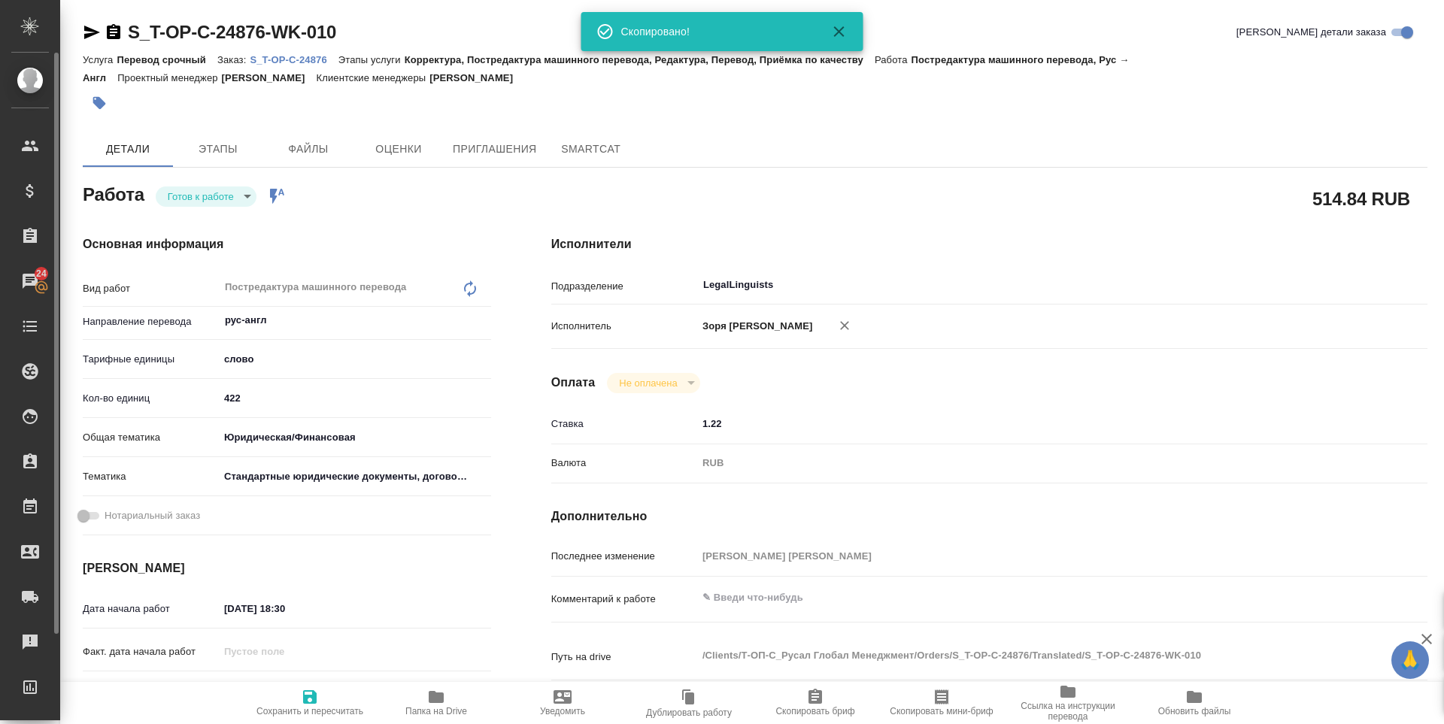
type textarea "x"
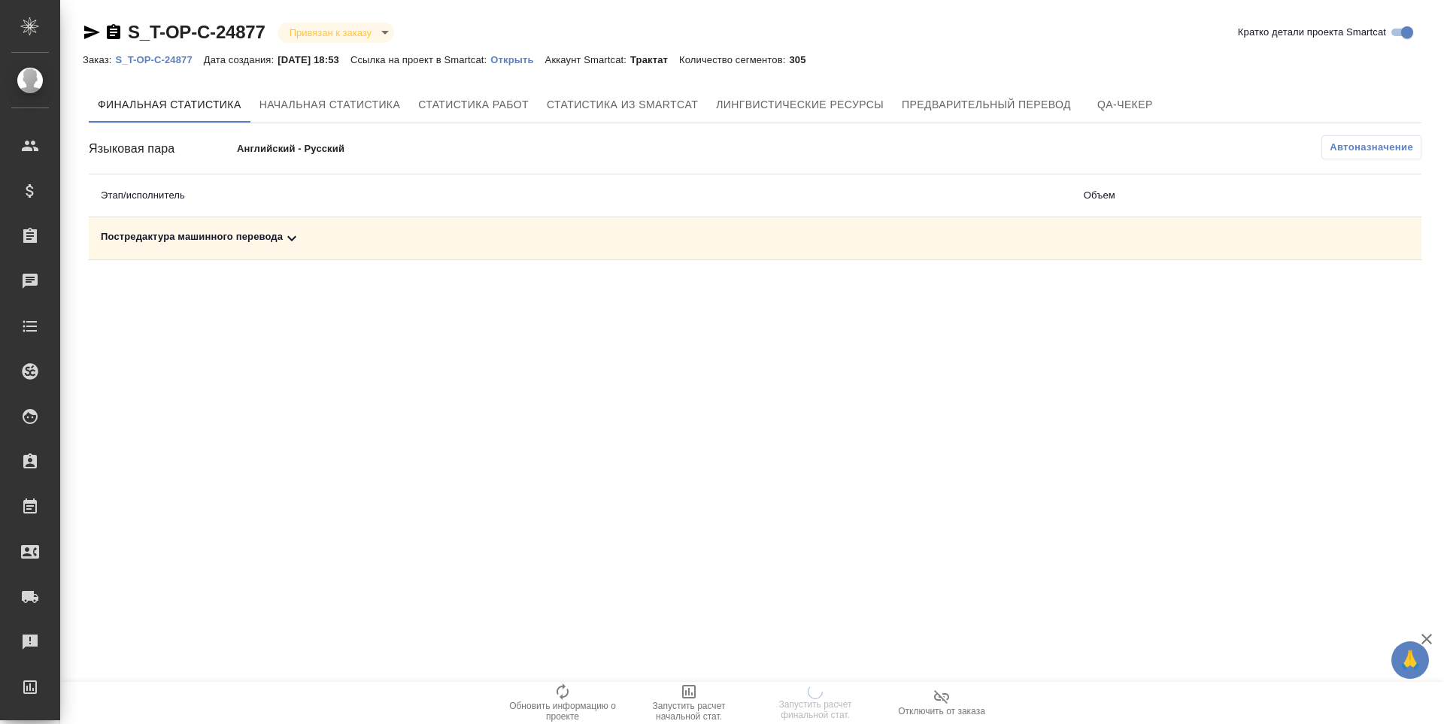
click at [202, 243] on div "Постредактура машинного перевода" at bounding box center [580, 238] width 959 height 18
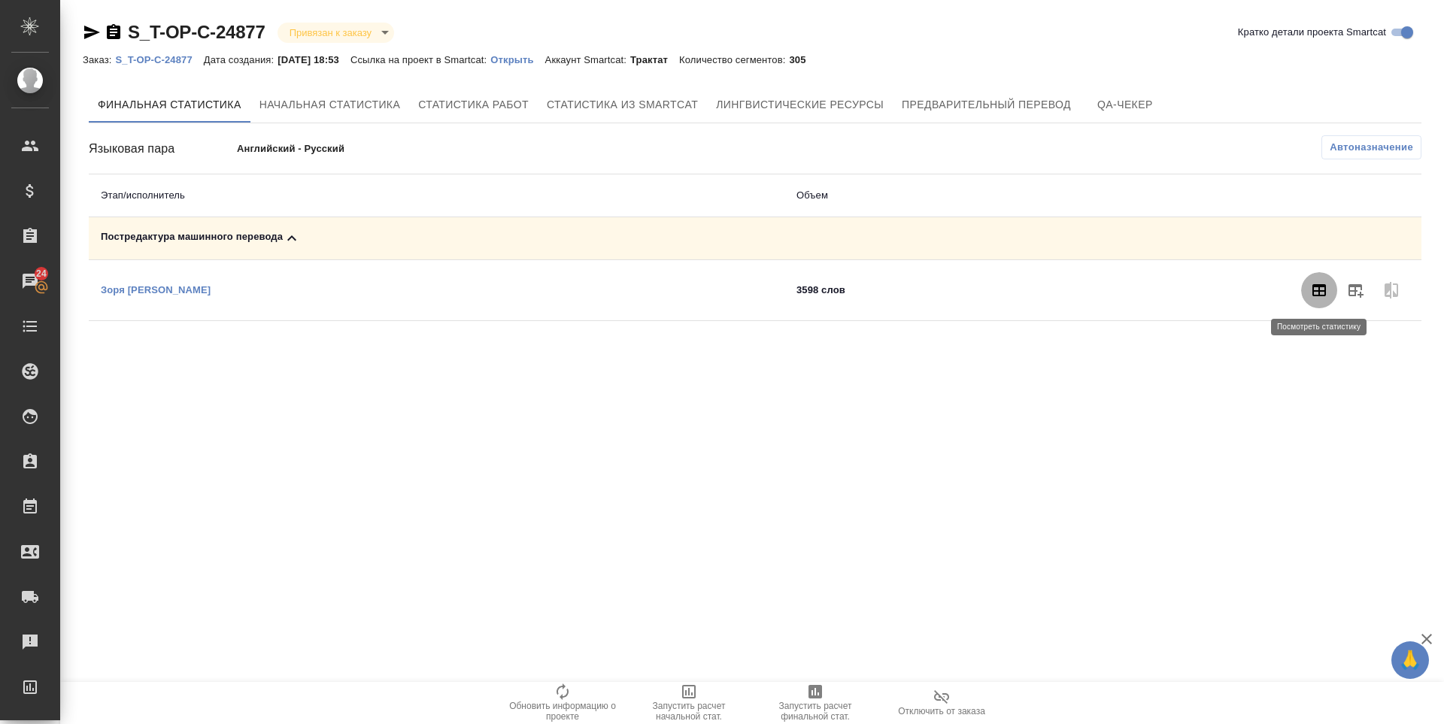
click at [1317, 294] on icon "button" at bounding box center [1319, 290] width 18 height 18
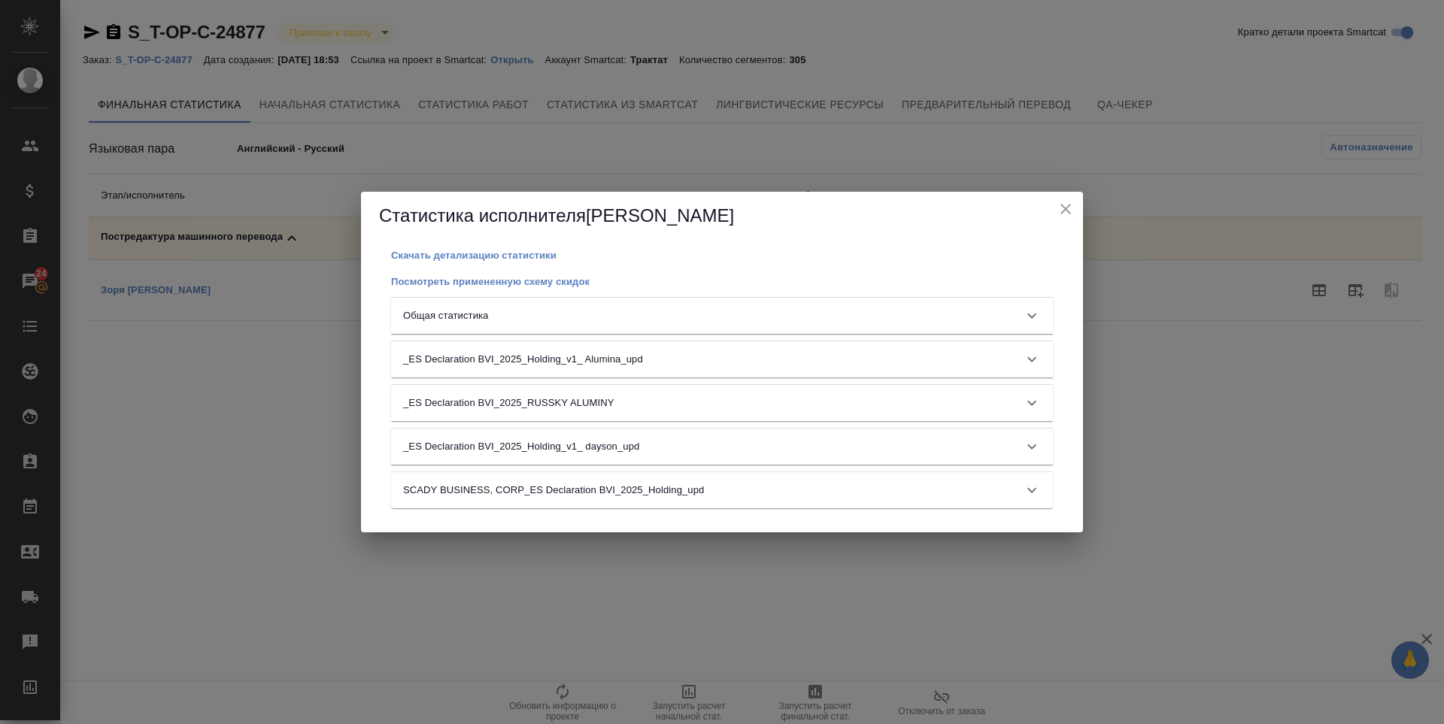
click at [520, 321] on div "Общая статистика" at bounding box center [708, 315] width 611 height 15
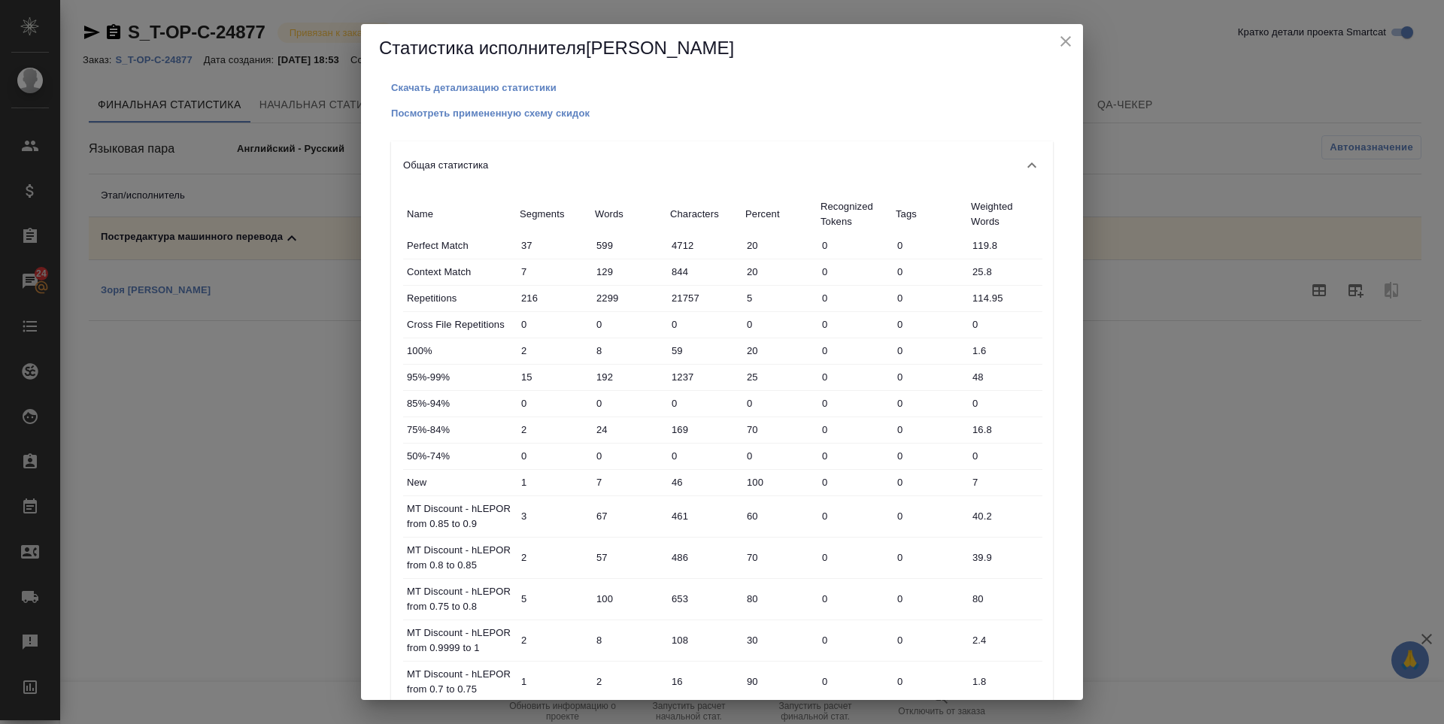
scroll to position [443, 0]
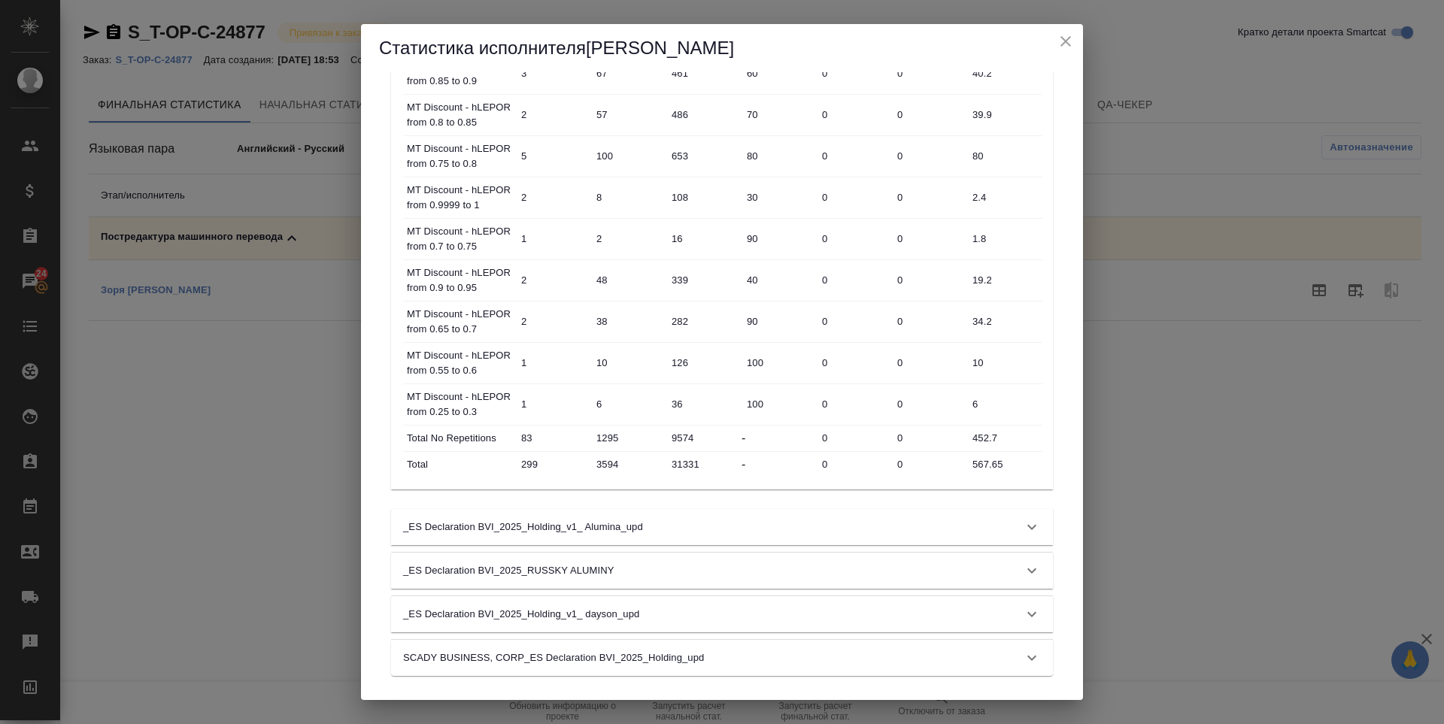
click at [1056, 41] on button "close" at bounding box center [1065, 41] width 23 height 23
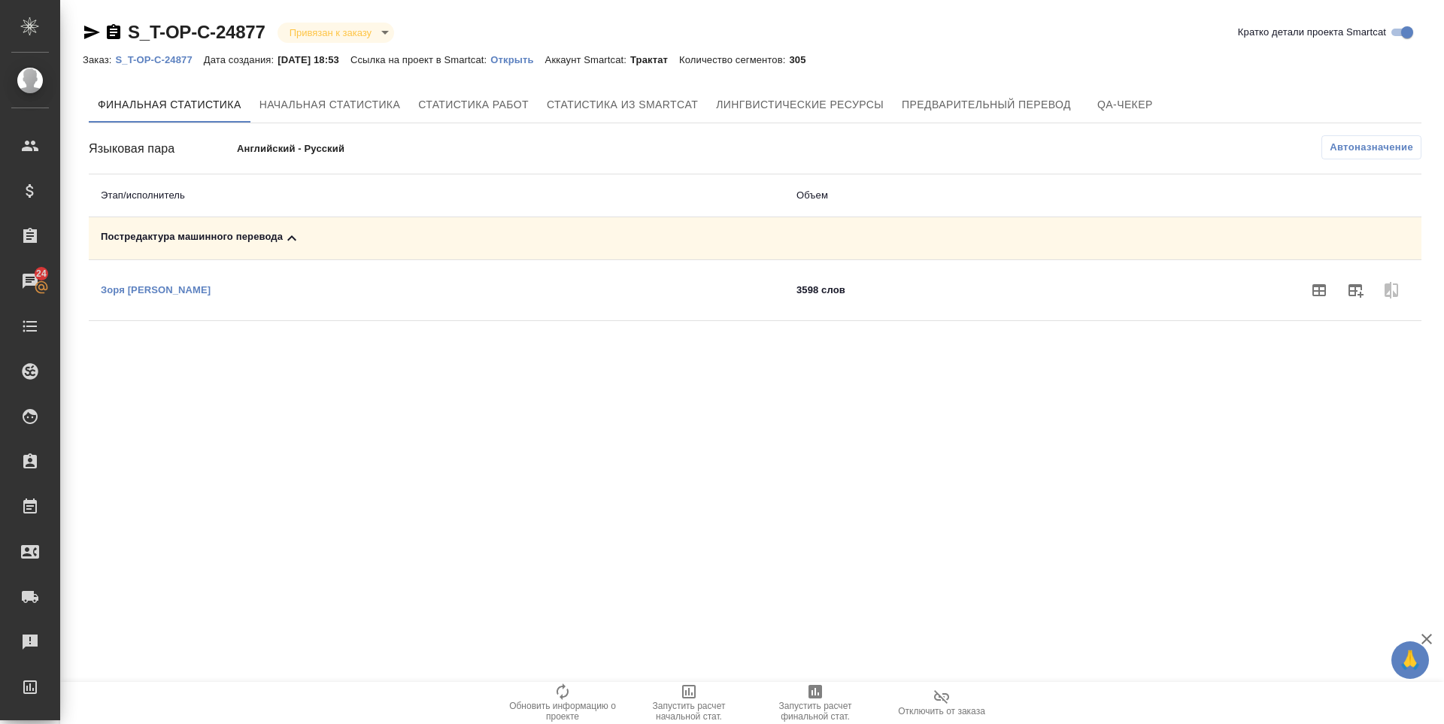
click at [1347, 290] on icon "button" at bounding box center [1355, 290] width 18 height 18
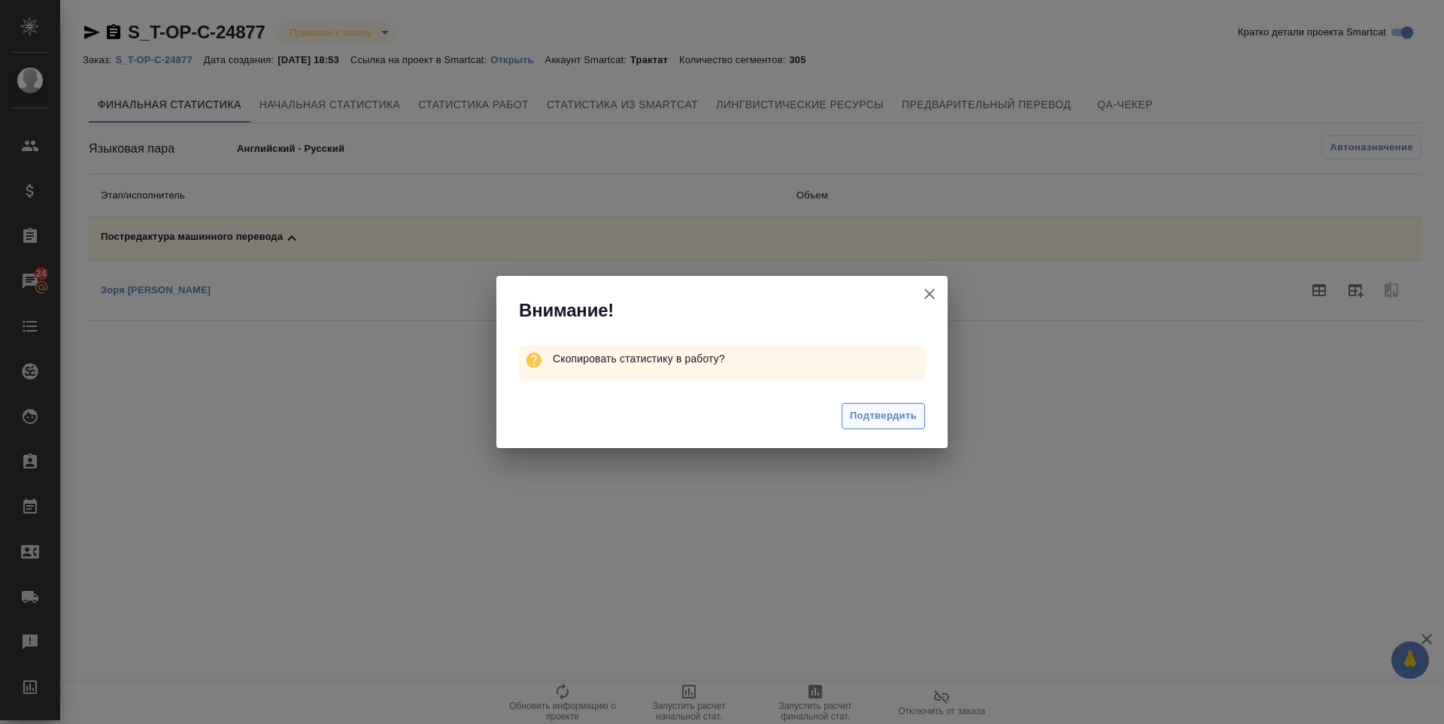
click at [853, 409] on span "Подтвердить" at bounding box center [883, 416] width 67 height 17
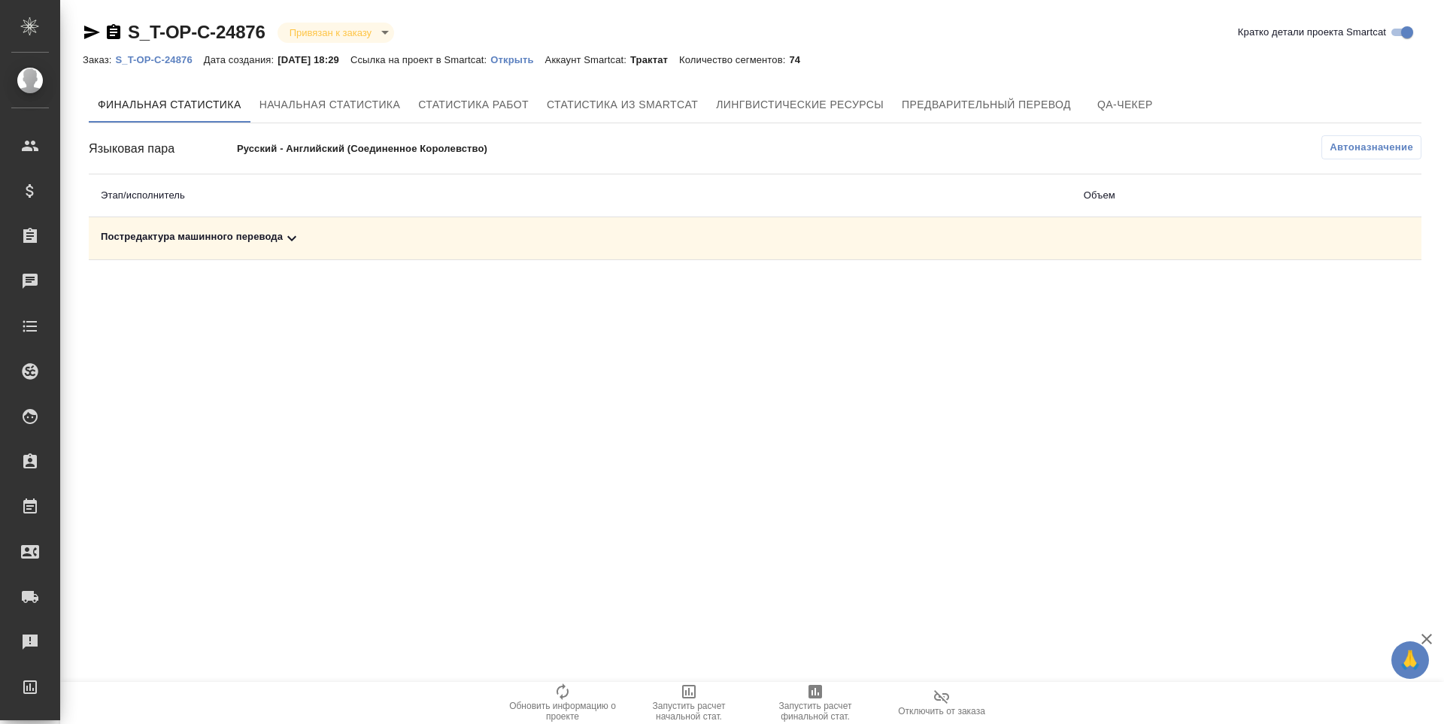
click at [215, 241] on div "Постредактура машинного перевода" at bounding box center [580, 238] width 959 height 18
click at [1318, 297] on icon "button" at bounding box center [1319, 290] width 18 height 18
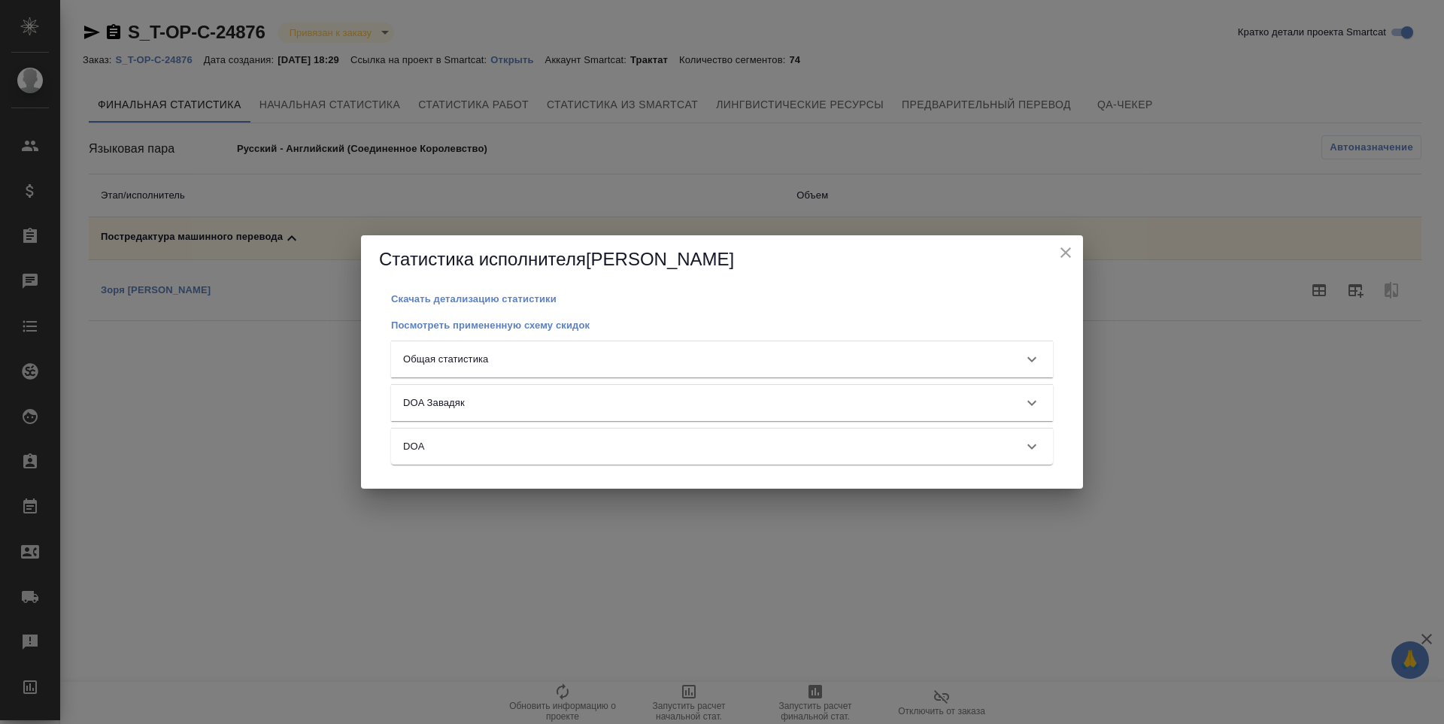
click at [960, 368] on div "Общая статистика" at bounding box center [722, 359] width 662 height 36
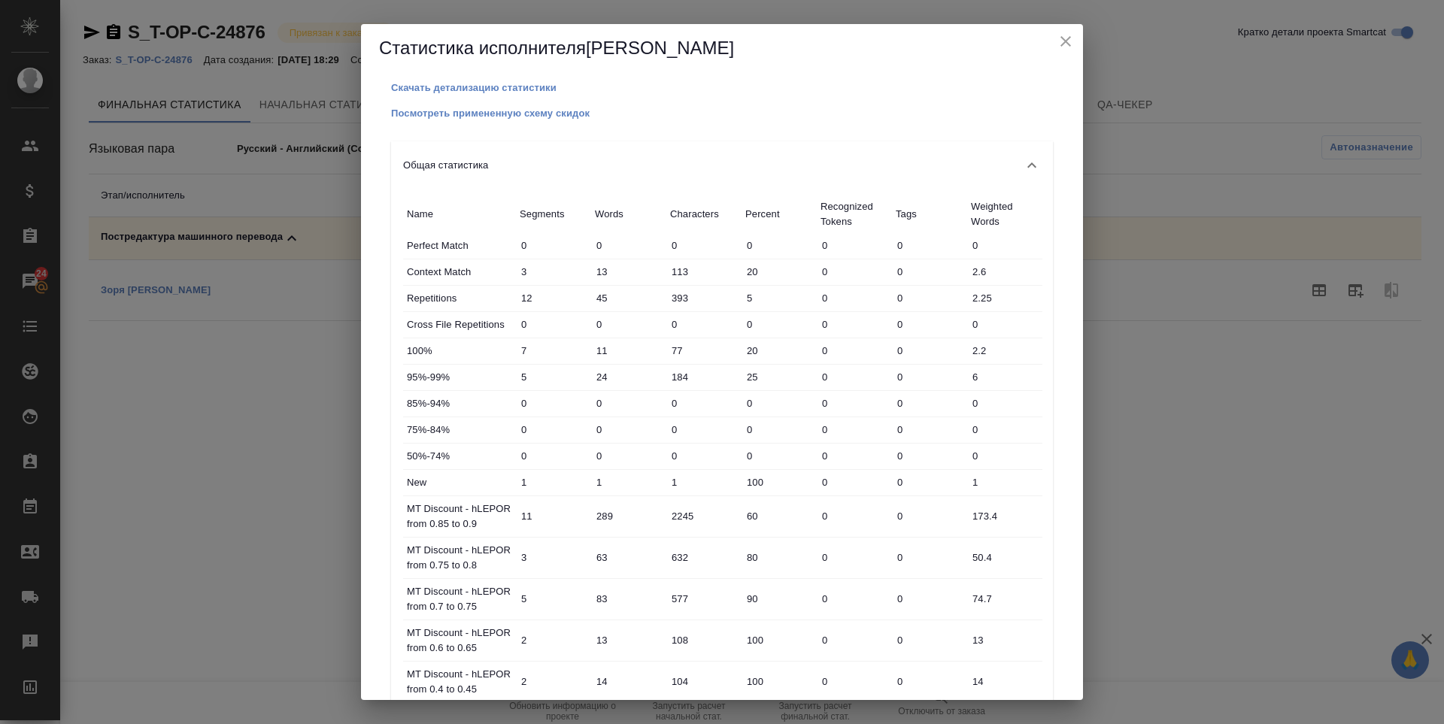
scroll to position [521, 0]
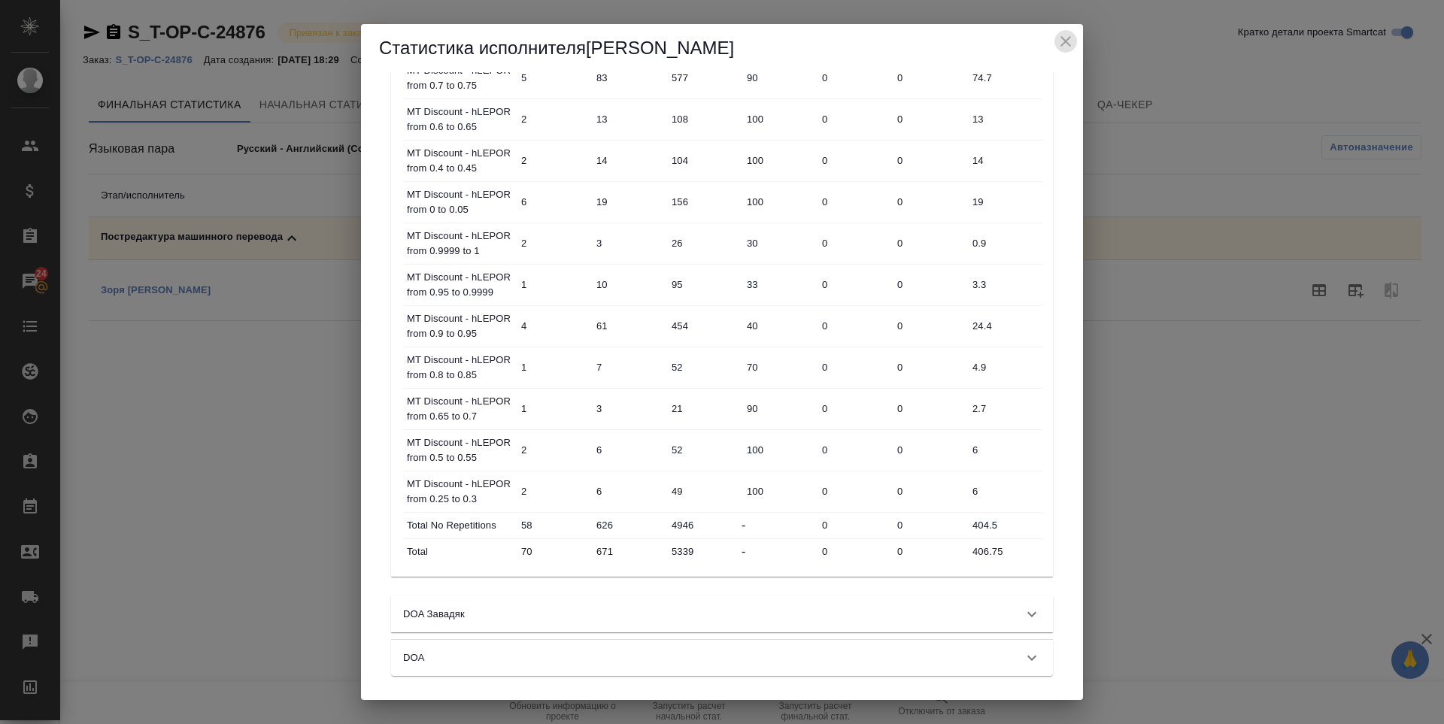
click at [1071, 37] on icon "close" at bounding box center [1065, 41] width 18 height 18
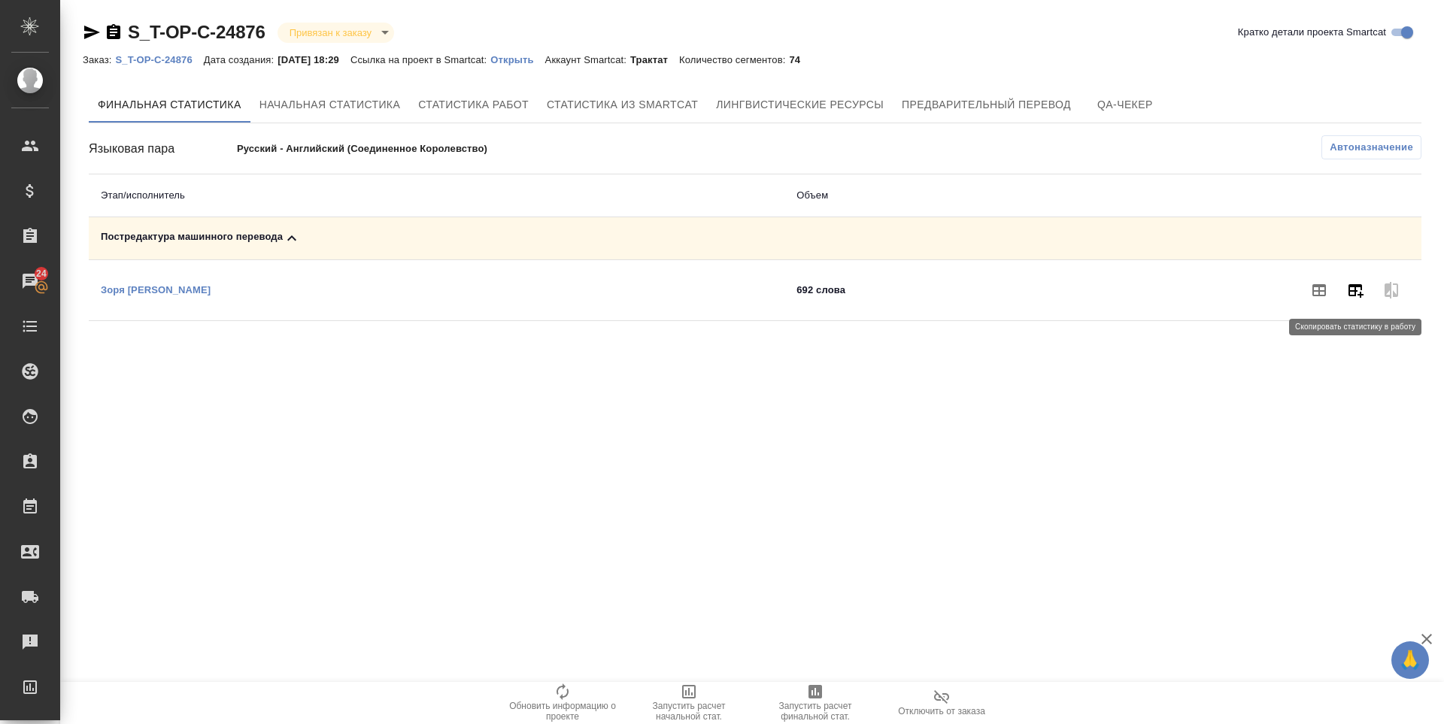
click at [1358, 301] on button "button" at bounding box center [1355, 290] width 36 height 36
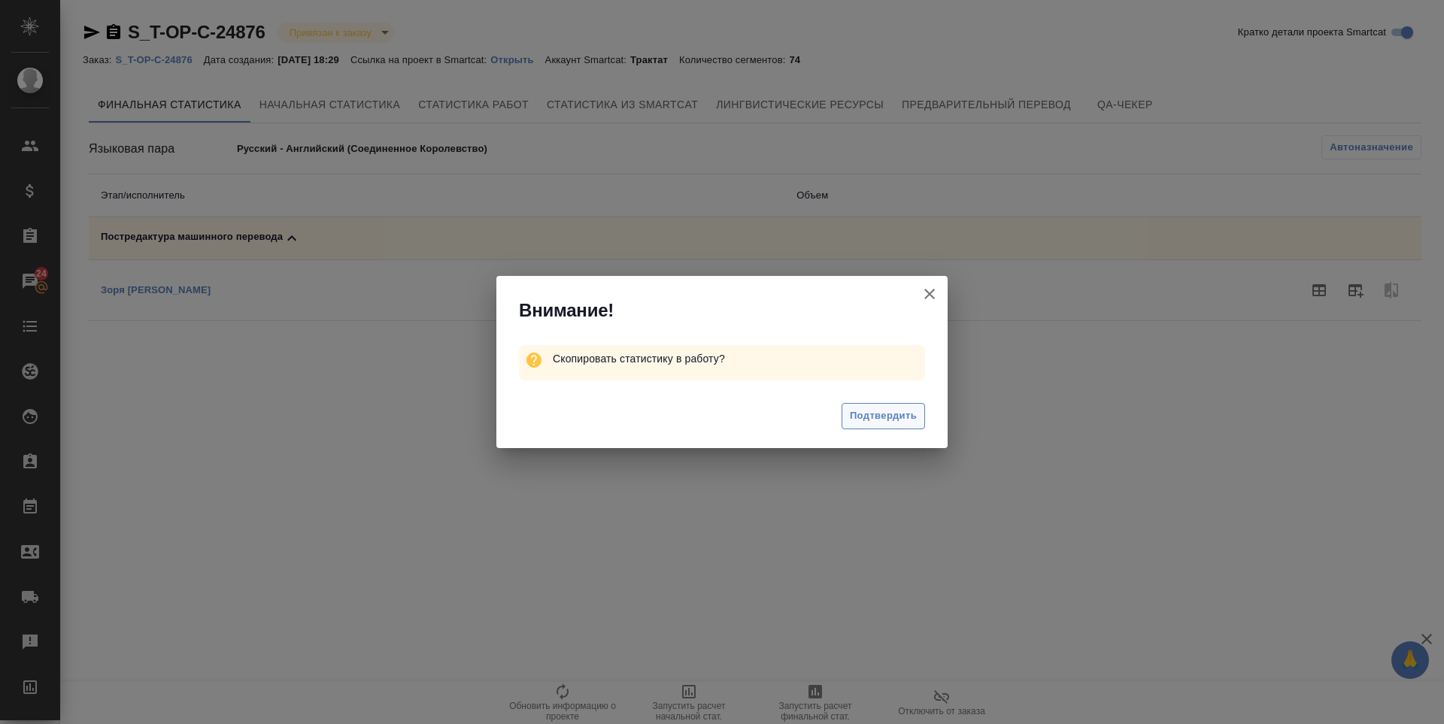
click at [861, 414] on span "Подтвердить" at bounding box center [883, 416] width 67 height 17
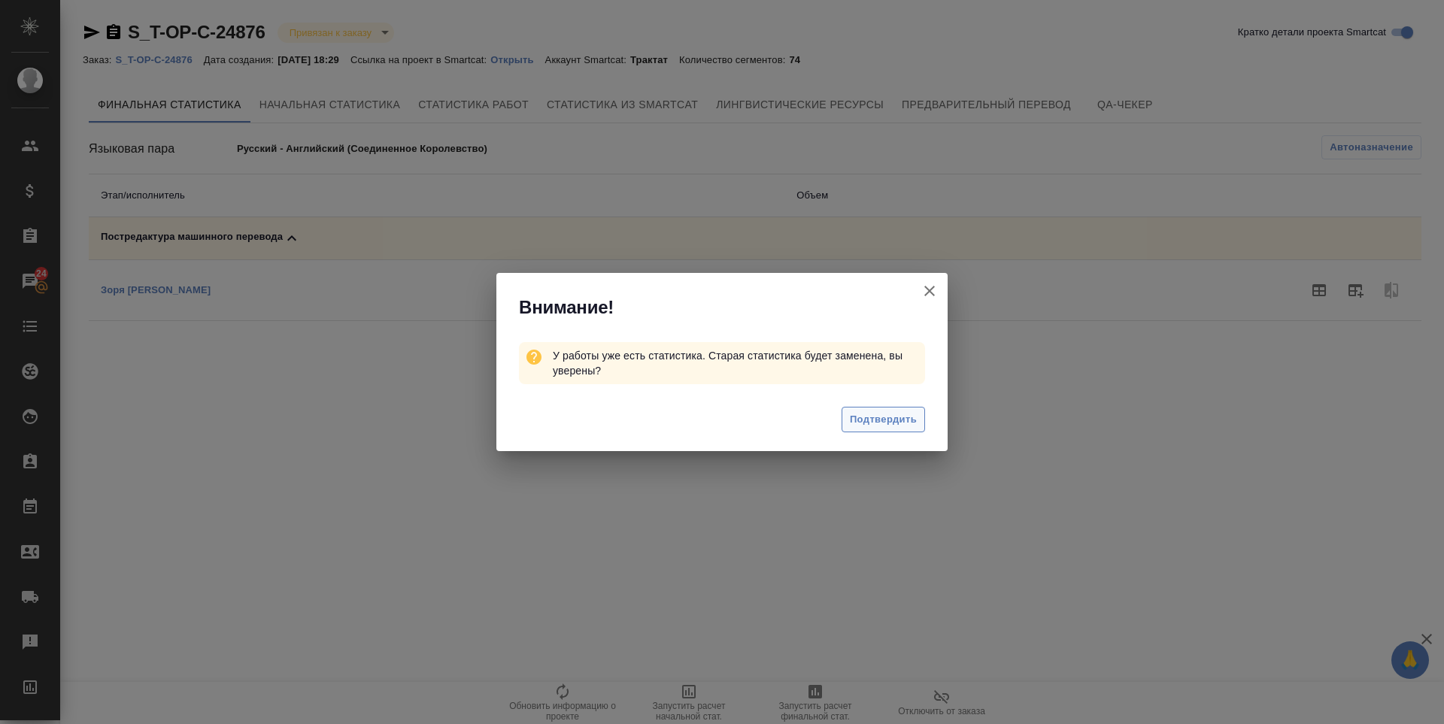
click at [861, 414] on span "Подтвердить" at bounding box center [883, 419] width 67 height 17
